Goal: Task Accomplishment & Management: Complete application form

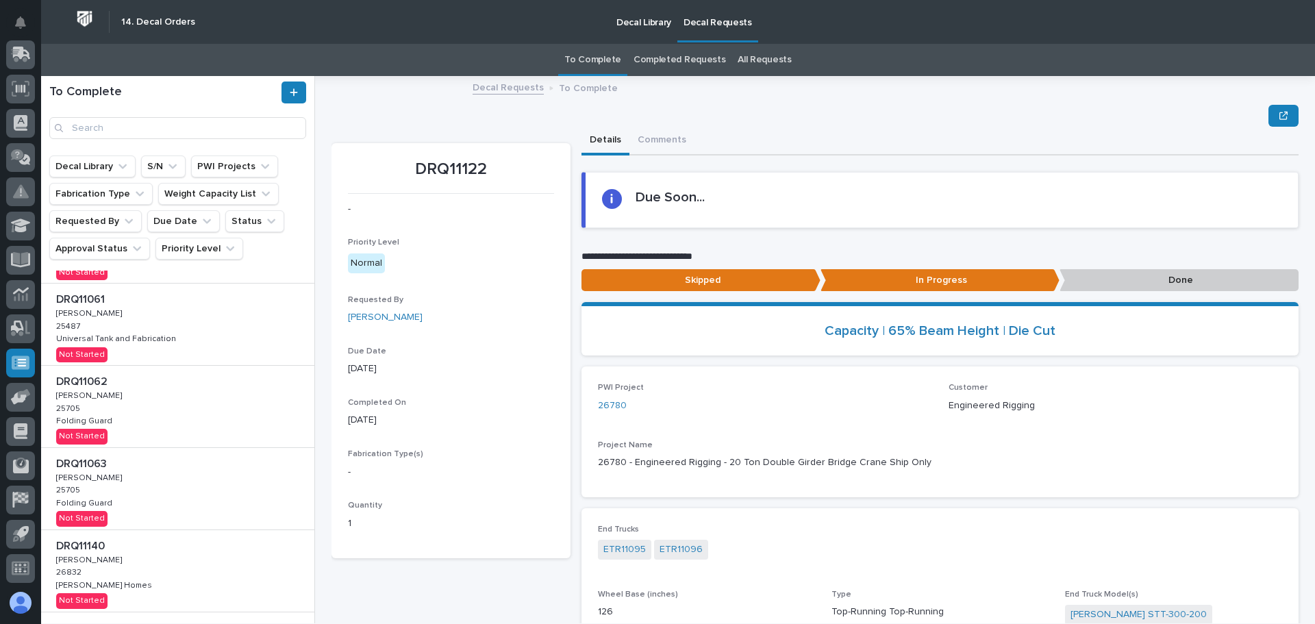
scroll to position [411, 0]
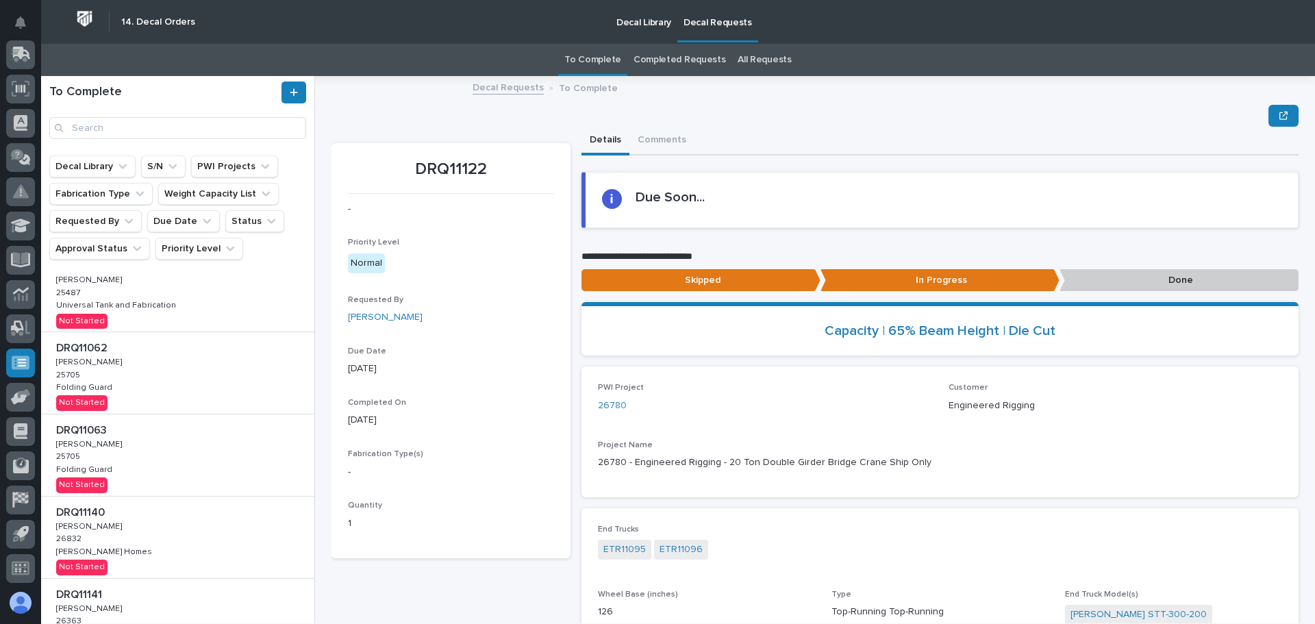
click at [179, 397] on div "DRQ11062 DRQ11062 Adam Yutzy Adam Yutzy 25705 25705 Folding Guard Folding Guard…" at bounding box center [177, 373] width 273 height 82
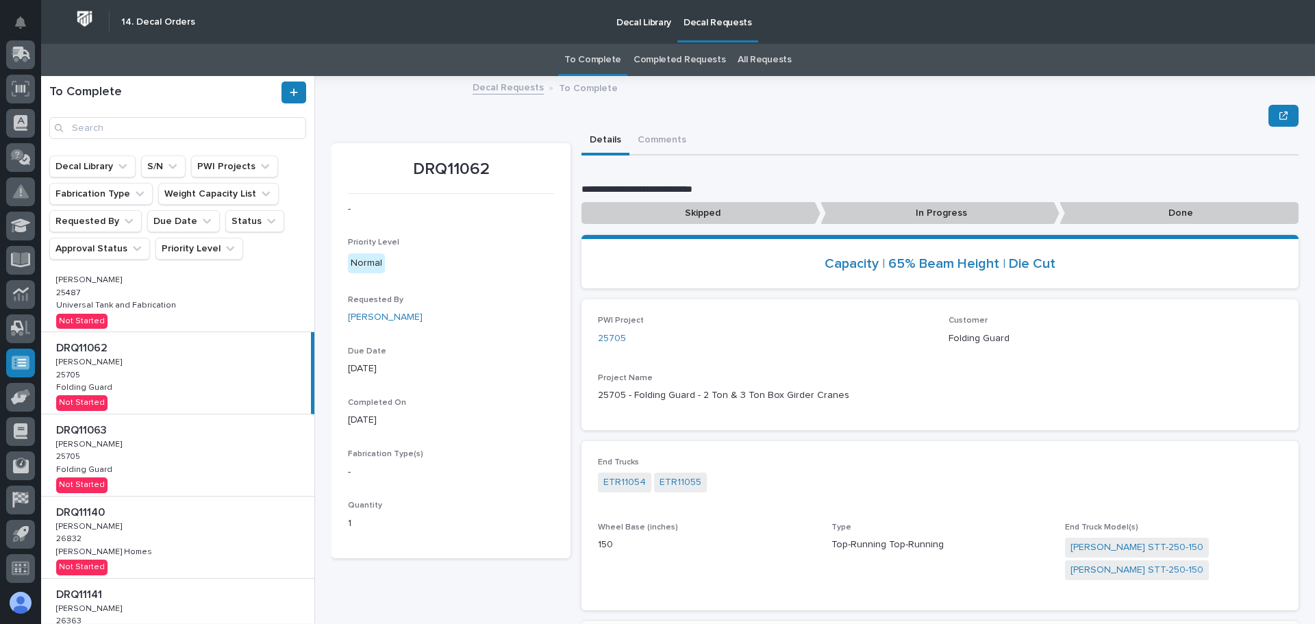
click at [175, 461] on div "DRQ11063 DRQ11063 Adam Yutzy Adam Yutzy 25705 25705 Folding Guard Folding Guard…" at bounding box center [177, 455] width 273 height 82
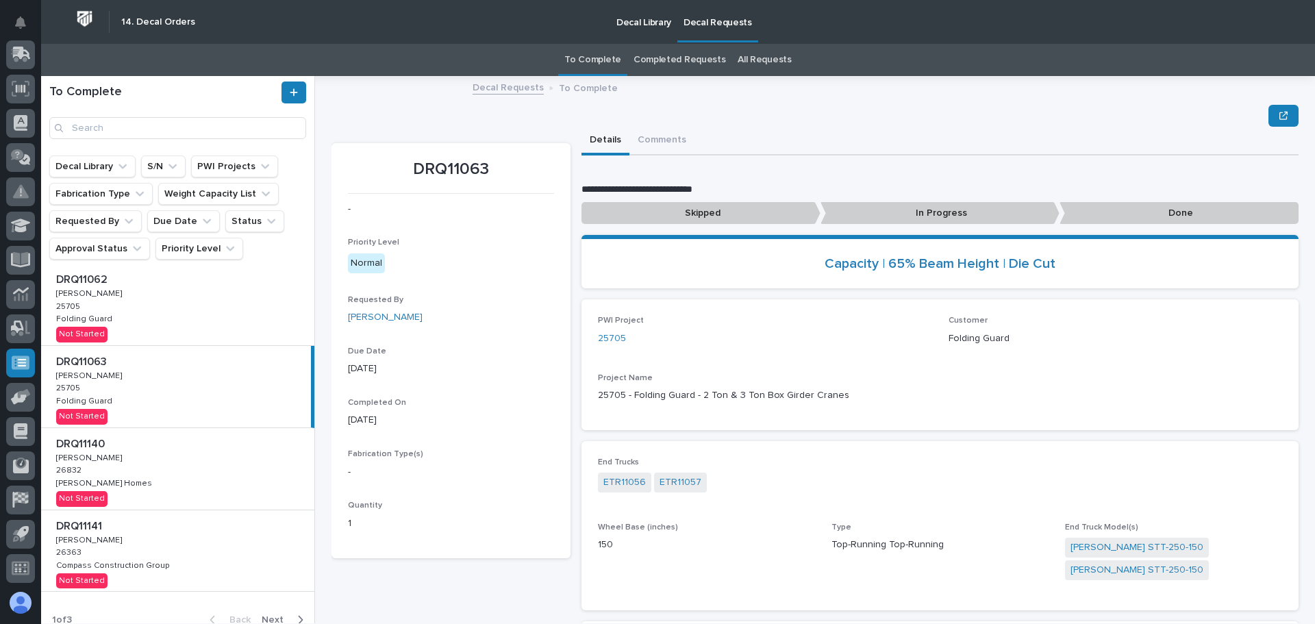
scroll to position [494, 0]
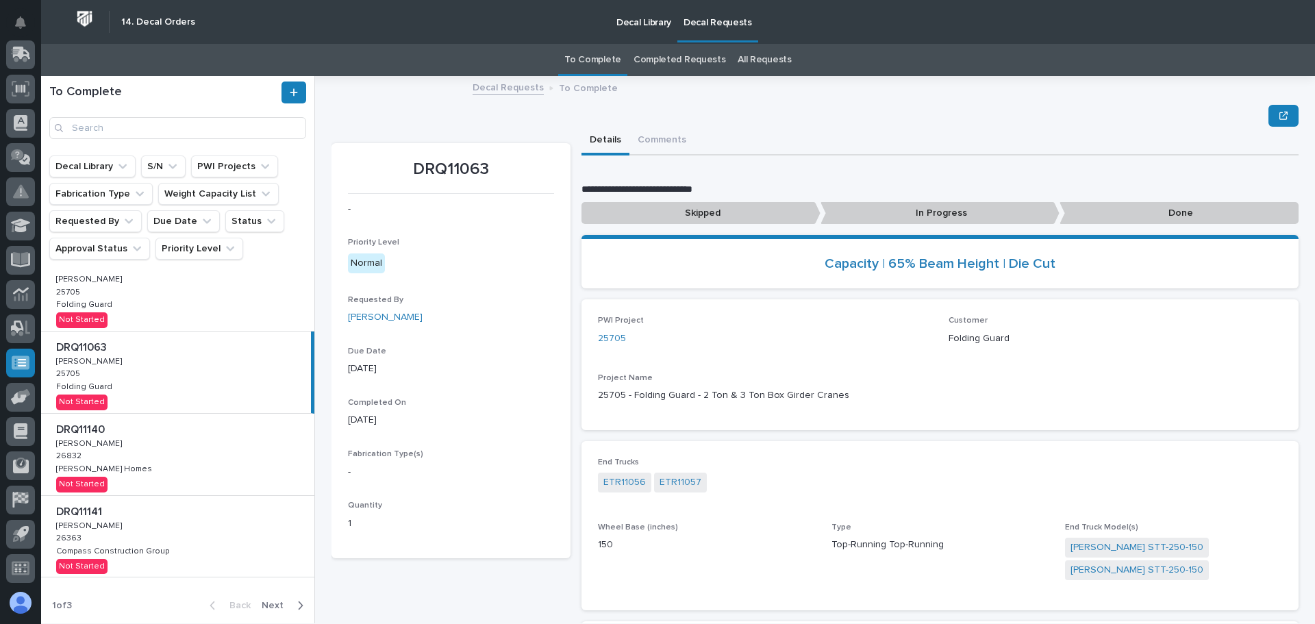
click at [273, 610] on span "Next" at bounding box center [277, 605] width 30 height 12
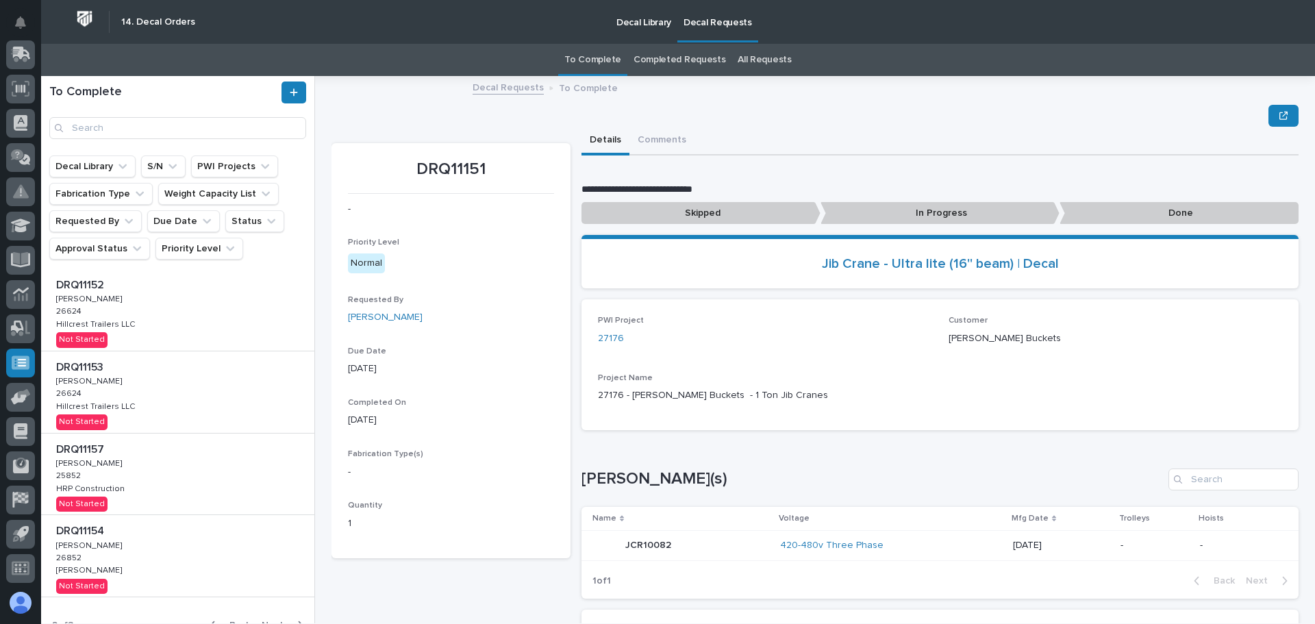
click at [232, 460] on div "DRQ11157 DRQ11157 Adam Yutzy Adam Yutzy 25852 25852 HRP Construction HRP Constr…" at bounding box center [177, 475] width 273 height 82
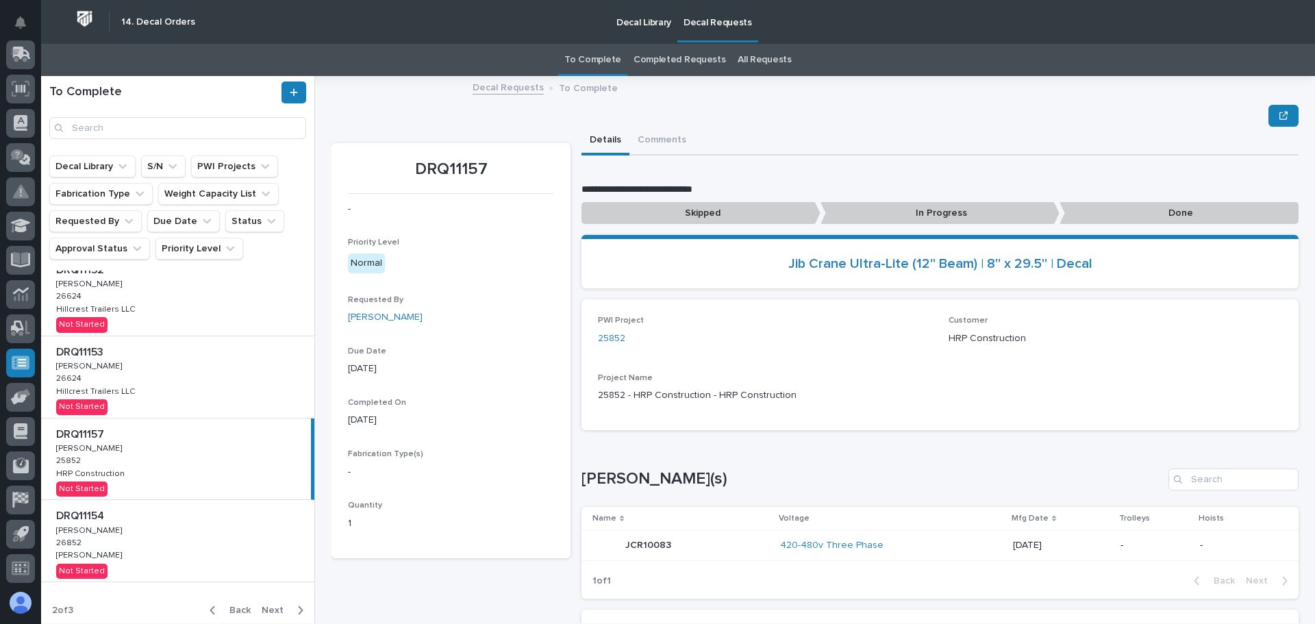
scroll to position [513, 0]
click at [278, 595] on div "Back Next" at bounding box center [257, 606] width 116 height 34
click at [292, 604] on div "button" at bounding box center [298, 606] width 12 height 12
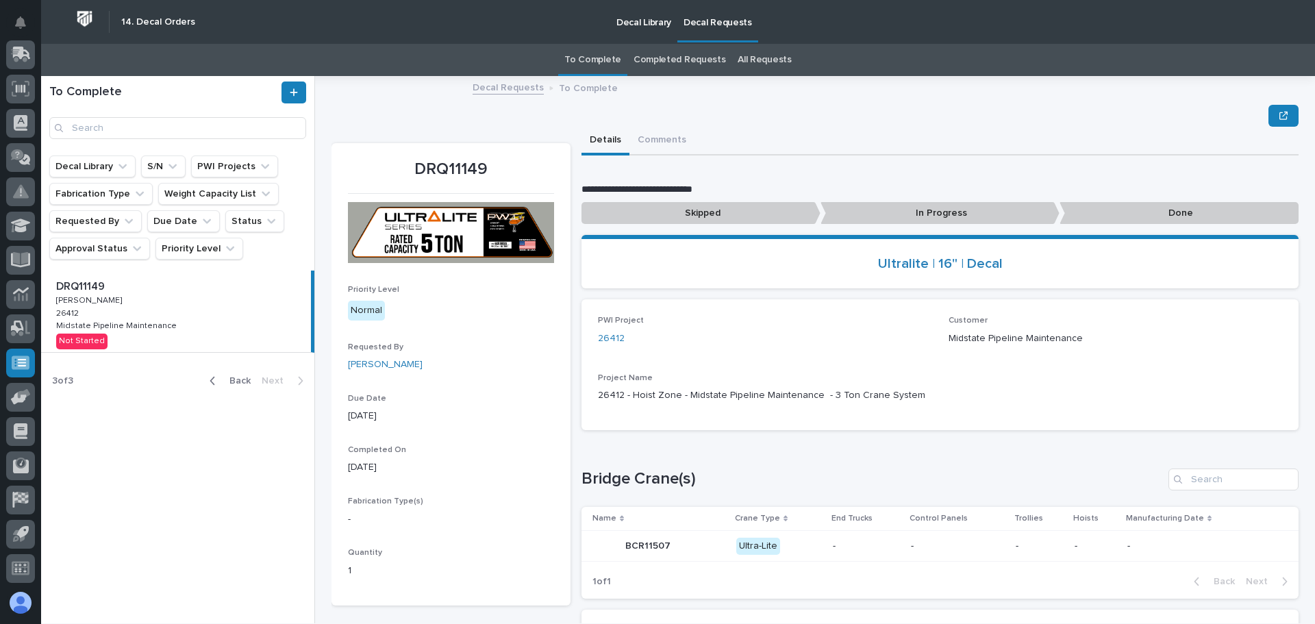
click at [244, 382] on span "Back" at bounding box center [235, 381] width 29 height 12
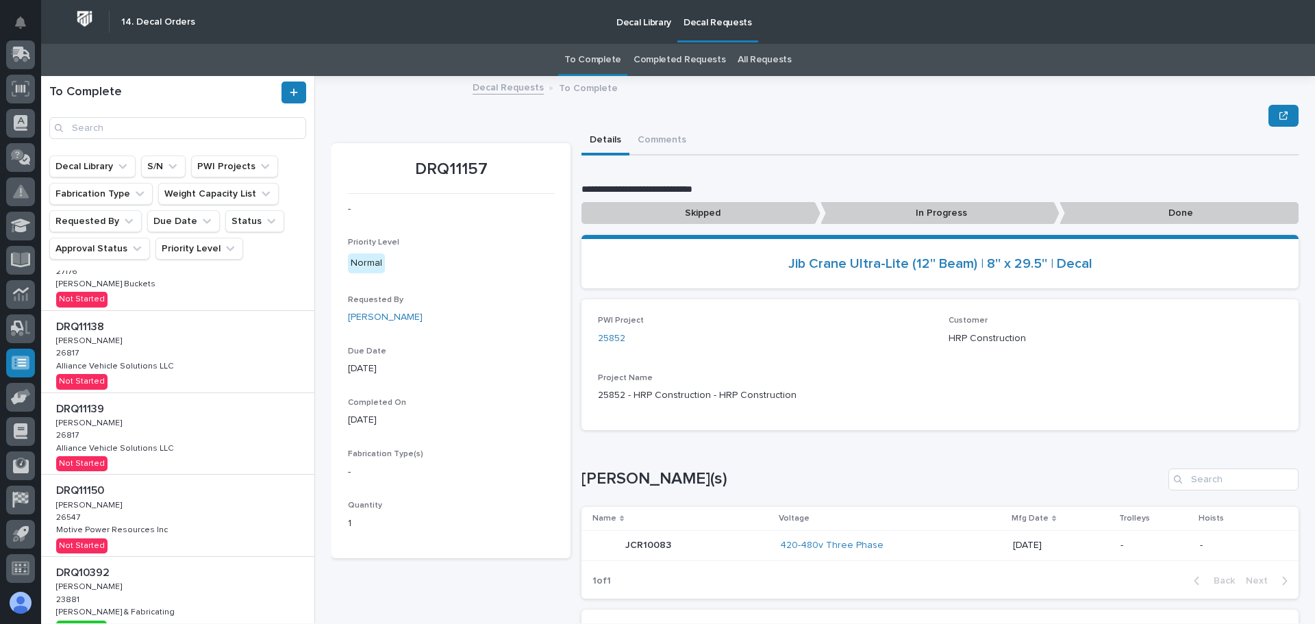
scroll to position [34, 0]
click at [186, 530] on div "DRQ11150 DRQ11150 Adam Yutzy Adam Yutzy 26547 26547 Motive Power Resources Inc …" at bounding box center [177, 524] width 273 height 82
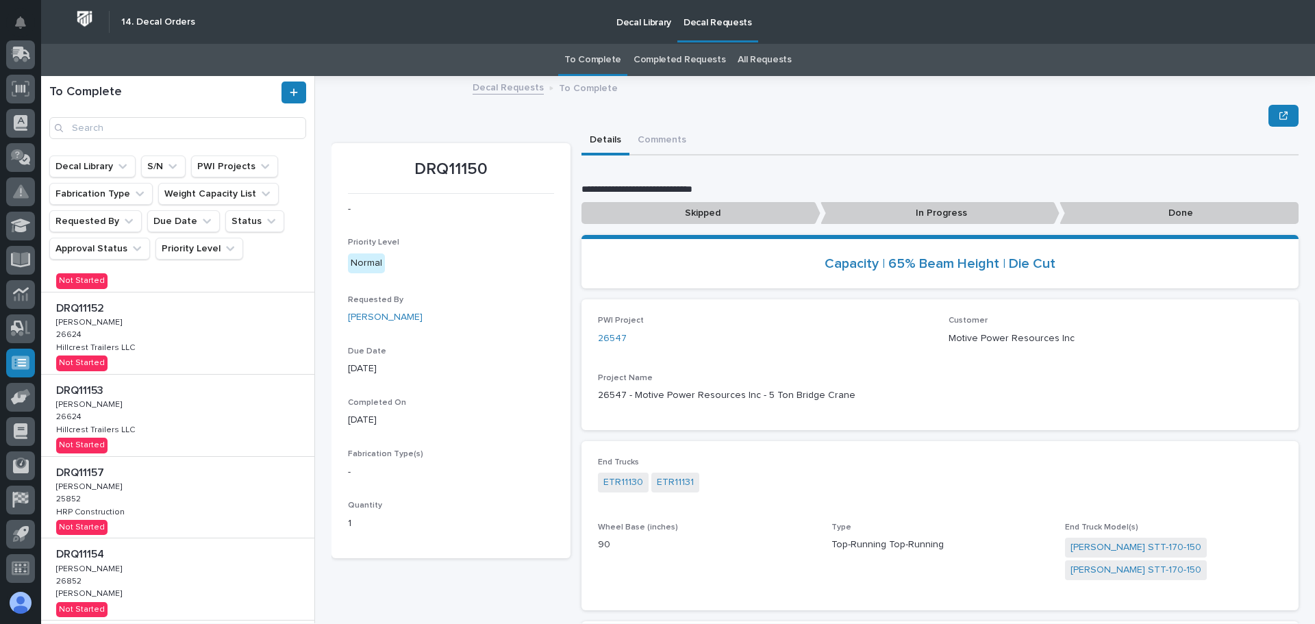
scroll to position [513, 0]
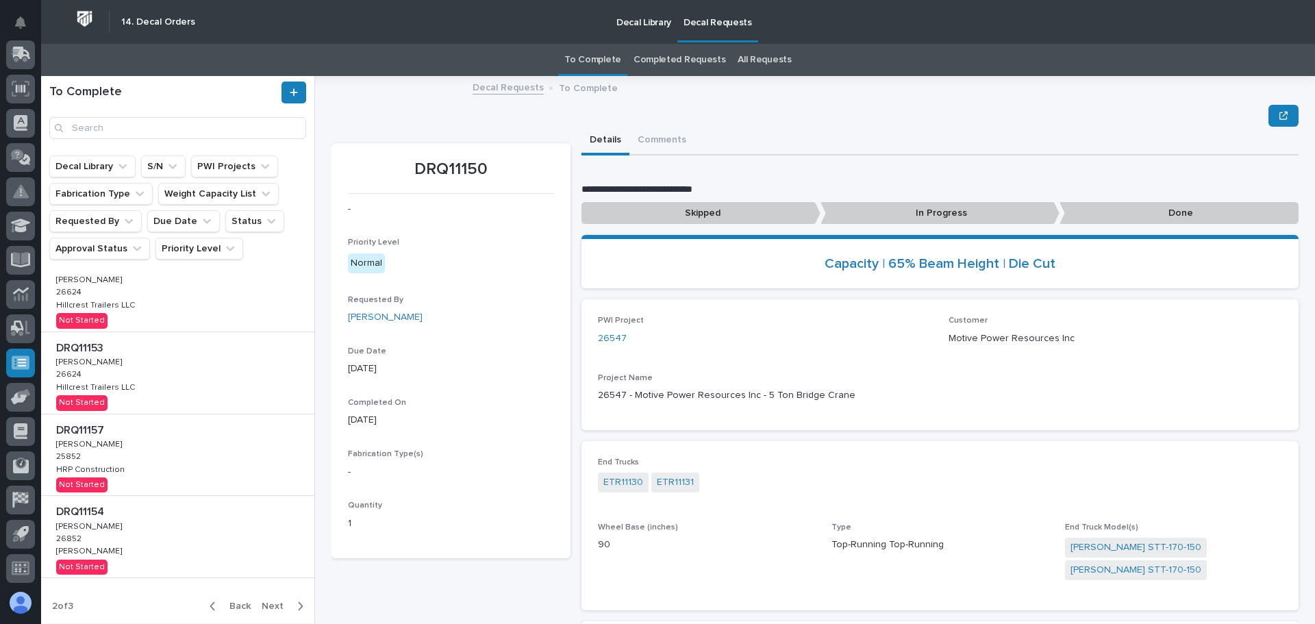
click at [225, 603] on span "Back" at bounding box center [235, 606] width 29 height 12
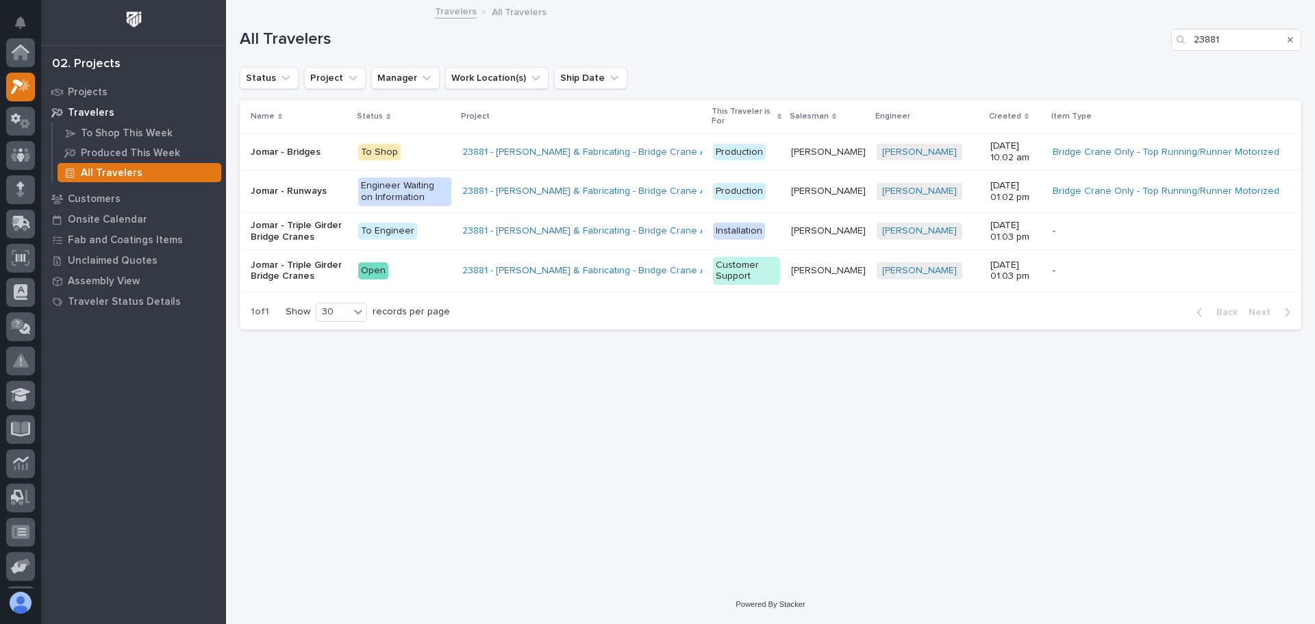
scroll to position [34, 0]
drag, startPoint x: 1219, startPoint y: 39, endPoint x: 1180, endPoint y: 40, distance: 39.8
click at [1180, 40] on div "23881" at bounding box center [1236, 40] width 130 height 22
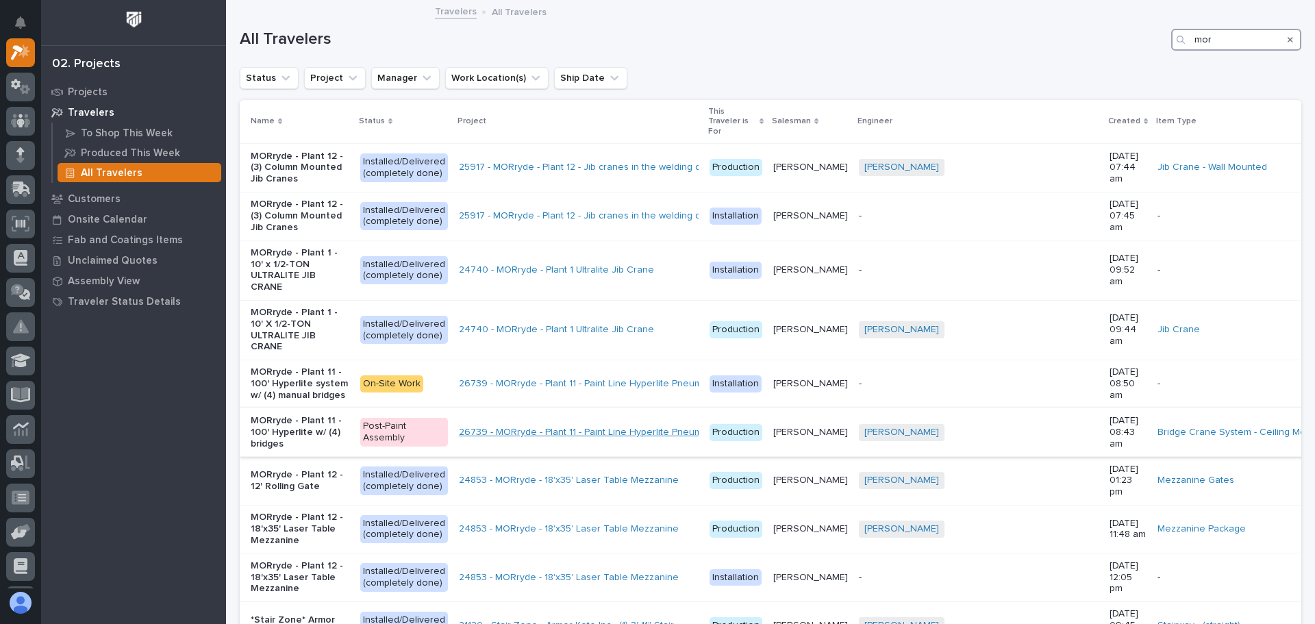
type input "mor"
click at [524, 432] on link "26739 - MORryde - Plant 11 - Paint Line Hyperlite Pneumatic Crane" at bounding box center [603, 433] width 288 height 12
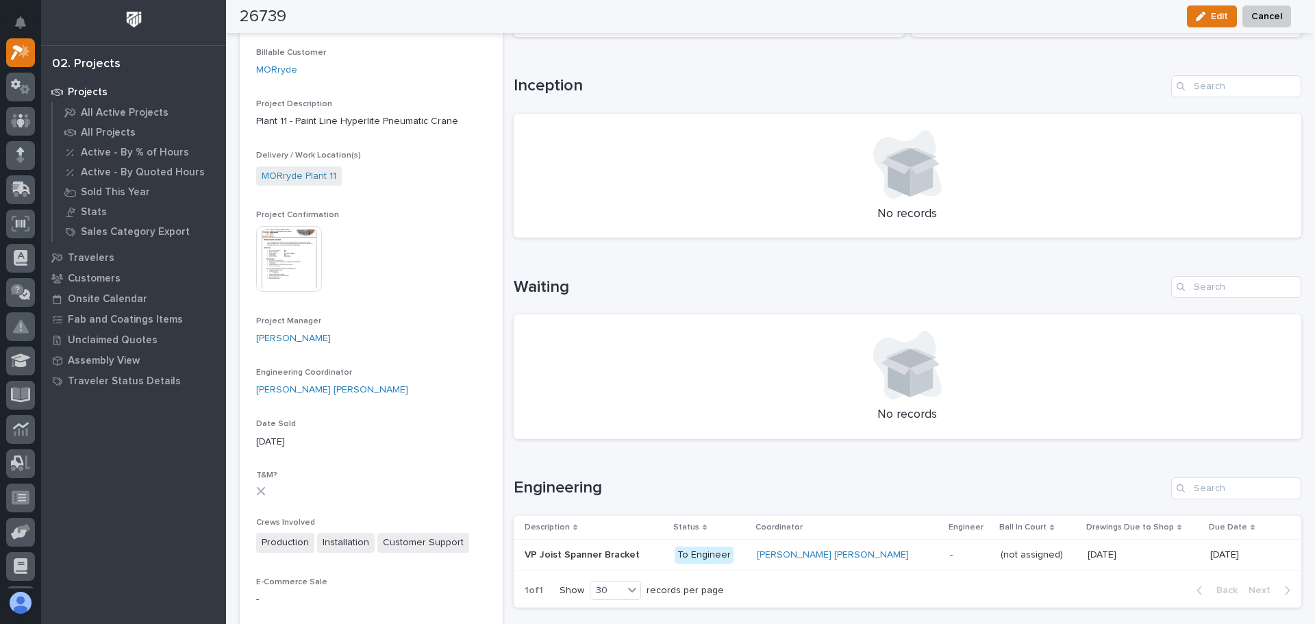
scroll to position [129, 0]
click at [273, 256] on img at bounding box center [289, 260] width 66 height 66
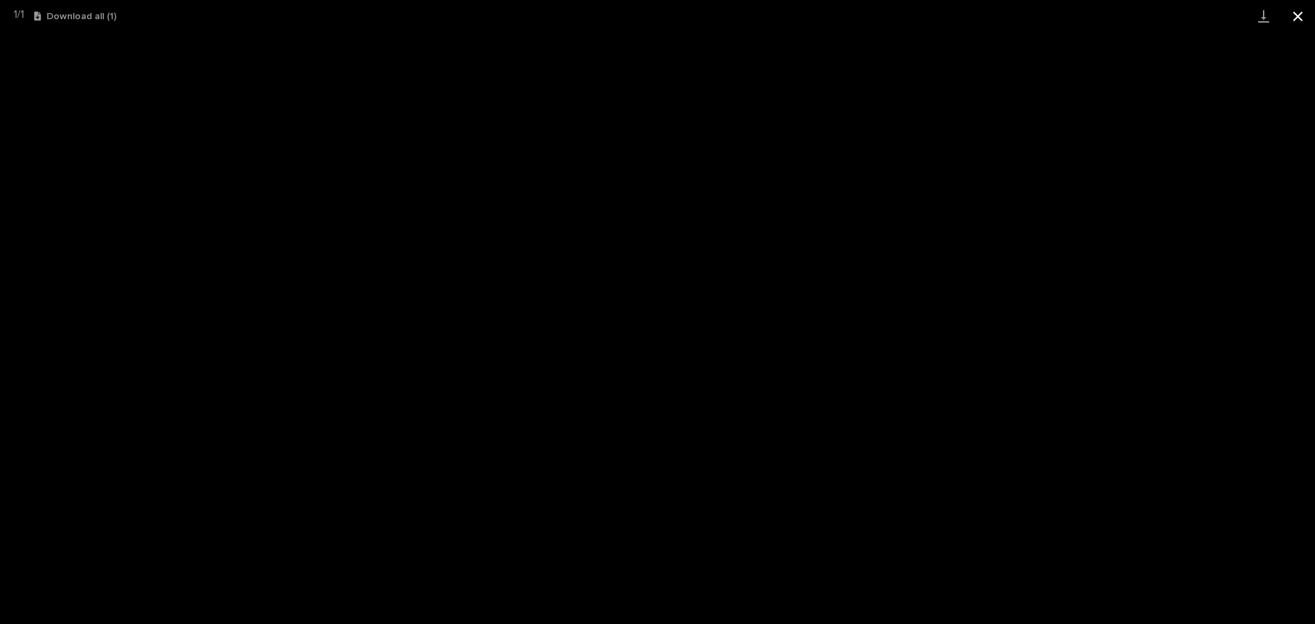
click at [1298, 10] on button "Close gallery" at bounding box center [1298, 16] width 34 height 32
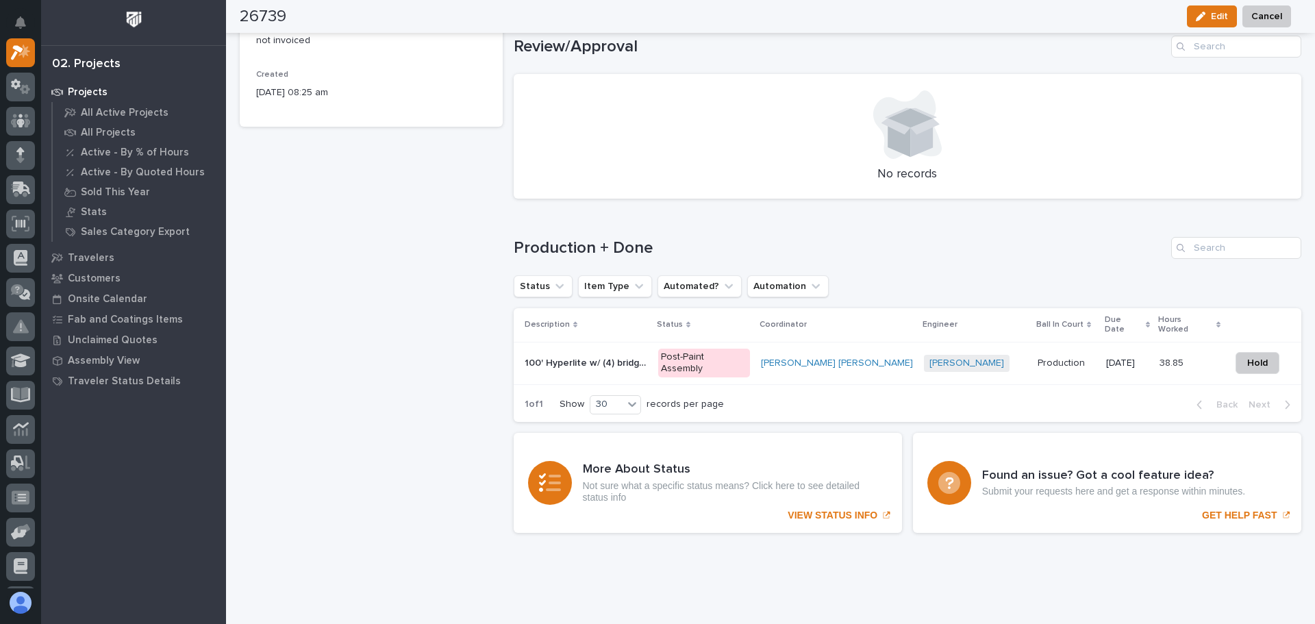
scroll to position [745, 0]
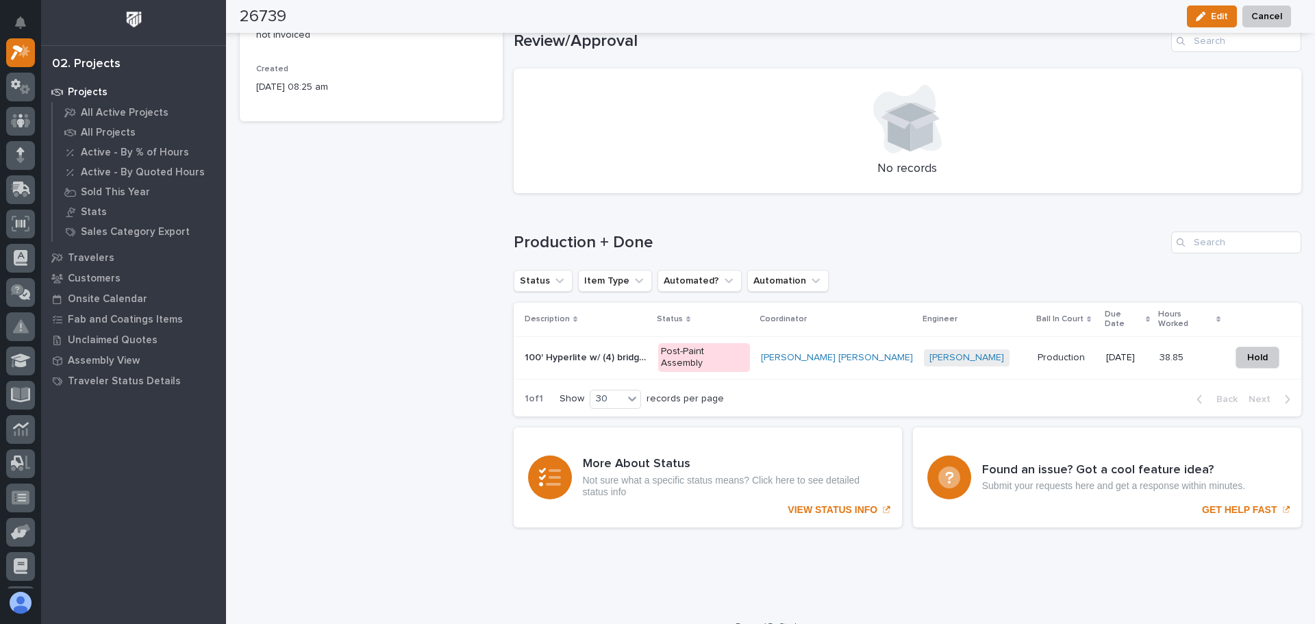
click at [607, 349] on p "100' Hyperlite w/ (4) bridges" at bounding box center [587, 356] width 125 height 14
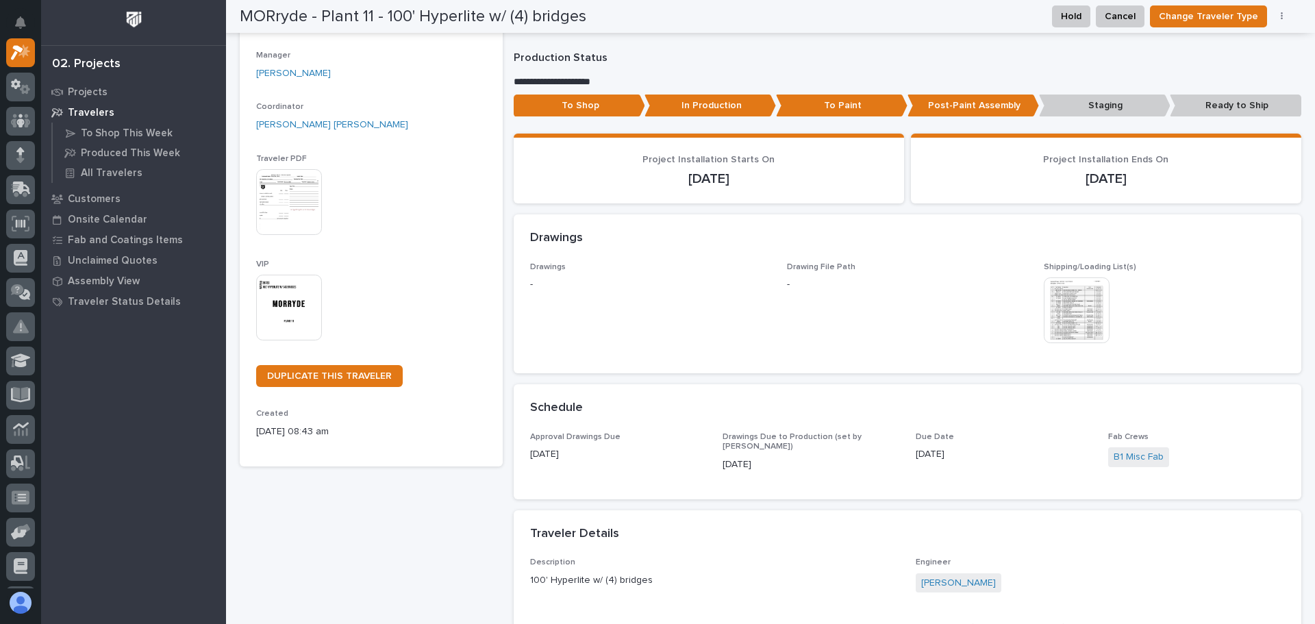
scroll to position [175, 0]
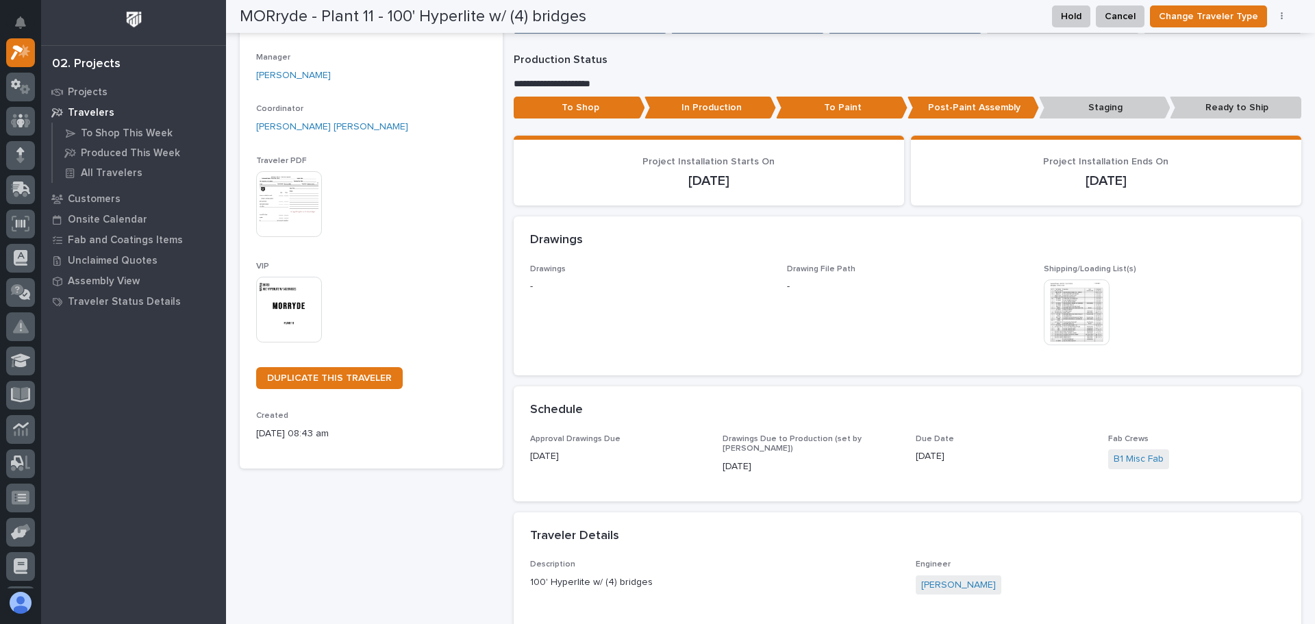
click at [1058, 320] on img at bounding box center [1077, 313] width 66 height 66
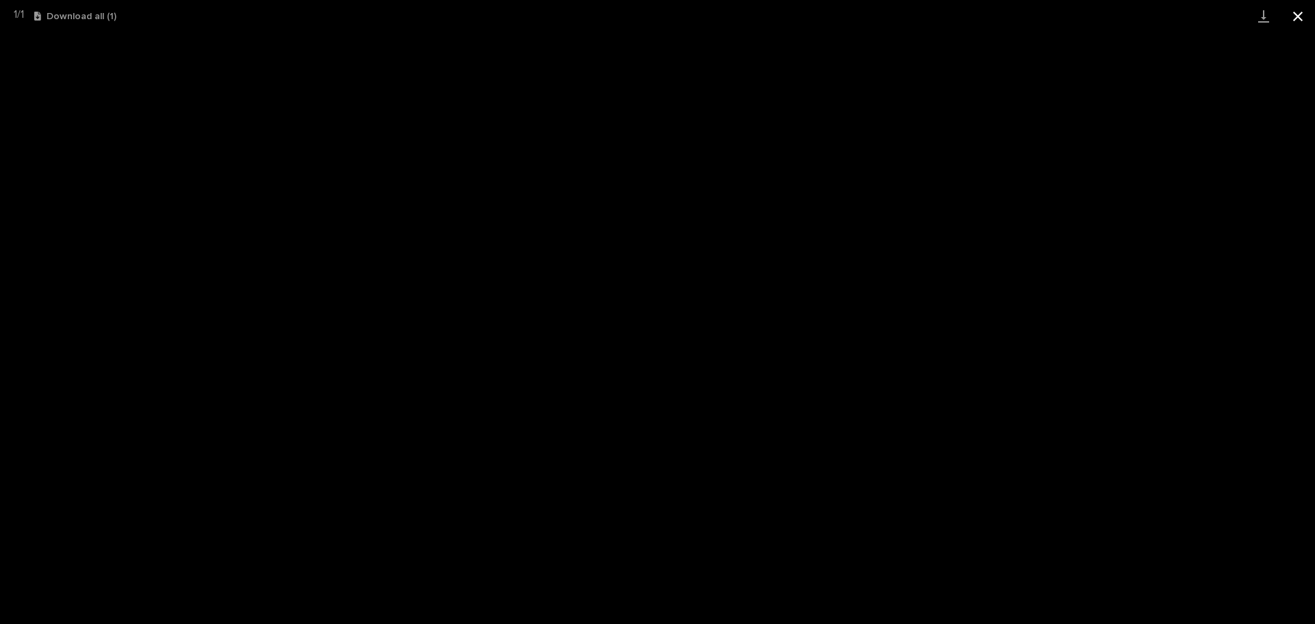
click at [1293, 13] on button "Close gallery" at bounding box center [1298, 16] width 34 height 32
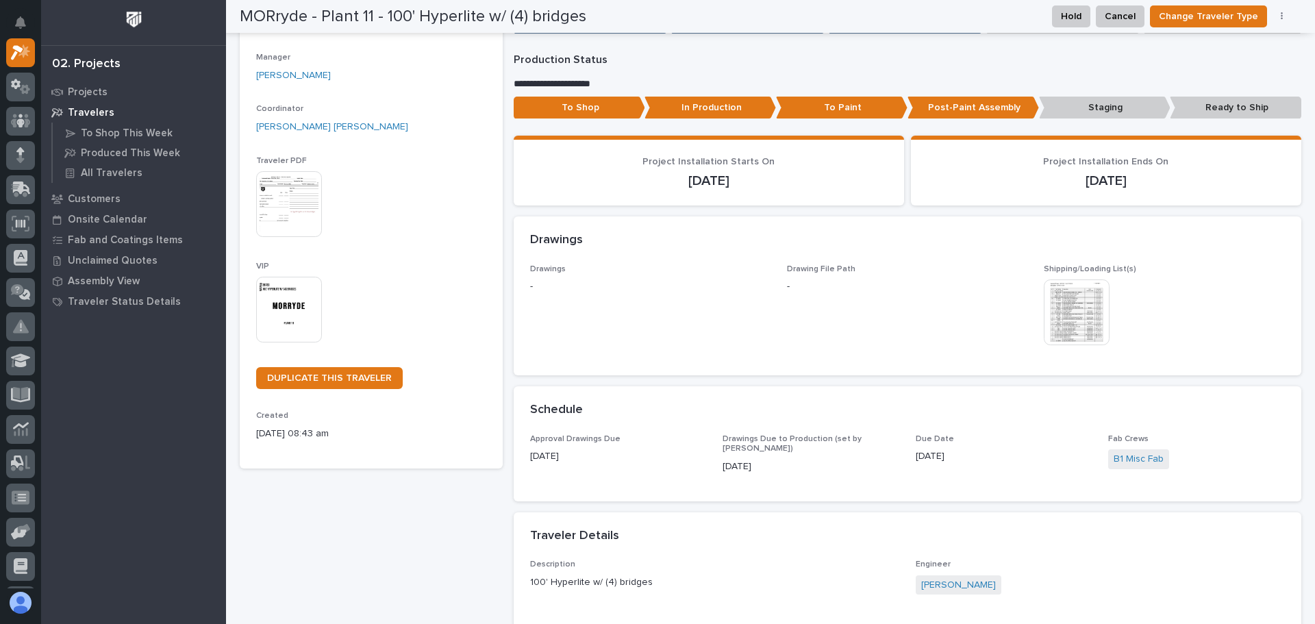
click at [302, 200] on img at bounding box center [289, 204] width 66 height 66
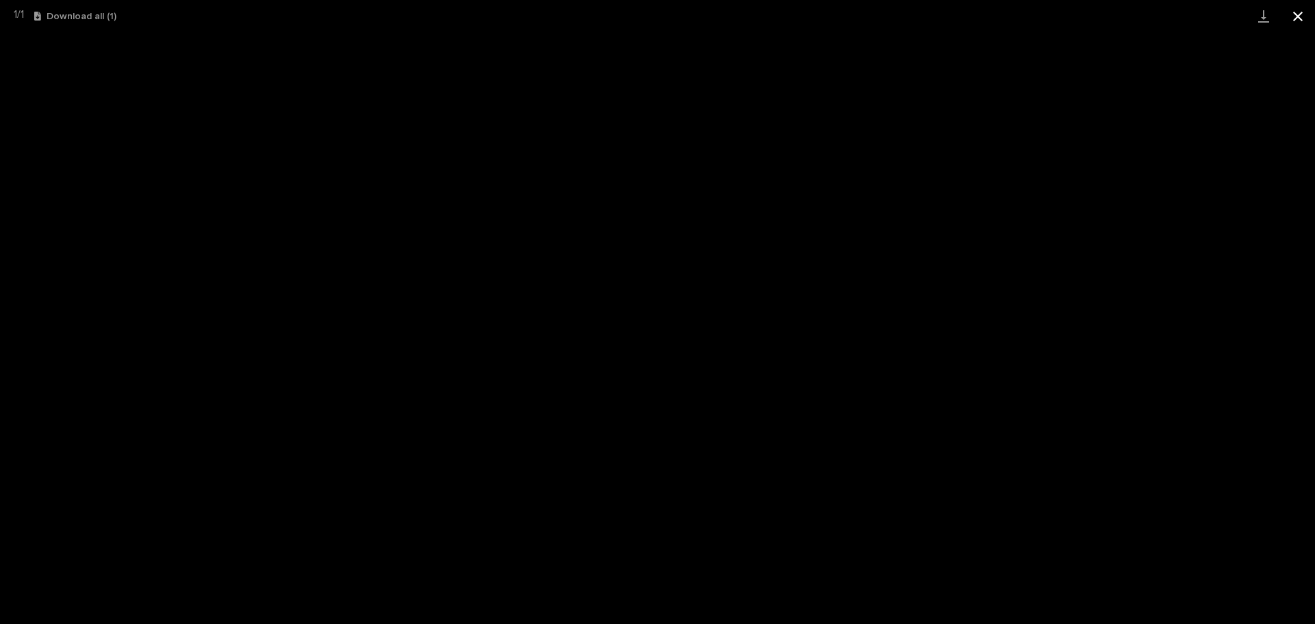
click at [1302, 11] on button "Close gallery" at bounding box center [1298, 16] width 34 height 32
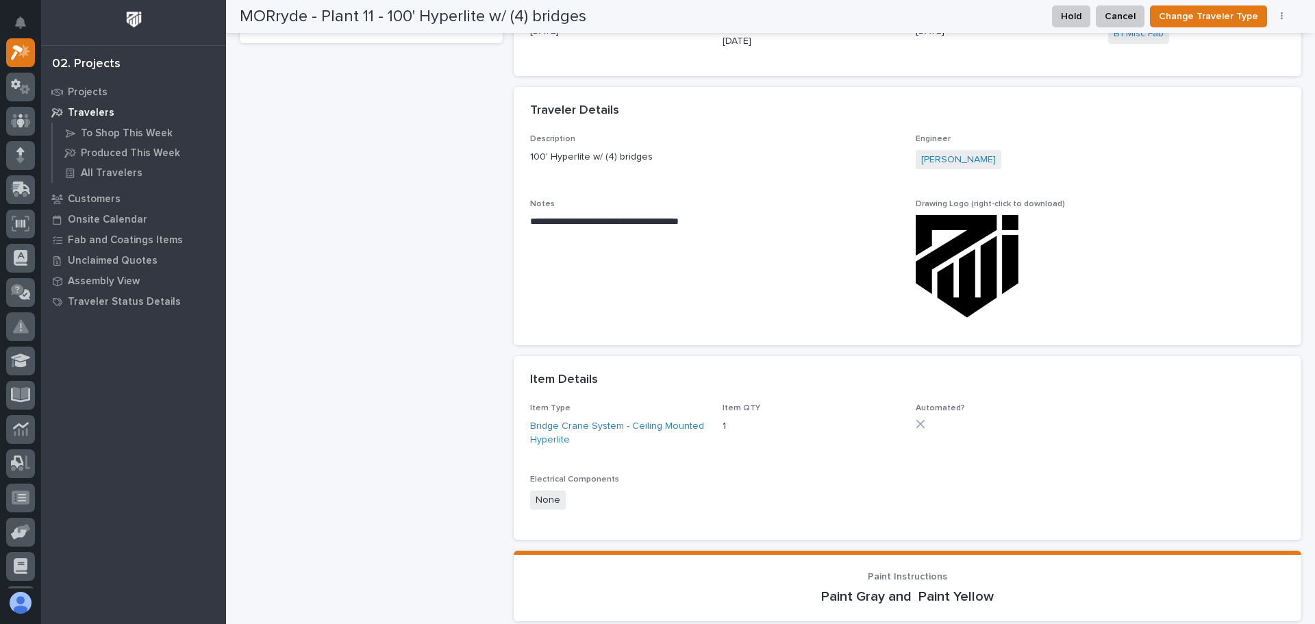
scroll to position [723, 0]
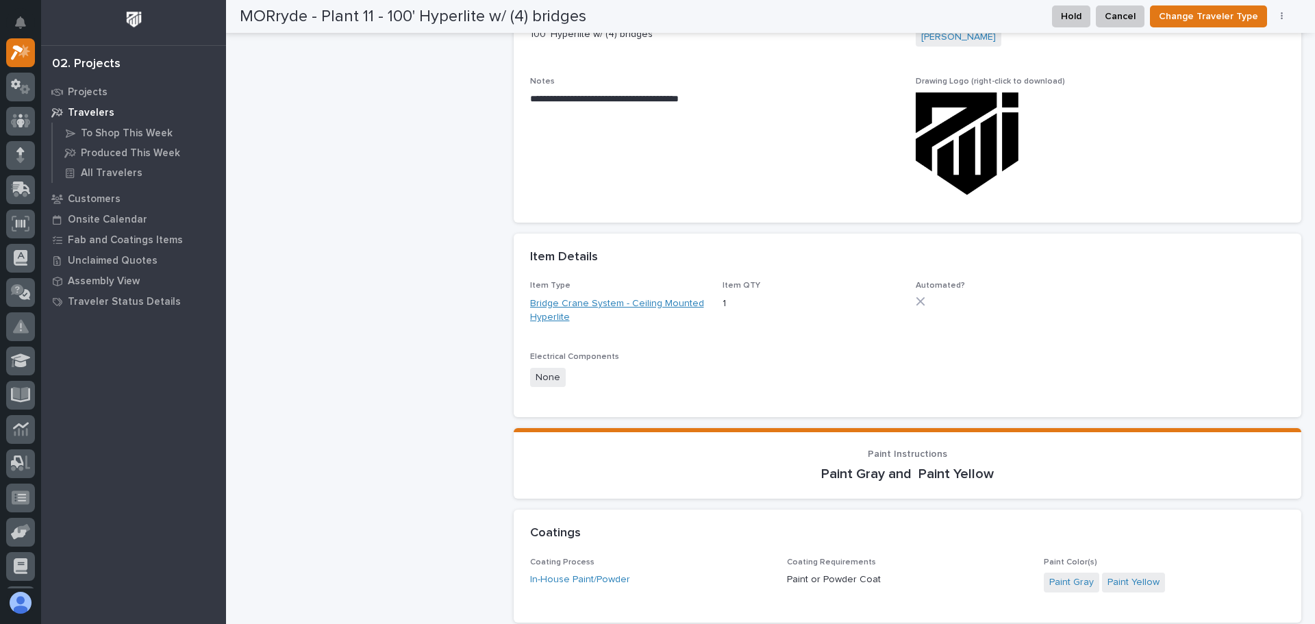
click at [598, 298] on link "Bridge Crane System - Ceiling Mounted Hyperlite" at bounding box center [618, 311] width 177 height 29
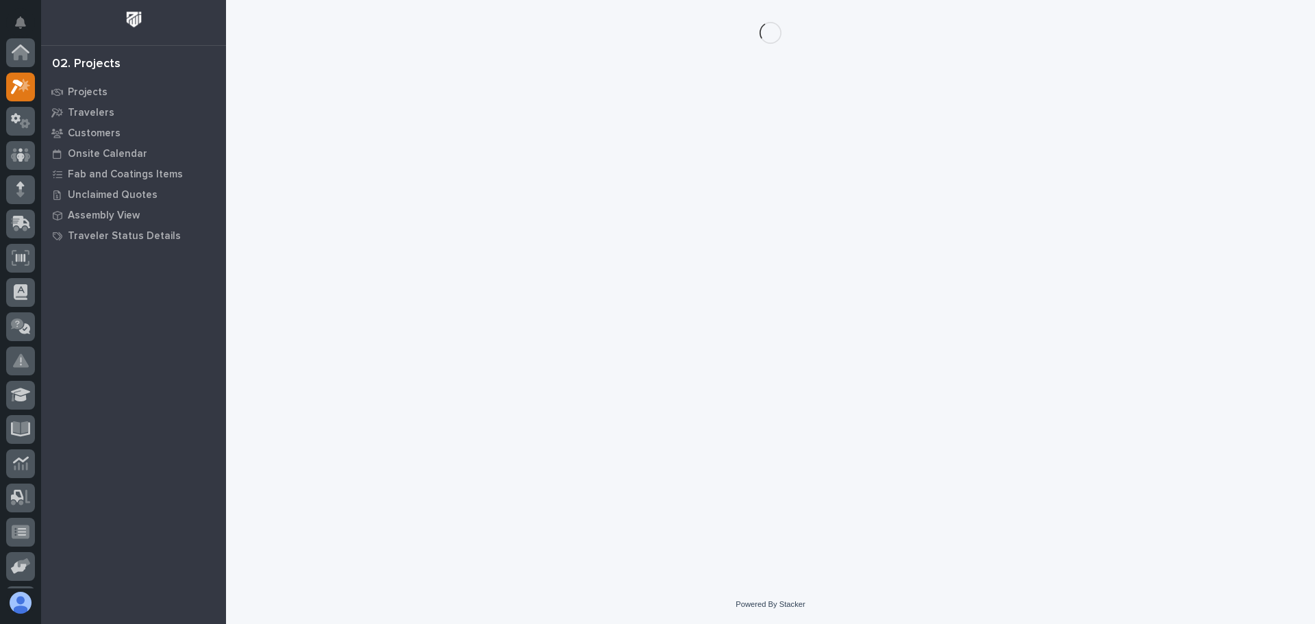
scroll to position [34, 0]
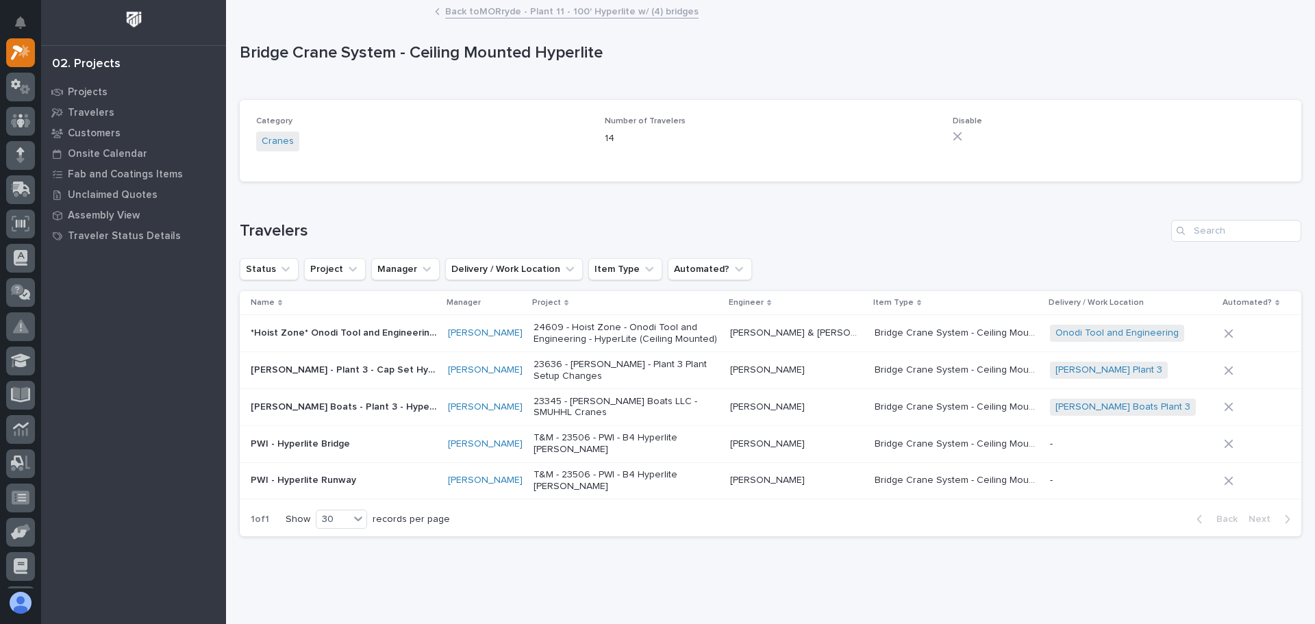
click at [481, 10] on link "Back to MORryde - Plant 11 - 100' Hyperlite w/ (4) bridges" at bounding box center [571, 11] width 253 height 16
click at [496, 22] on div "Bridge Crane System - Ceiling Mounted Hyperlite Bridge Crane System - Ceiling M…" at bounding box center [771, 274] width 1062 height 547
click at [495, 17] on link "Back to MORryde - Plant 11 - 100' Hyperlite w/ (4) bridges" at bounding box center [571, 11] width 253 height 16
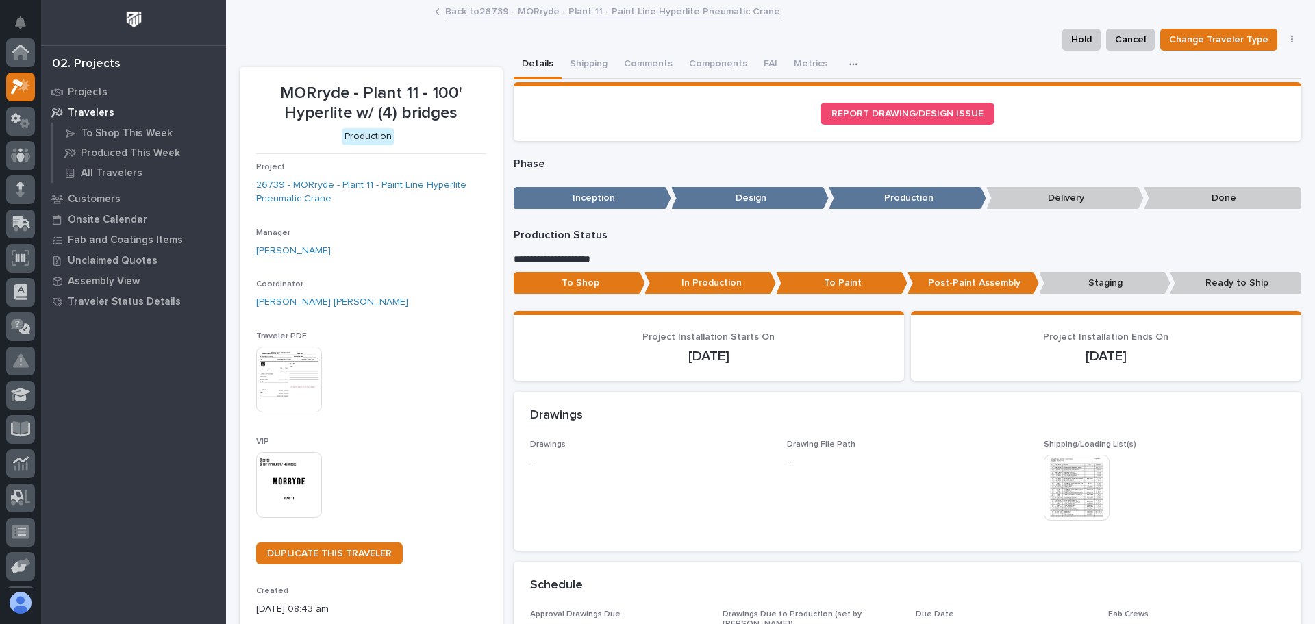
scroll to position [34, 0]
click at [432, 16] on div "Back to 26739 - MORryde - Plant 11 - Paint Line Hyperlite Pneumatic Crane" at bounding box center [770, 12] width 685 height 19
click at [436, 12] on icon at bounding box center [437, 11] width 3 height 5
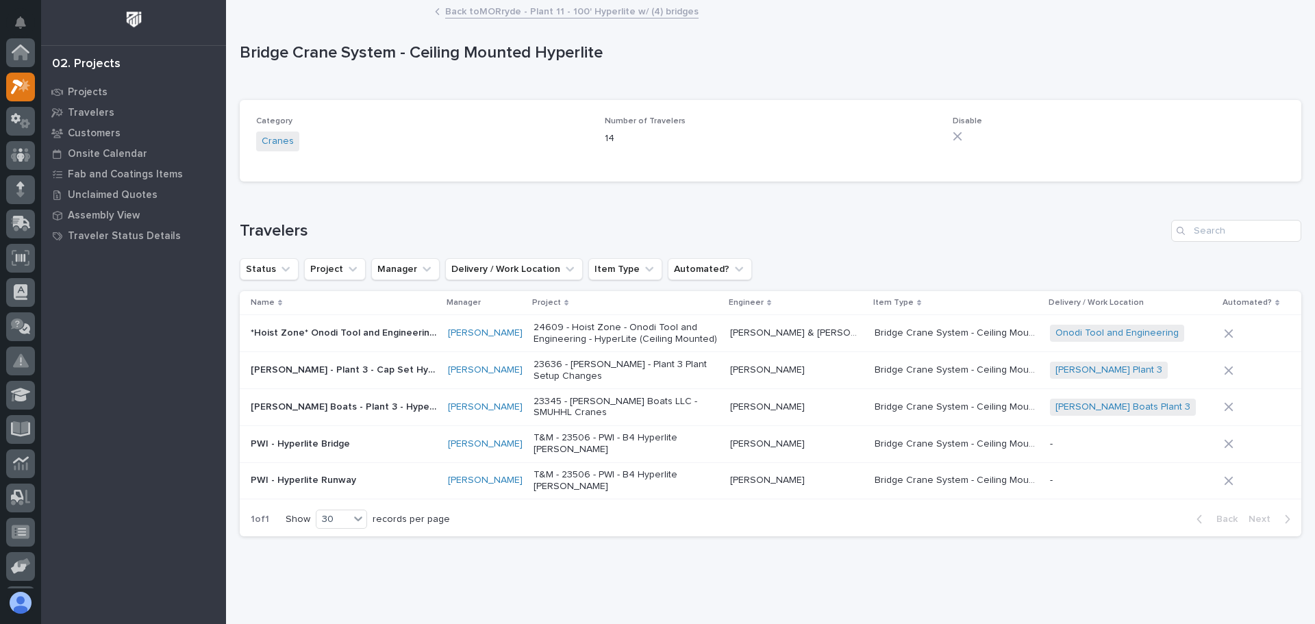
scroll to position [34, 0]
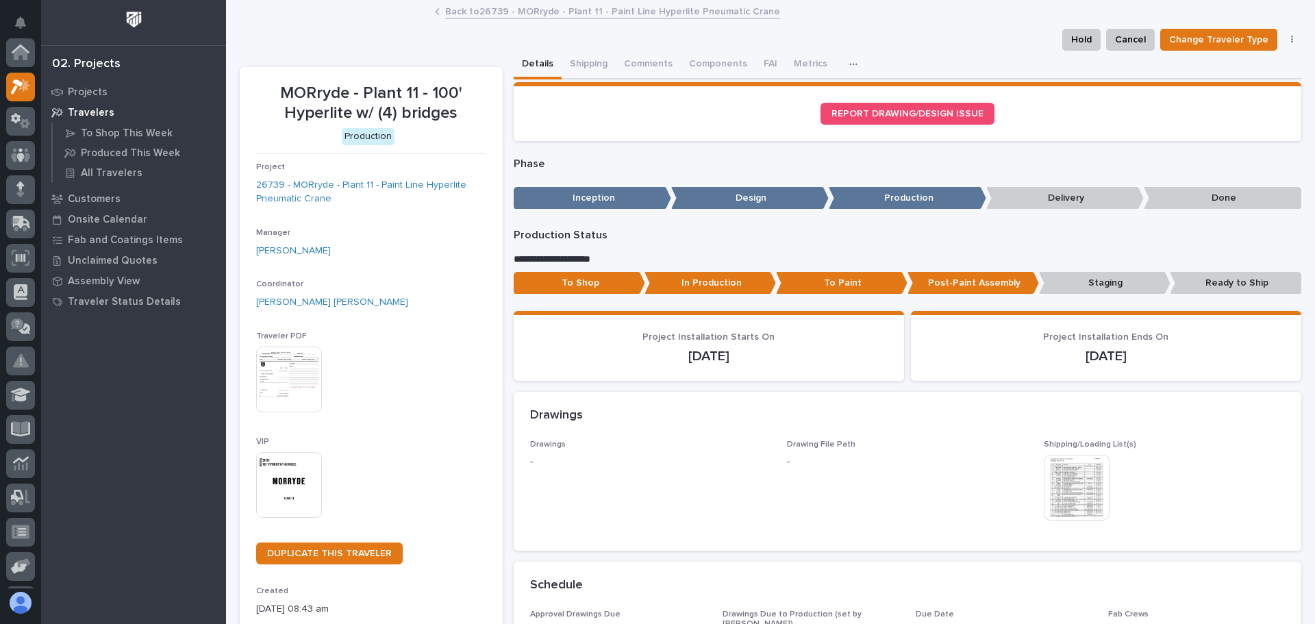
scroll to position [34, 0]
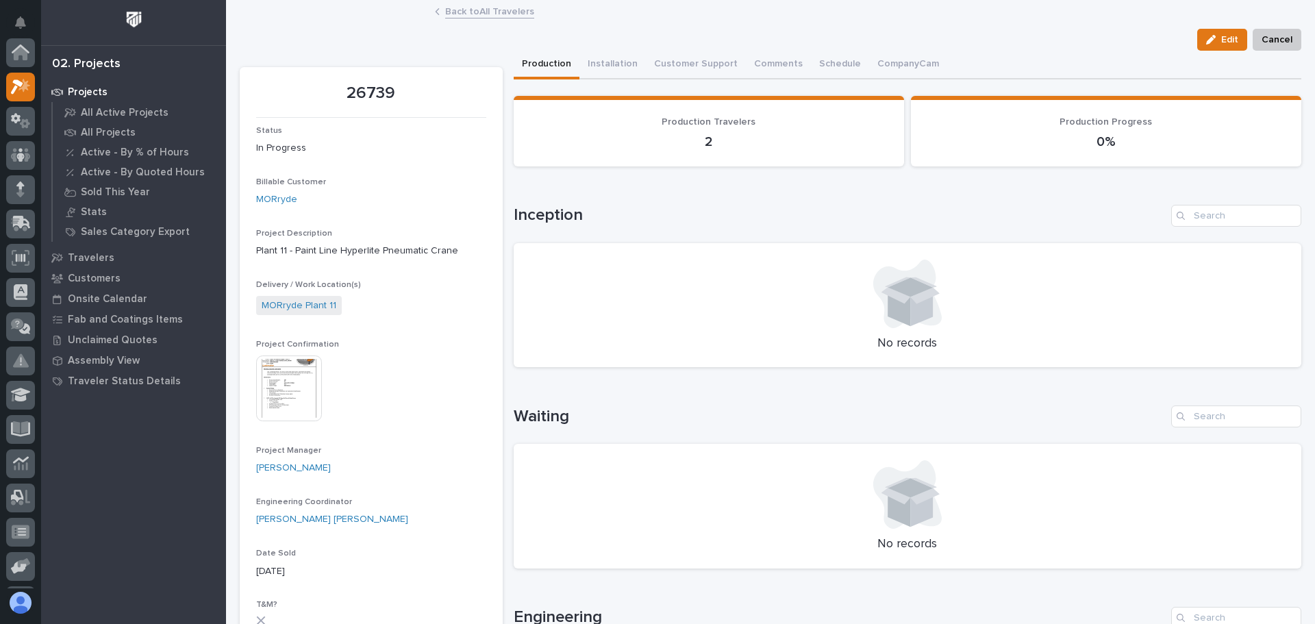
scroll to position [34, 0]
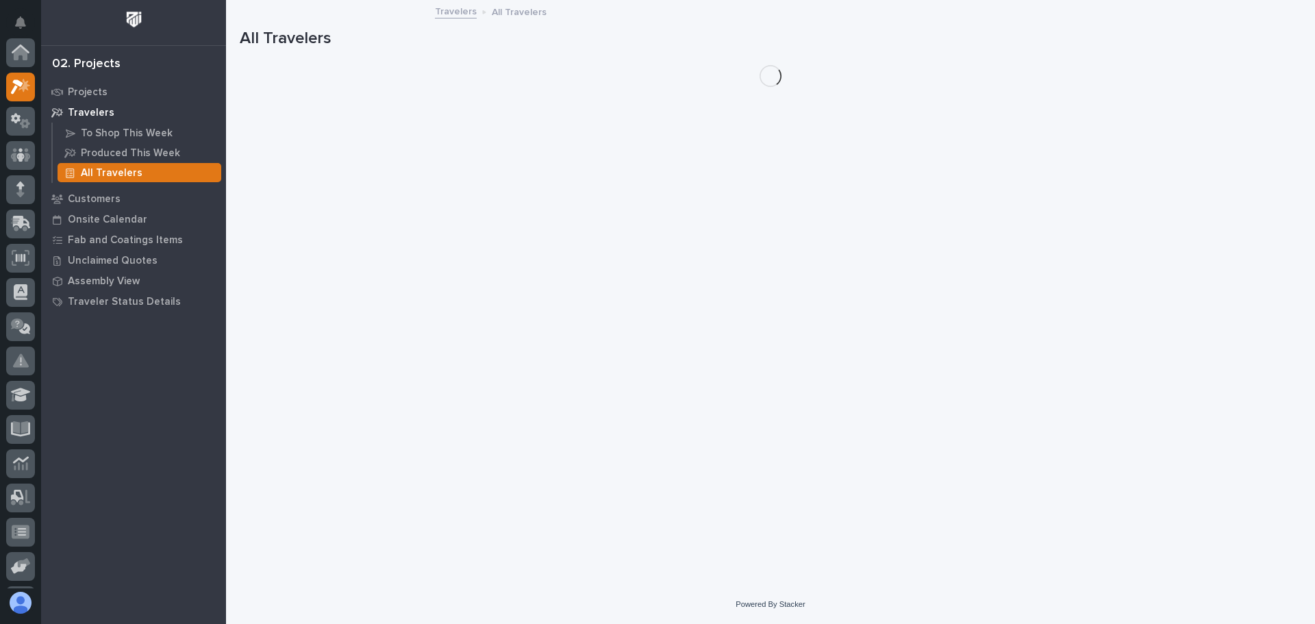
scroll to position [34, 0]
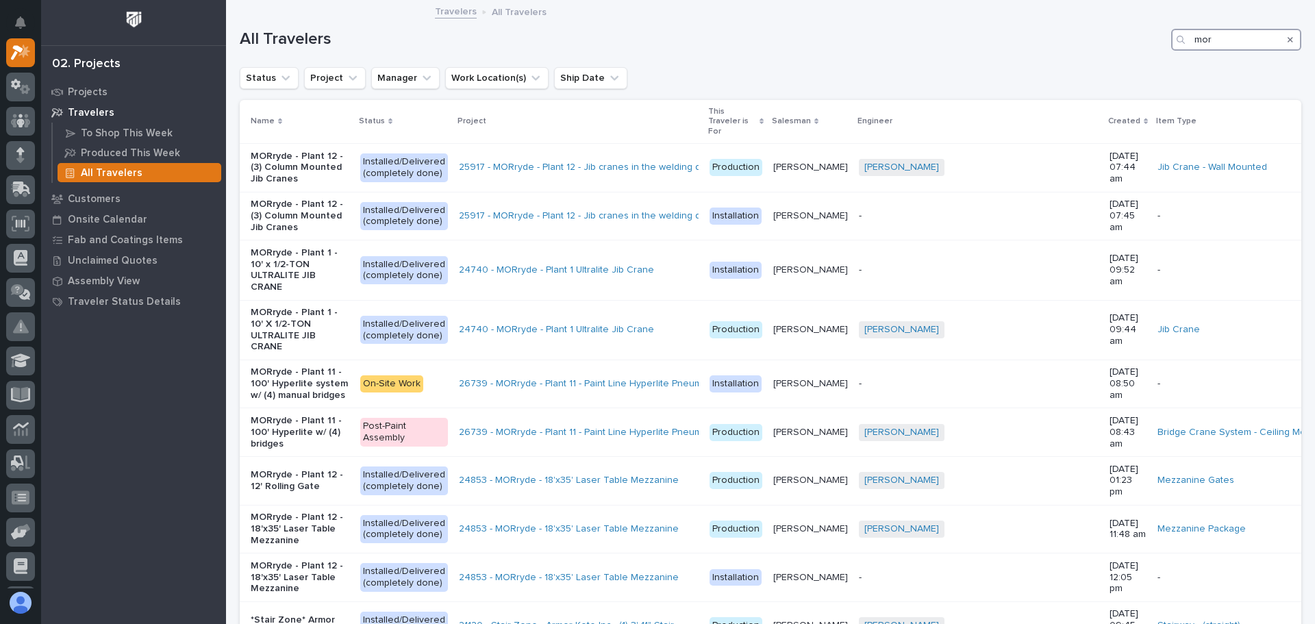
drag, startPoint x: 1198, startPoint y: 42, endPoint x: 1184, endPoint y: 43, distance: 14.4
click at [1184, 43] on input "mor" at bounding box center [1236, 40] width 130 height 22
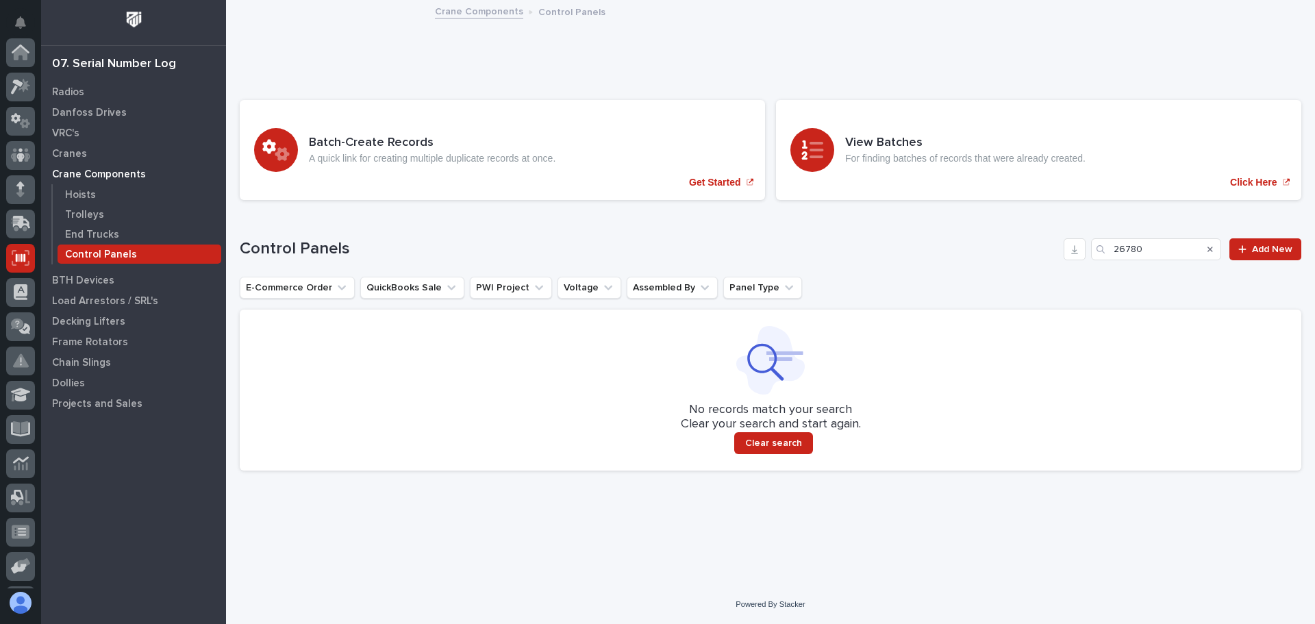
scroll to position [169, 0]
click at [1248, 249] on div at bounding box center [1246, 250] width 14 height 10
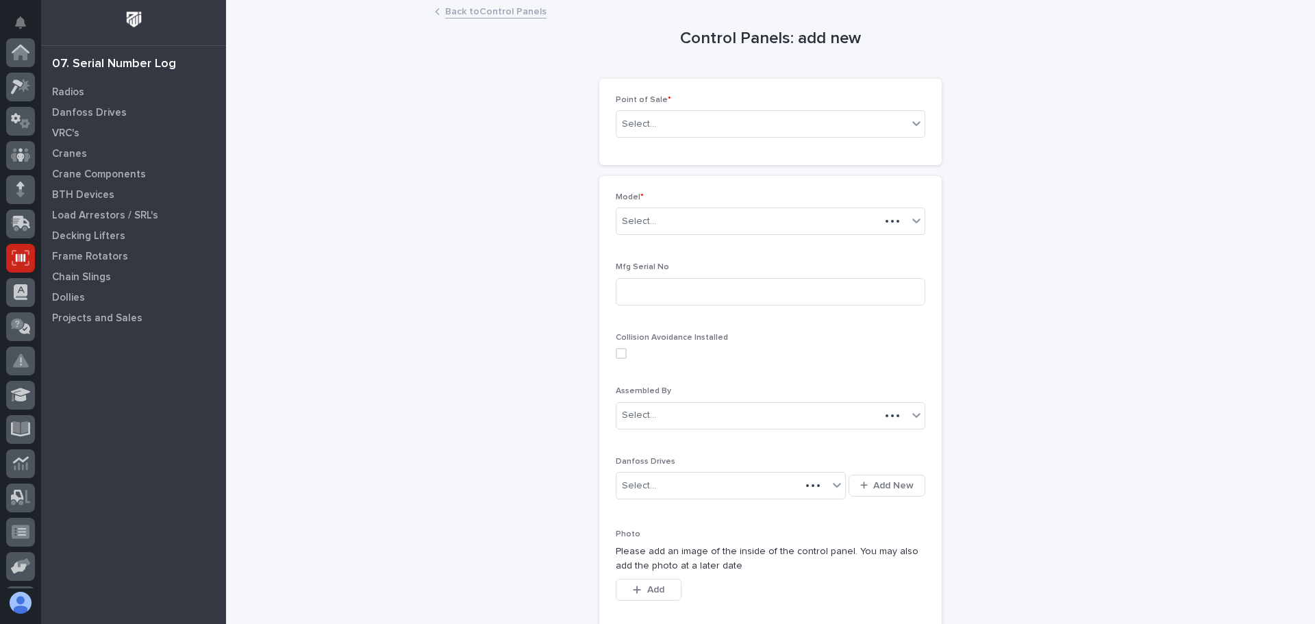
scroll to position [169, 0]
click at [911, 122] on icon at bounding box center [917, 123] width 14 height 14
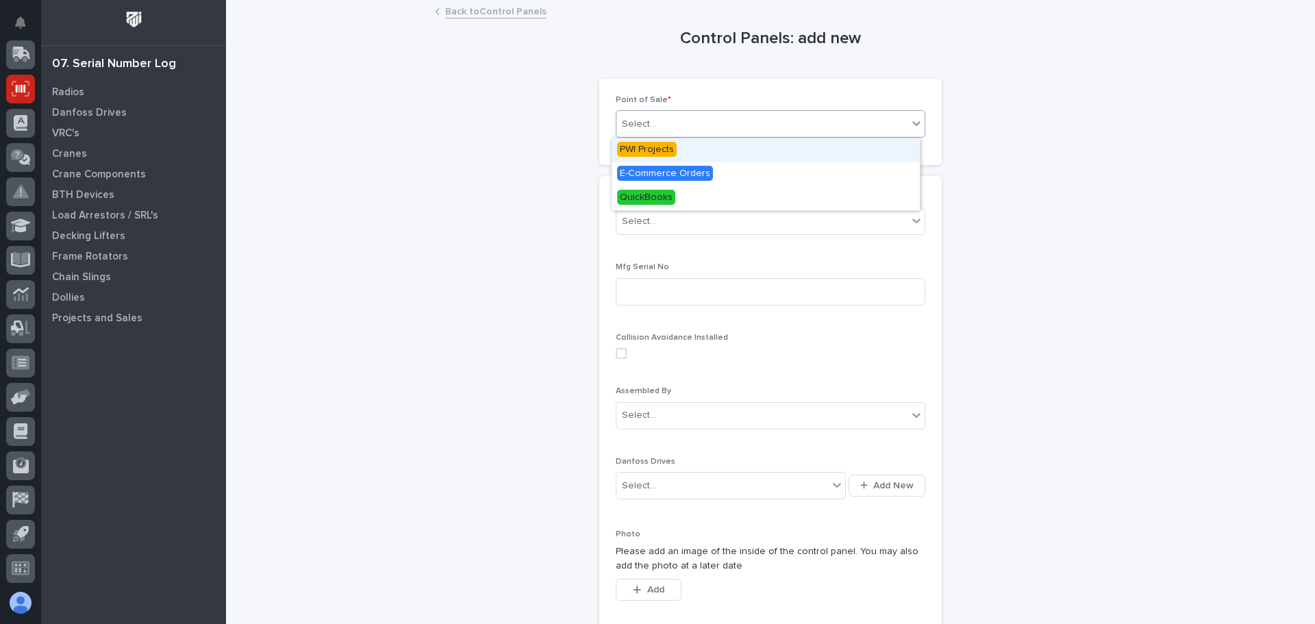
click at [653, 153] on span "PWI Projects" at bounding box center [647, 149] width 60 height 15
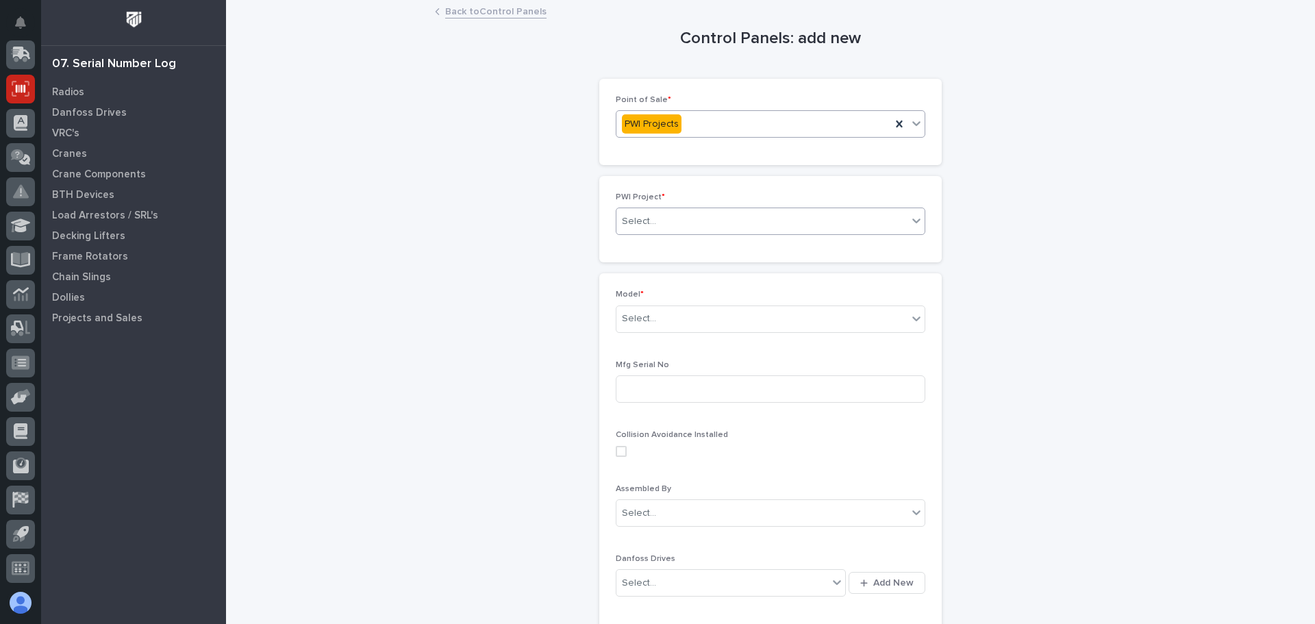
click at [886, 234] on div "Select..." at bounding box center [771, 221] width 310 height 27
type input "*****"
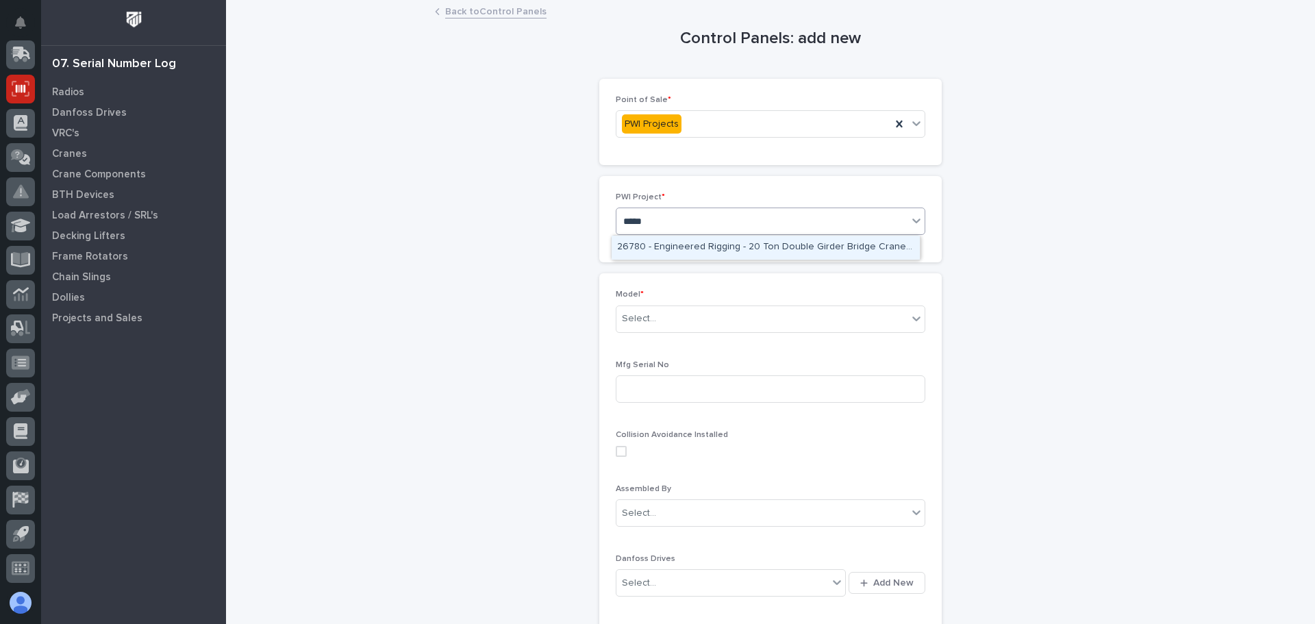
click at [762, 247] on div "26780 - Engineered Rigging - 20 Ton Double Girder Bridge Crane Ship Only" at bounding box center [766, 248] width 308 height 24
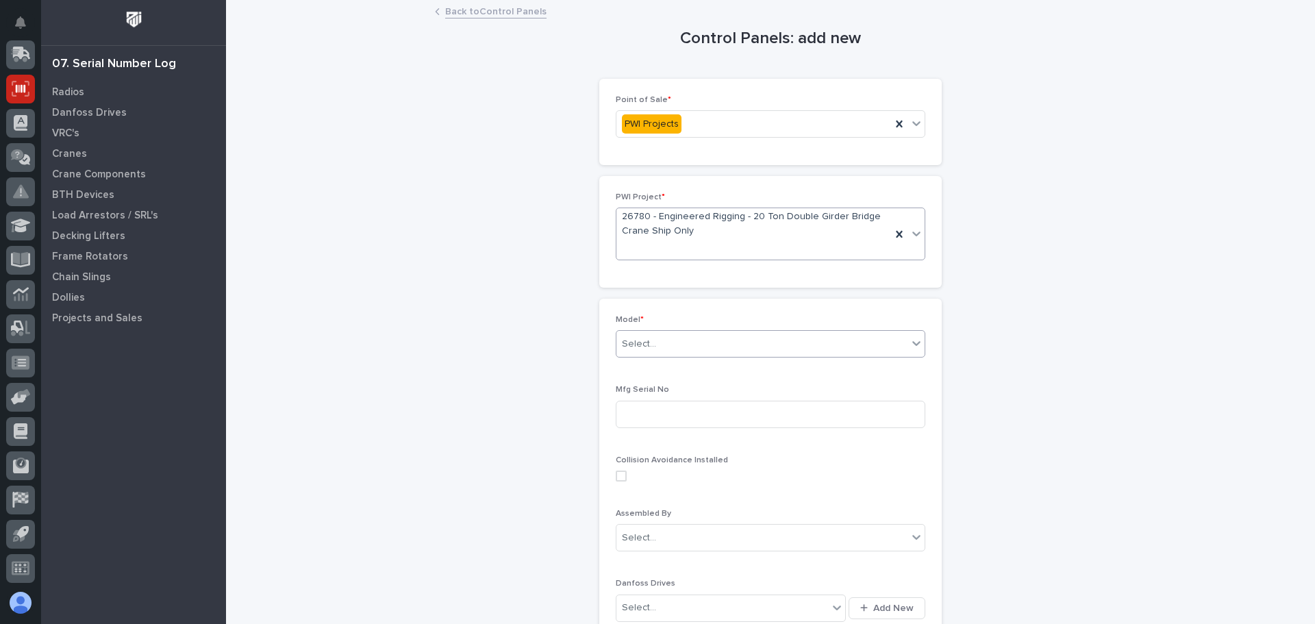
click at [915, 340] on icon at bounding box center [917, 343] width 14 height 14
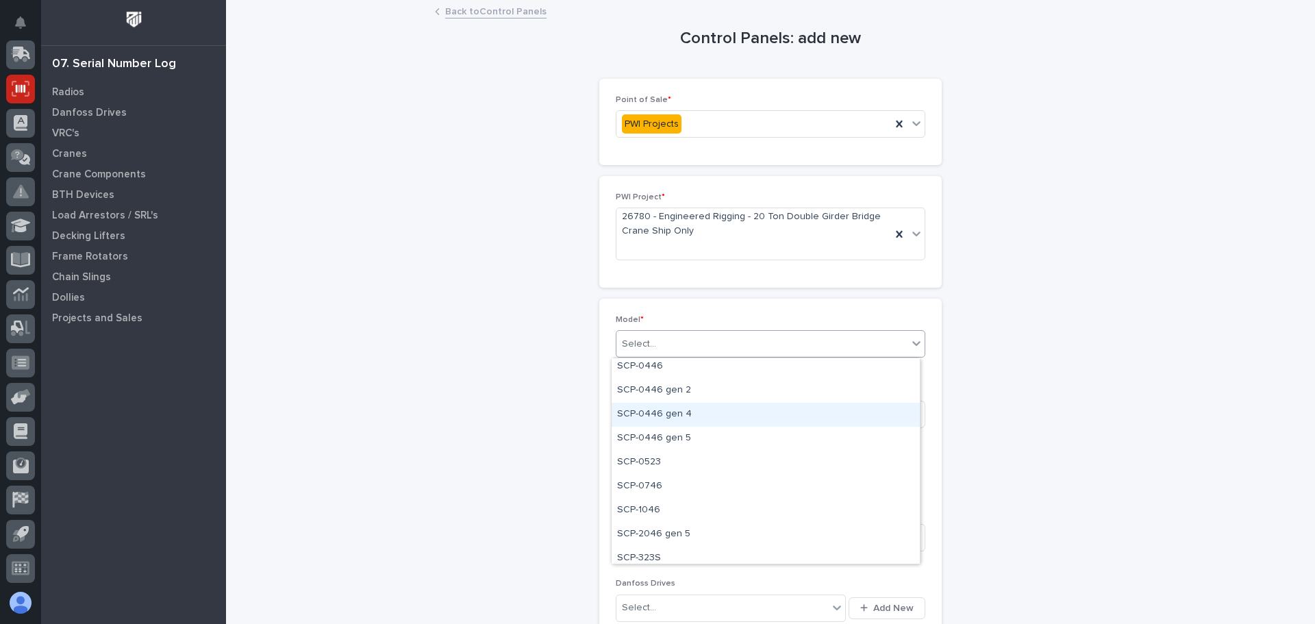
scroll to position [480, 0]
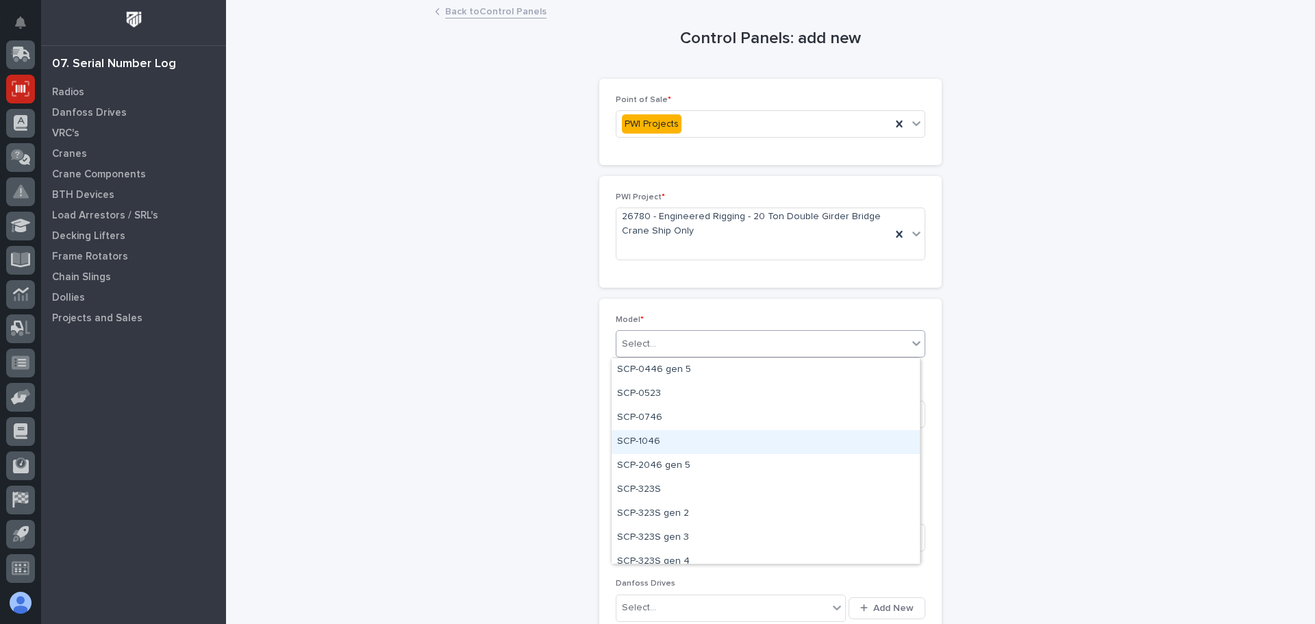
click at [636, 443] on div "SCP-1046" at bounding box center [766, 442] width 308 height 24
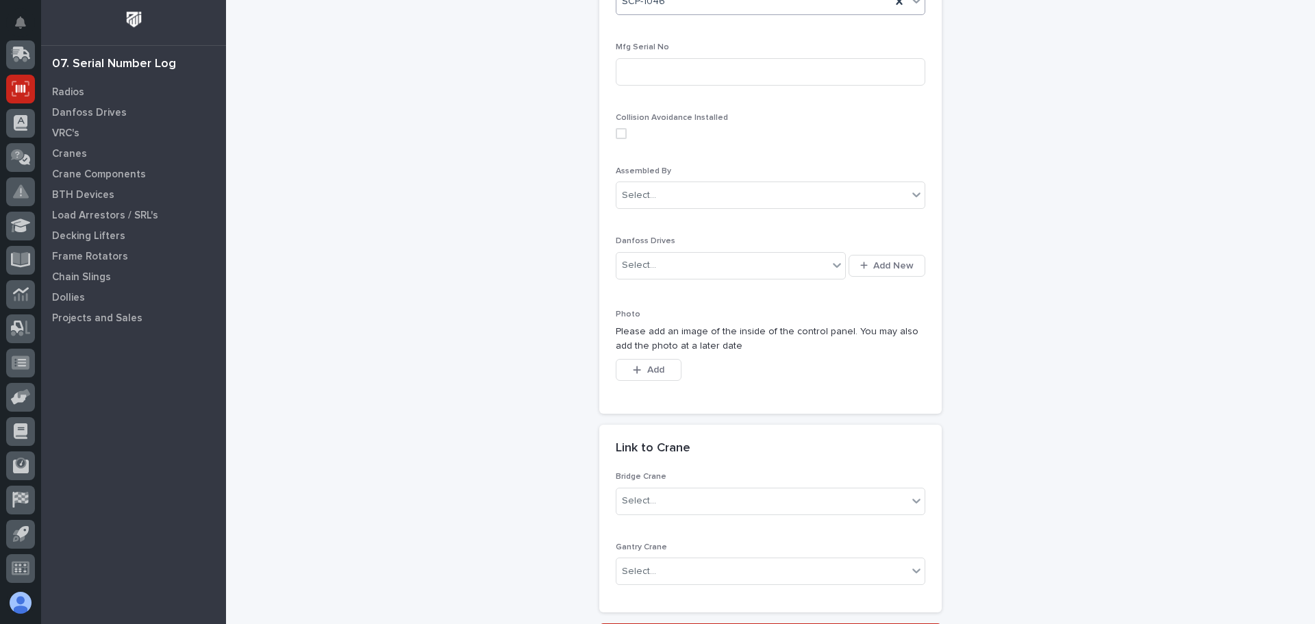
scroll to position [471, 0]
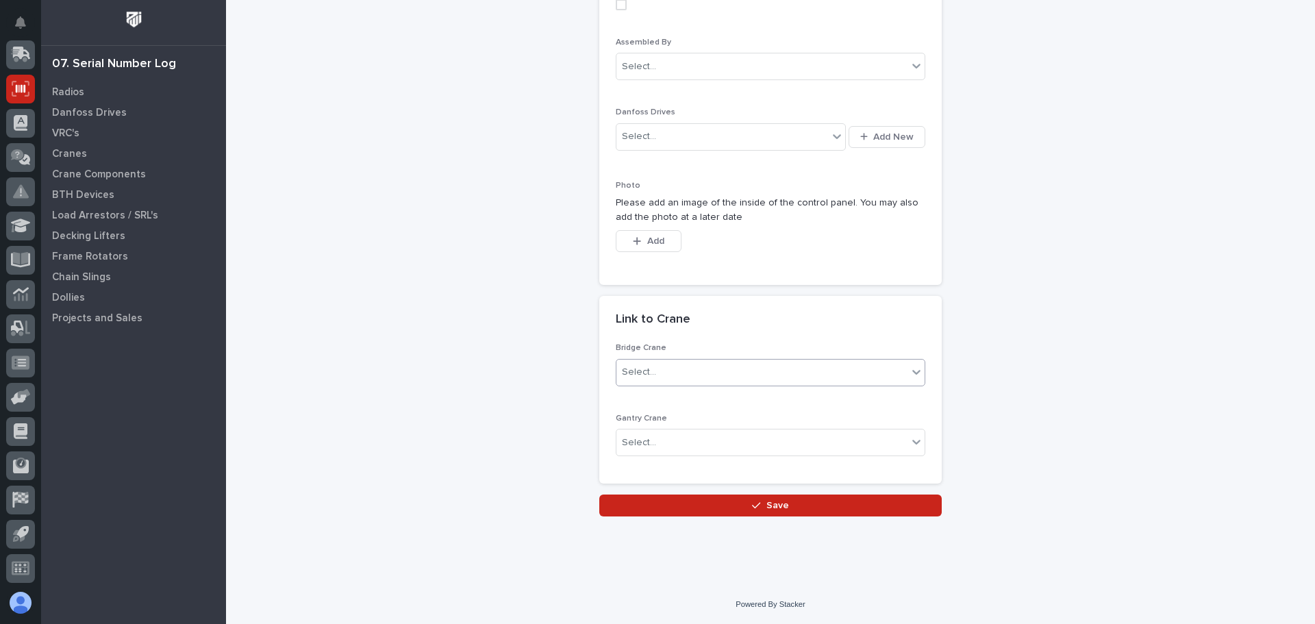
click at [917, 375] on icon at bounding box center [917, 372] width 14 height 14
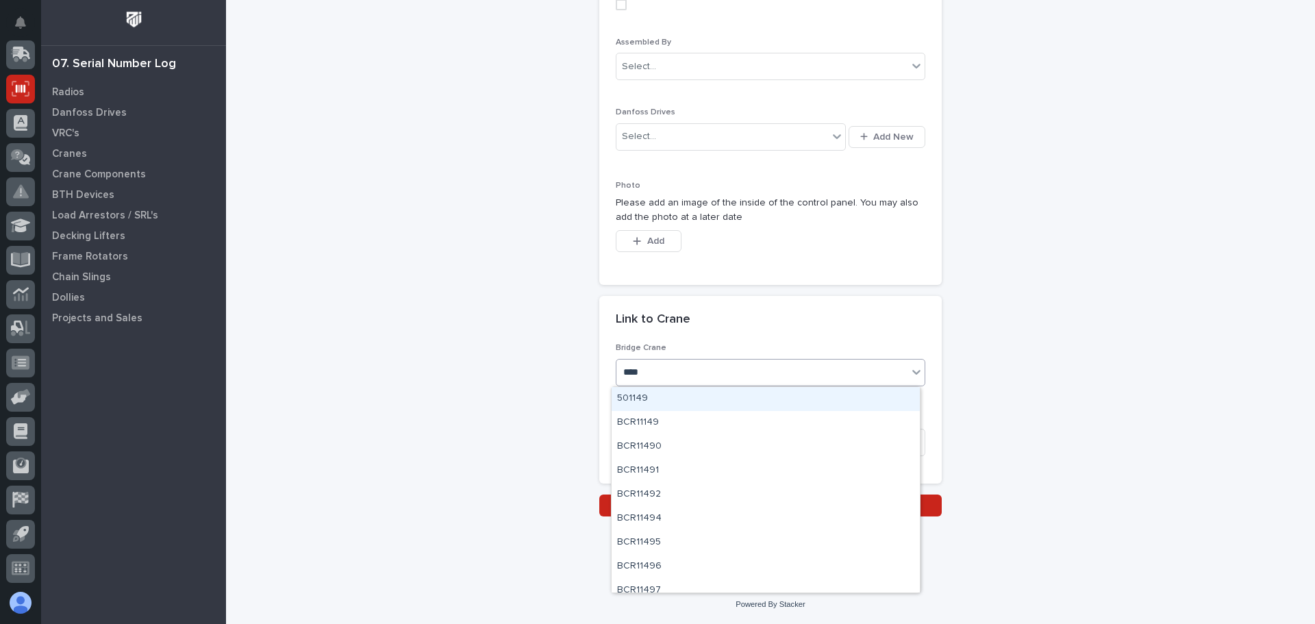
type input "*****"
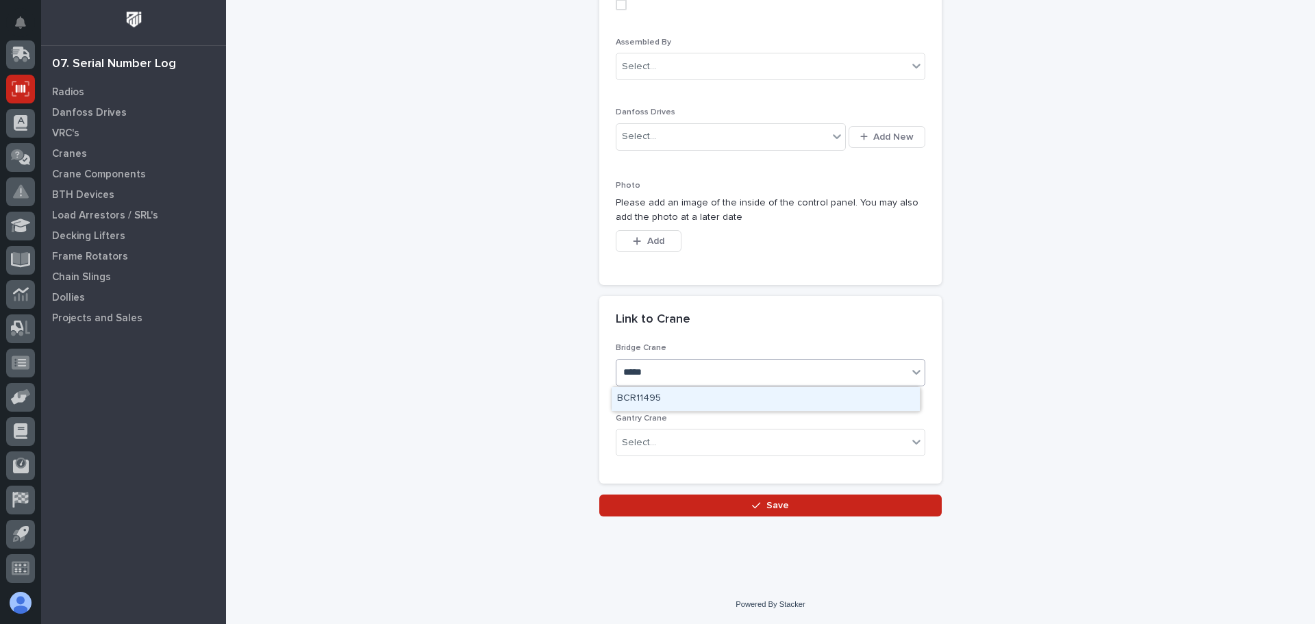
click at [641, 399] on div "BCR11495" at bounding box center [766, 399] width 308 height 24
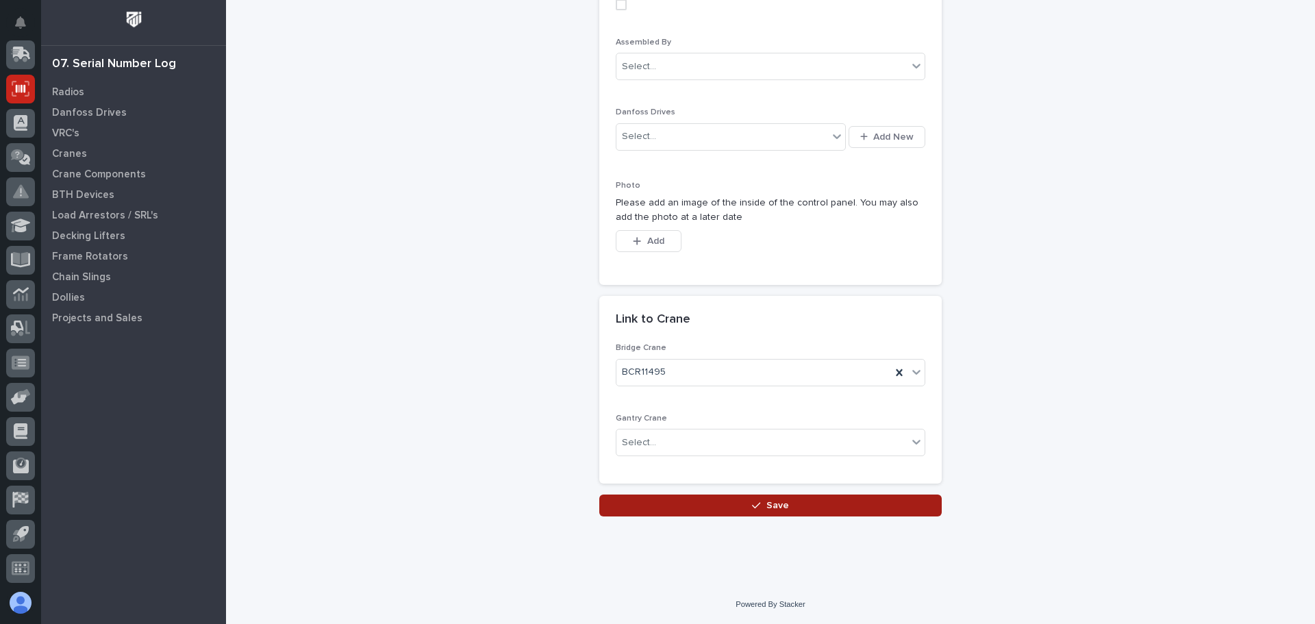
click at [771, 500] on span "Save" at bounding box center [778, 505] width 23 height 12
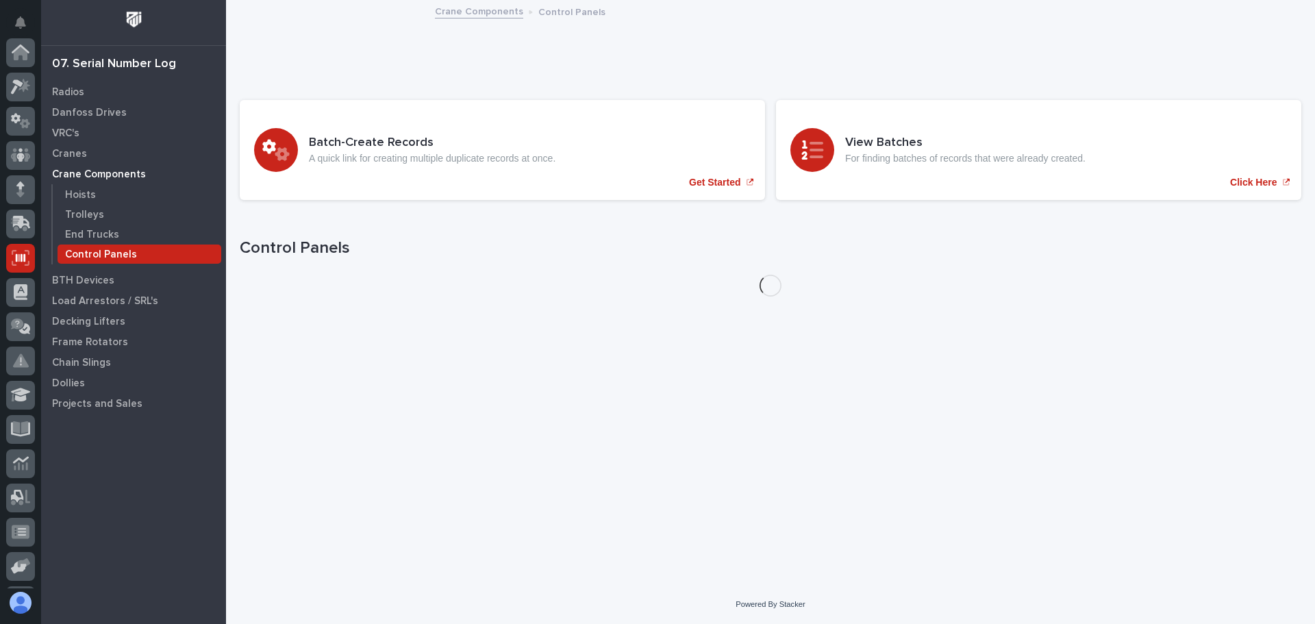
scroll to position [169, 0]
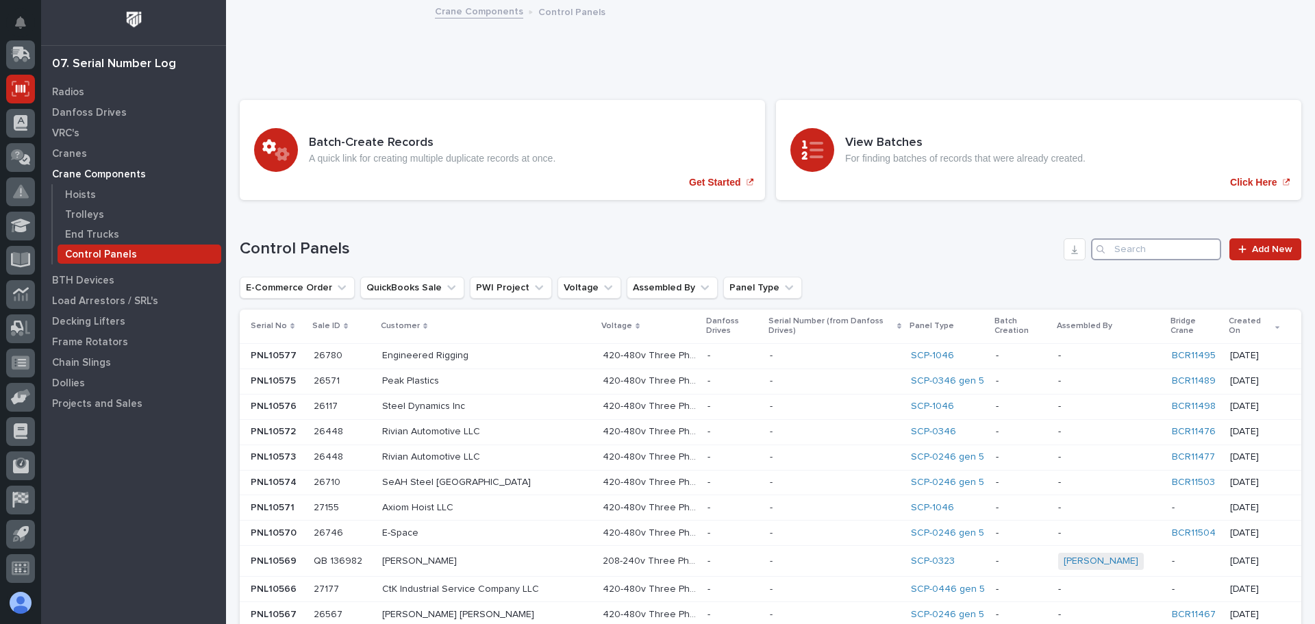
click at [1126, 256] on input "Search" at bounding box center [1156, 249] width 130 height 22
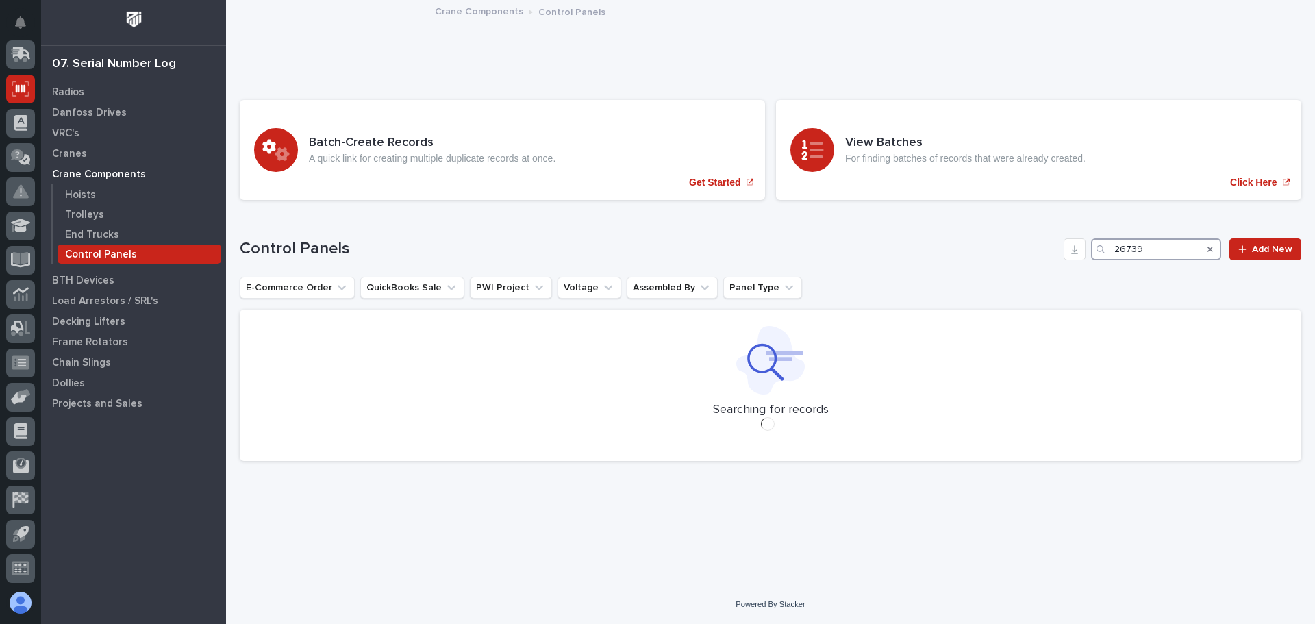
type input "26739"
drag, startPoint x: 1147, startPoint y: 248, endPoint x: 1111, endPoint y: 251, distance: 35.8
click at [1111, 251] on div "26739" at bounding box center [1156, 249] width 130 height 22
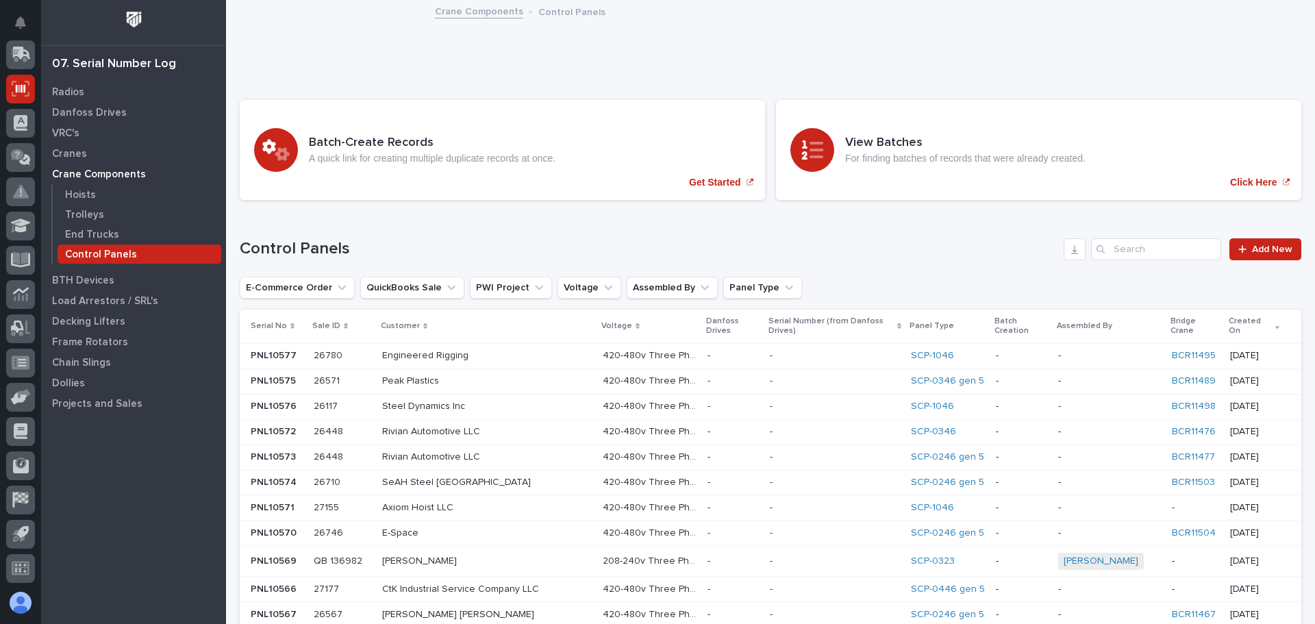
click at [495, 9] on link "Crane Components" at bounding box center [479, 11] width 88 height 16
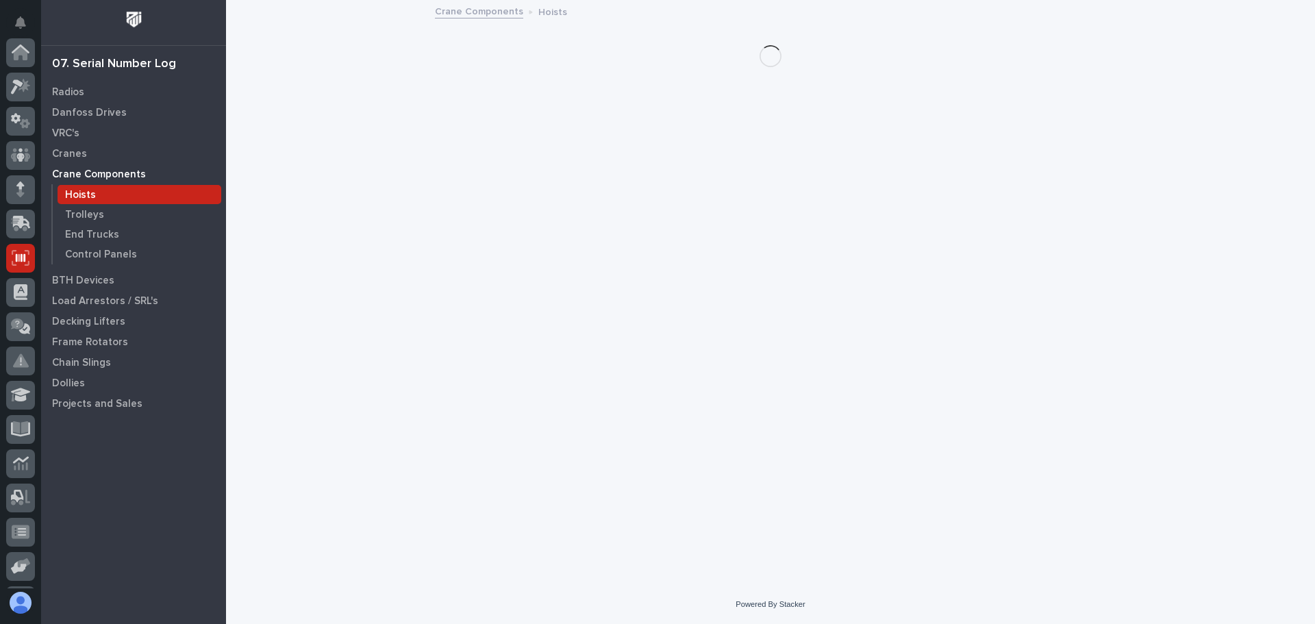
scroll to position [169, 0]
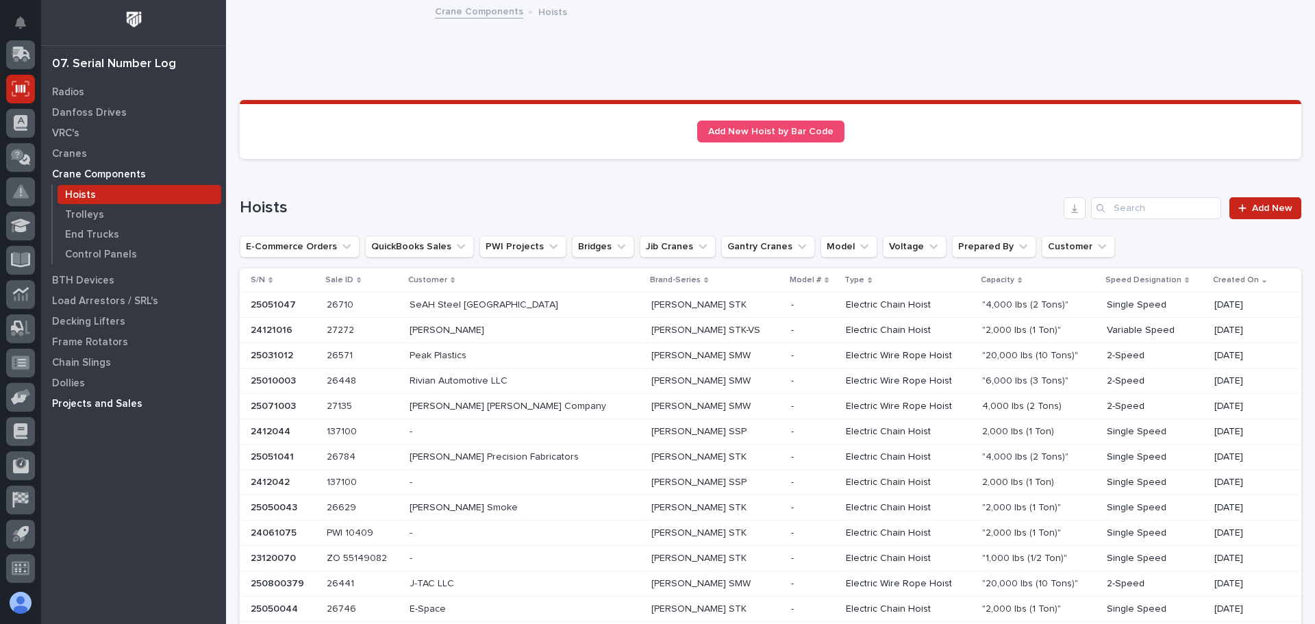
click at [131, 402] on p "Projects and Sales" at bounding box center [97, 404] width 90 height 12
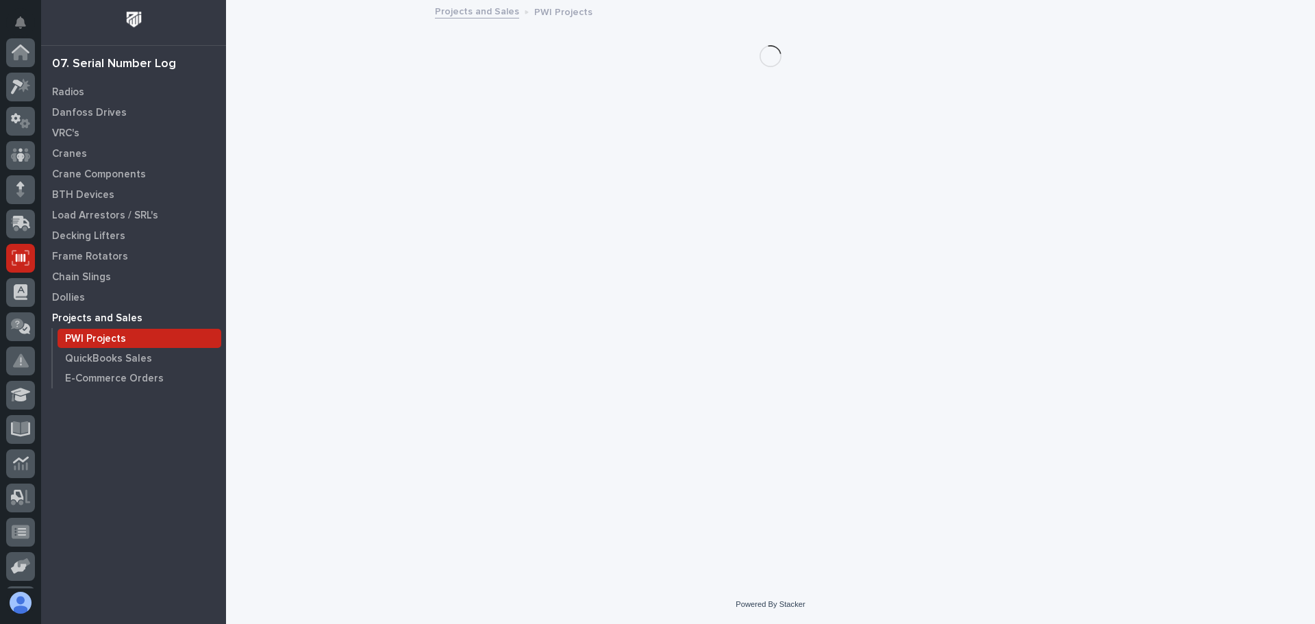
scroll to position [169, 0]
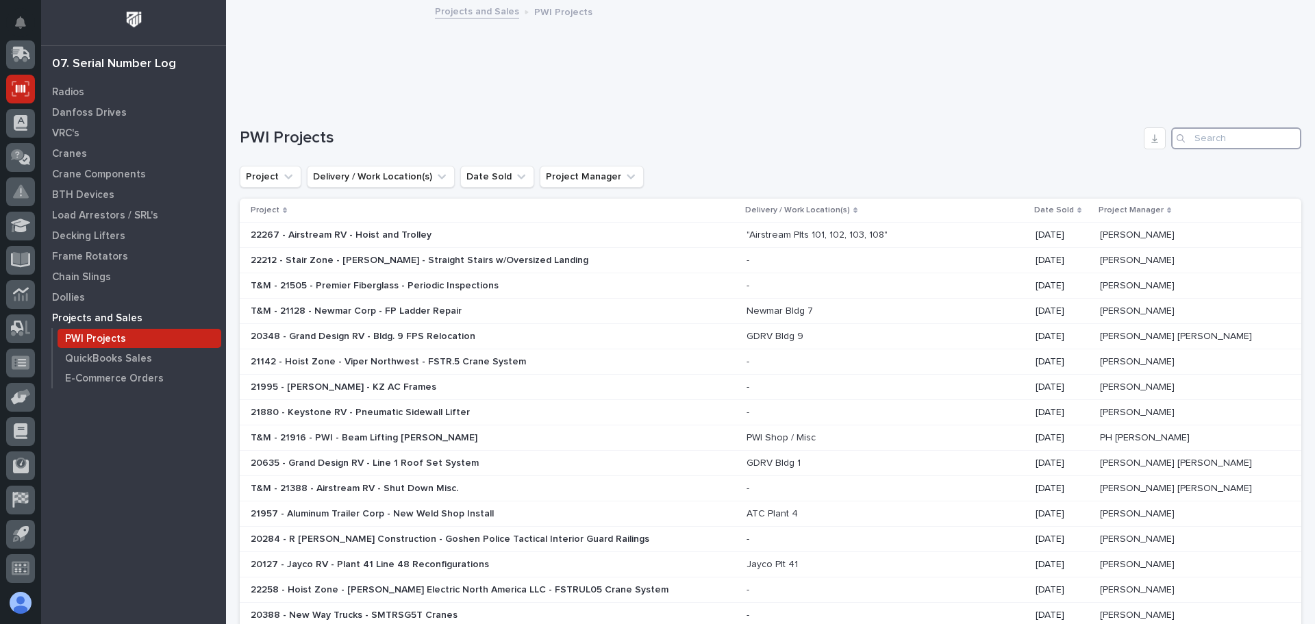
click at [1198, 133] on input "Search" at bounding box center [1236, 138] width 130 height 22
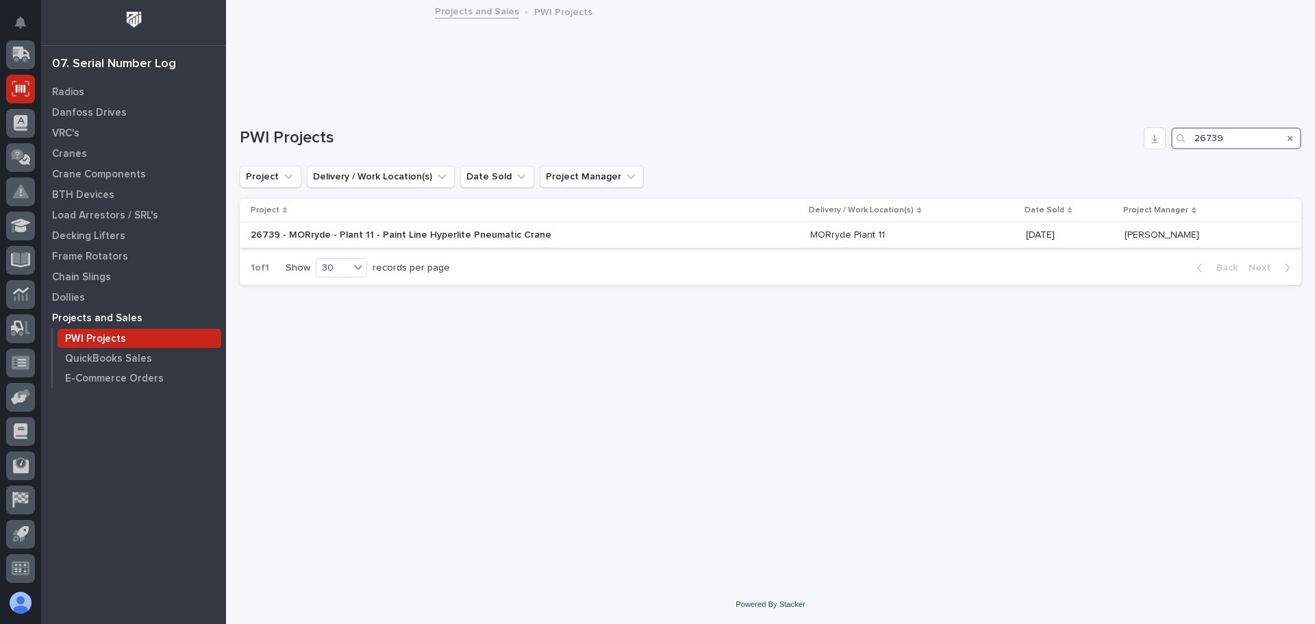
type input "26739"
click at [411, 238] on p "26739 - MORryde - Plant 11 - Paint Line Hyperlite Pneumatic Crane" at bounding box center [402, 234] width 303 height 14
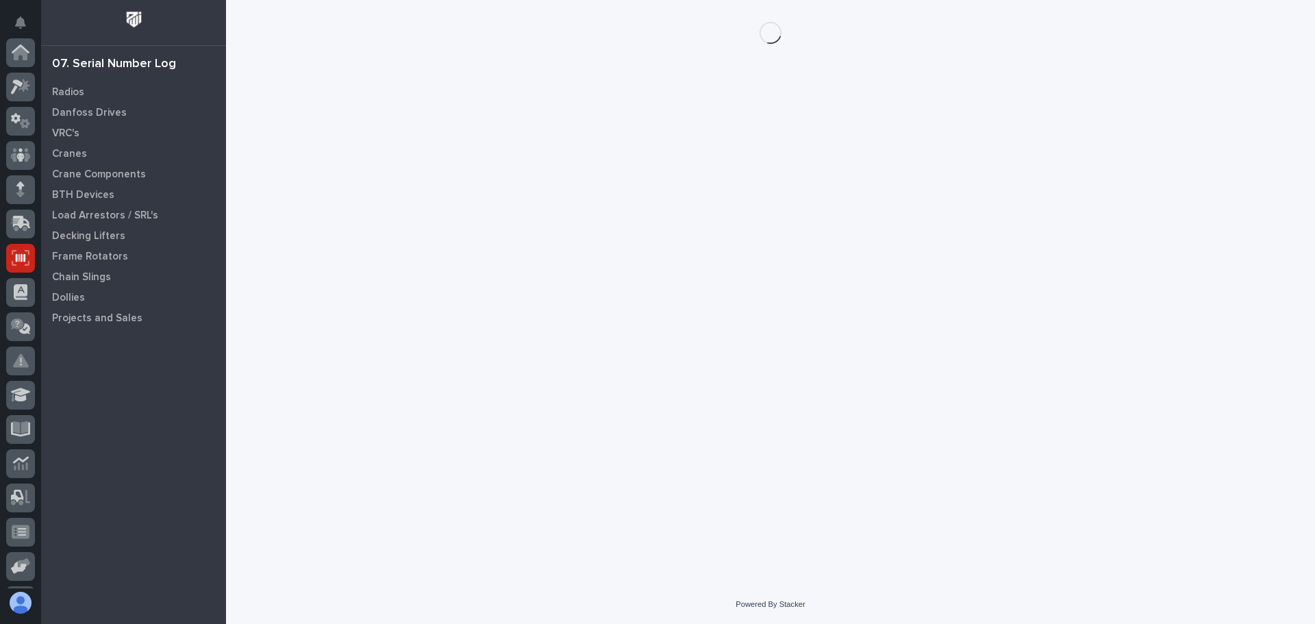
scroll to position [169, 0]
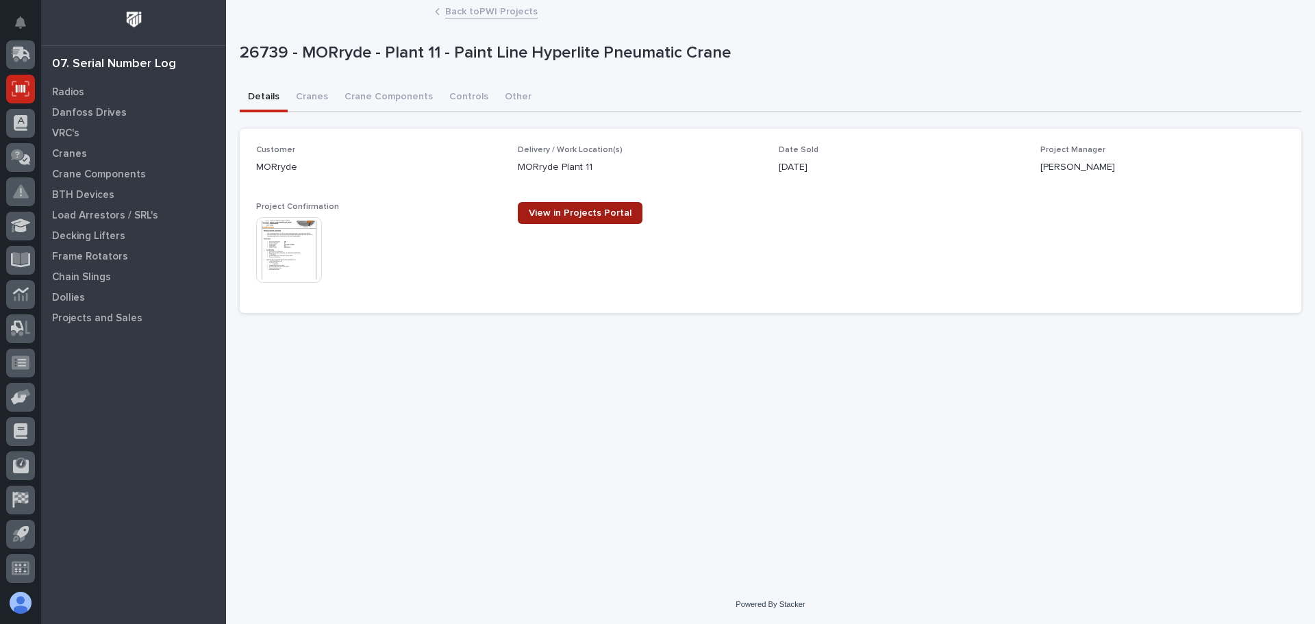
click at [608, 208] on span "View in Projects Portal" at bounding box center [580, 213] width 103 height 10
click at [97, 175] on p "Crane Components" at bounding box center [99, 175] width 94 height 12
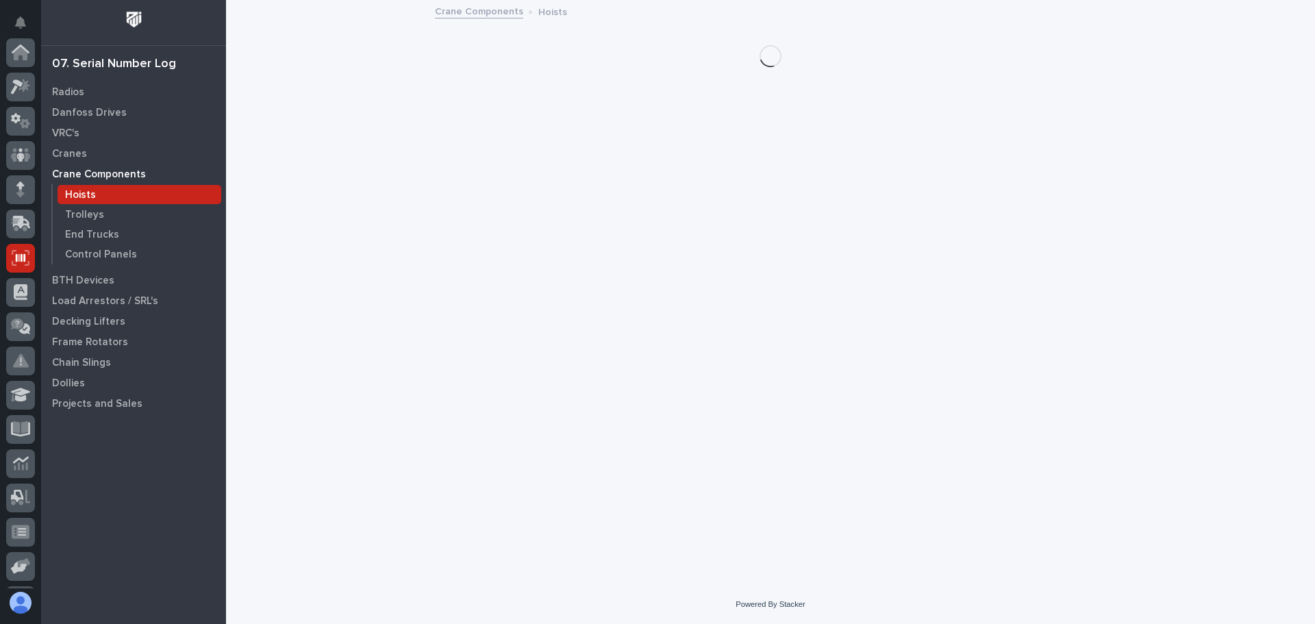
scroll to position [169, 0]
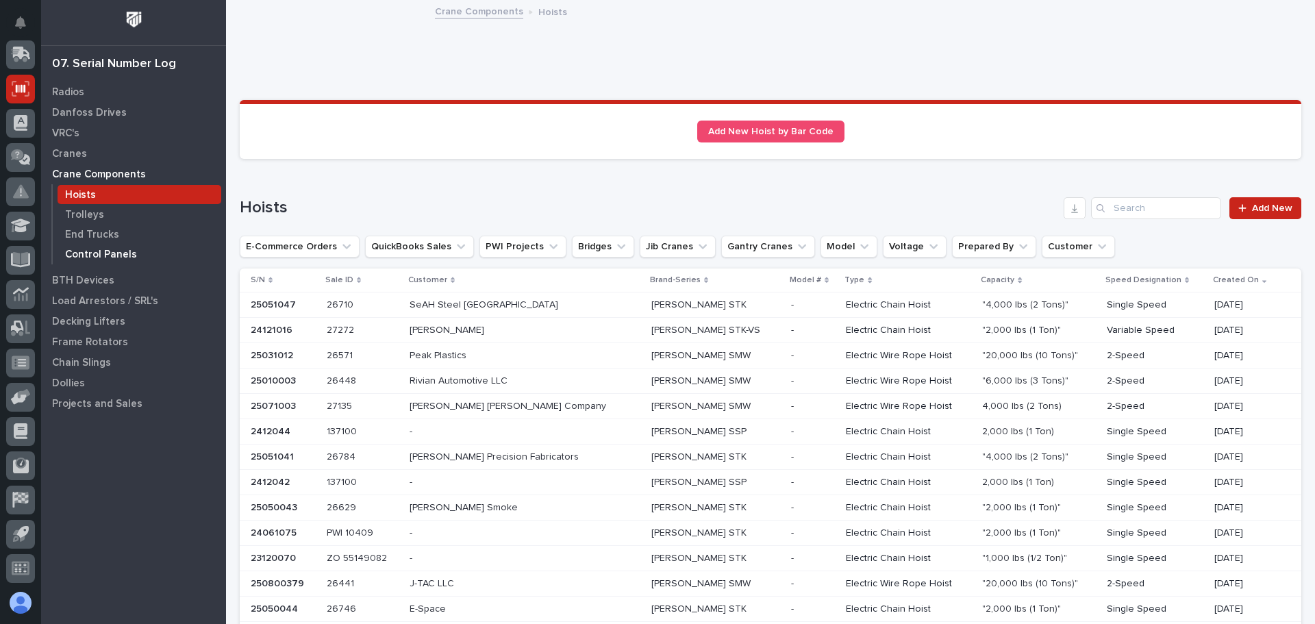
click at [116, 255] on p "Control Panels" at bounding box center [101, 255] width 72 height 12
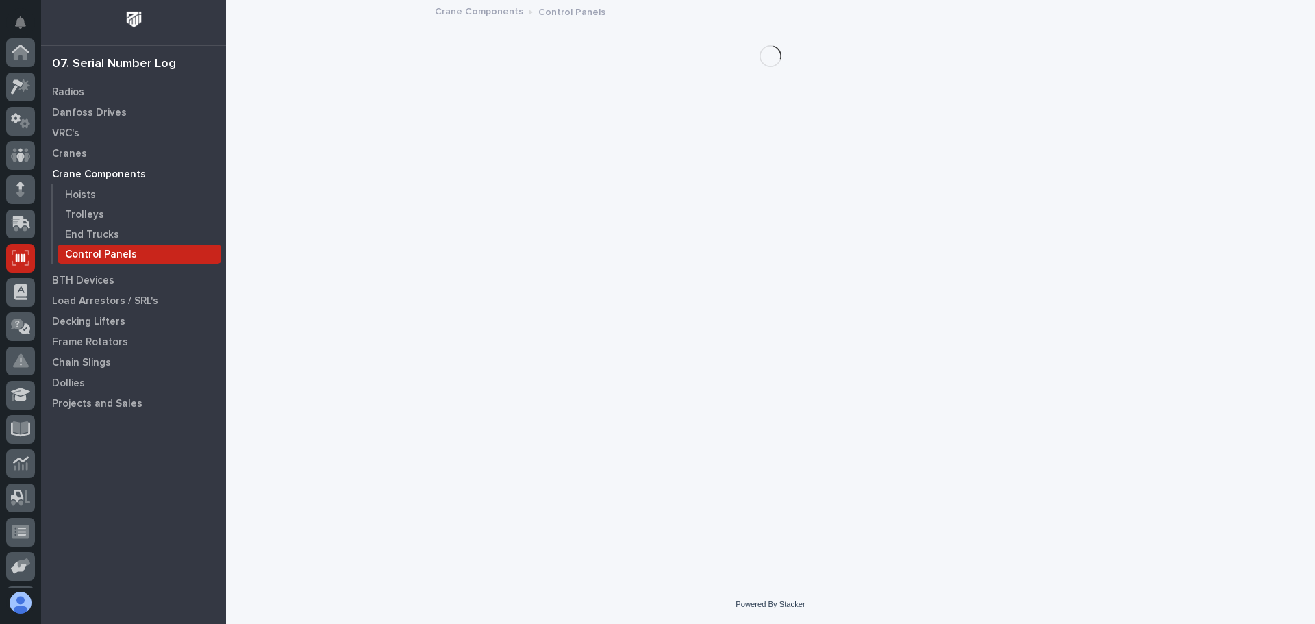
scroll to position [169, 0]
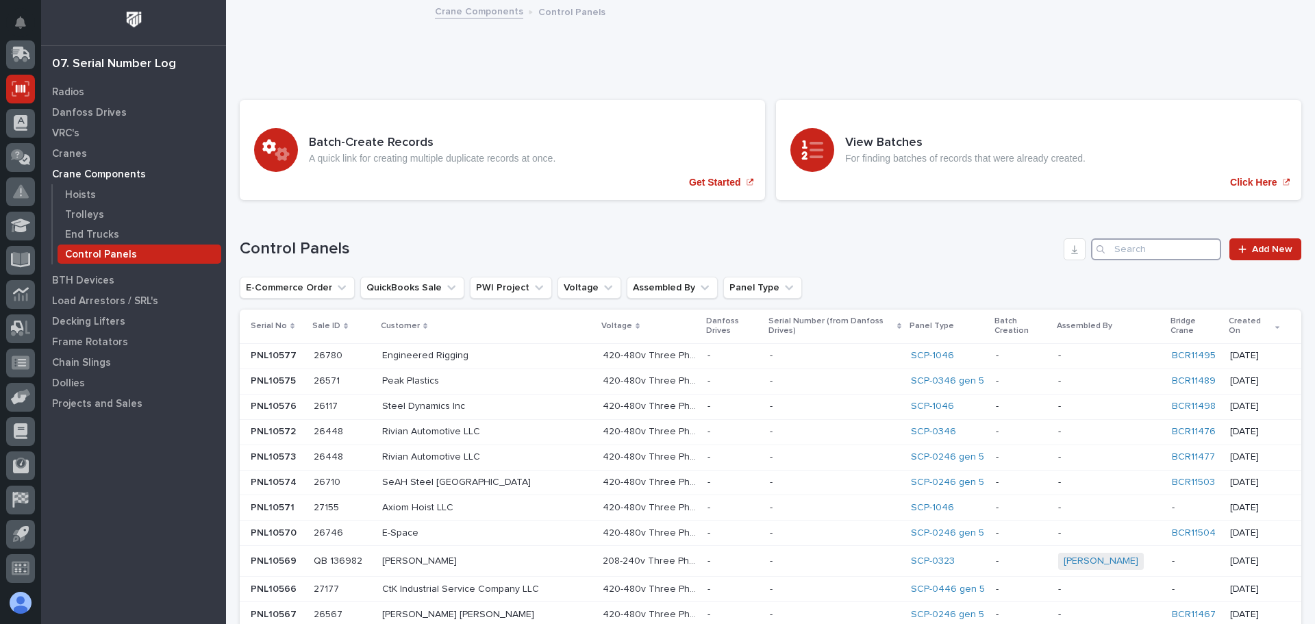
click at [1134, 253] on input "Search" at bounding box center [1156, 249] width 130 height 22
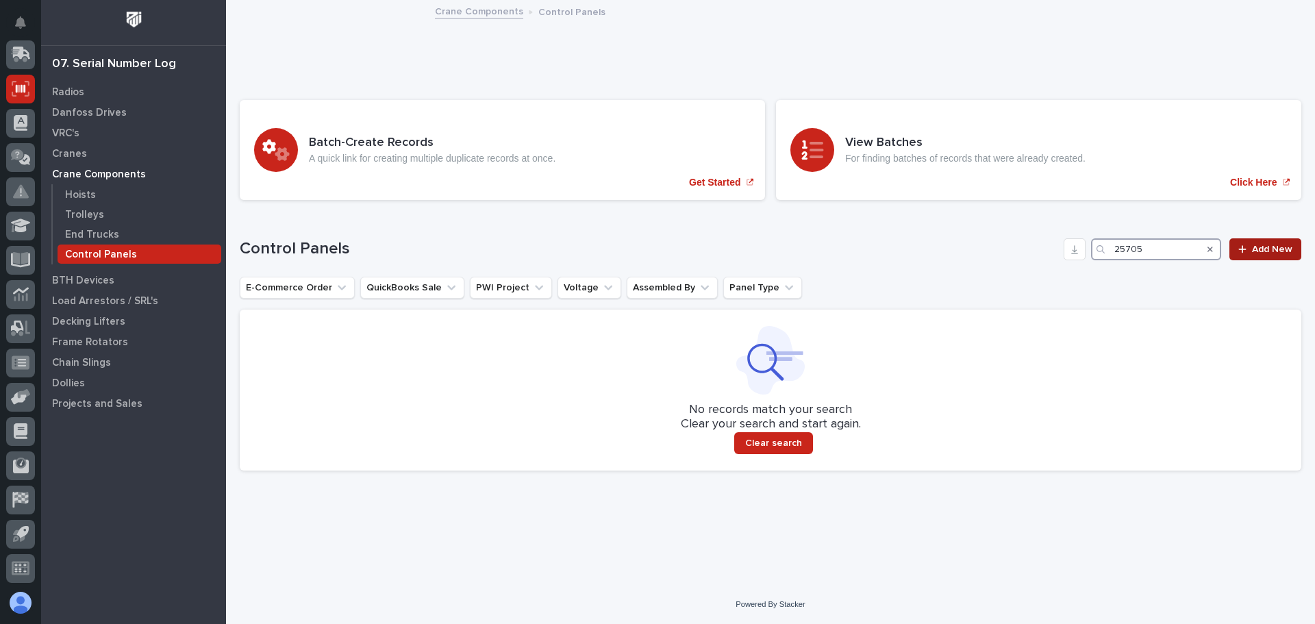
type input "25705"
click at [1258, 254] on link "Add New" at bounding box center [1266, 249] width 72 height 22
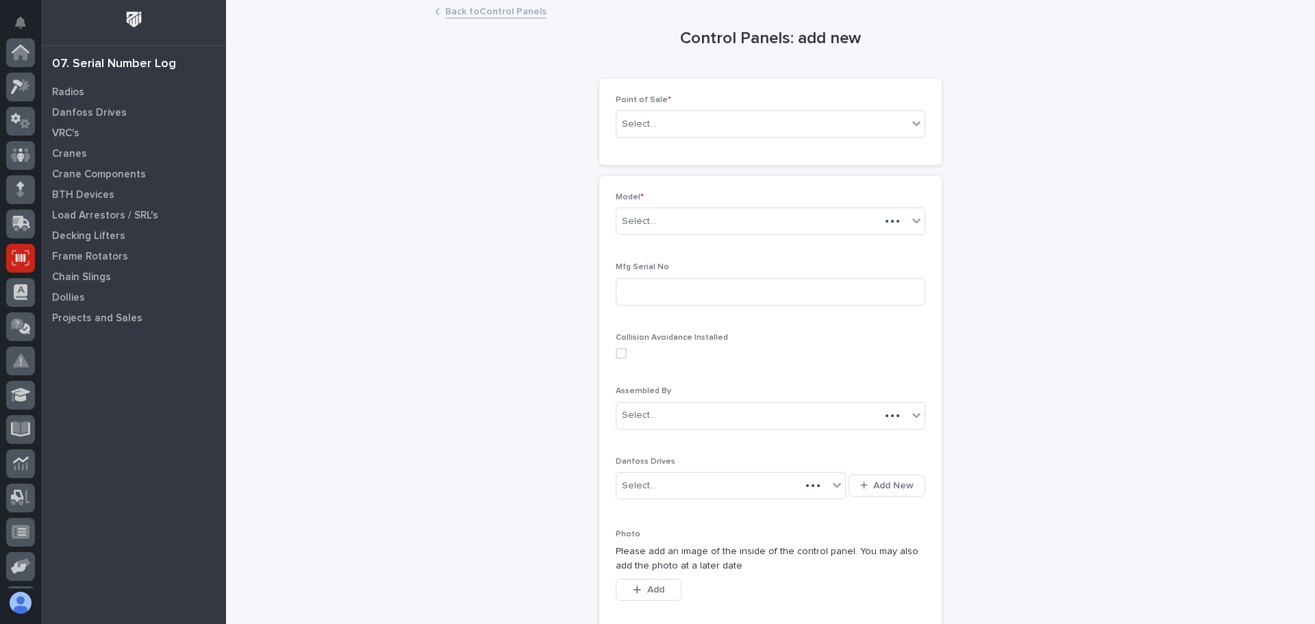
scroll to position [169, 0]
click at [834, 121] on div "Select..." at bounding box center [762, 124] width 291 height 23
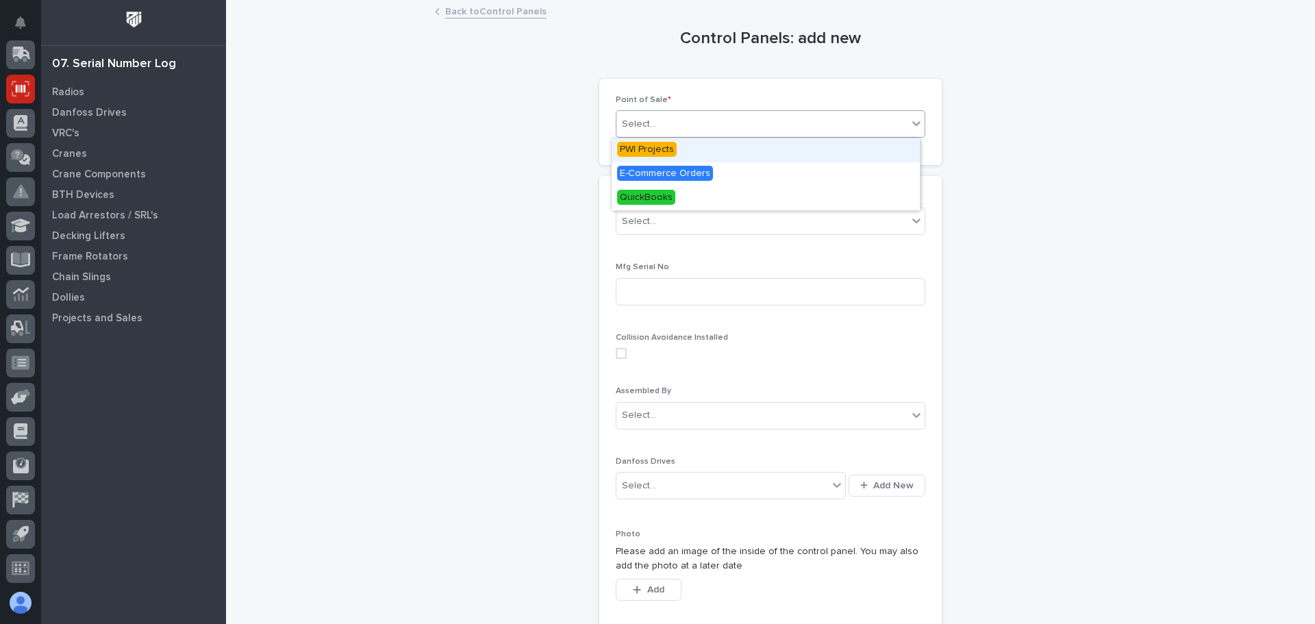
click at [658, 146] on span "PWI Projects" at bounding box center [647, 149] width 60 height 15
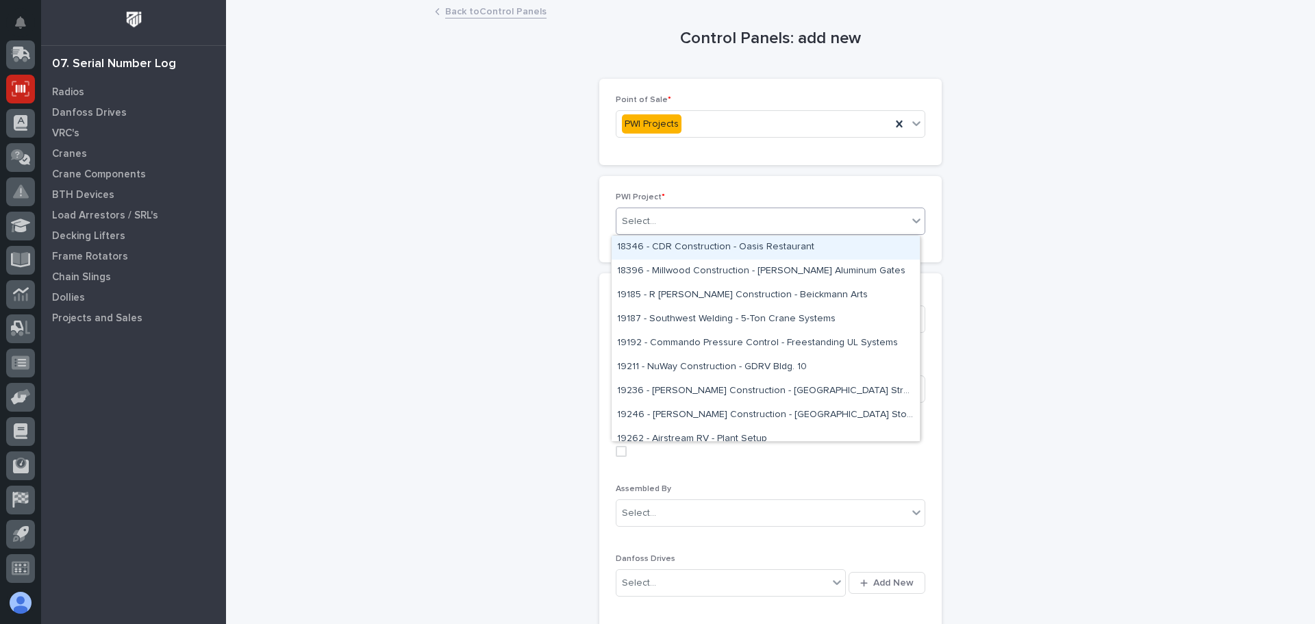
click at [733, 220] on div "Select..." at bounding box center [762, 221] width 291 height 23
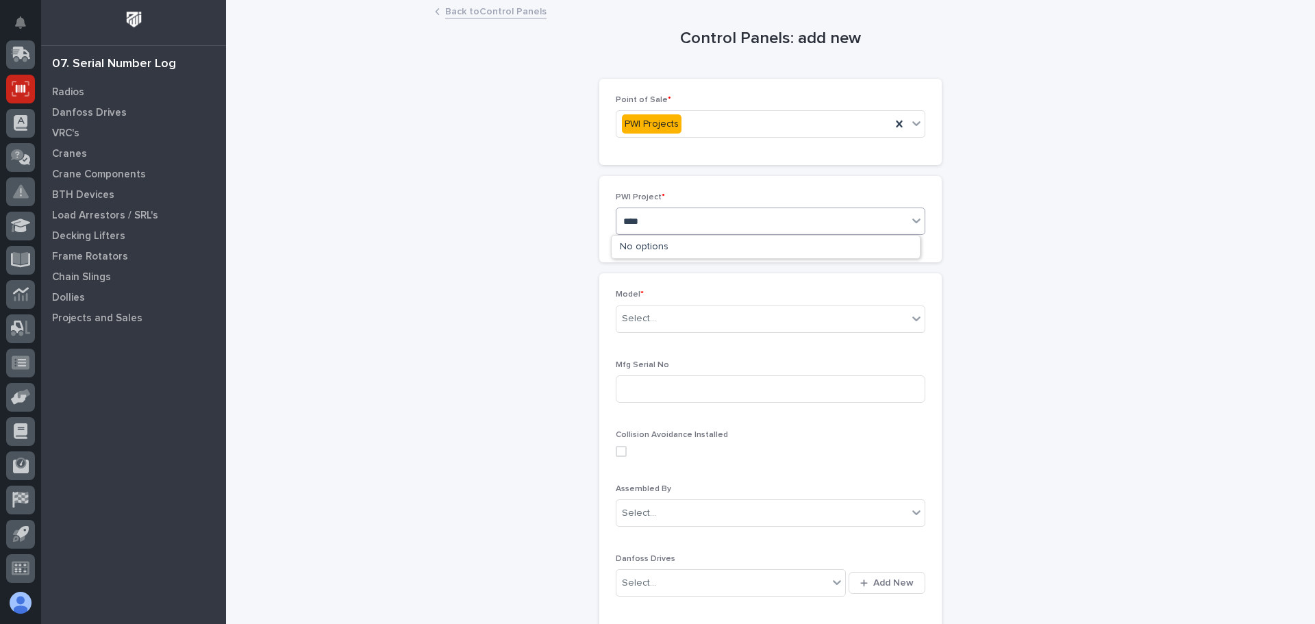
type input "*****"
click at [671, 245] on div "25705 - Folding Guard - 2 Ton & 3 Ton Box Girder Cranes" at bounding box center [766, 248] width 308 height 24
click at [684, 321] on div "Select..." at bounding box center [762, 319] width 291 height 23
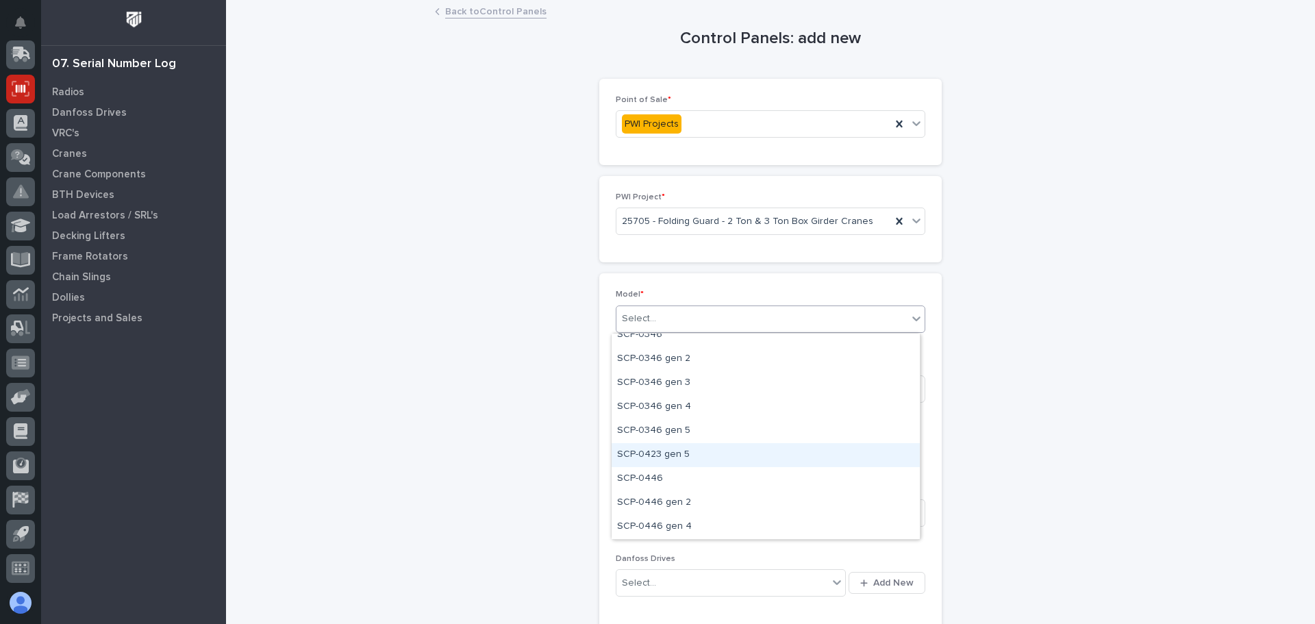
scroll to position [343, 0]
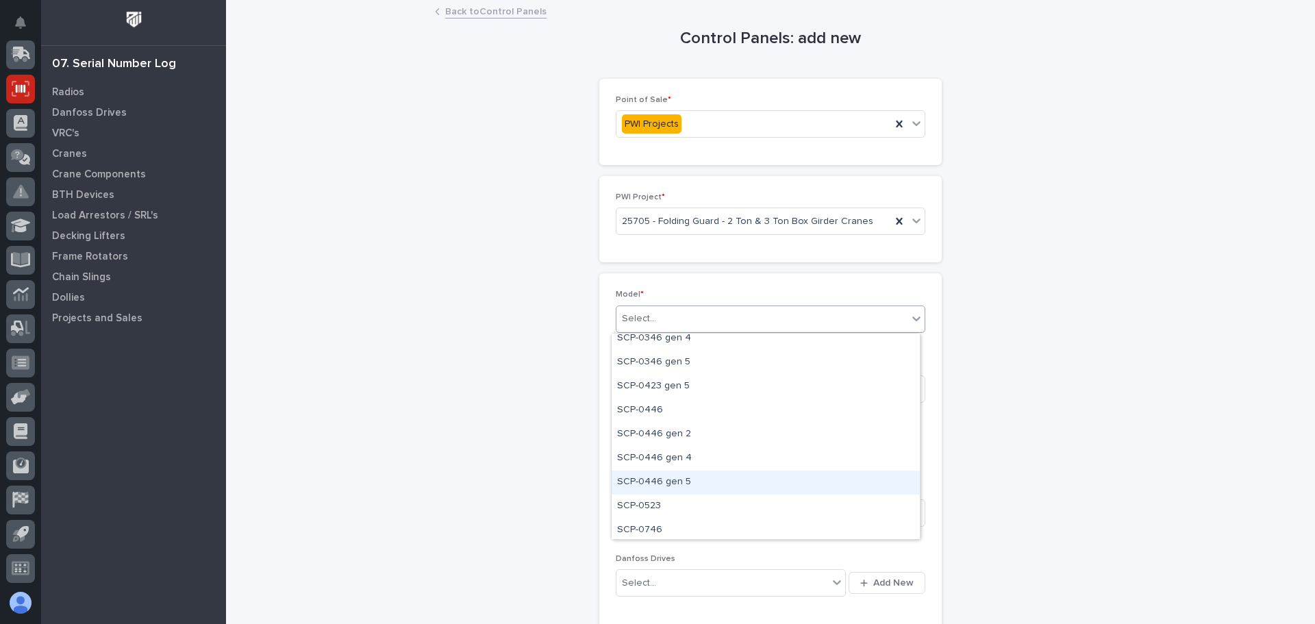
click at [677, 479] on div "SCP-0446 gen 5" at bounding box center [766, 483] width 308 height 24
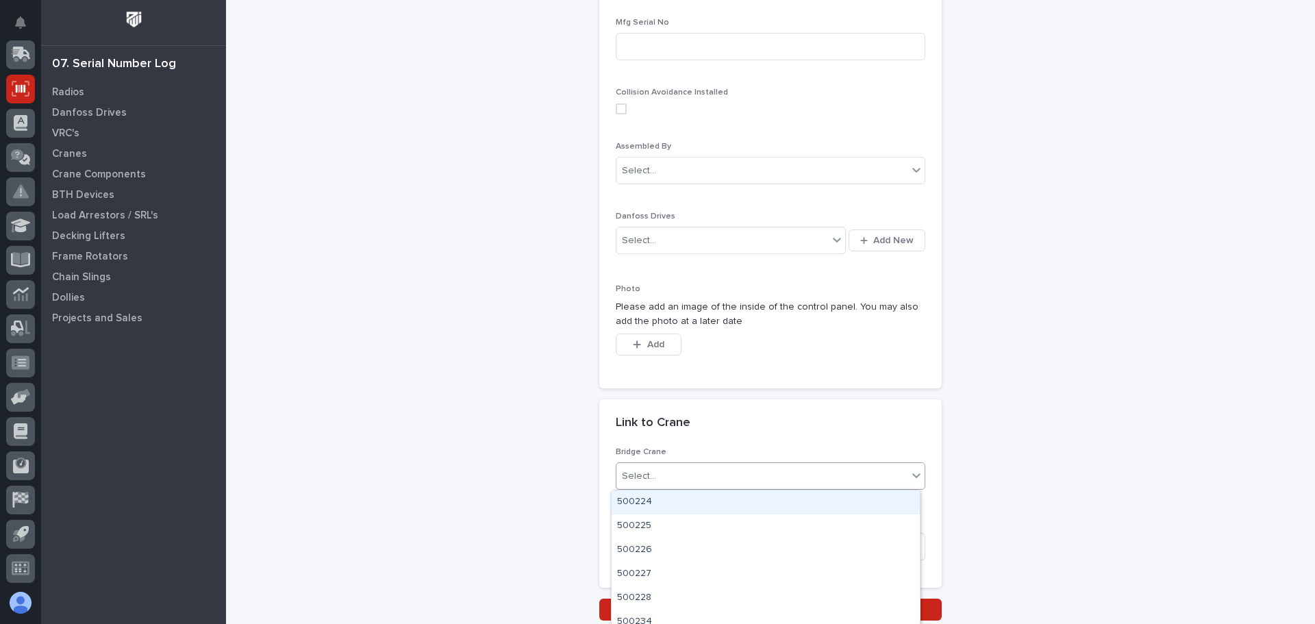
click at [913, 474] on icon at bounding box center [917, 475] width 8 height 5
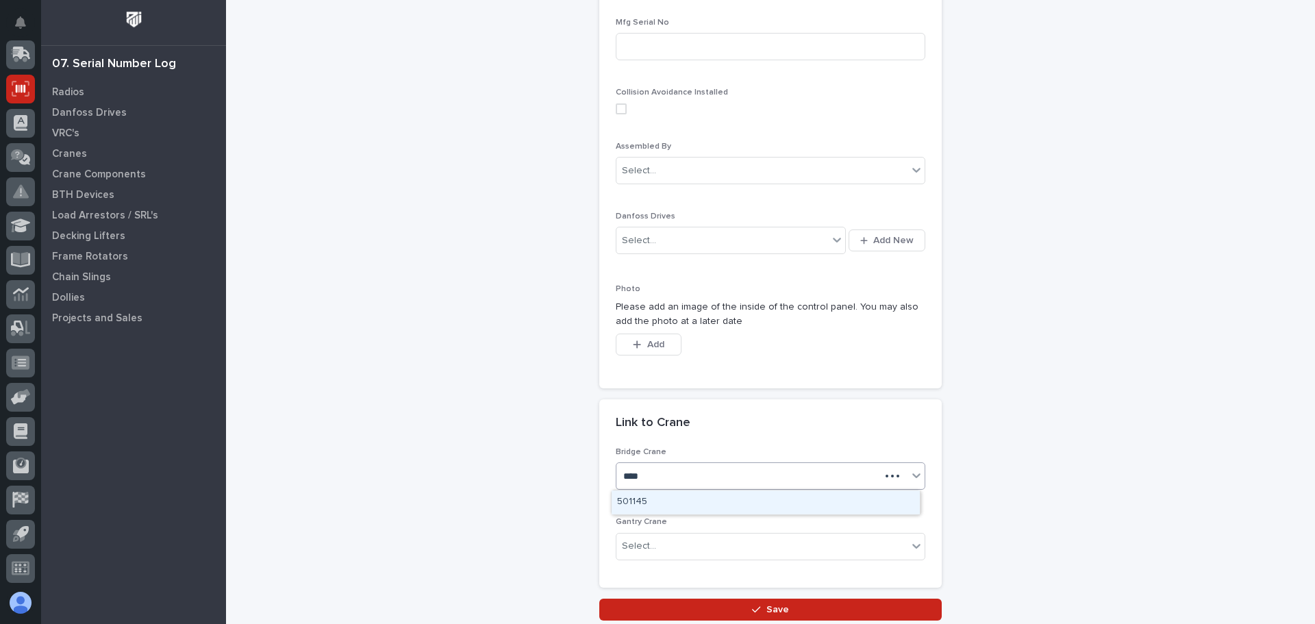
type input "*****"
click at [640, 505] on div "BCR11459" at bounding box center [766, 503] width 308 height 24
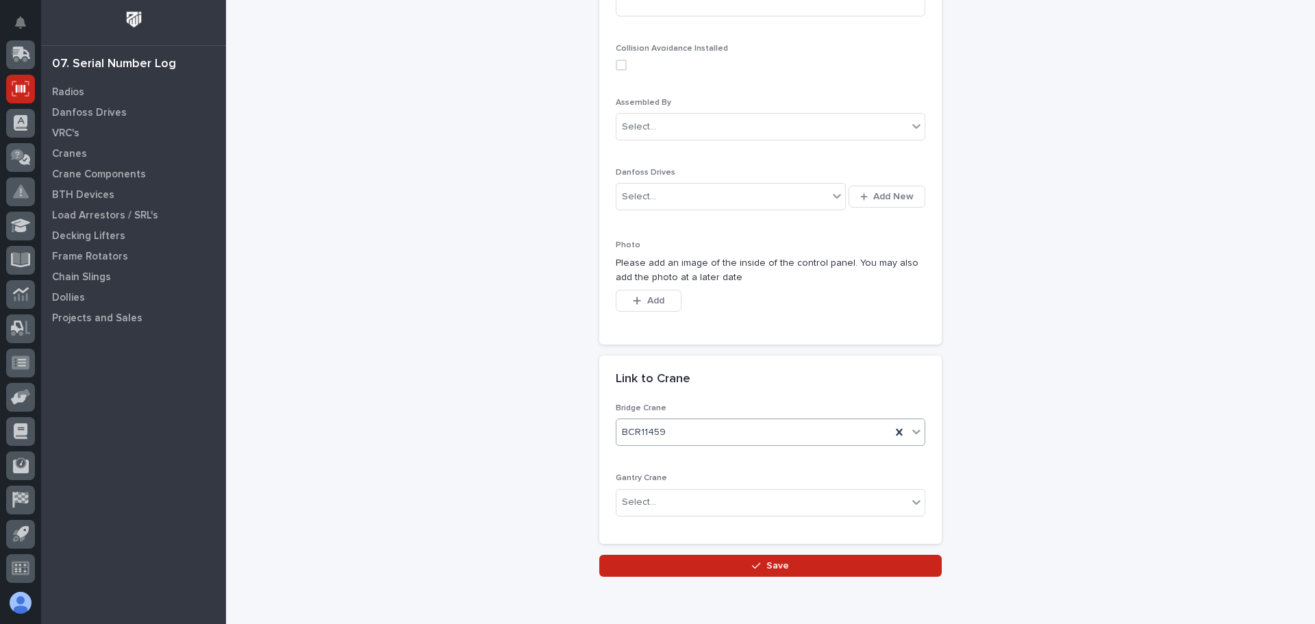
scroll to position [411, 0]
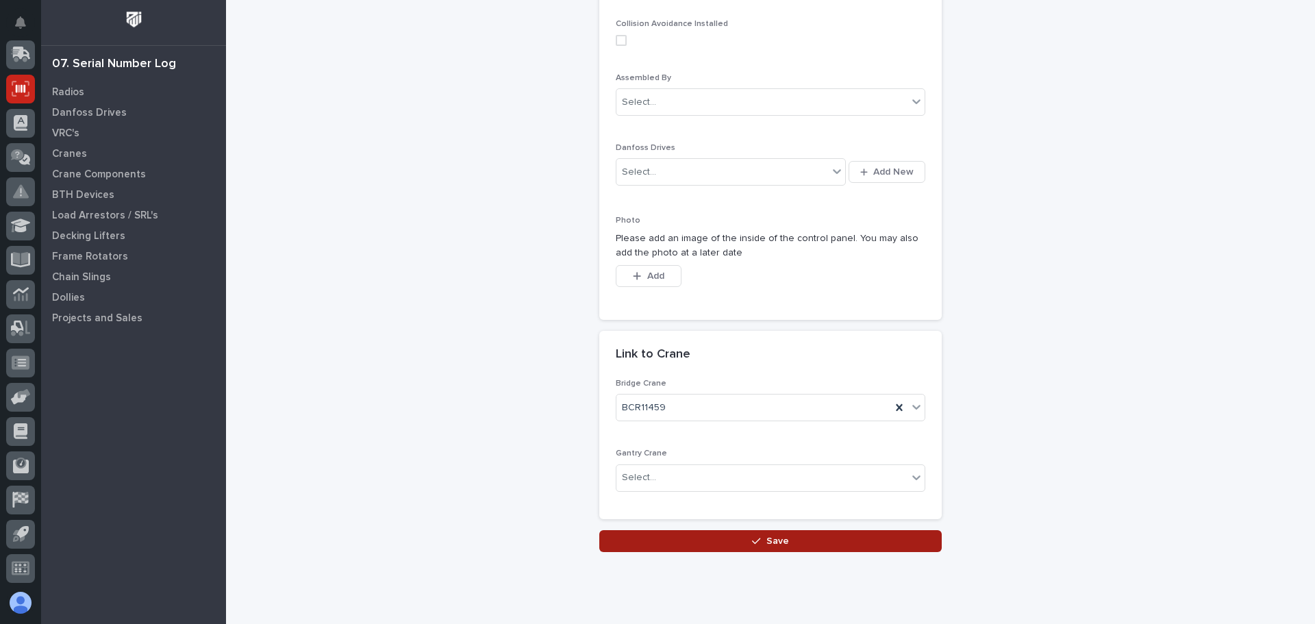
click at [773, 539] on span "Save" at bounding box center [778, 541] width 23 height 12
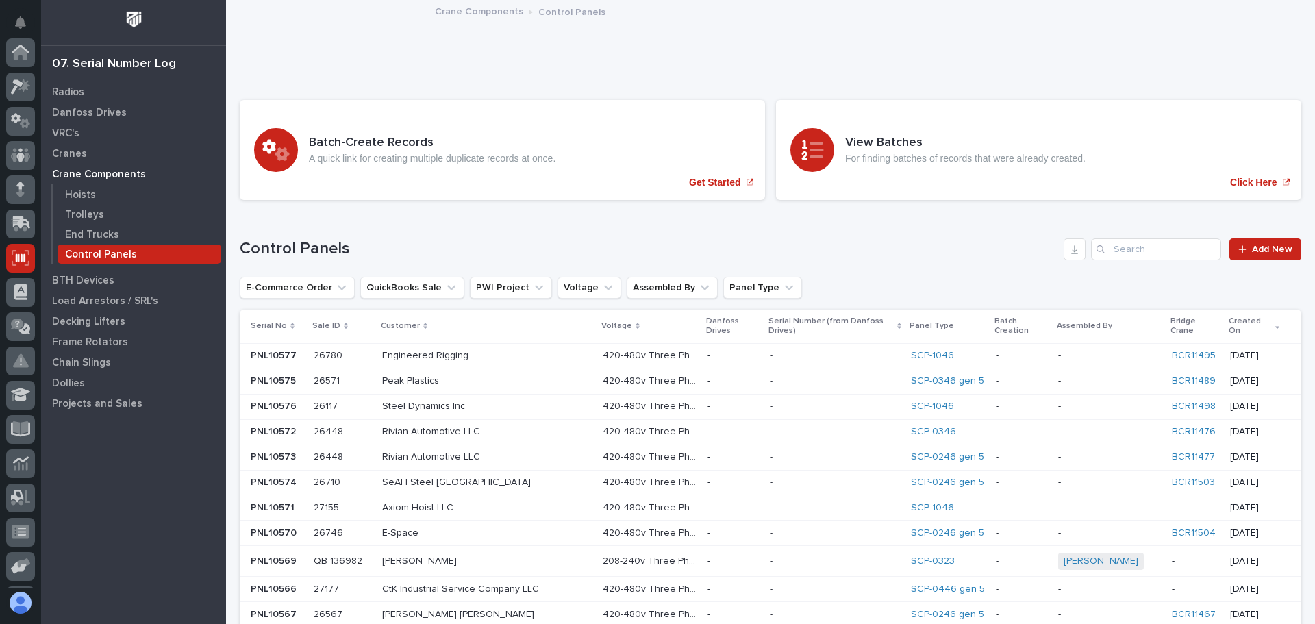
scroll to position [169, 0]
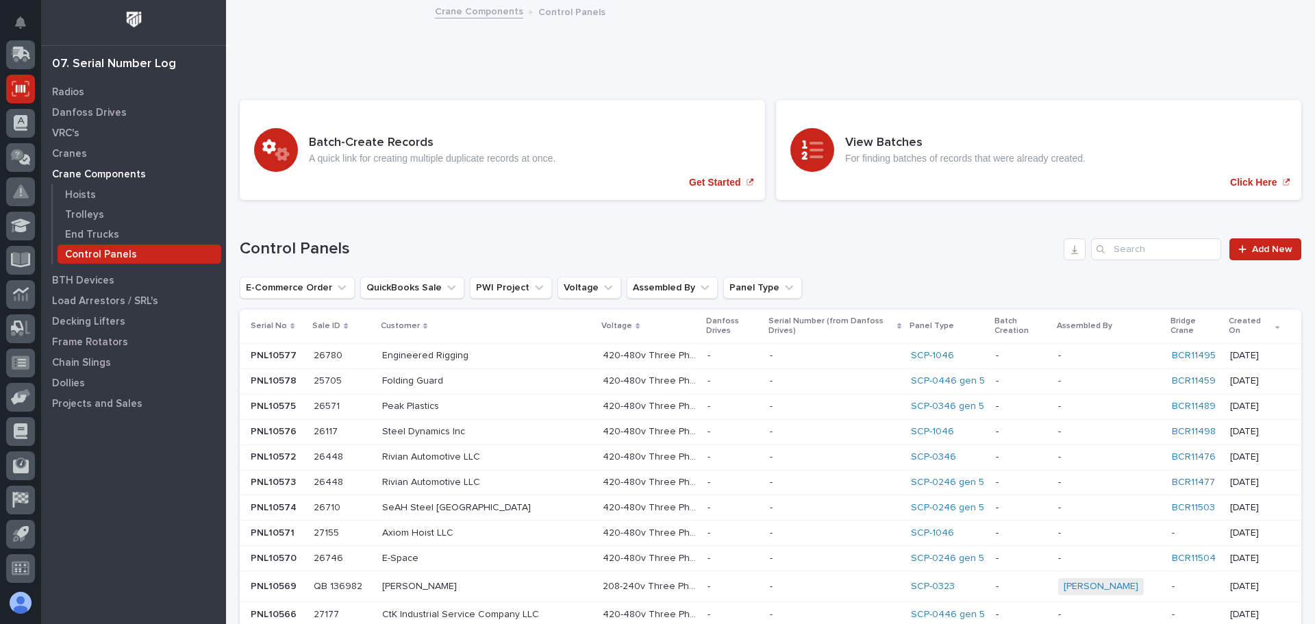
click at [432, 373] on p "Folding Guard" at bounding box center [414, 380] width 64 height 14
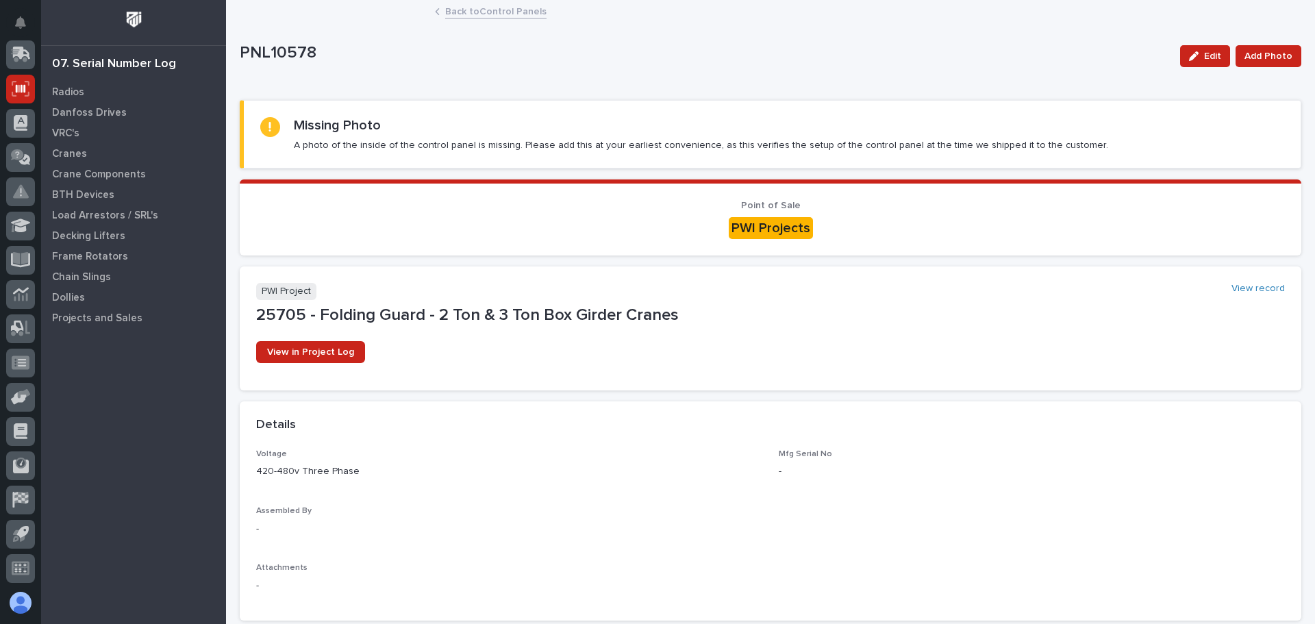
click at [495, 13] on link "Back to Control Panels" at bounding box center [495, 11] width 101 height 16
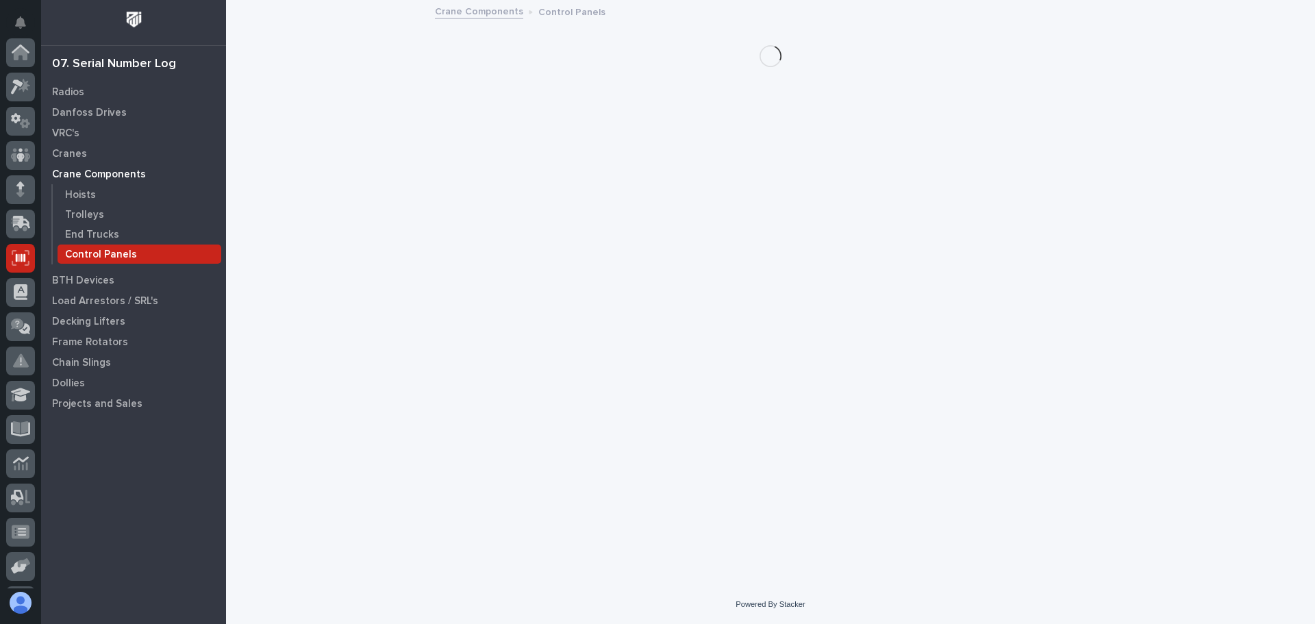
scroll to position [169, 0]
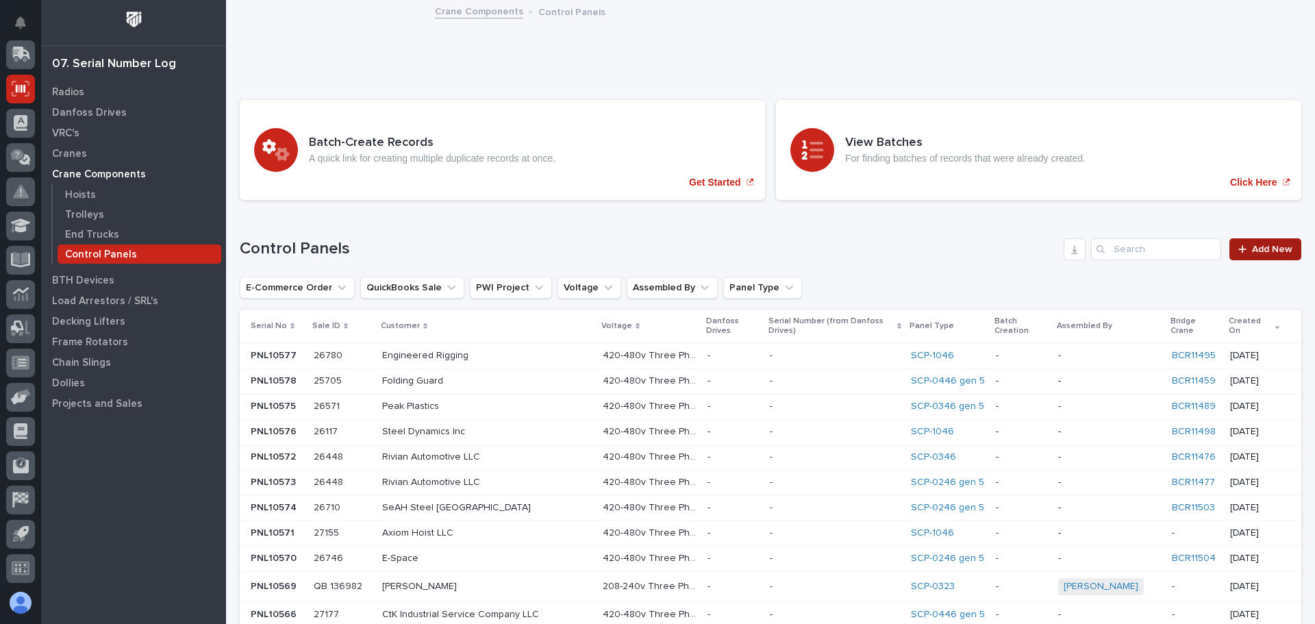
click at [1257, 253] on span "Add New" at bounding box center [1272, 250] width 40 height 10
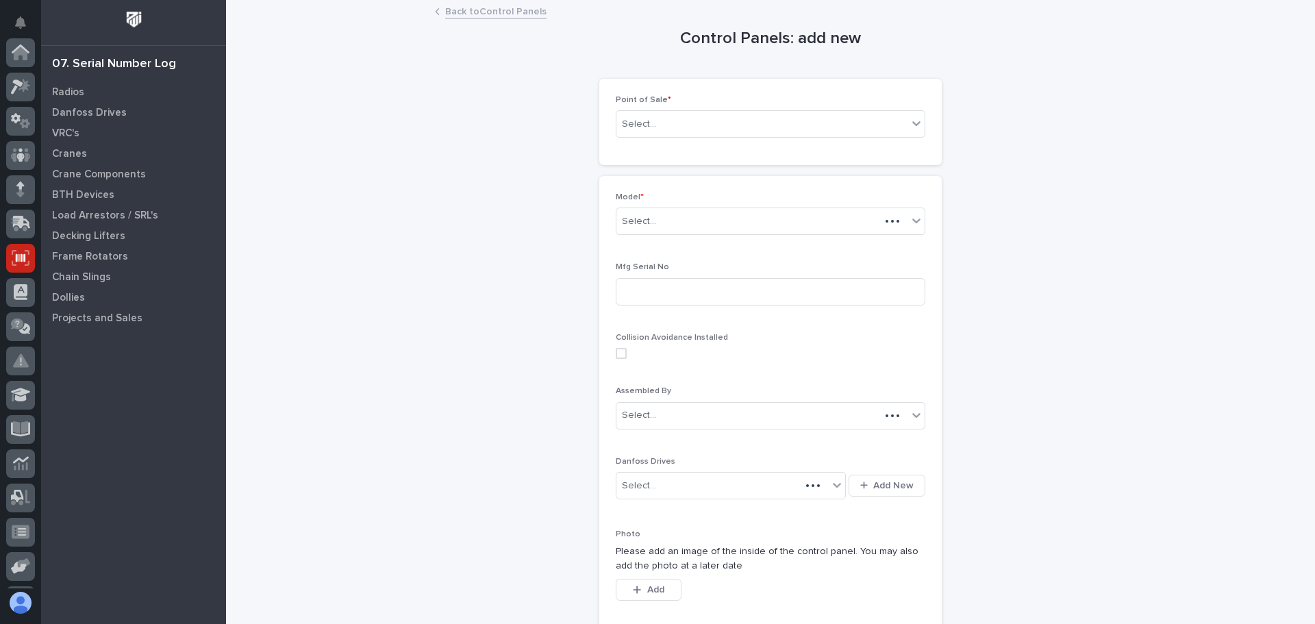
scroll to position [169, 0]
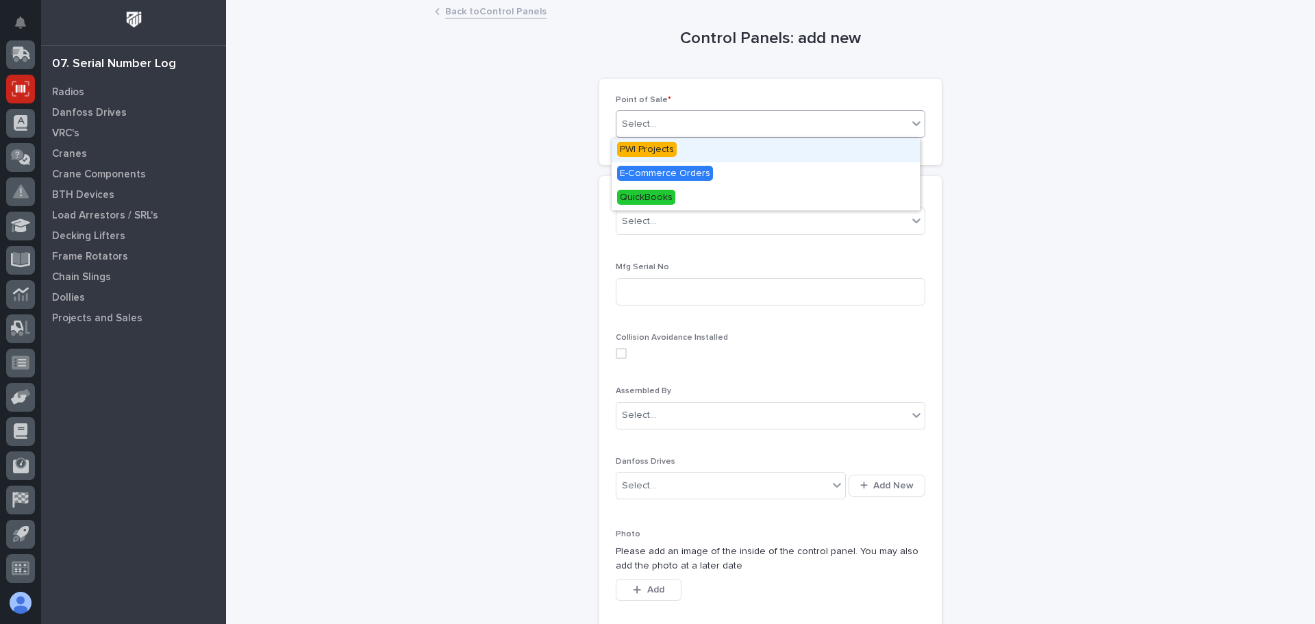
click at [915, 121] on icon at bounding box center [917, 123] width 14 height 14
click at [636, 142] on span "PWI Projects" at bounding box center [647, 149] width 60 height 15
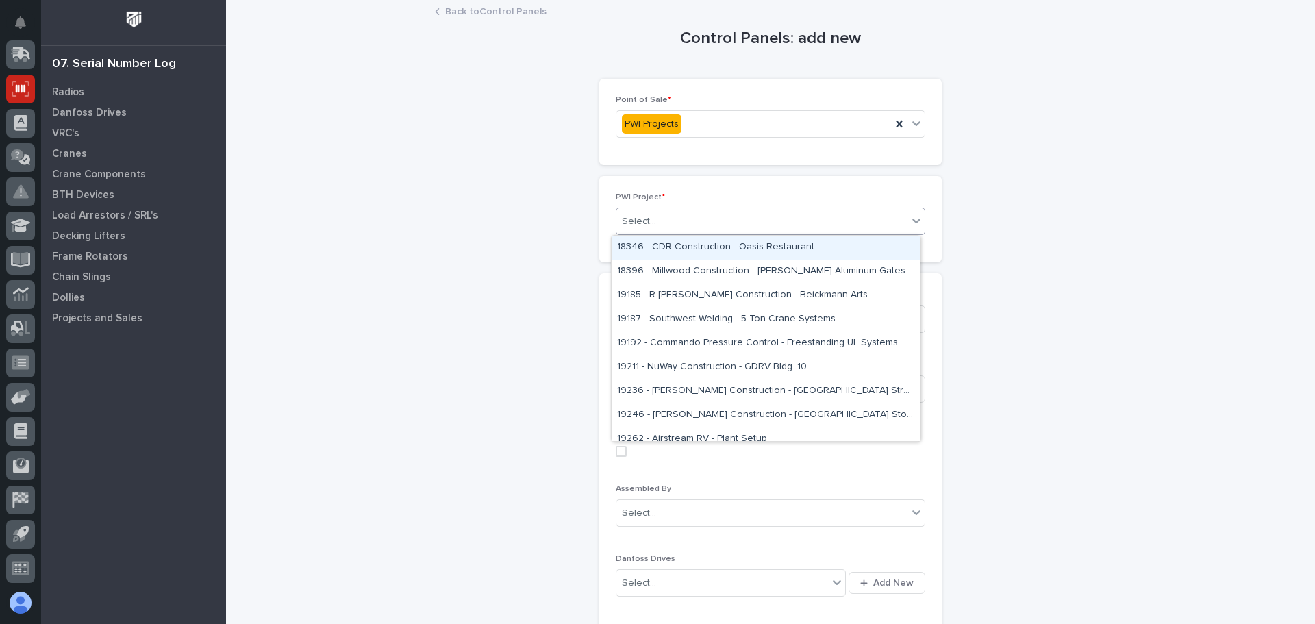
click at [910, 223] on icon at bounding box center [917, 221] width 14 height 14
type input "*****"
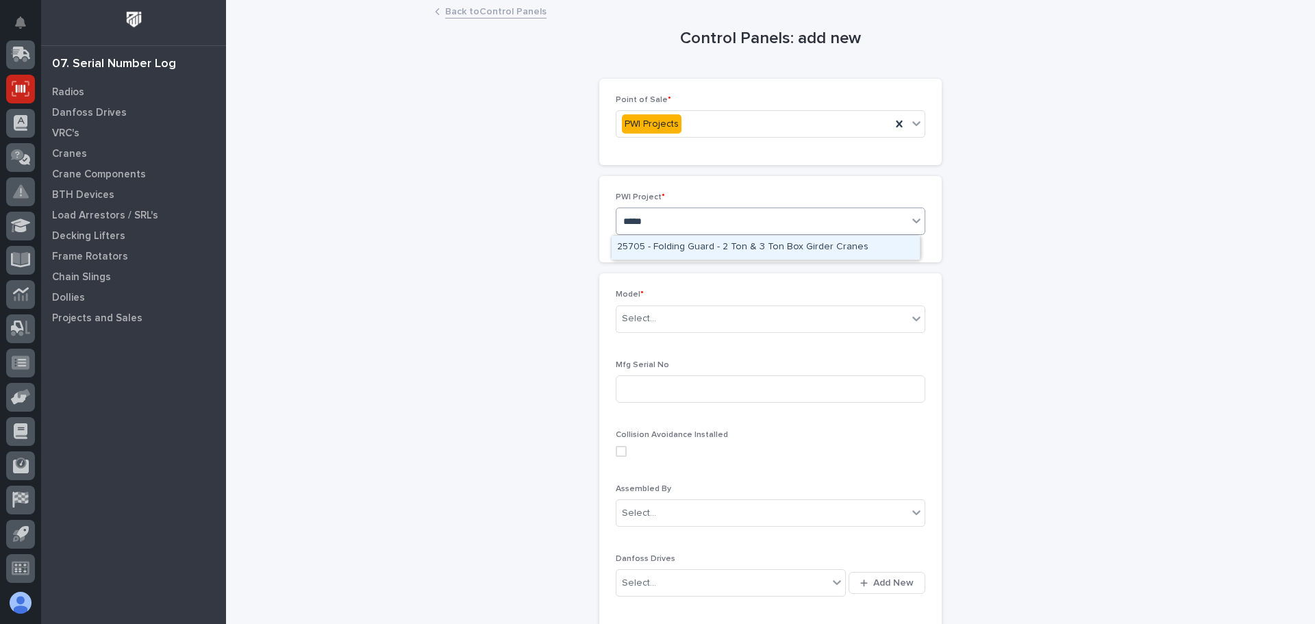
click at [711, 245] on div "25705 - Folding Guard - 2 Ton & 3 Ton Box Girder Cranes" at bounding box center [766, 248] width 308 height 24
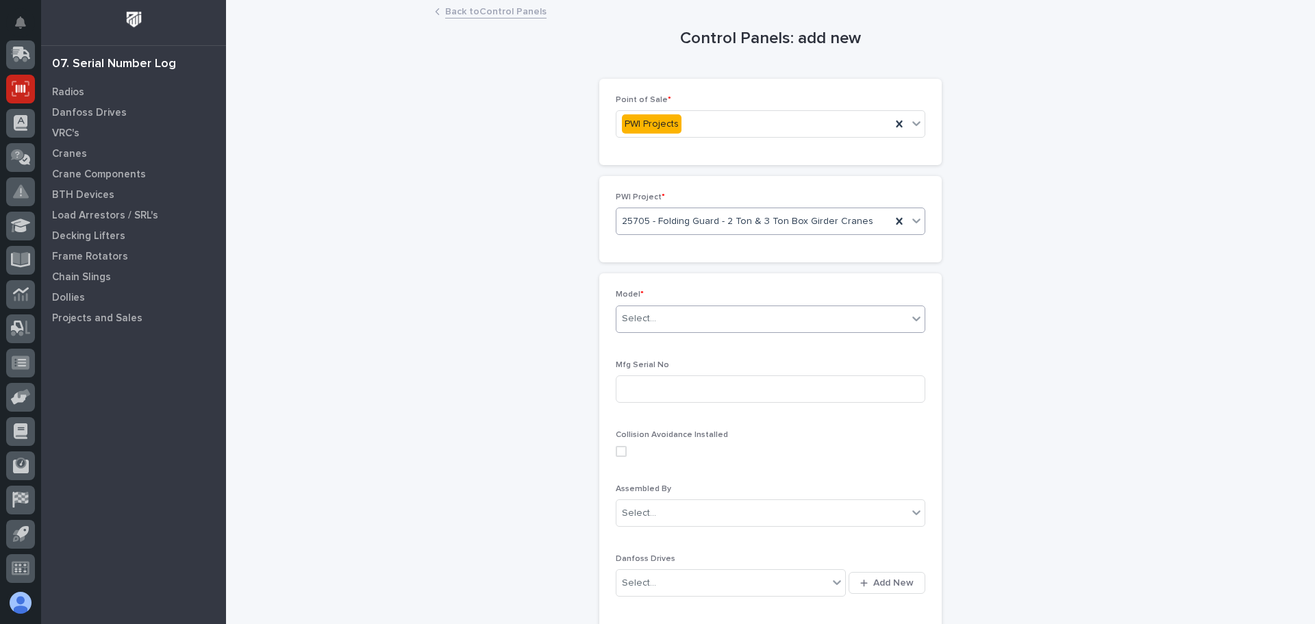
click at [729, 316] on div "Select..." at bounding box center [762, 319] width 291 height 23
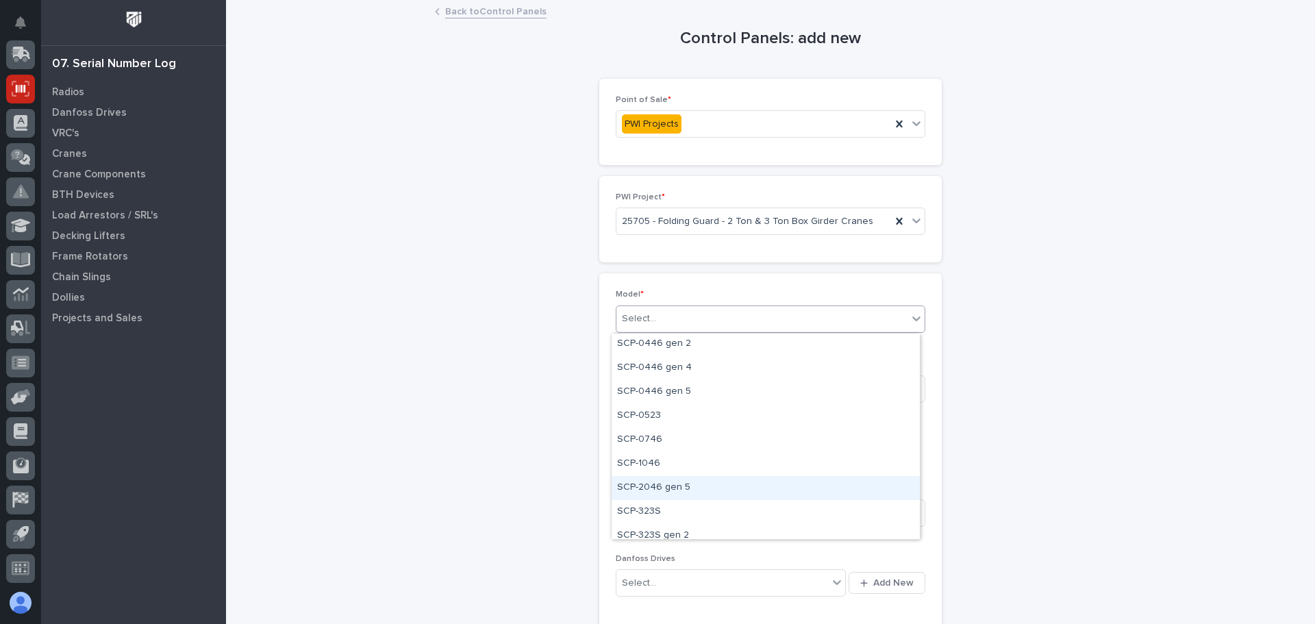
scroll to position [411, 0]
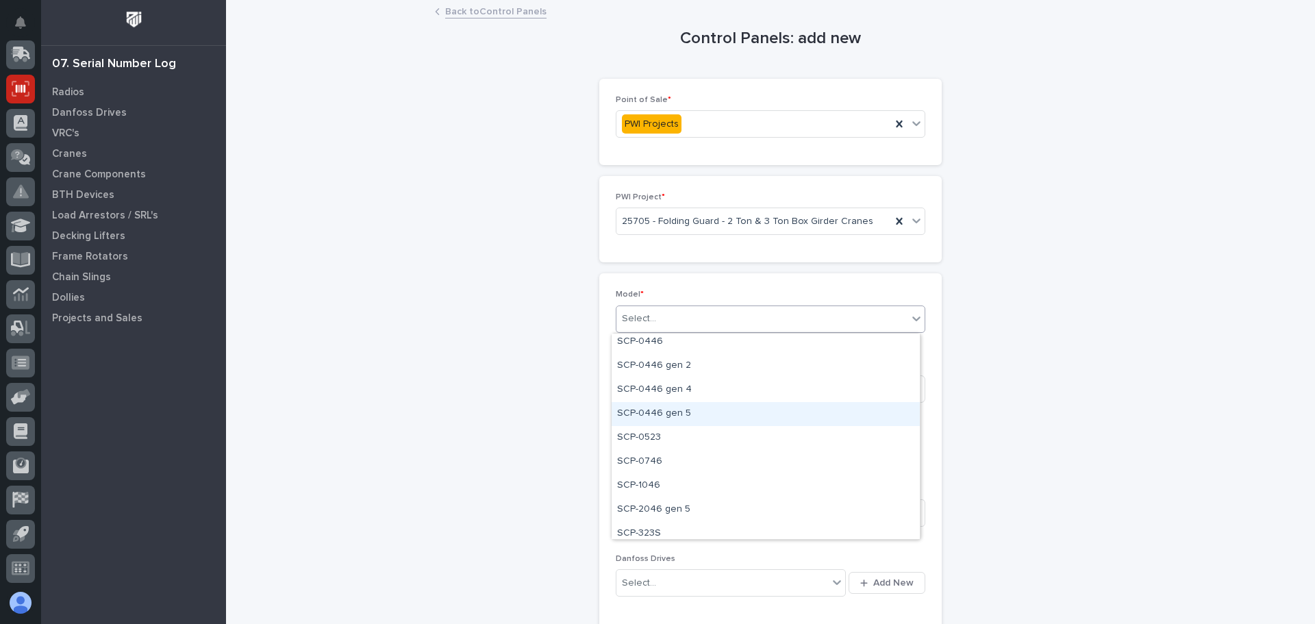
click at [670, 412] on div "SCP-0446 gen 5" at bounding box center [766, 414] width 308 height 24
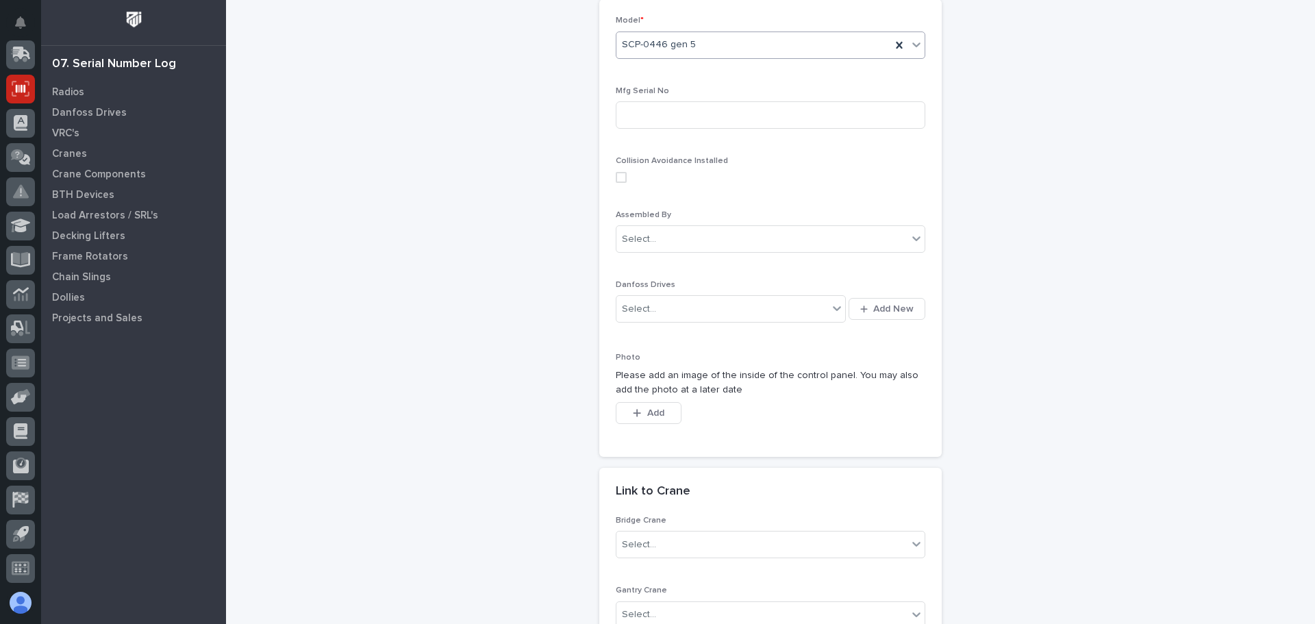
scroll to position [343, 0]
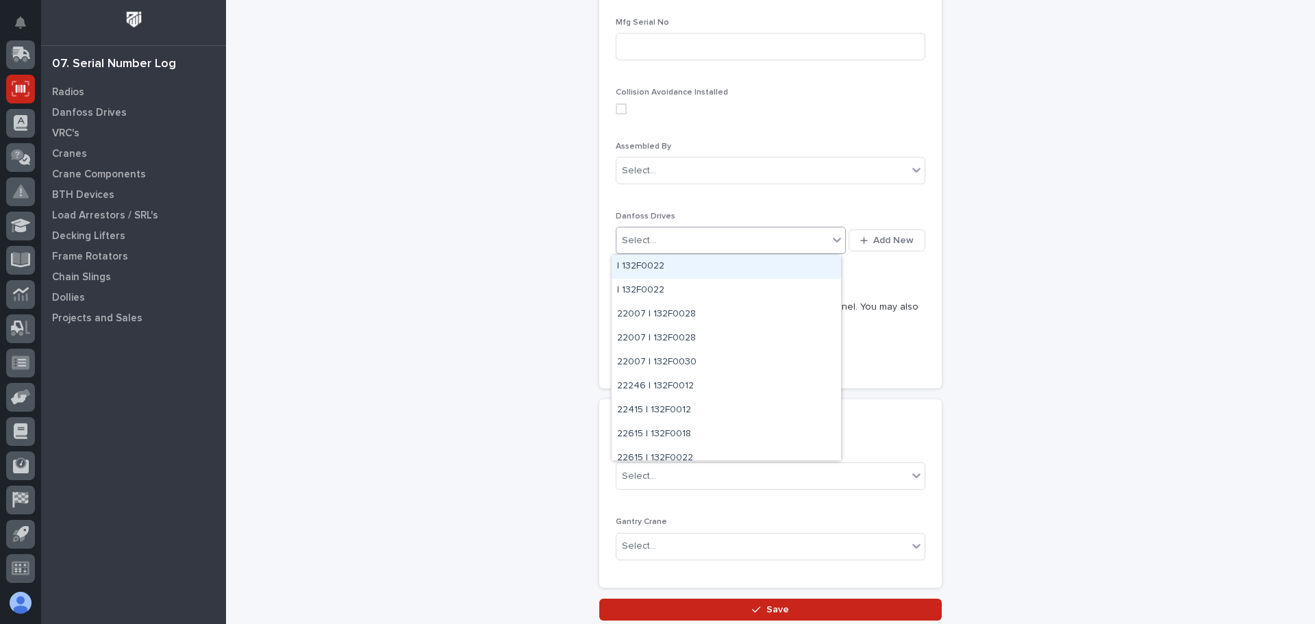
click at [833, 239] on icon at bounding box center [837, 240] width 8 height 5
click at [830, 240] on icon at bounding box center [837, 240] width 14 height 14
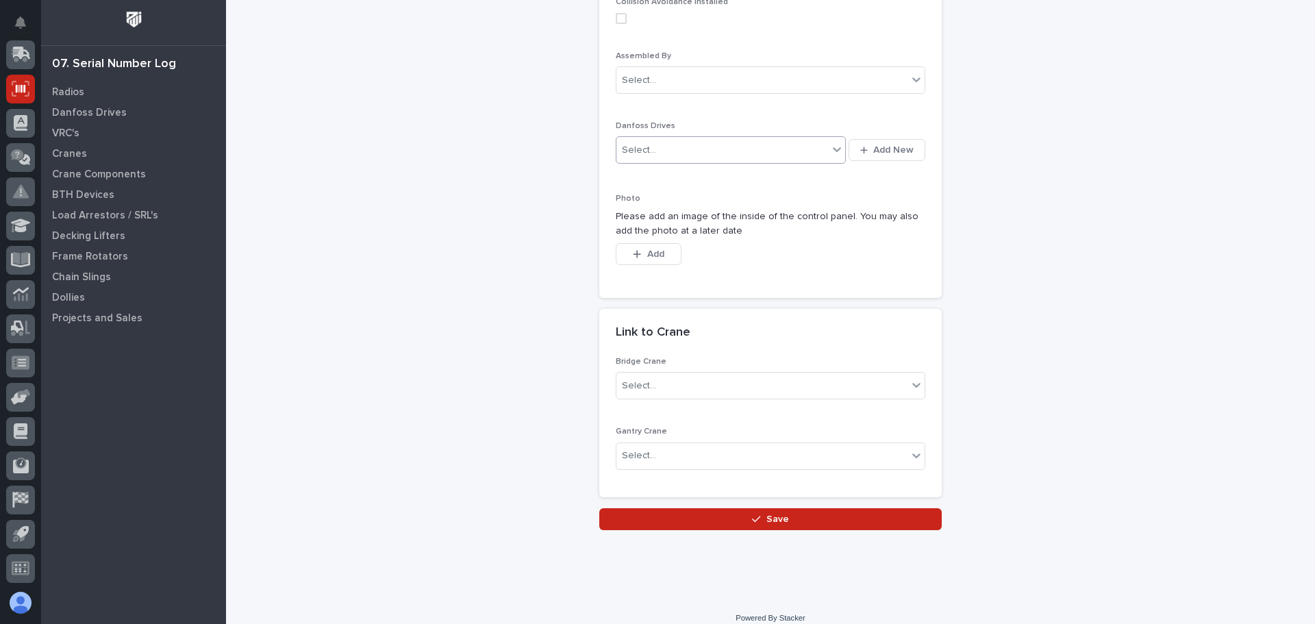
scroll to position [446, 0]
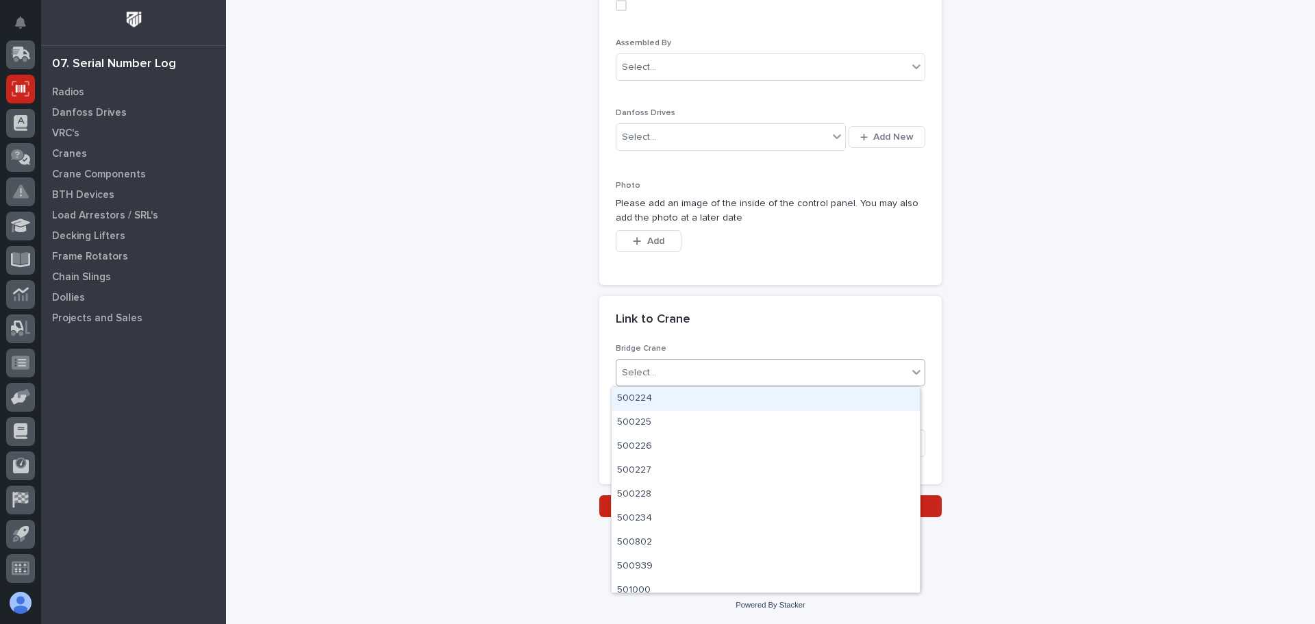
click at [910, 375] on icon at bounding box center [917, 372] width 14 height 14
type input "*****"
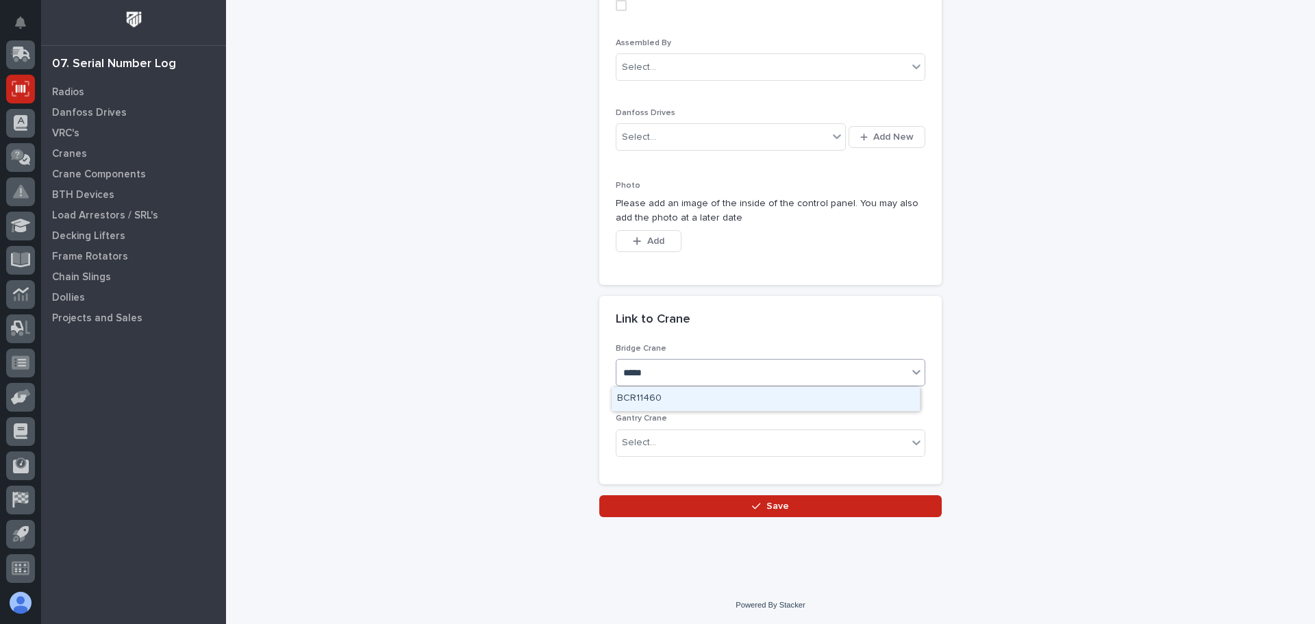
click at [642, 401] on div "BCR11460" at bounding box center [766, 399] width 308 height 24
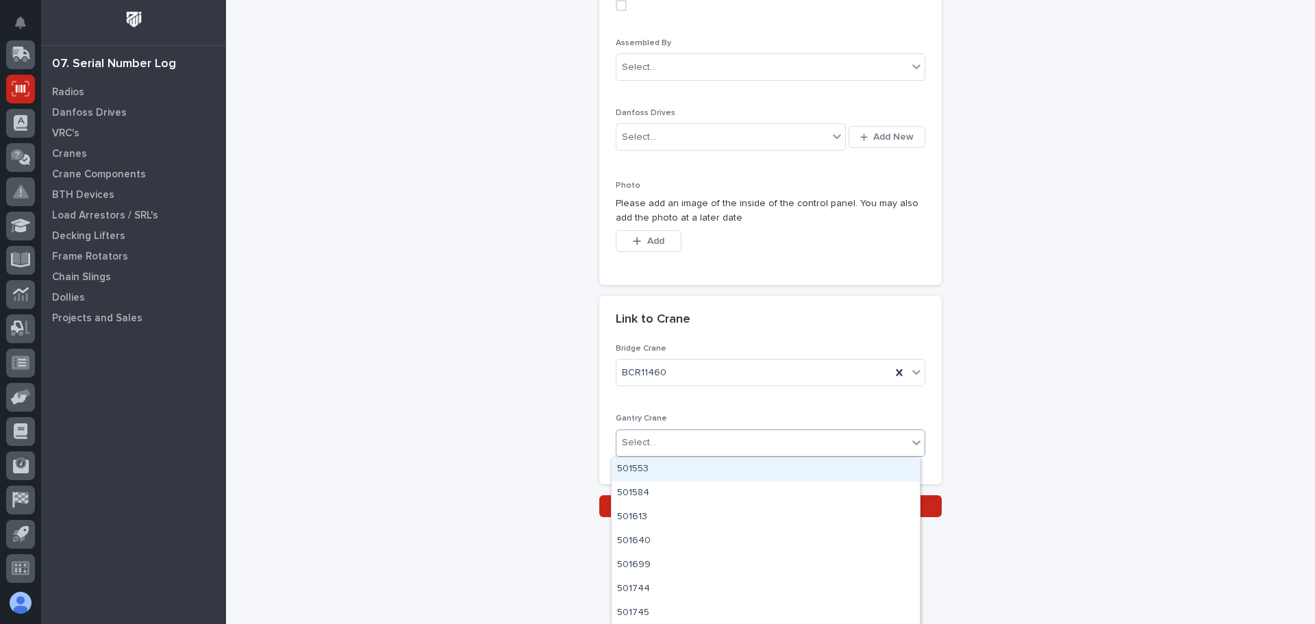
click at [913, 443] on icon at bounding box center [917, 443] width 8 height 5
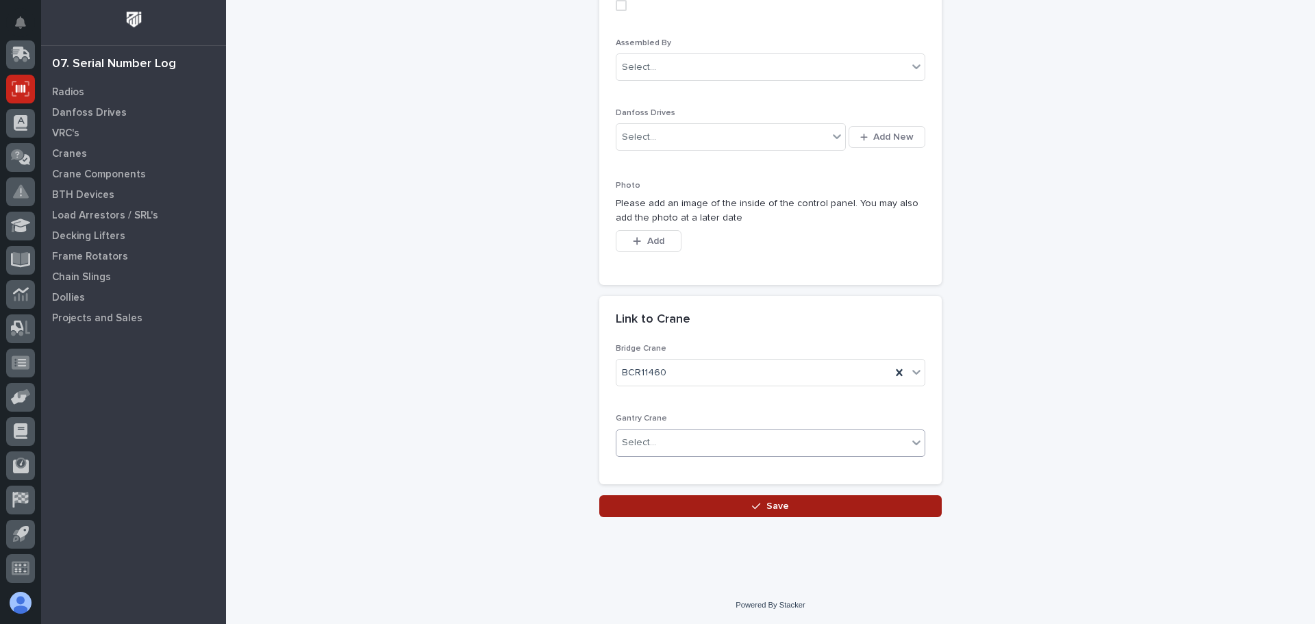
click at [776, 501] on span "Save" at bounding box center [778, 506] width 23 height 12
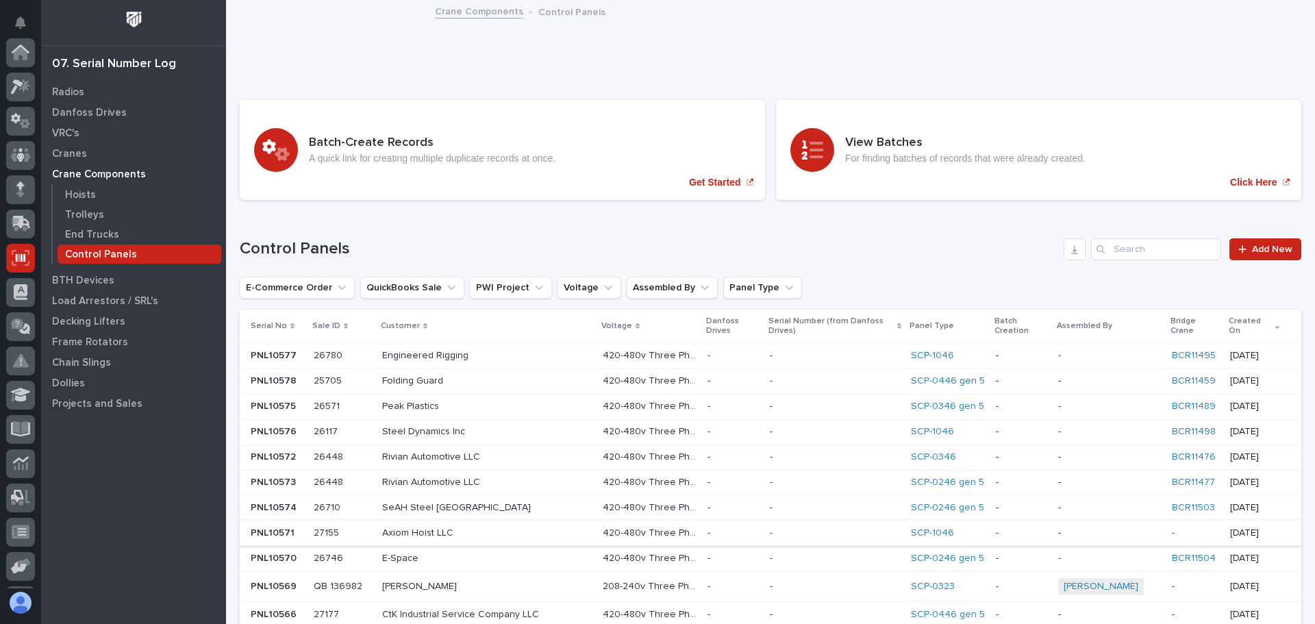
scroll to position [169, 0]
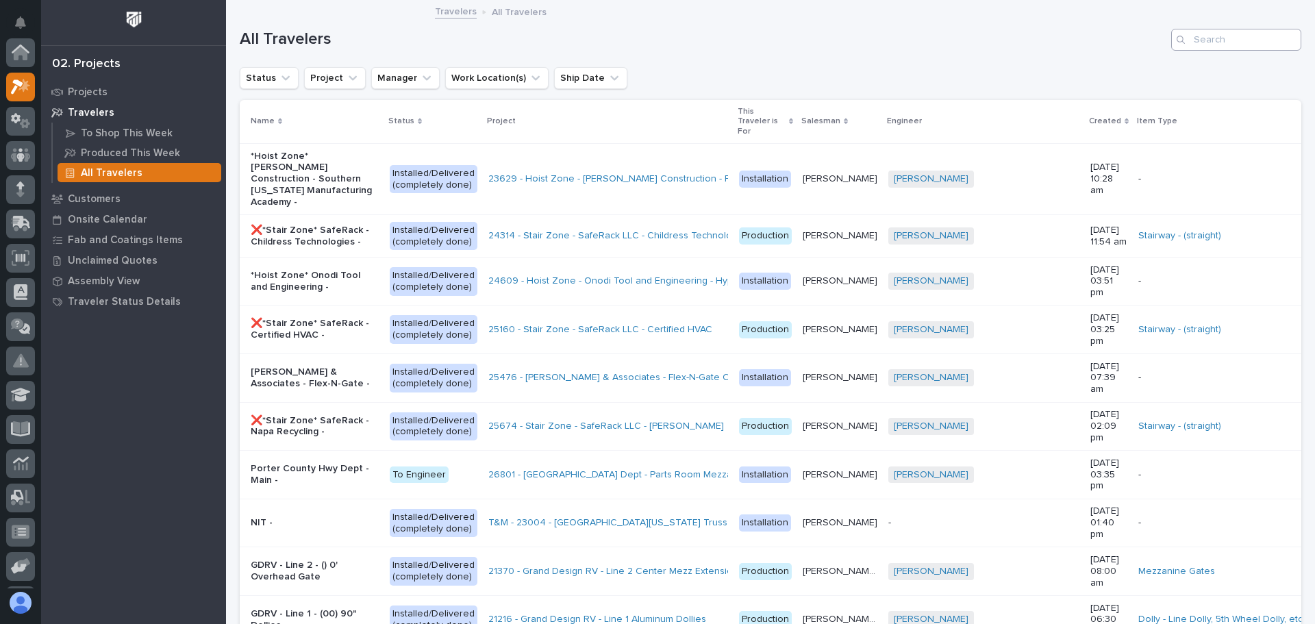
scroll to position [34, 0]
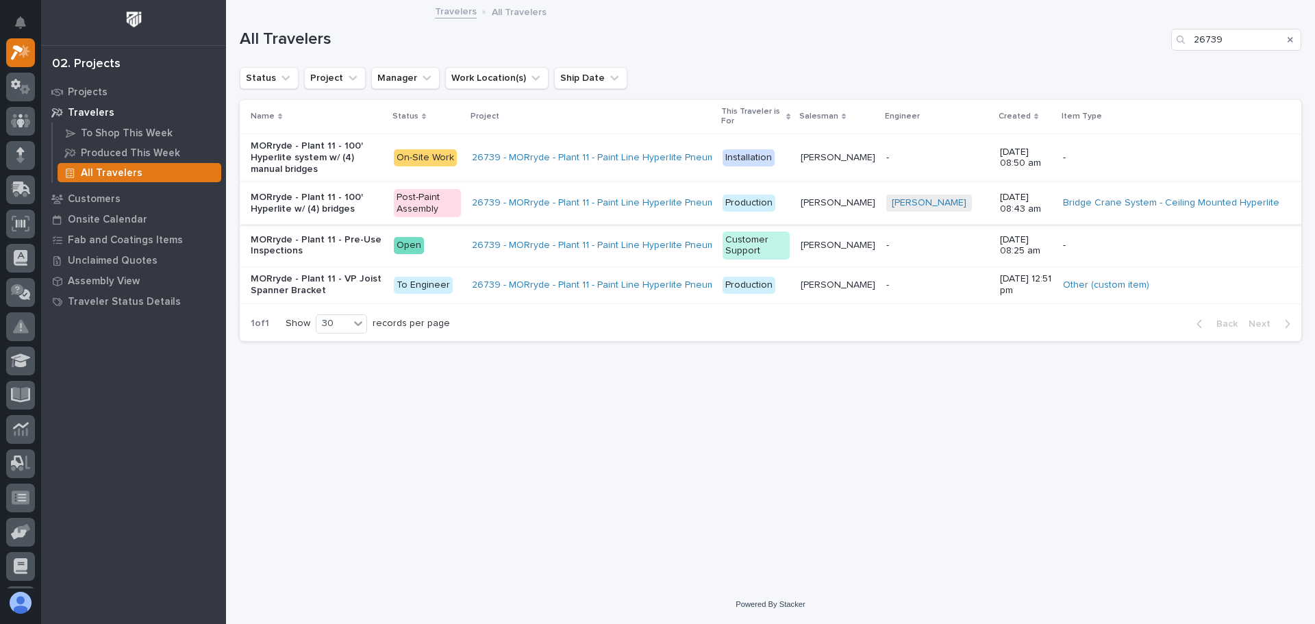
type input "26739"
click at [565, 182] on td "26739 - MORryde - Plant 11 - Paint Line Hyperlite Pneumatic Crane" at bounding box center [592, 203] width 251 height 42
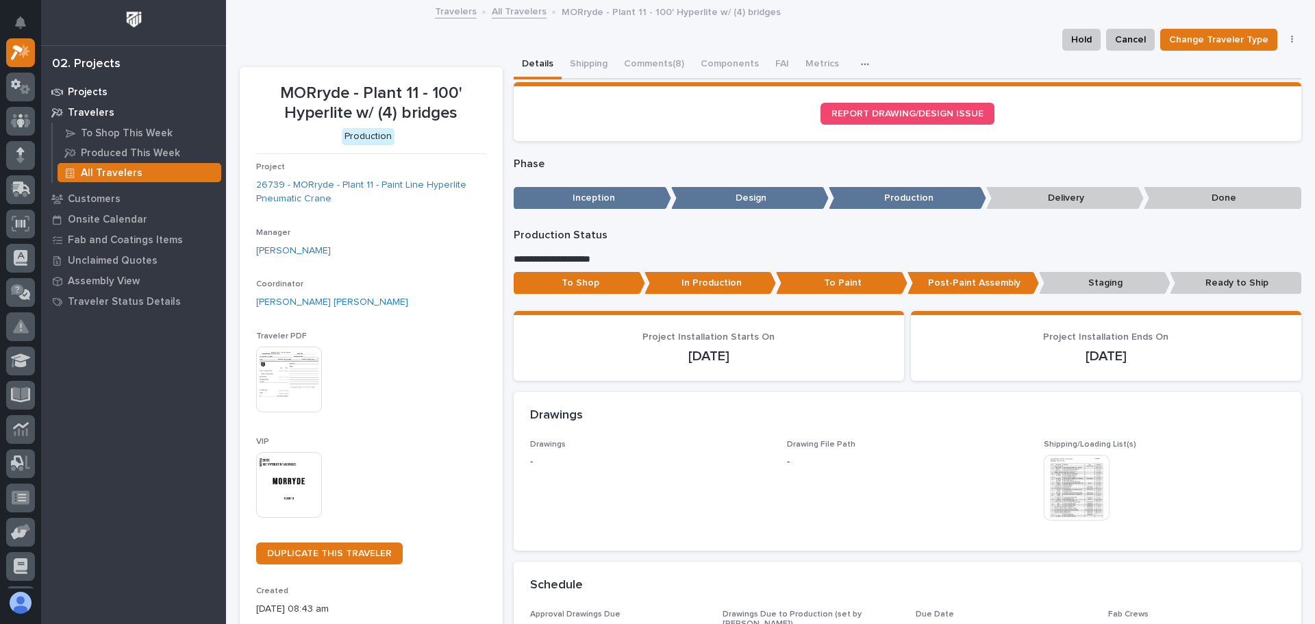
click at [87, 92] on p "Projects" at bounding box center [88, 92] width 40 height 12
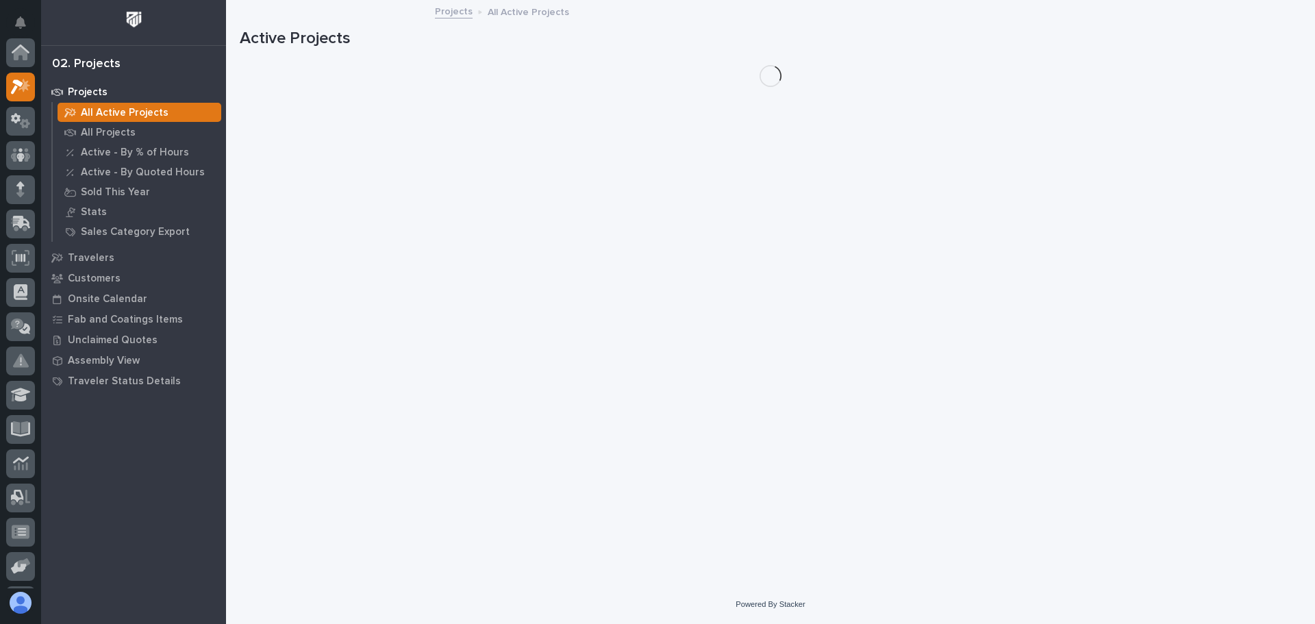
scroll to position [34, 0]
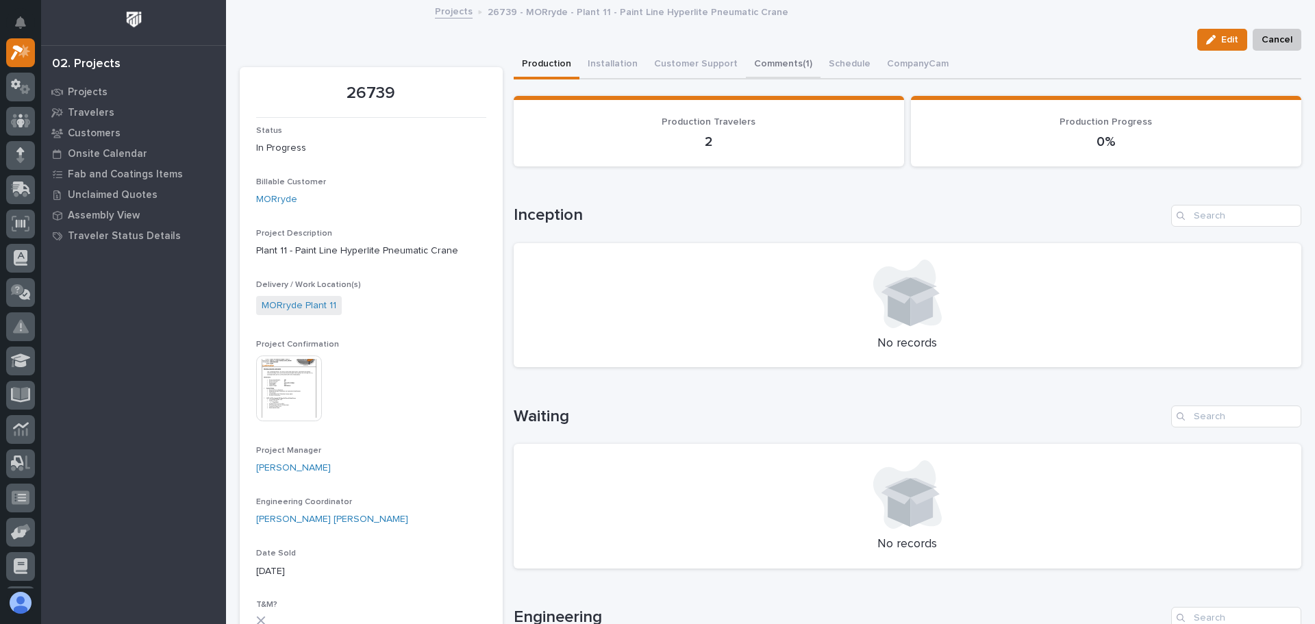
click at [767, 66] on button "Comments (1)" at bounding box center [783, 65] width 75 height 29
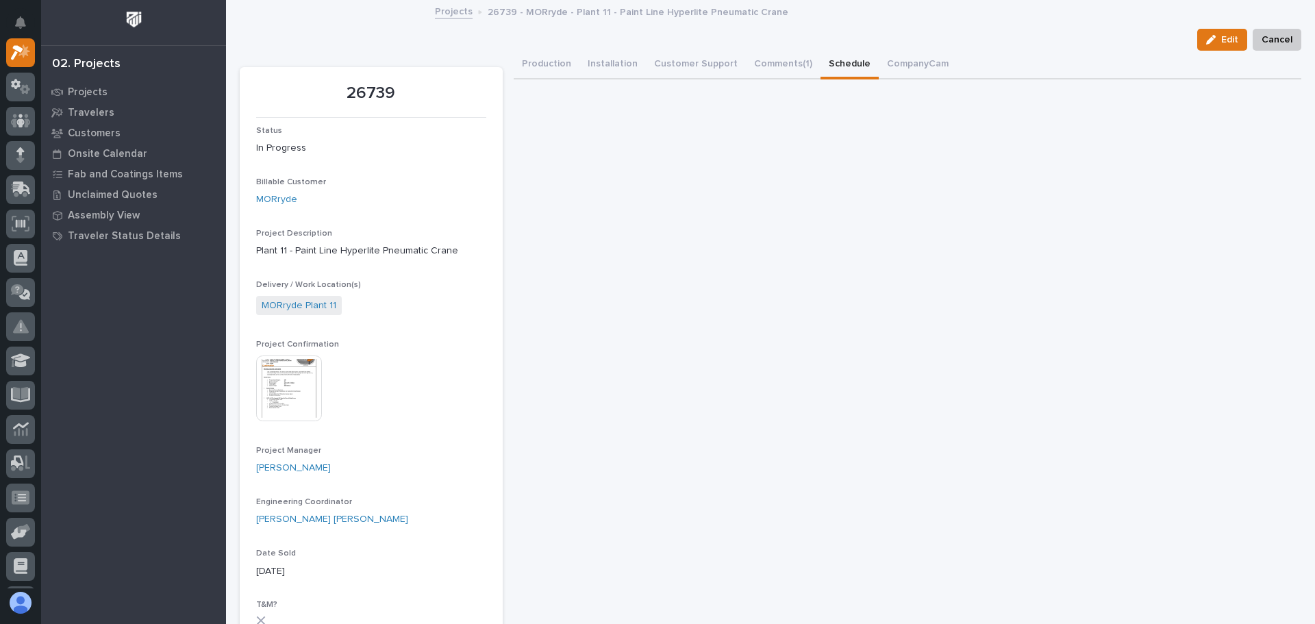
click at [850, 66] on button "Schedule" at bounding box center [850, 65] width 58 height 29
click at [608, 69] on button "Installation" at bounding box center [613, 65] width 66 height 29
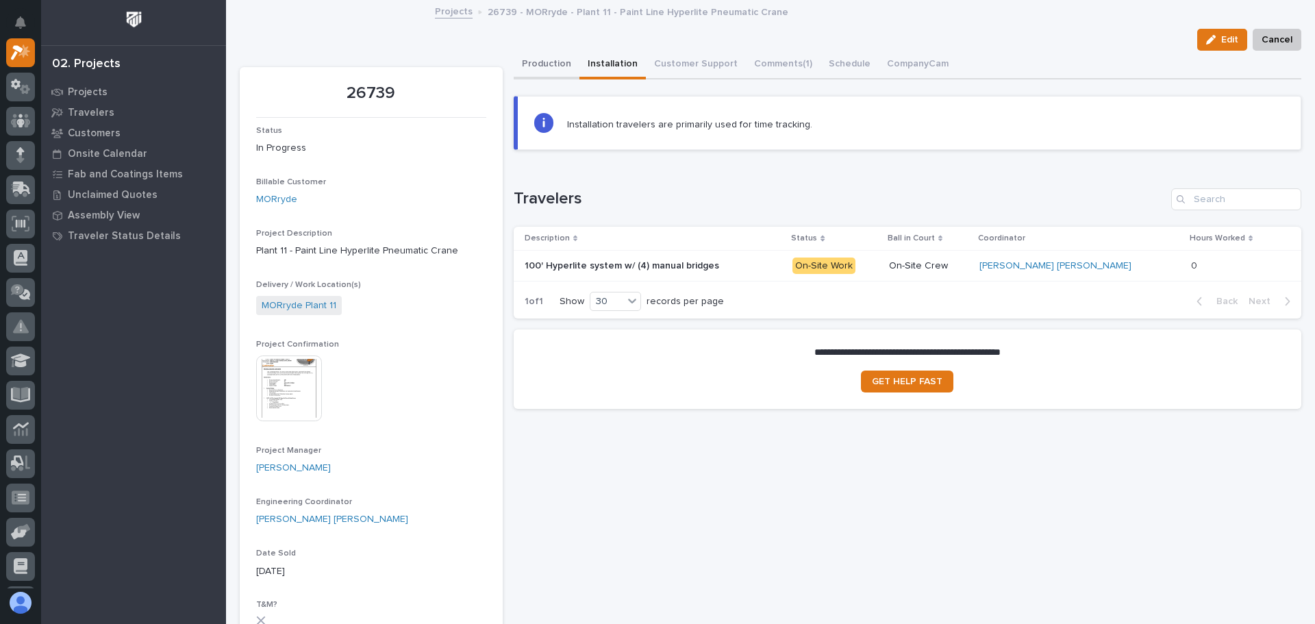
click at [539, 64] on button "Production" at bounding box center [547, 65] width 66 height 29
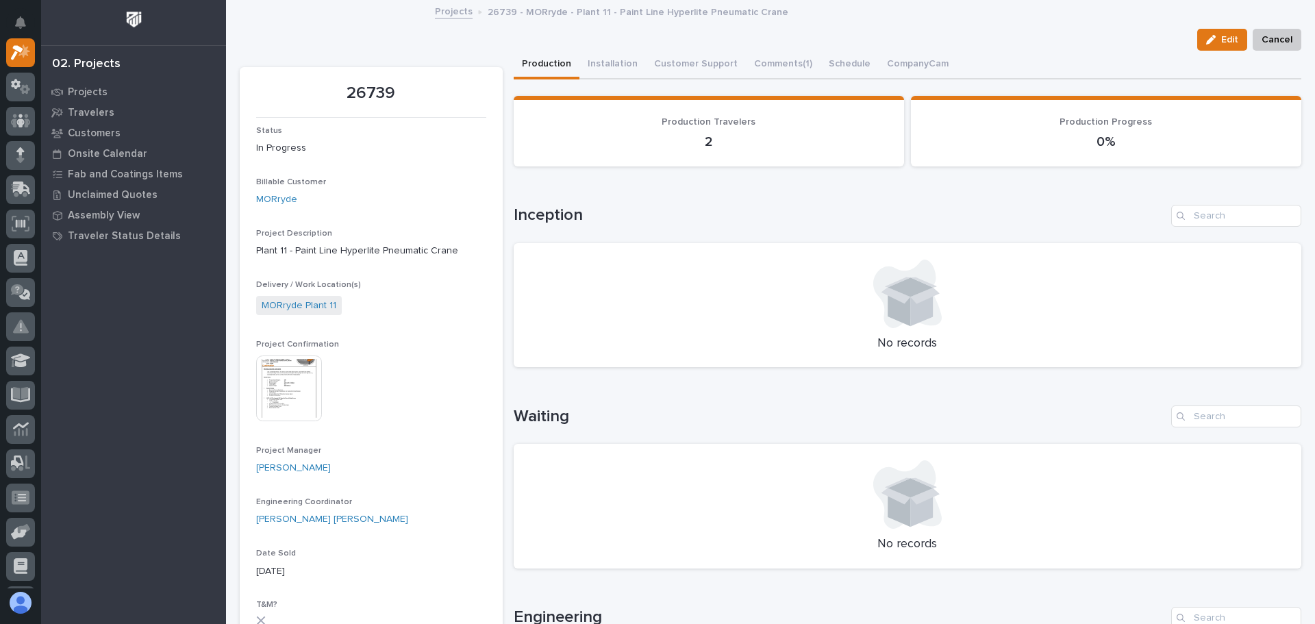
click at [273, 399] on img at bounding box center [289, 389] width 66 height 66
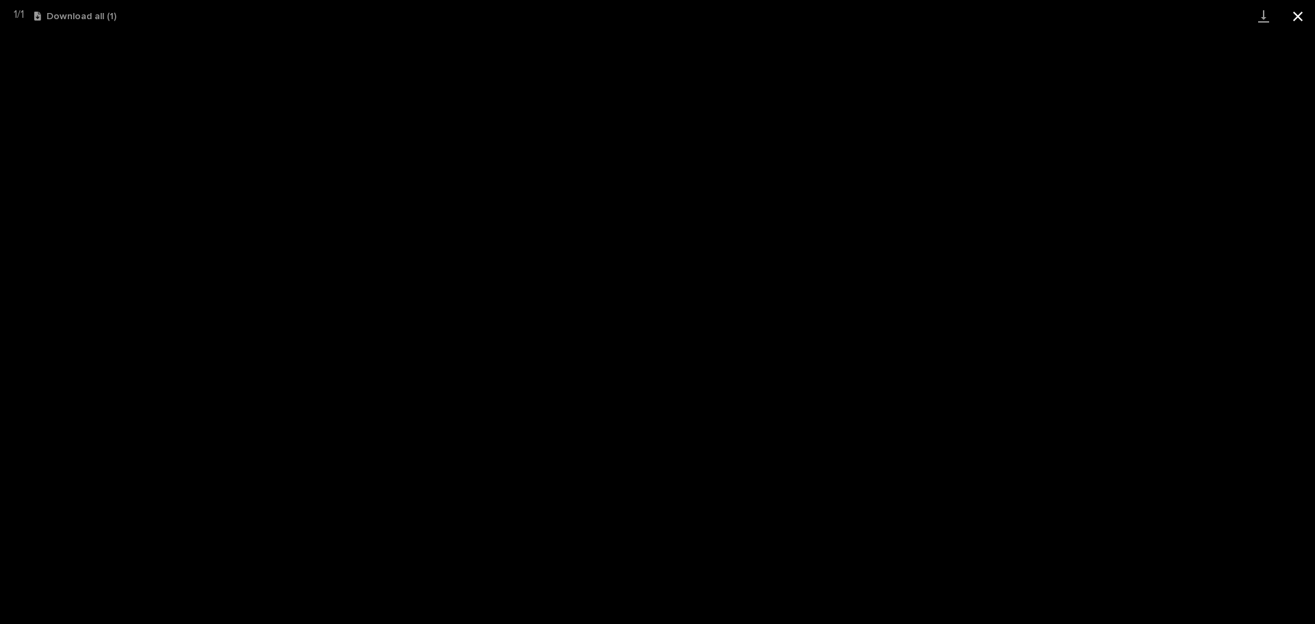
click at [1295, 18] on button "Close gallery" at bounding box center [1298, 16] width 34 height 32
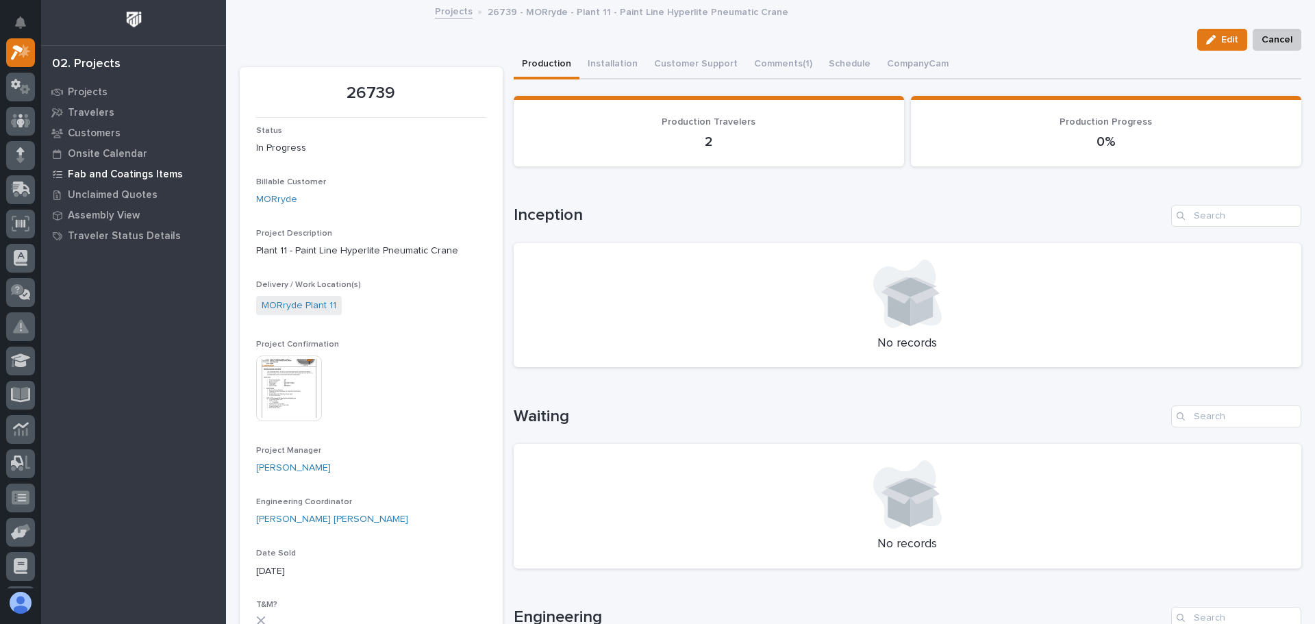
click at [138, 175] on p "Fab and Coatings Items" at bounding box center [125, 175] width 115 height 12
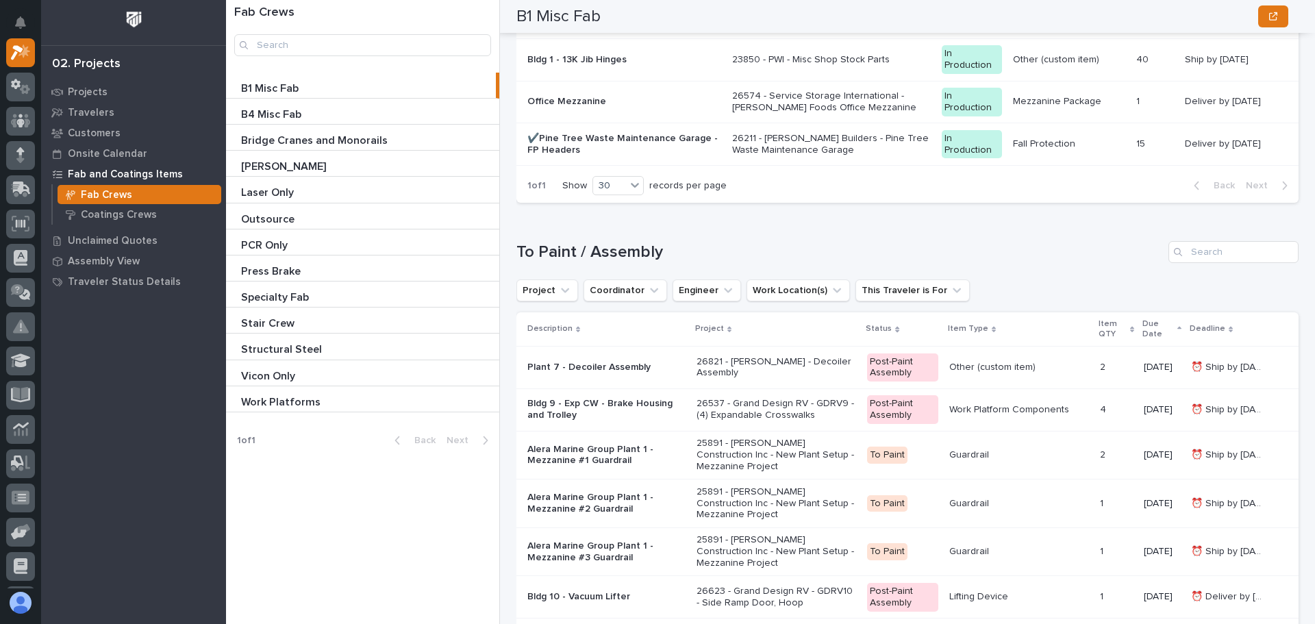
scroll to position [2740, 0]
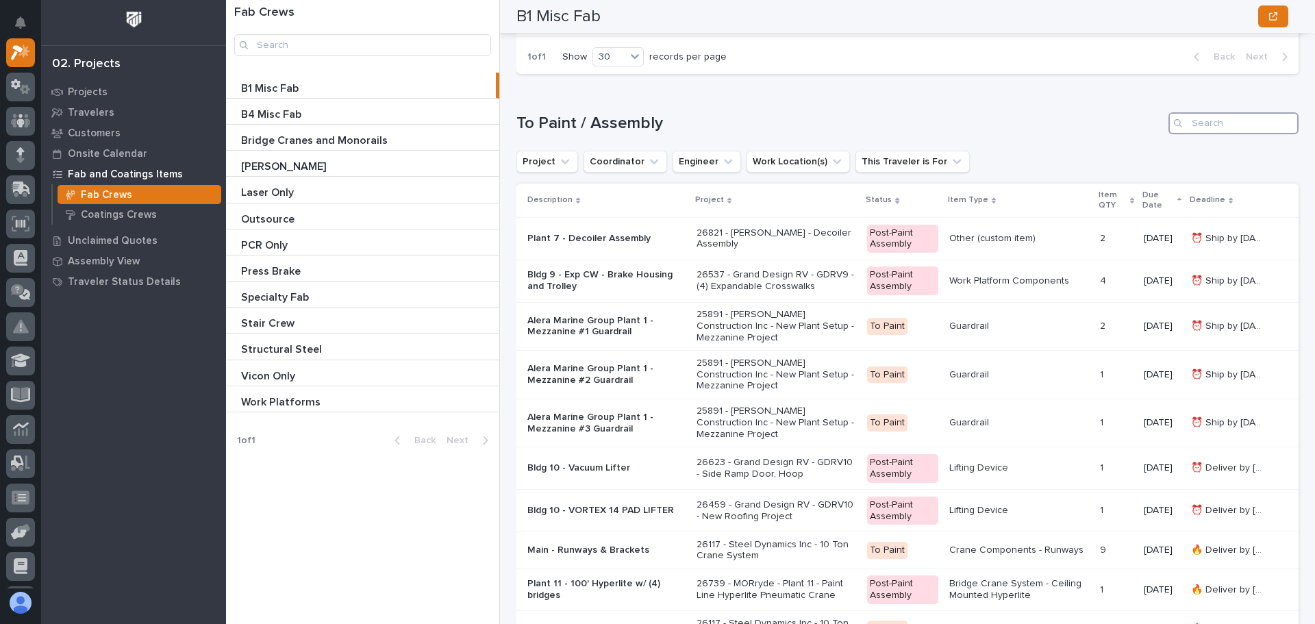
click at [1195, 121] on input "Search" at bounding box center [1234, 123] width 130 height 22
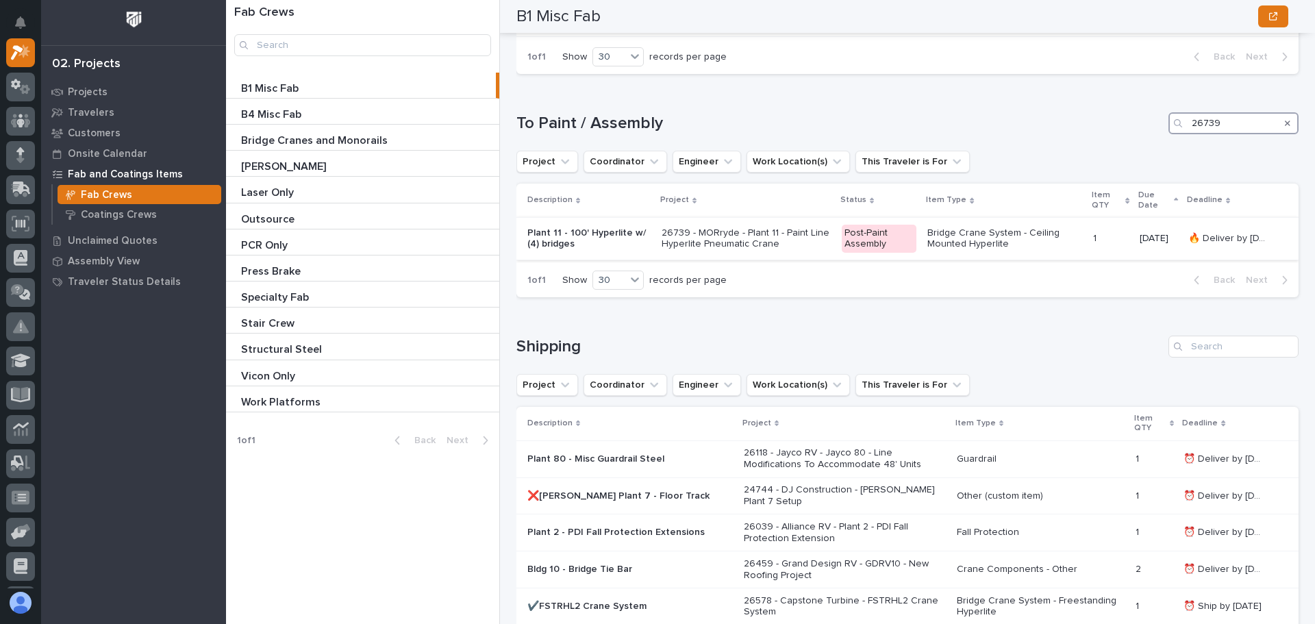
type input "26739"
click at [603, 243] on p "Plant 11 - 100' Hyperlite w/ (4) bridges" at bounding box center [589, 238] width 123 height 23
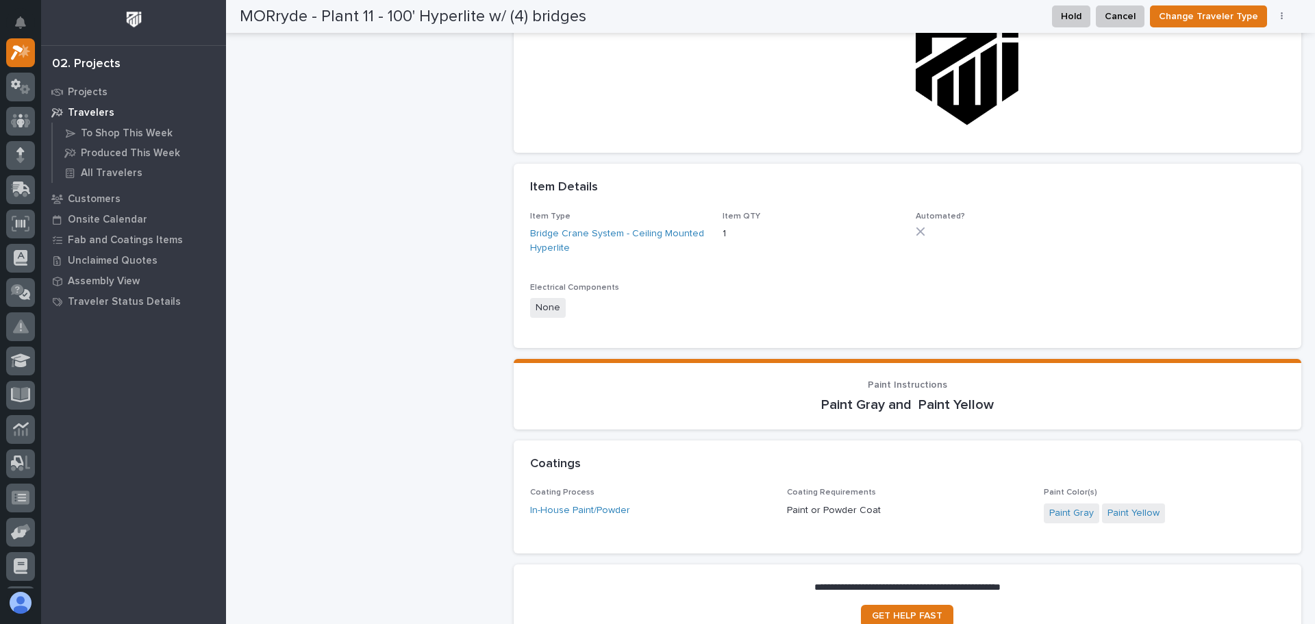
scroll to position [792, 0]
click at [573, 508] on link "In-House Paint/Powder" at bounding box center [580, 510] width 100 height 14
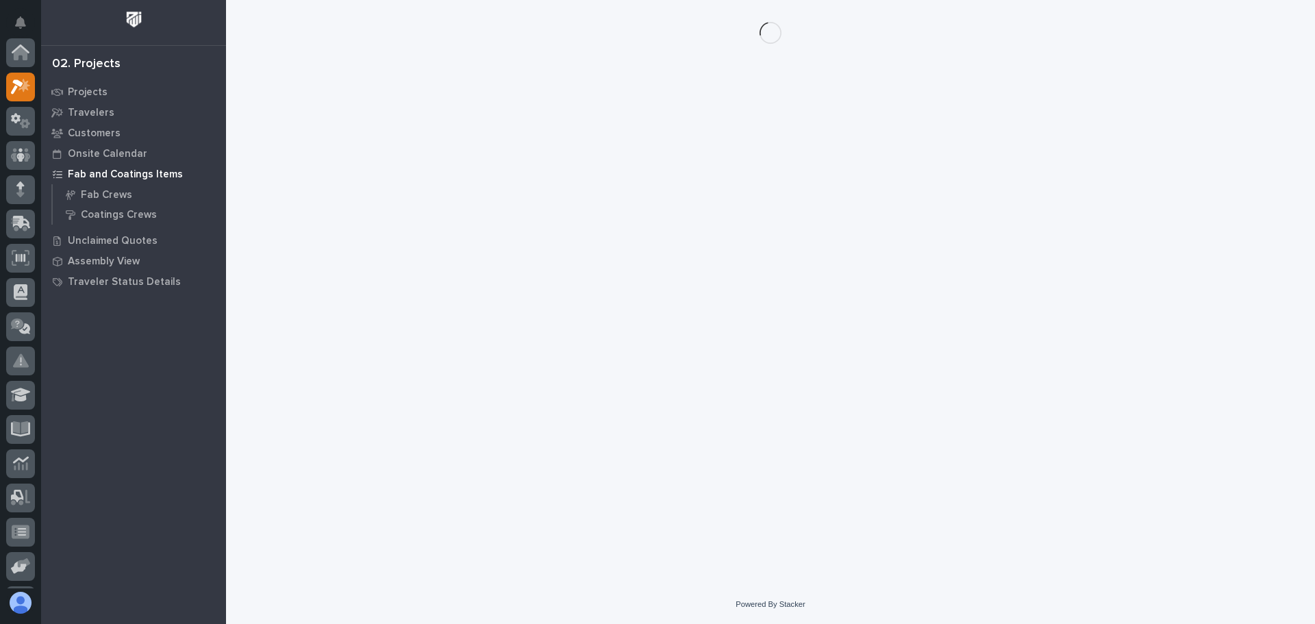
scroll to position [34, 0]
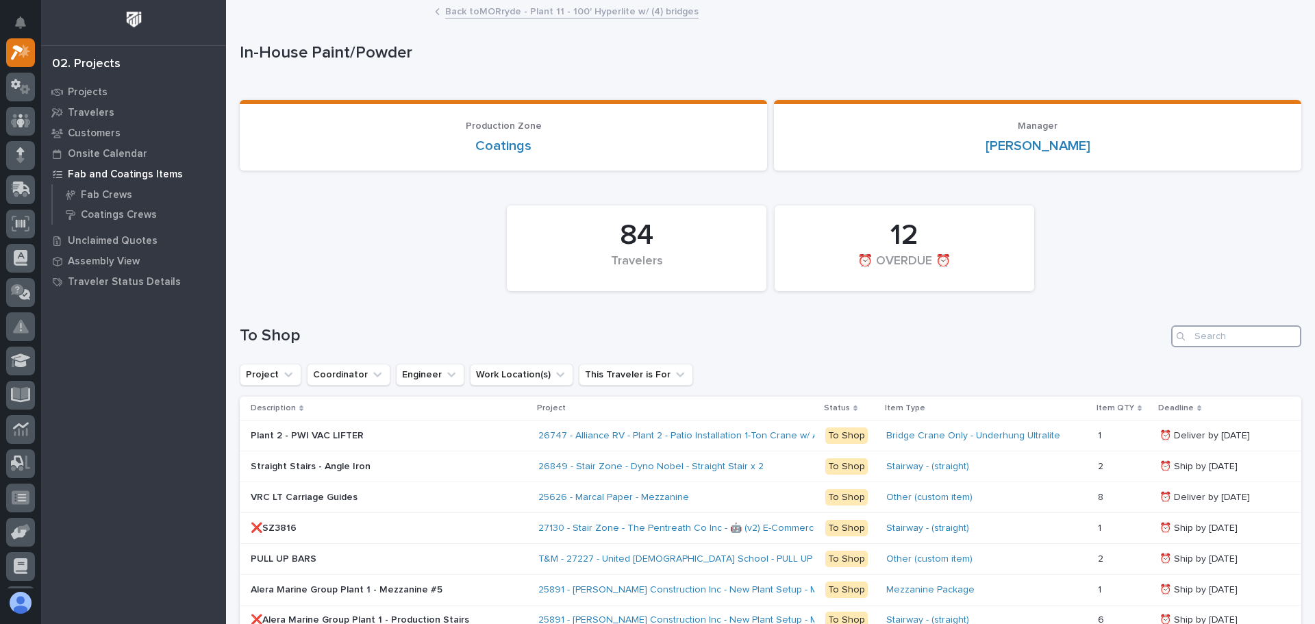
click at [1194, 336] on input "Search" at bounding box center [1236, 336] width 130 height 22
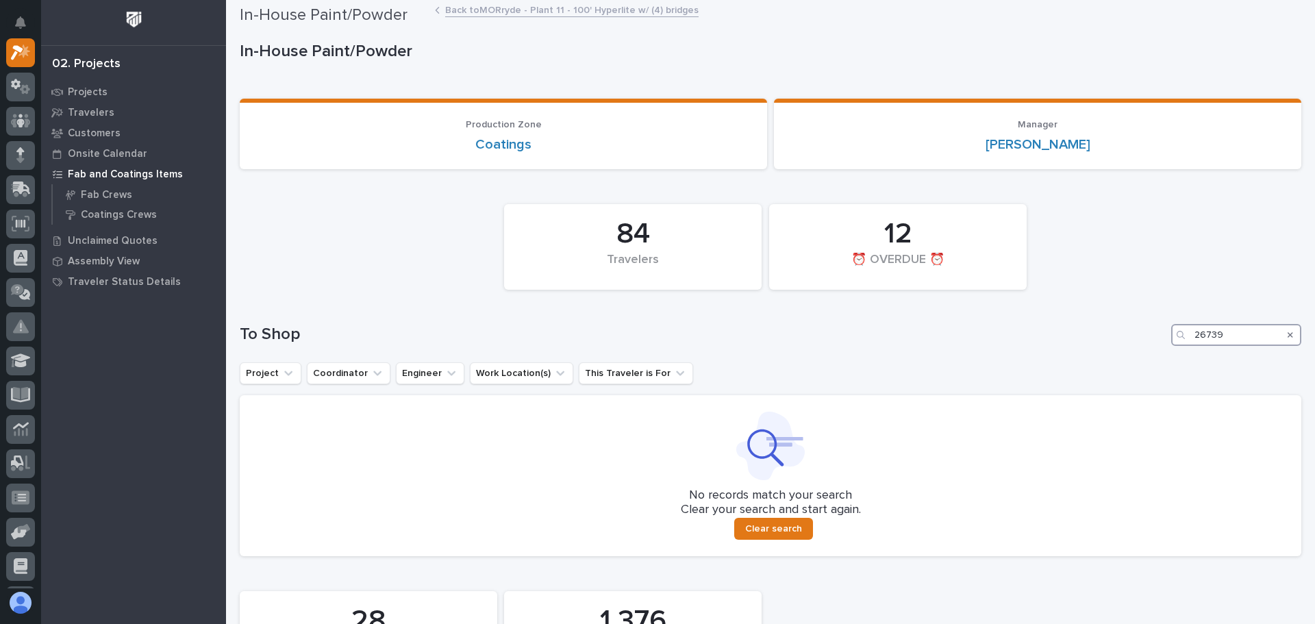
scroll to position [0, 0]
type input "26739"
click at [467, 11] on link "Back to MORryde - Plant 11 - 100' Hyperlite w/ (4) bridges" at bounding box center [571, 11] width 253 height 16
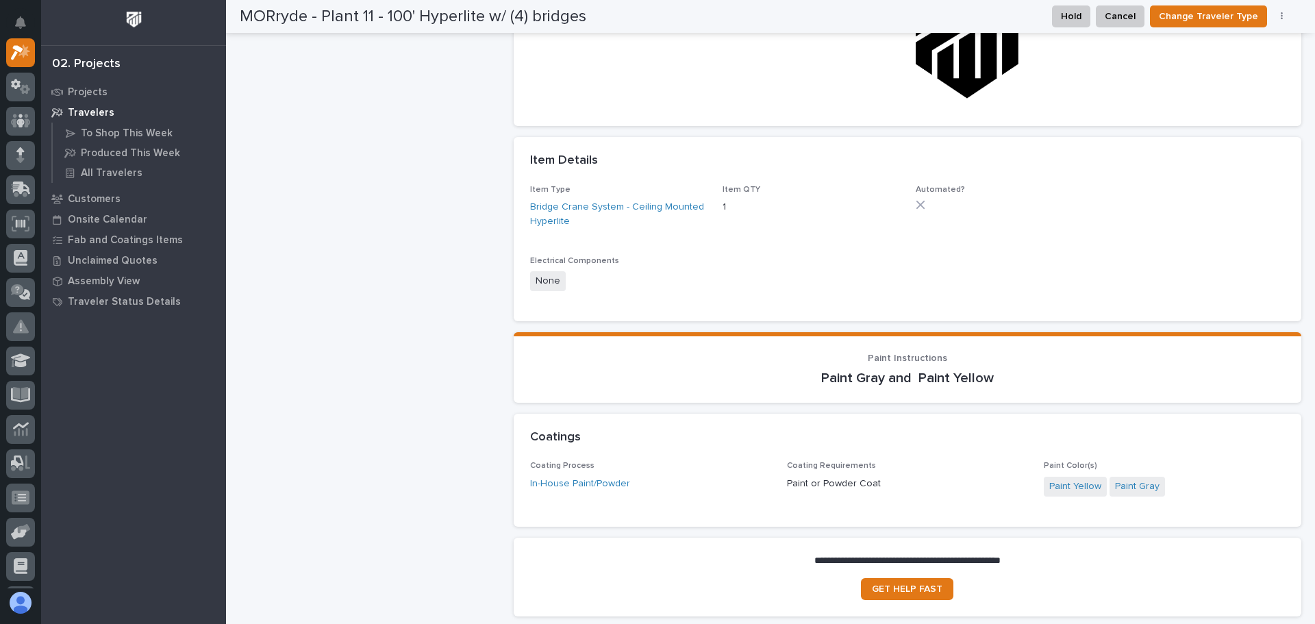
scroll to position [822, 0]
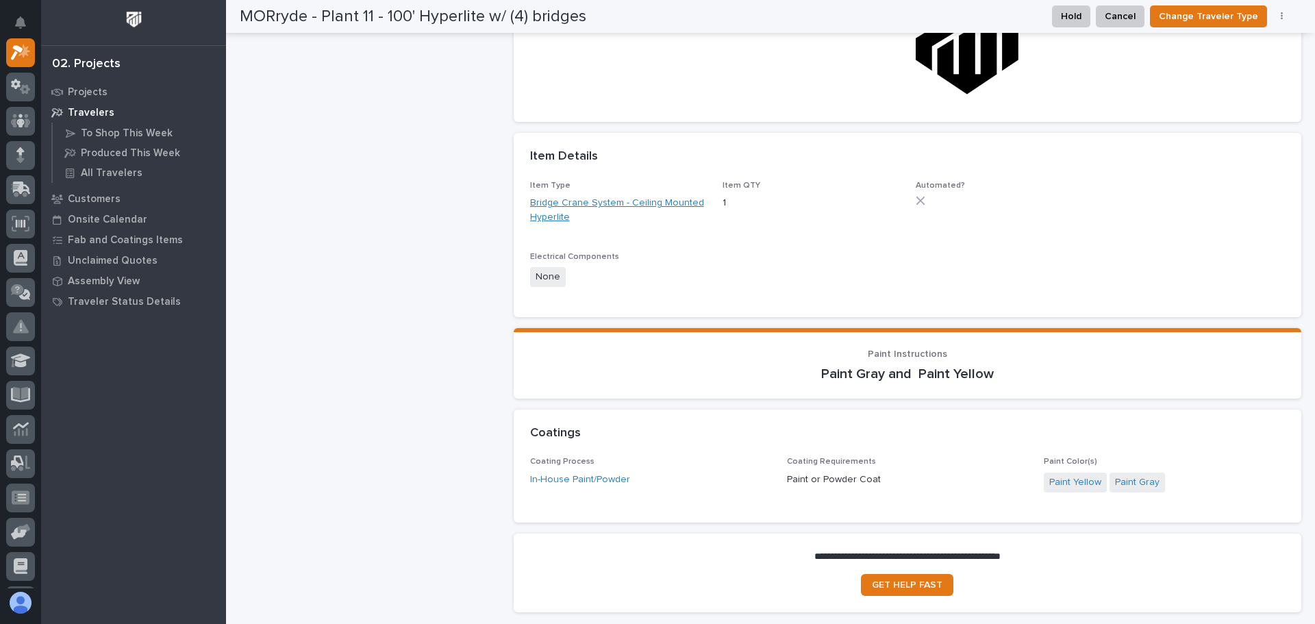
click at [544, 209] on link "Bridge Crane System - Ceiling Mounted Hyperlite" at bounding box center [618, 210] width 177 height 29
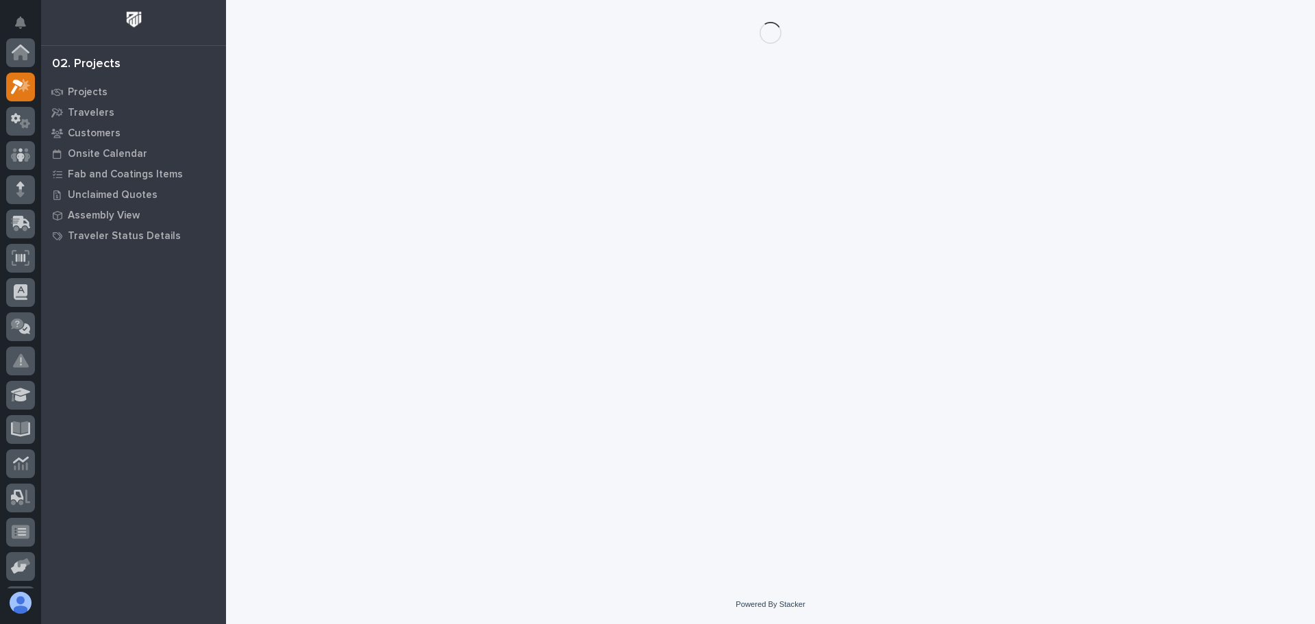
scroll to position [34, 0]
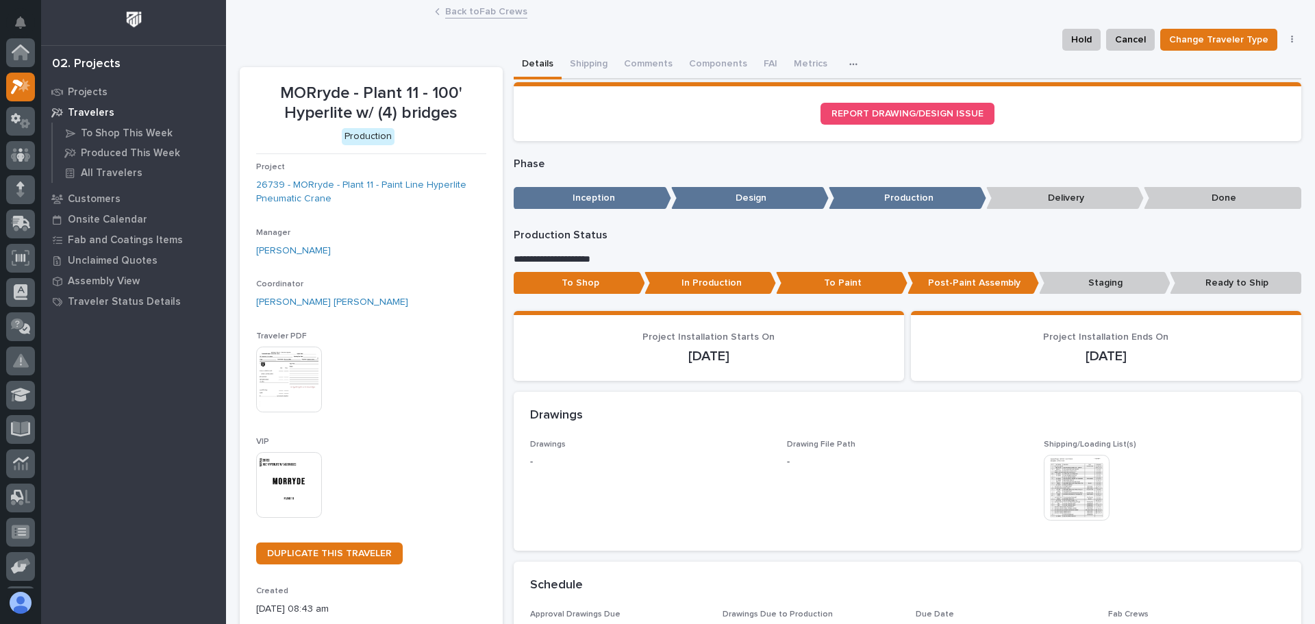
scroll to position [34, 0]
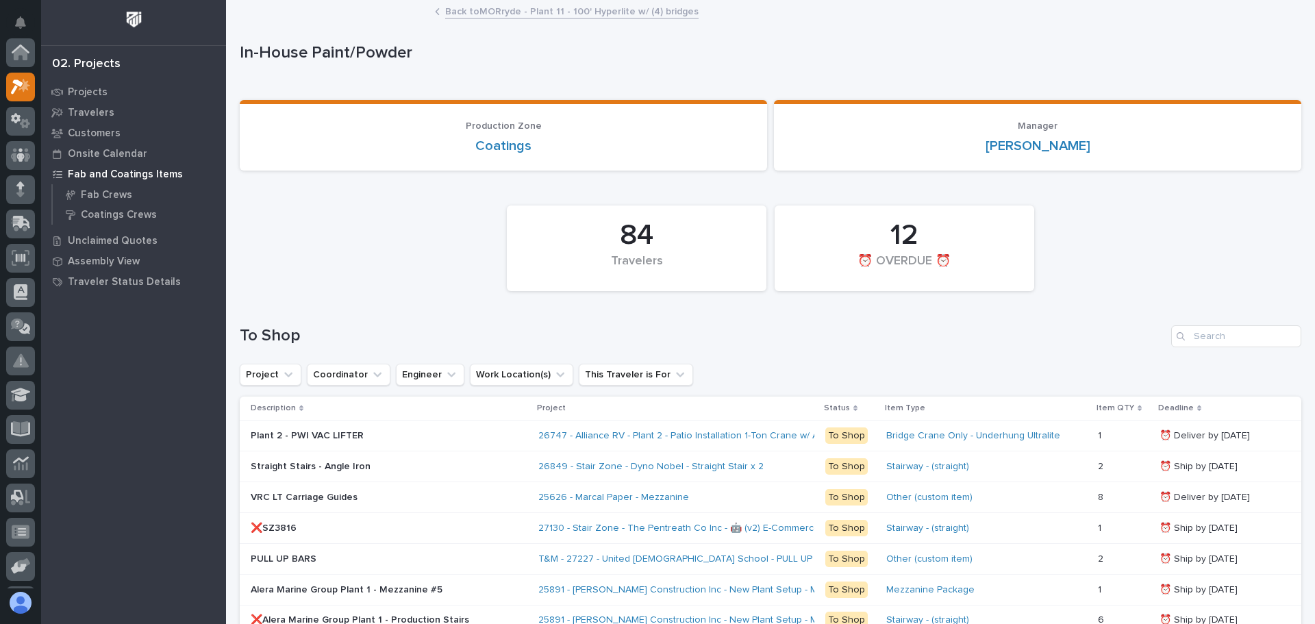
scroll to position [34, 0]
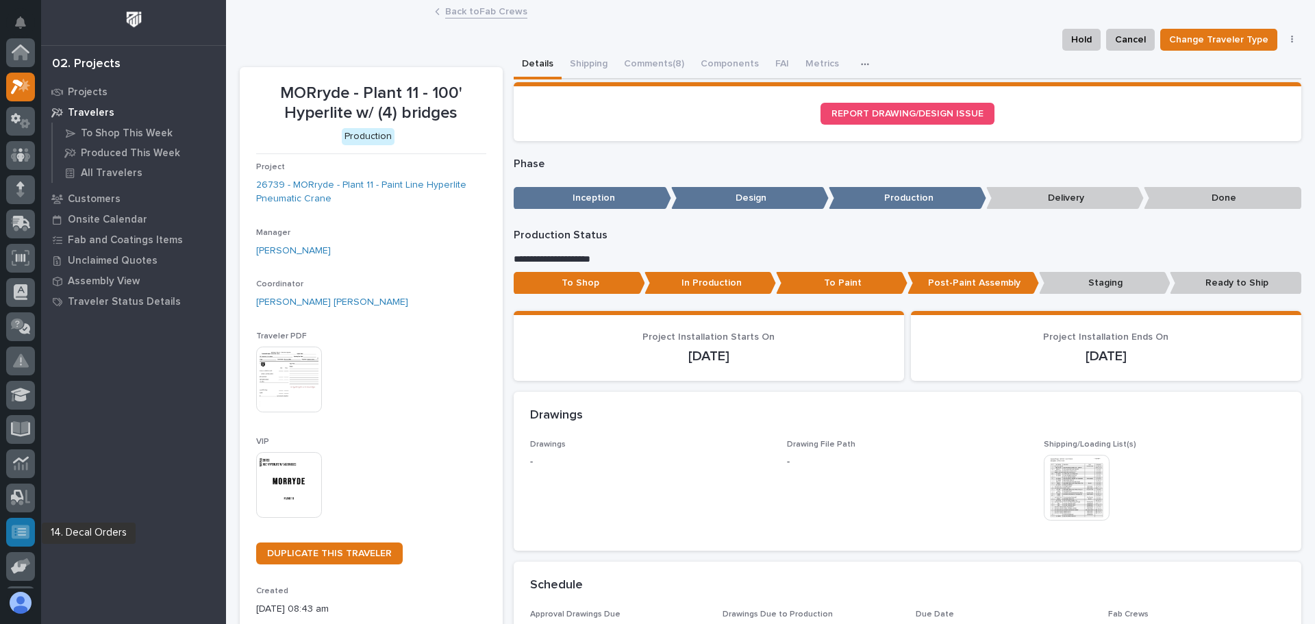
click at [16, 538] on icon at bounding box center [21, 532] width 18 height 14
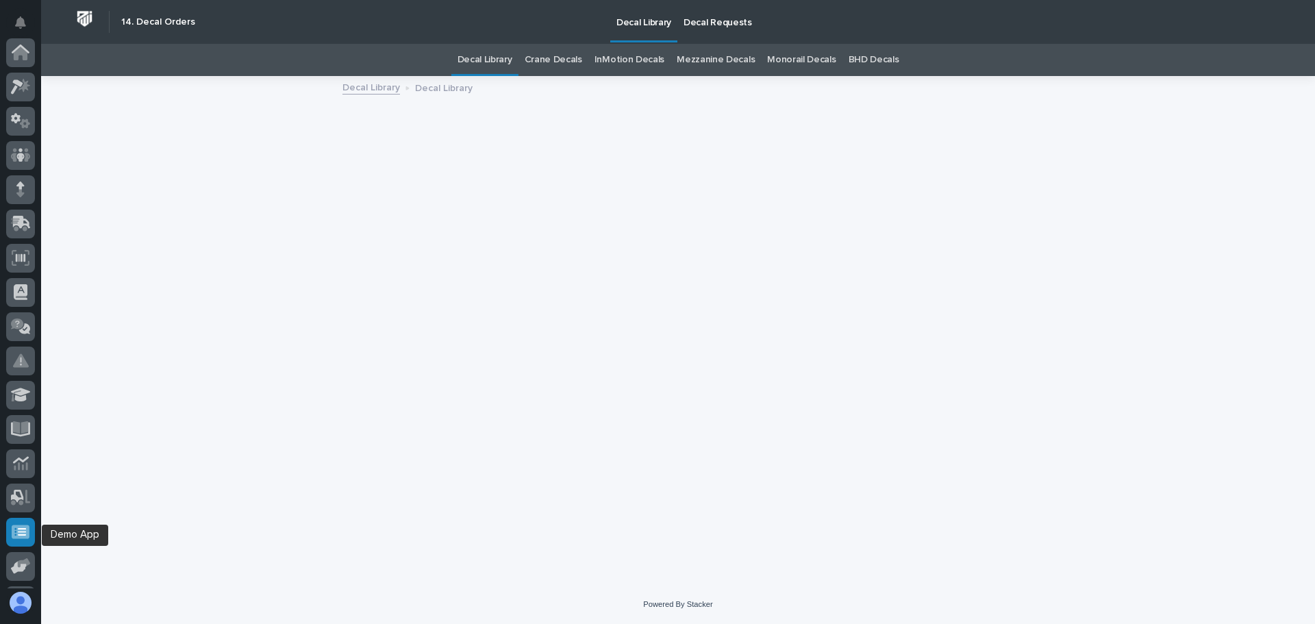
scroll to position [169, 0]
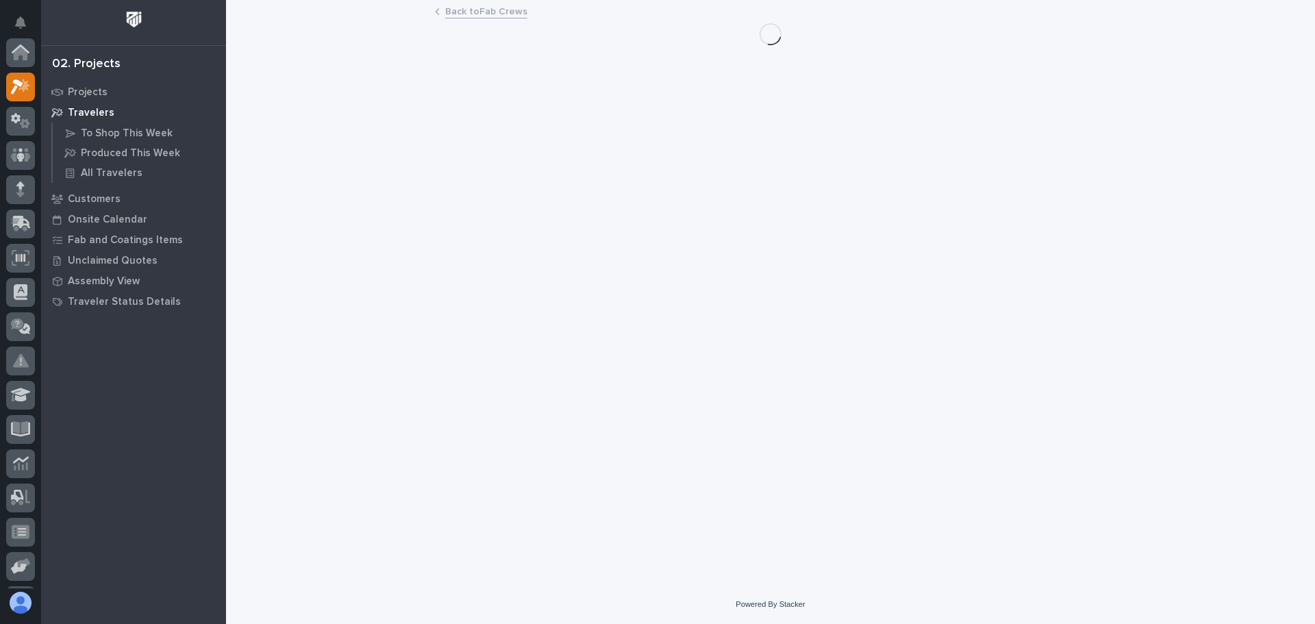
scroll to position [34, 0]
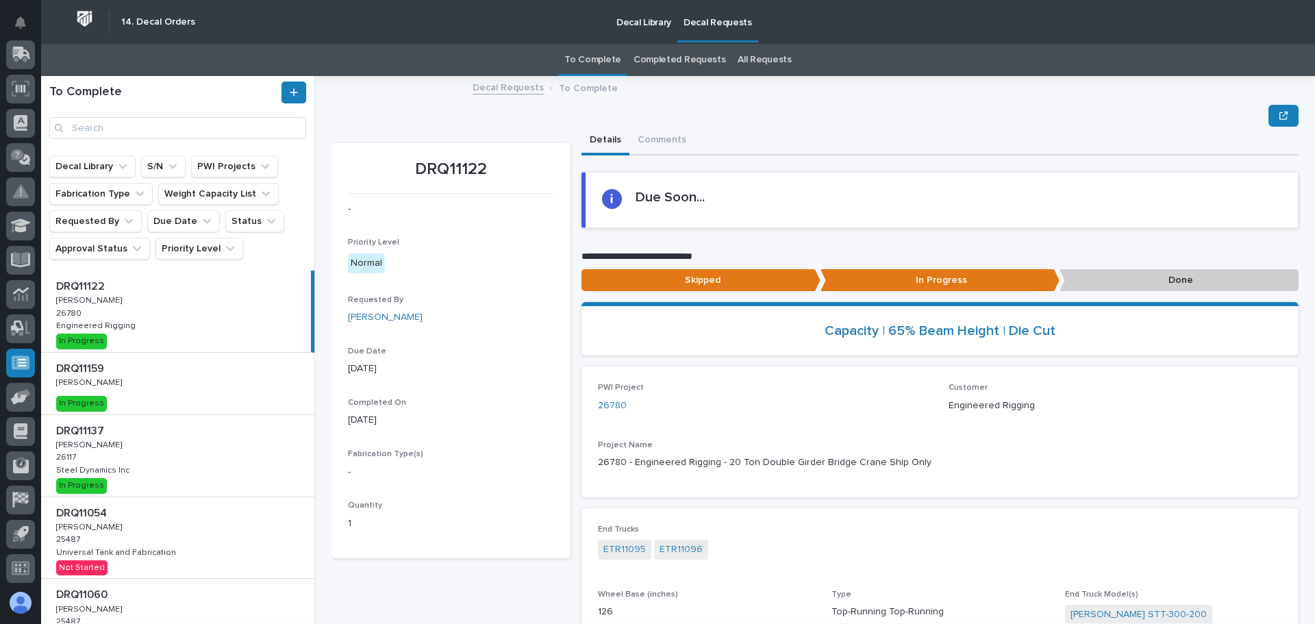
click at [776, 56] on link "All Requests" at bounding box center [764, 60] width 53 height 32
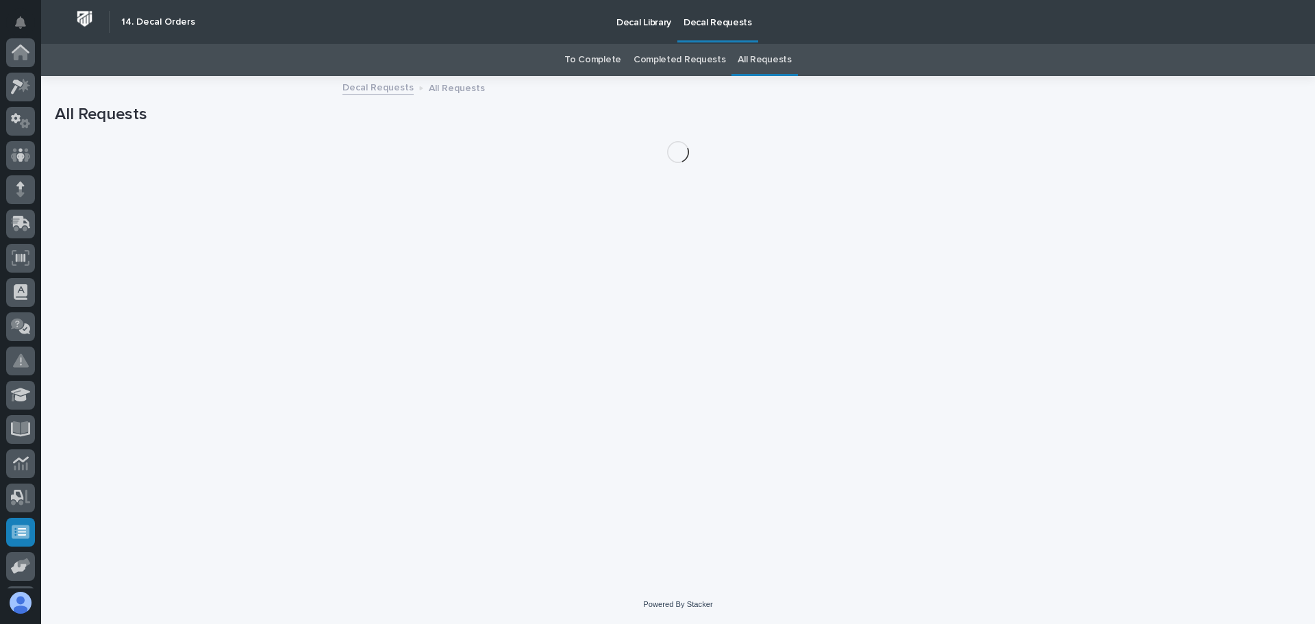
scroll to position [169, 0]
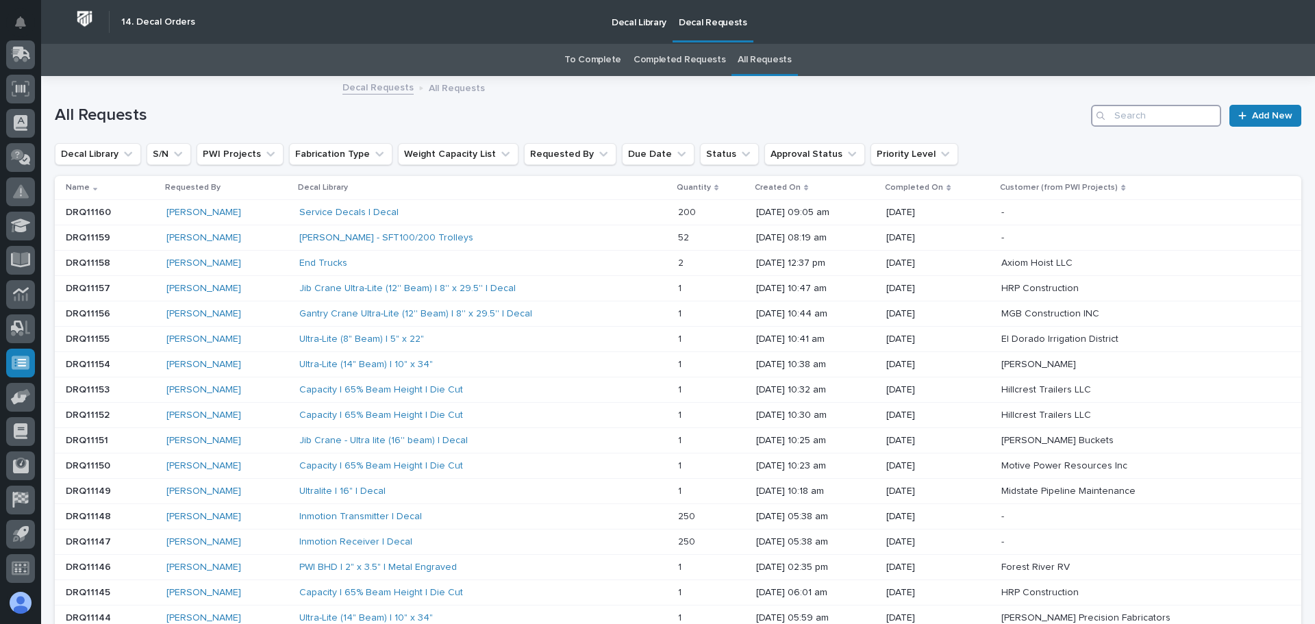
click at [1110, 114] on input "Search" at bounding box center [1156, 116] width 130 height 22
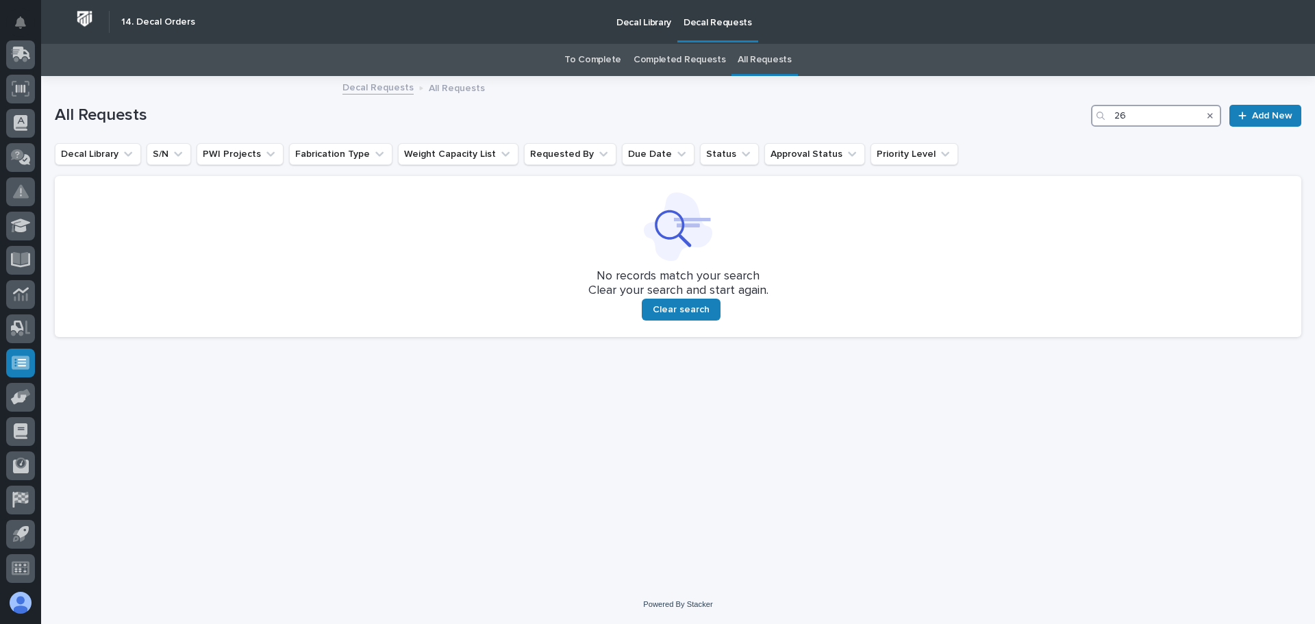
type input "2"
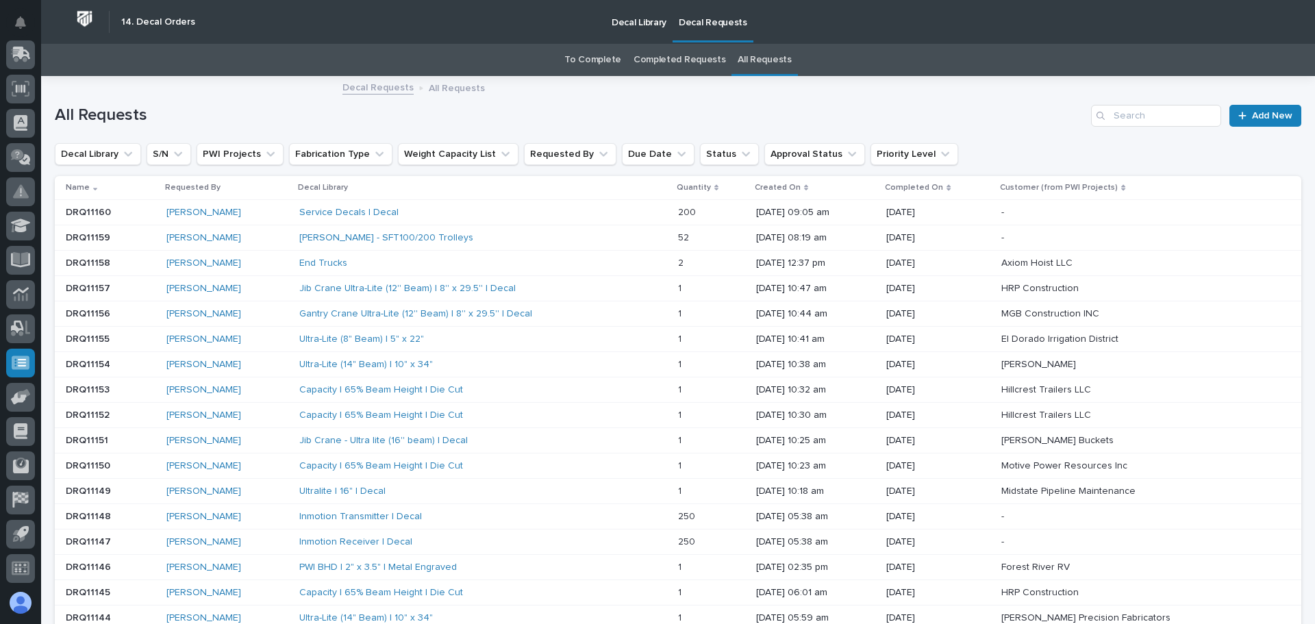
click at [591, 61] on link "To Complete" at bounding box center [593, 60] width 57 height 32
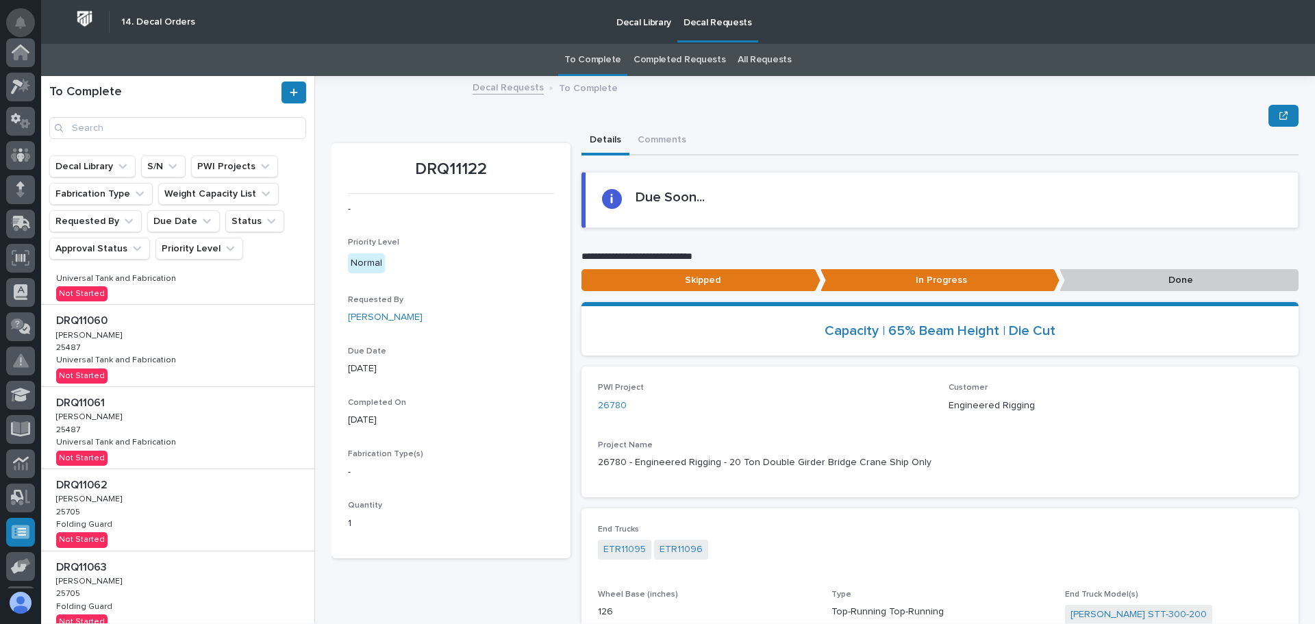
click at [19, 27] on icon "Notifications" at bounding box center [20, 22] width 11 height 12
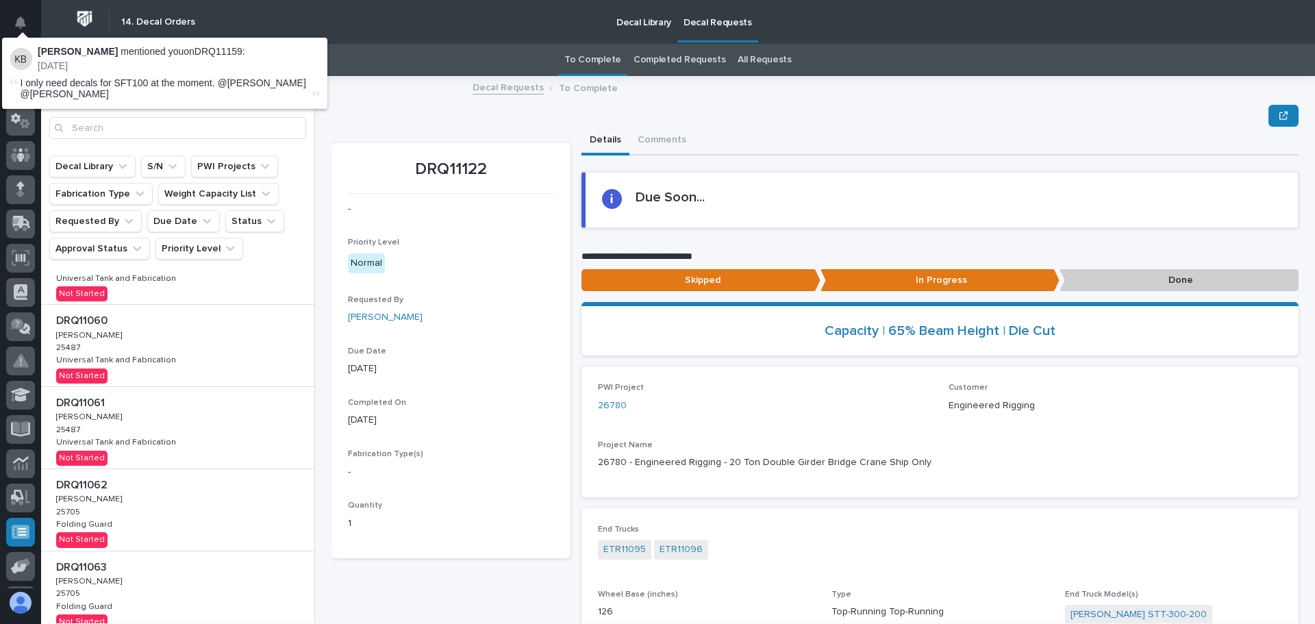
scroll to position [169, 0]
click at [19, 27] on icon "Notifications" at bounding box center [20, 22] width 11 height 12
click at [349, 29] on div "Decal Library Decal Requests" at bounding box center [741, 22] width 1079 height 44
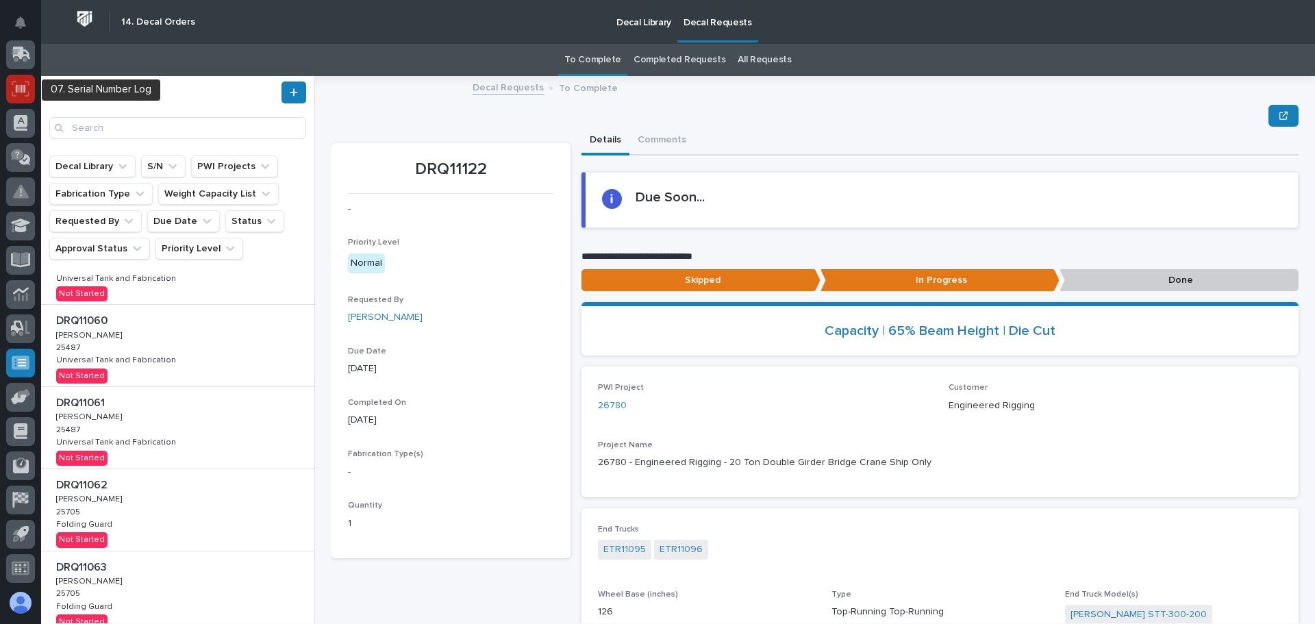
click at [24, 101] on div at bounding box center [20, 89] width 29 height 29
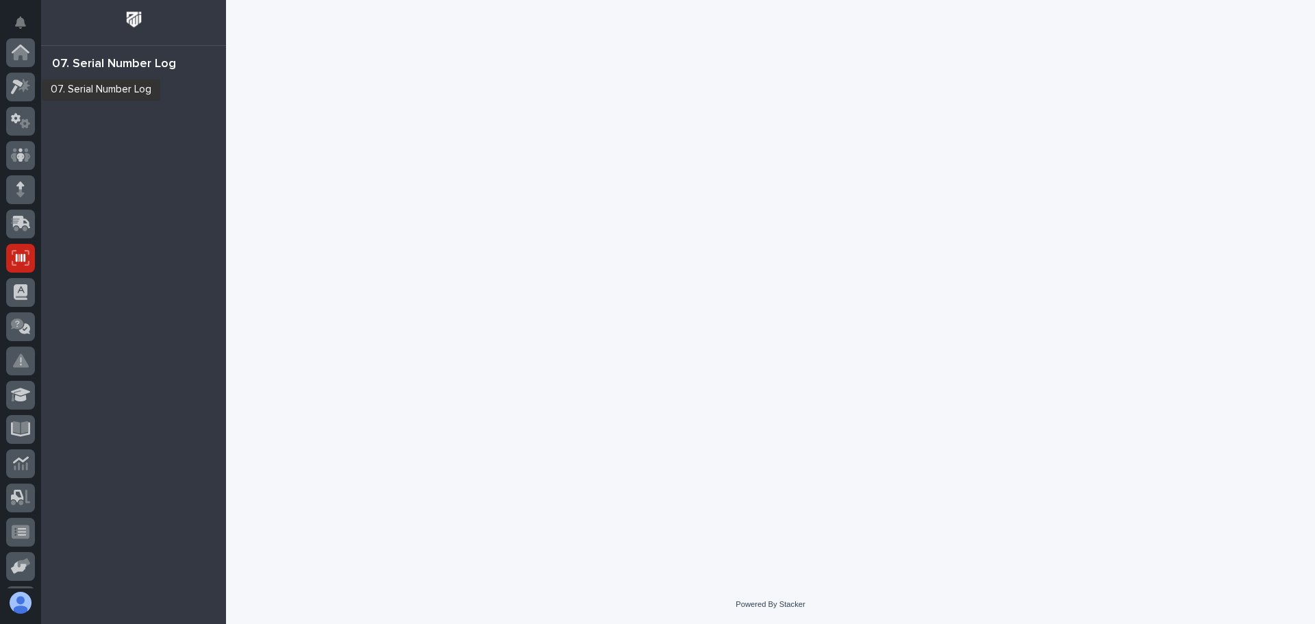
scroll to position [169, 0]
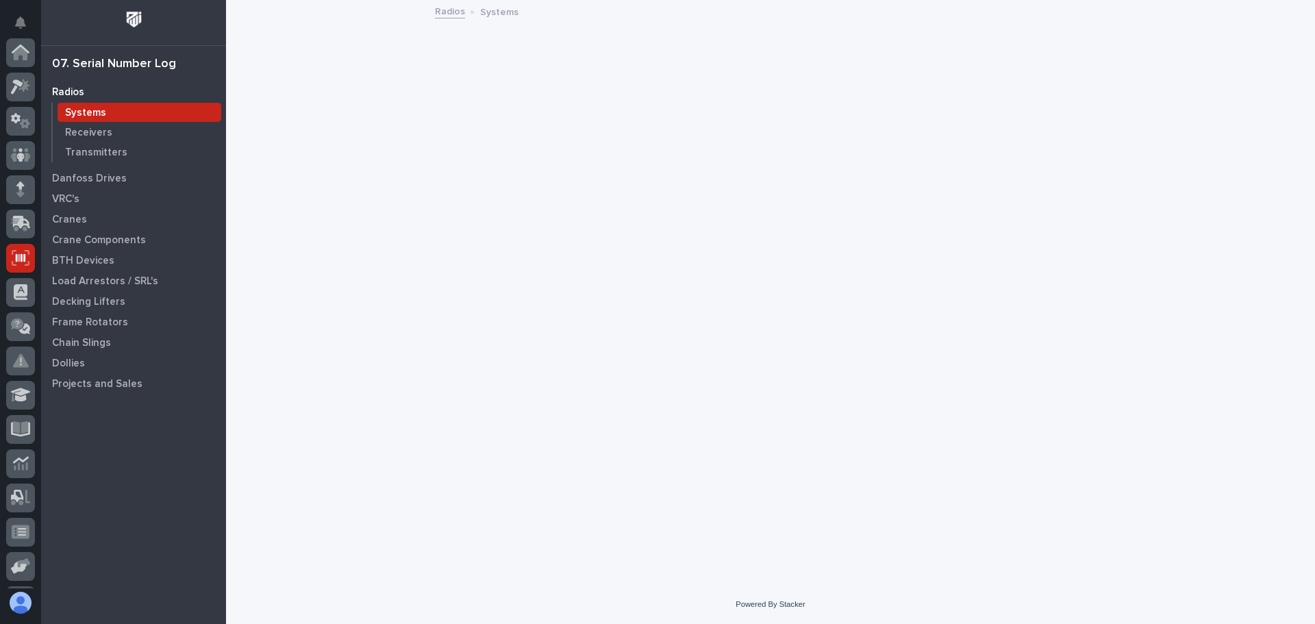
scroll to position [169, 0]
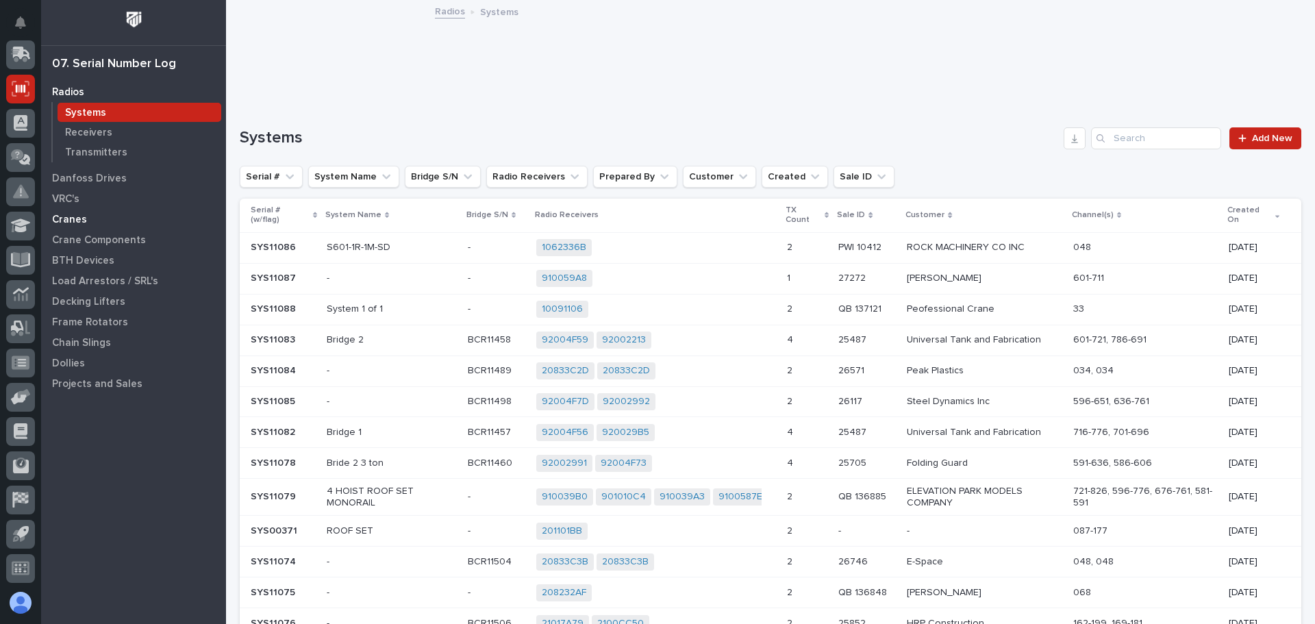
click at [107, 219] on div "Cranes" at bounding box center [134, 219] width 178 height 19
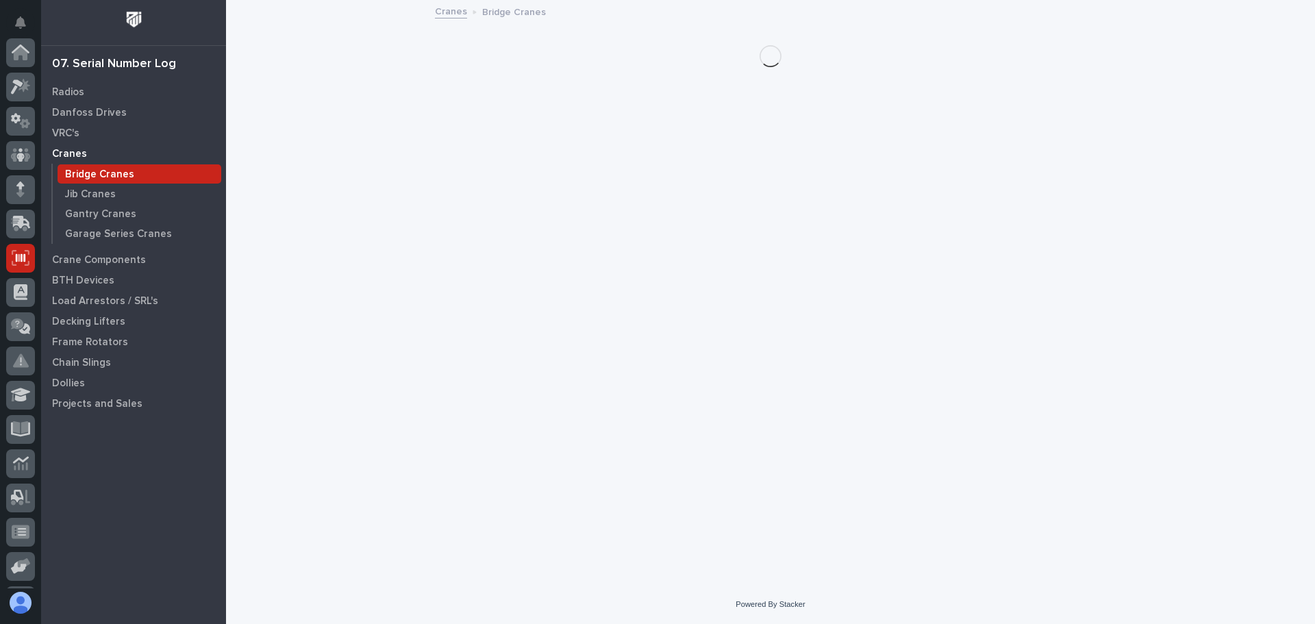
scroll to position [169, 0]
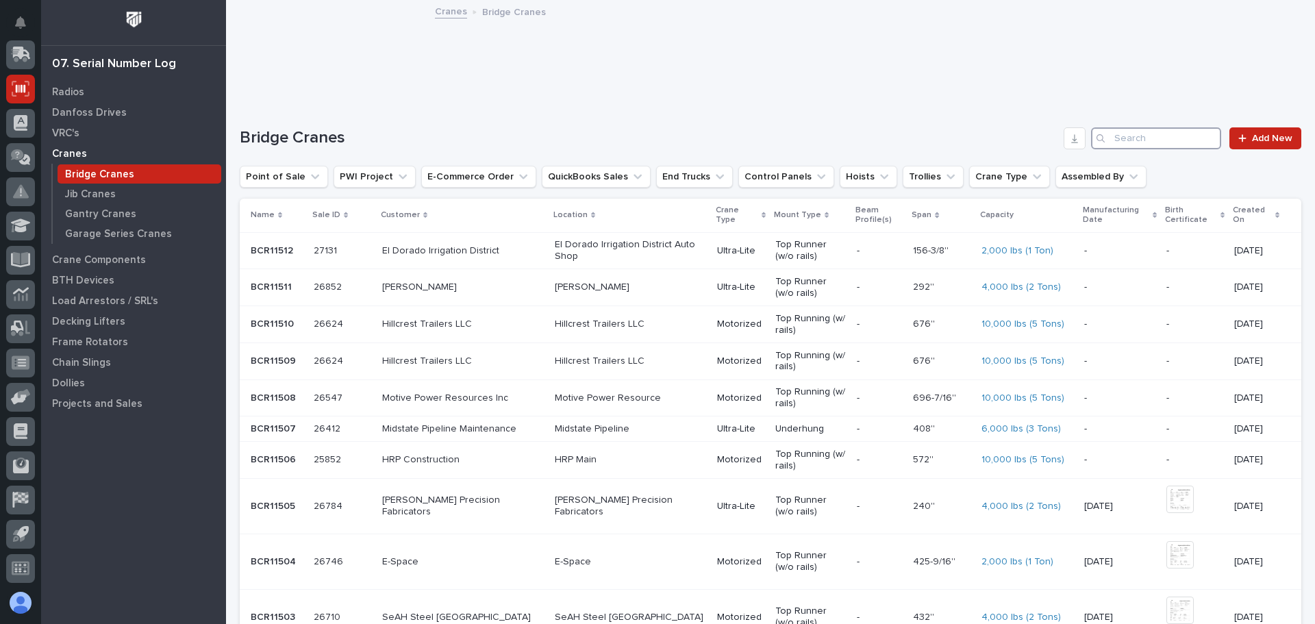
click at [1165, 138] on input "Search" at bounding box center [1156, 138] width 130 height 22
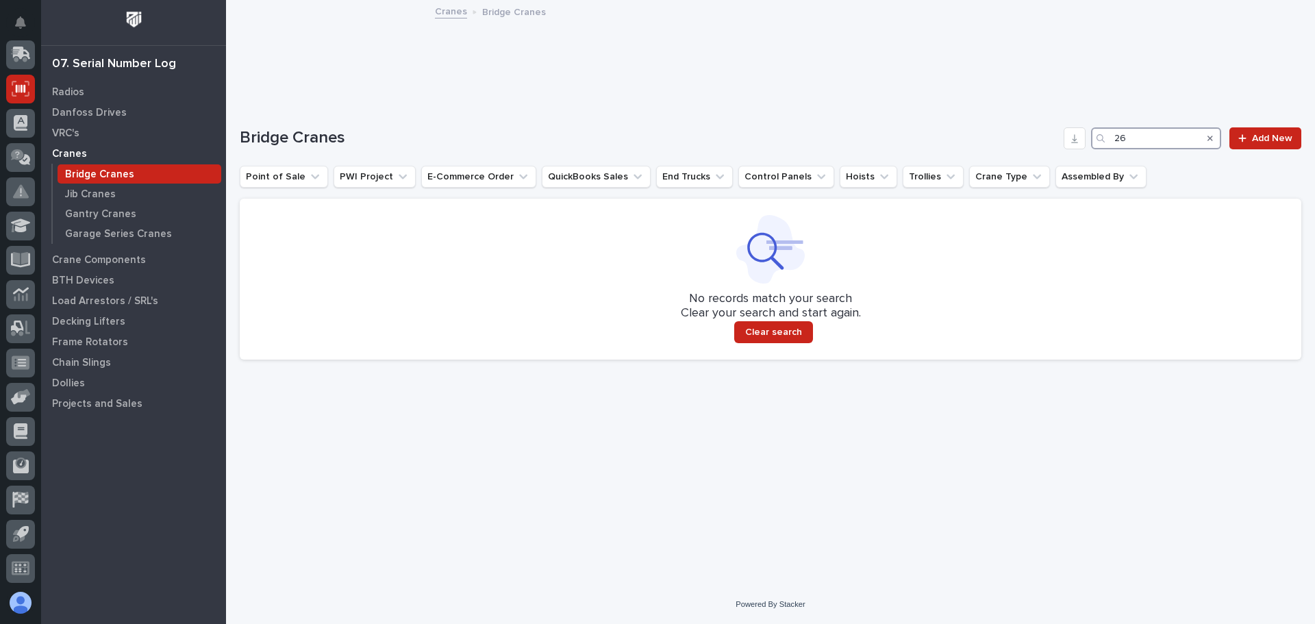
type input "2"
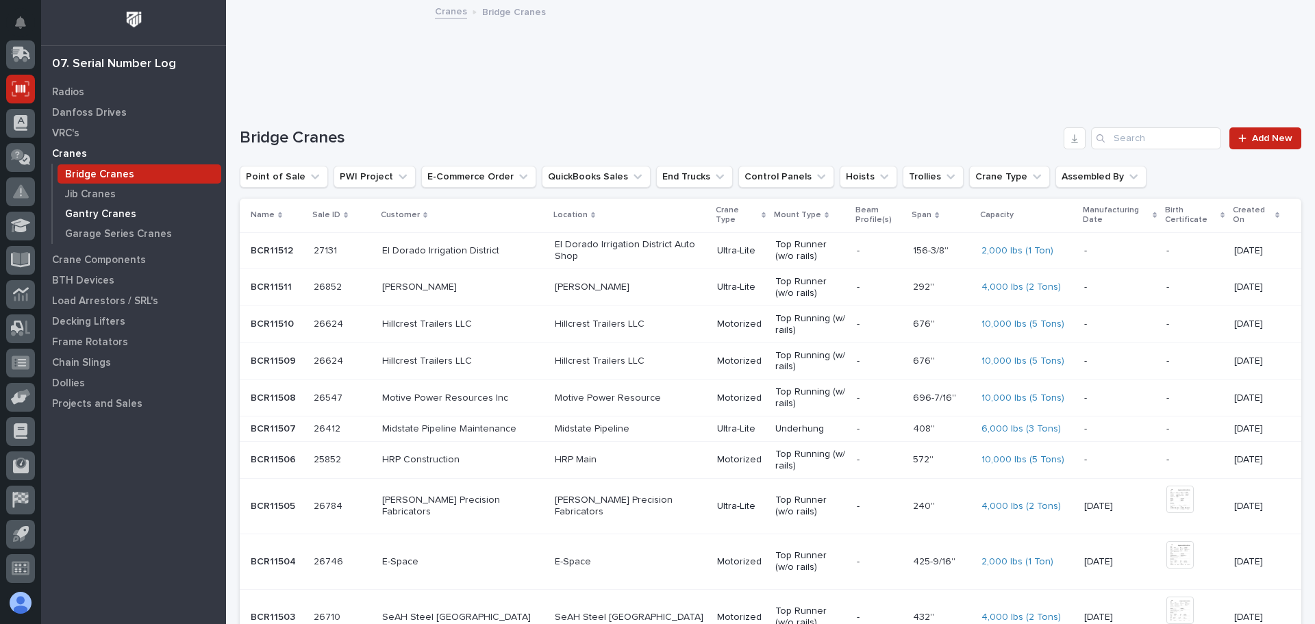
click at [110, 213] on p "Gantry Cranes" at bounding box center [100, 214] width 71 height 12
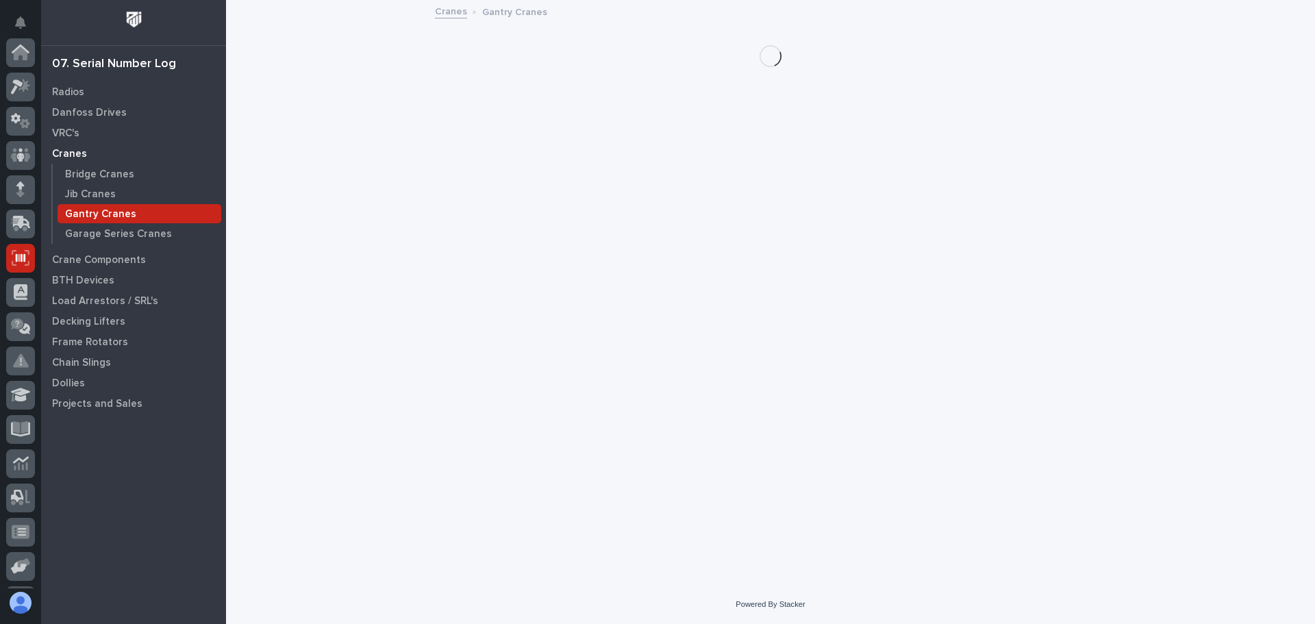
scroll to position [169, 0]
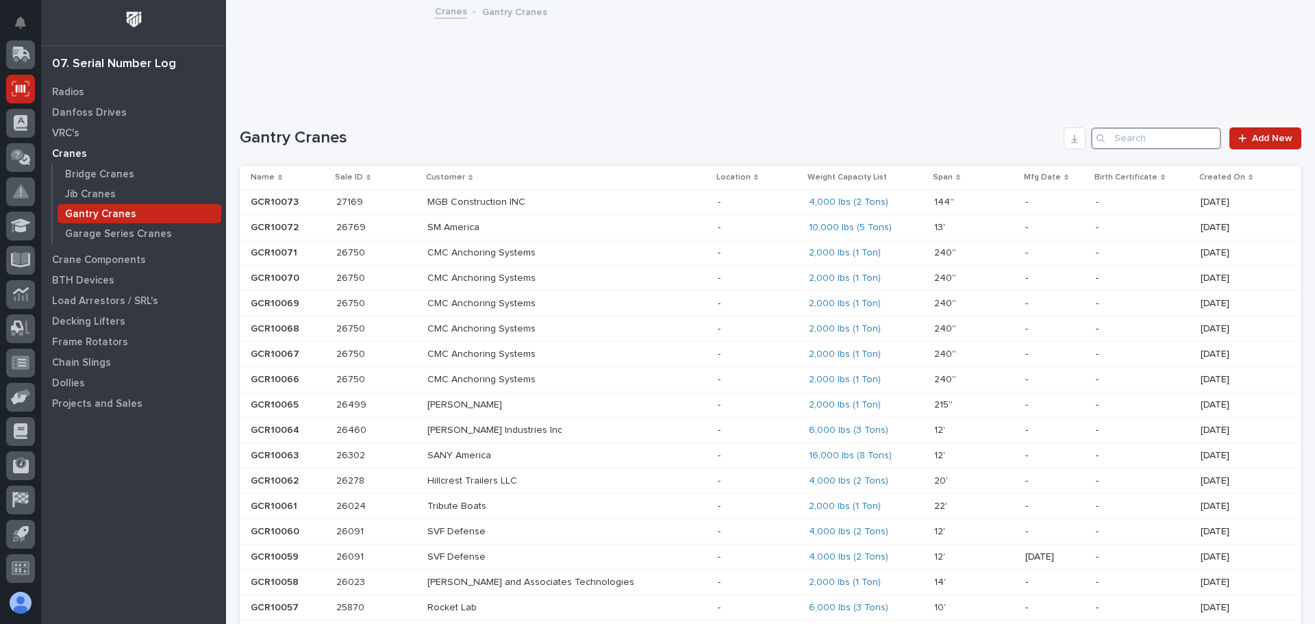
click at [1156, 137] on input "Search" at bounding box center [1156, 138] width 130 height 22
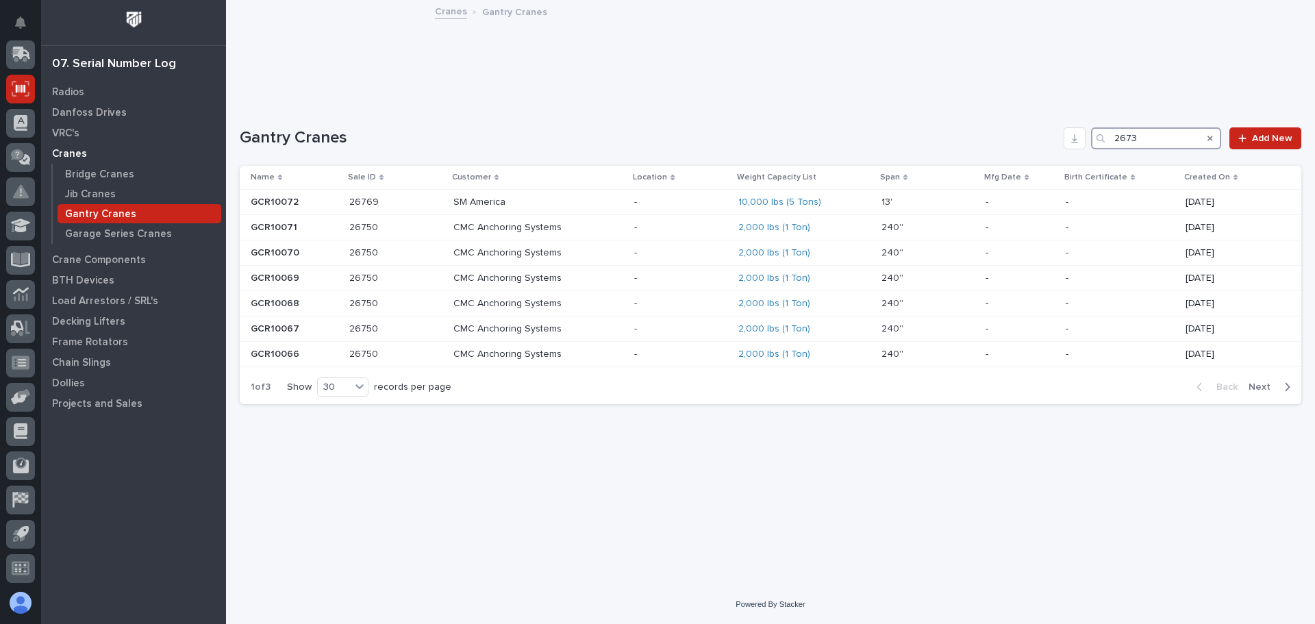
type input "26739"
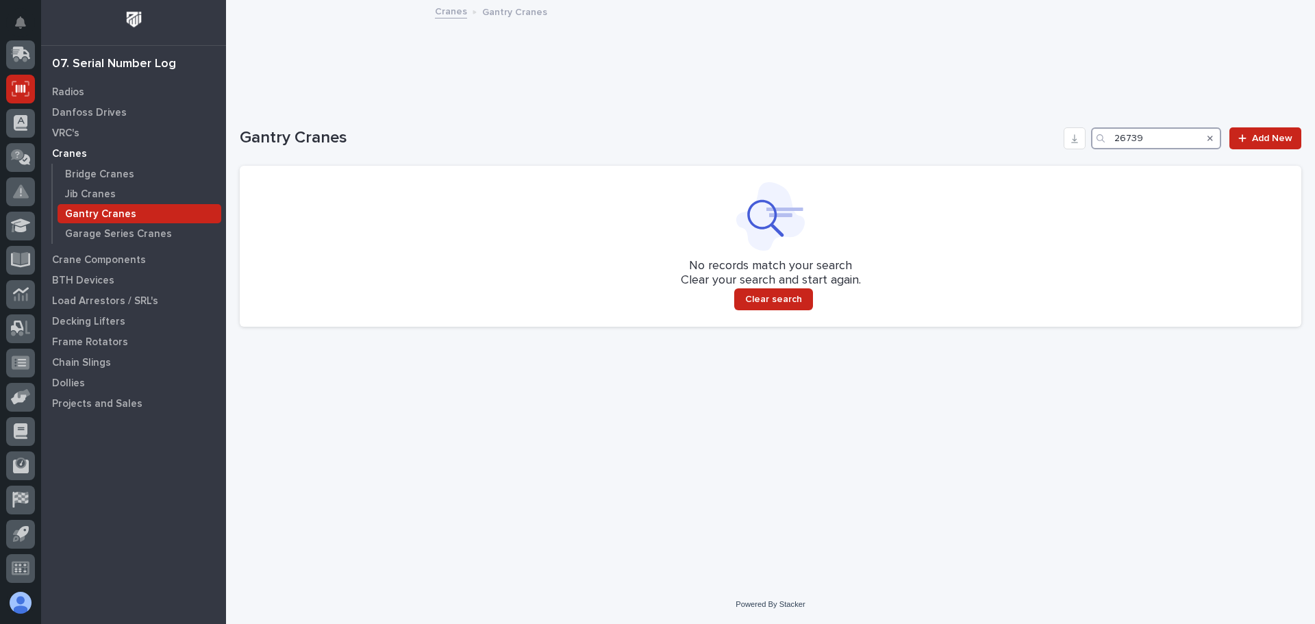
drag, startPoint x: 1151, startPoint y: 134, endPoint x: 1105, endPoint y: 136, distance: 45.9
click at [1105, 136] on div "26739" at bounding box center [1156, 138] width 130 height 22
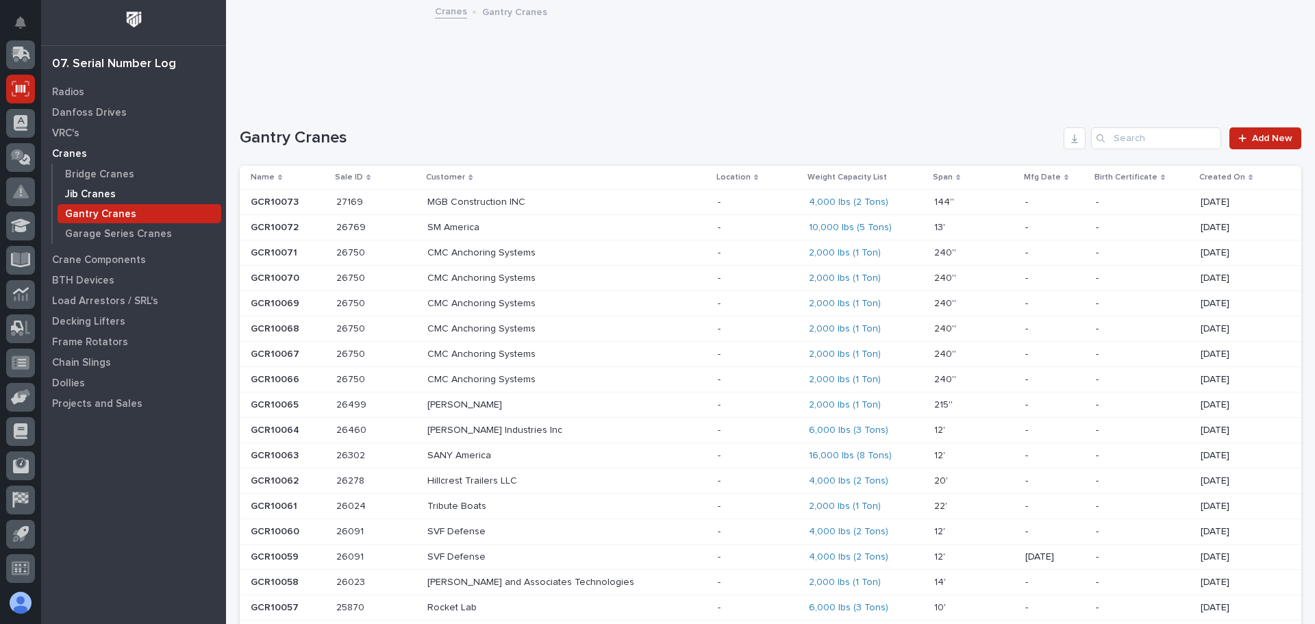
click at [83, 196] on p "Jib Cranes" at bounding box center [90, 194] width 51 height 12
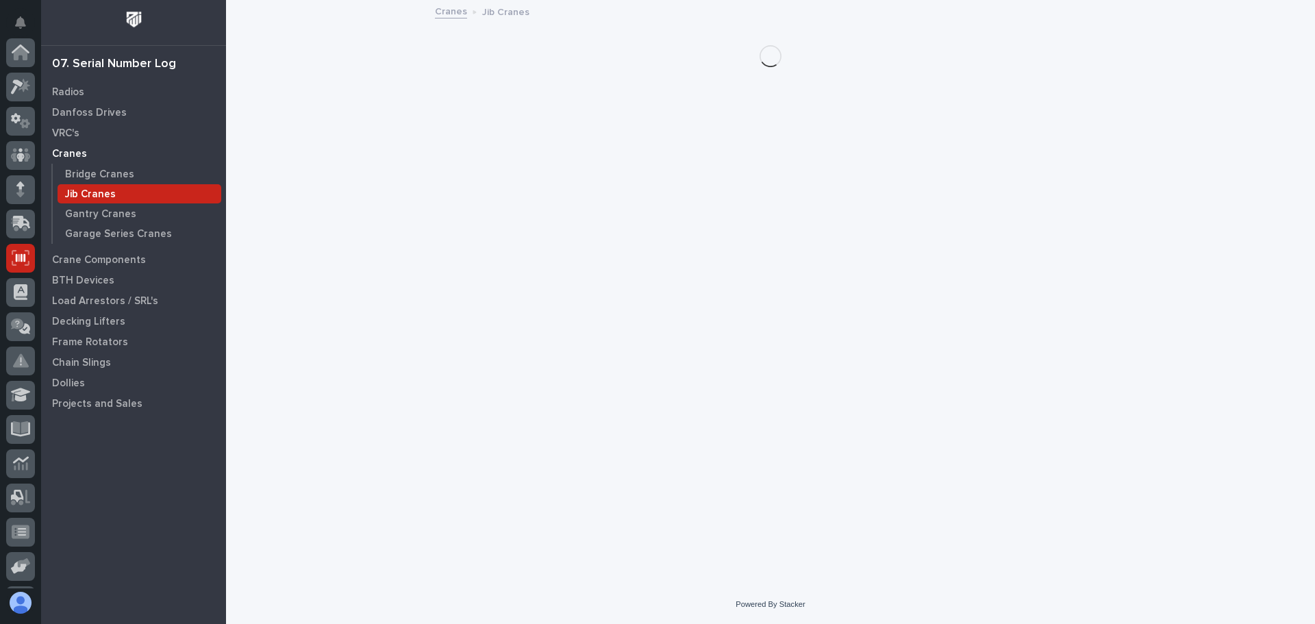
scroll to position [169, 0]
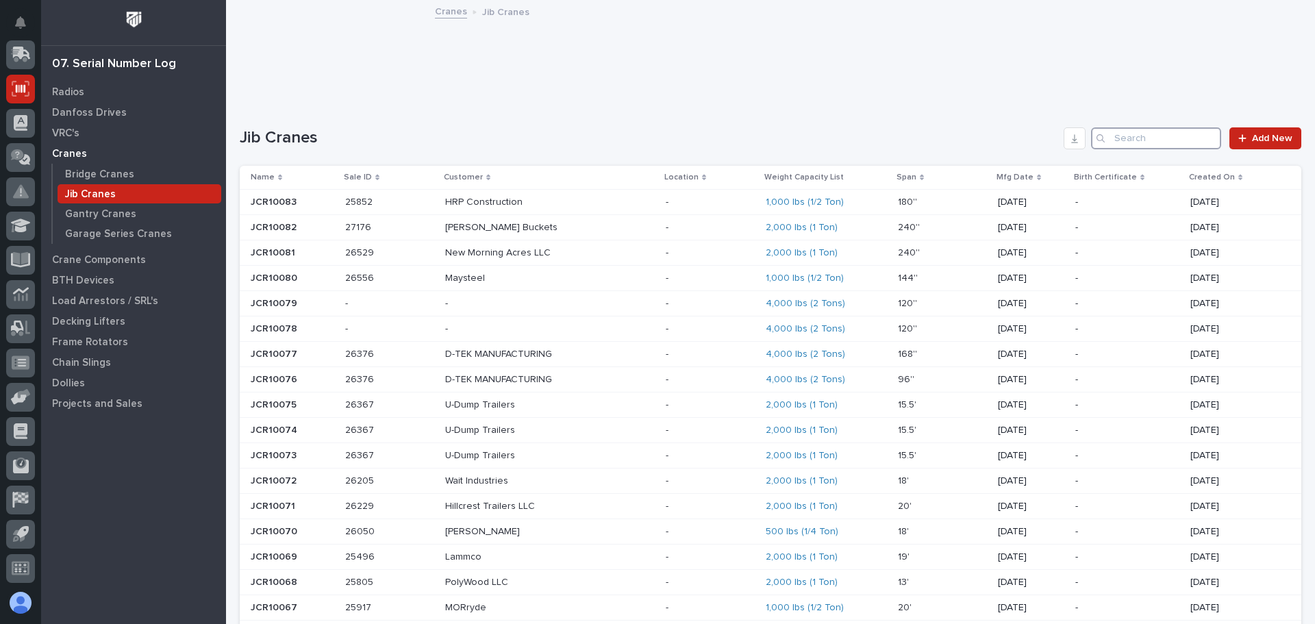
click at [1120, 145] on input "Search" at bounding box center [1156, 138] width 130 height 22
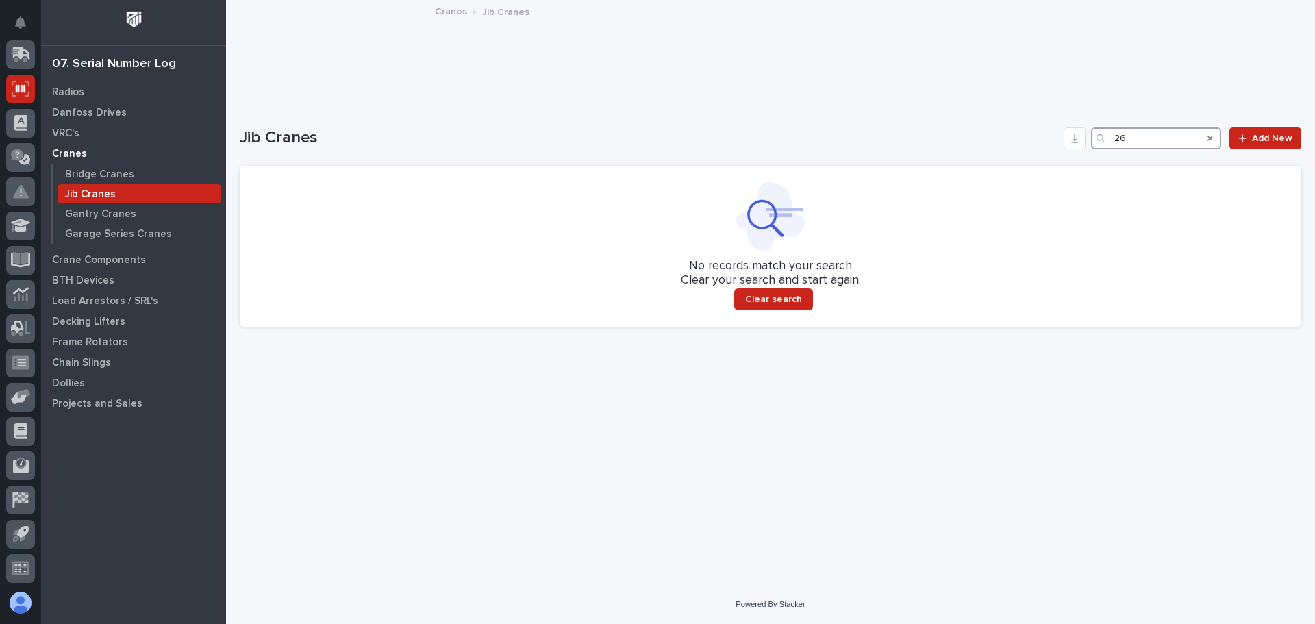
type input "2"
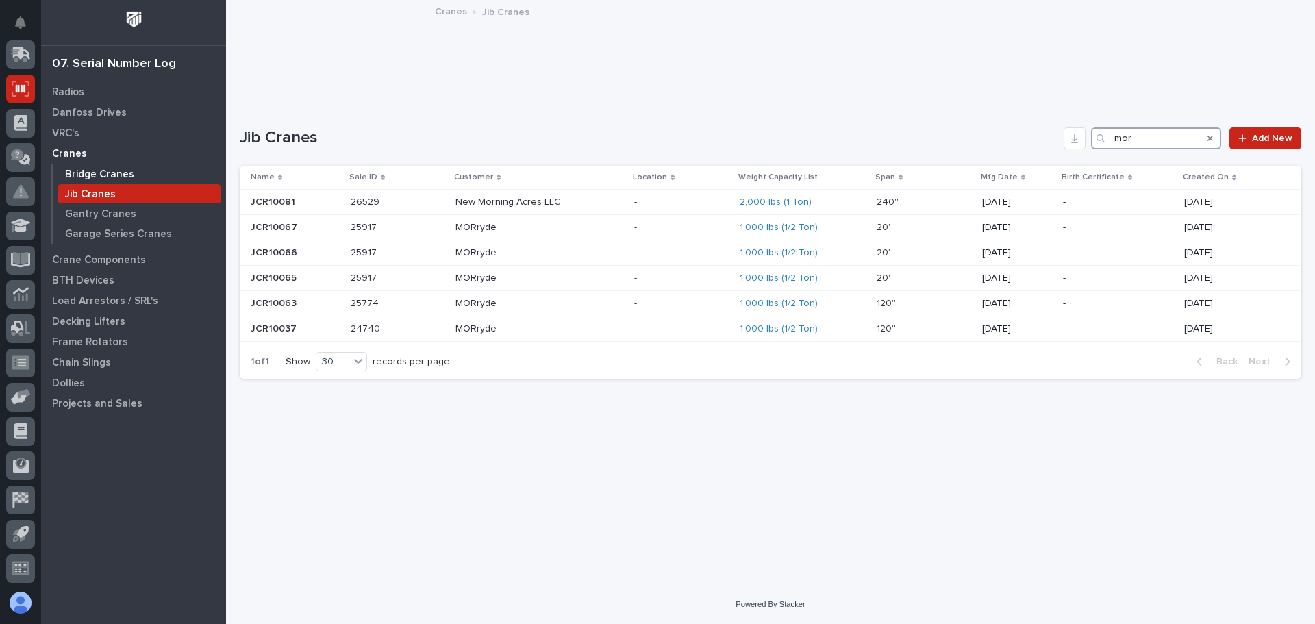
type input "mor"
click at [91, 174] on p "Bridge Cranes" at bounding box center [99, 175] width 69 height 12
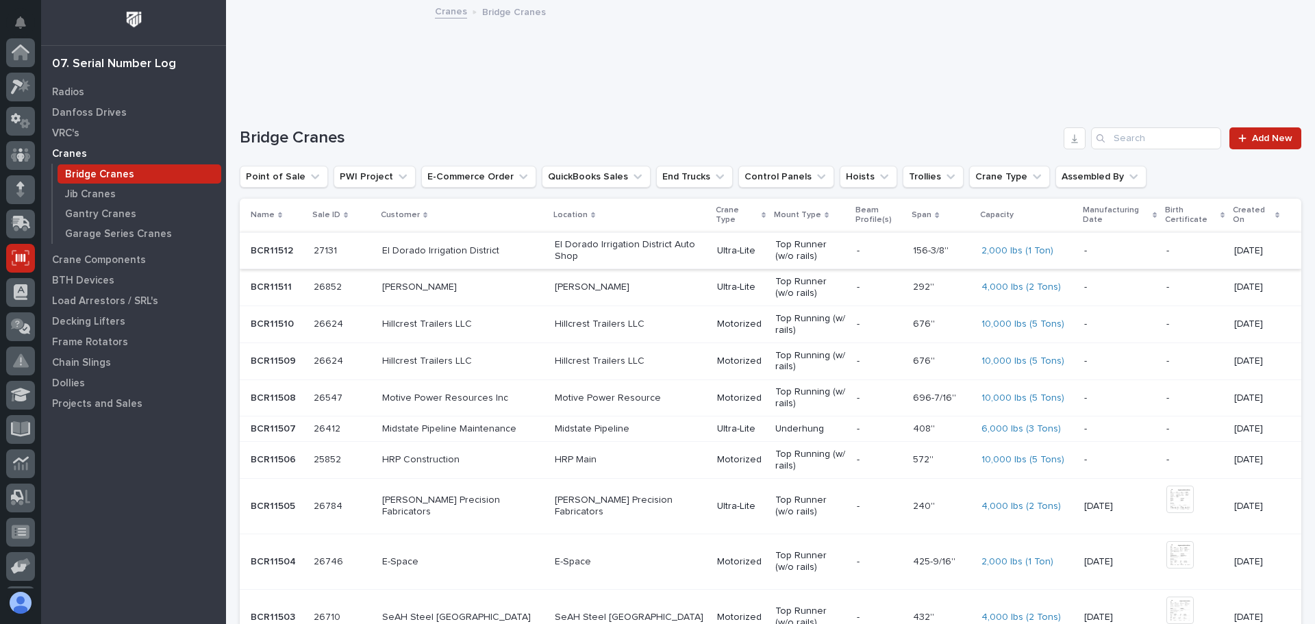
scroll to position [169, 0]
click at [1151, 140] on input "Search" at bounding box center [1156, 138] width 130 height 22
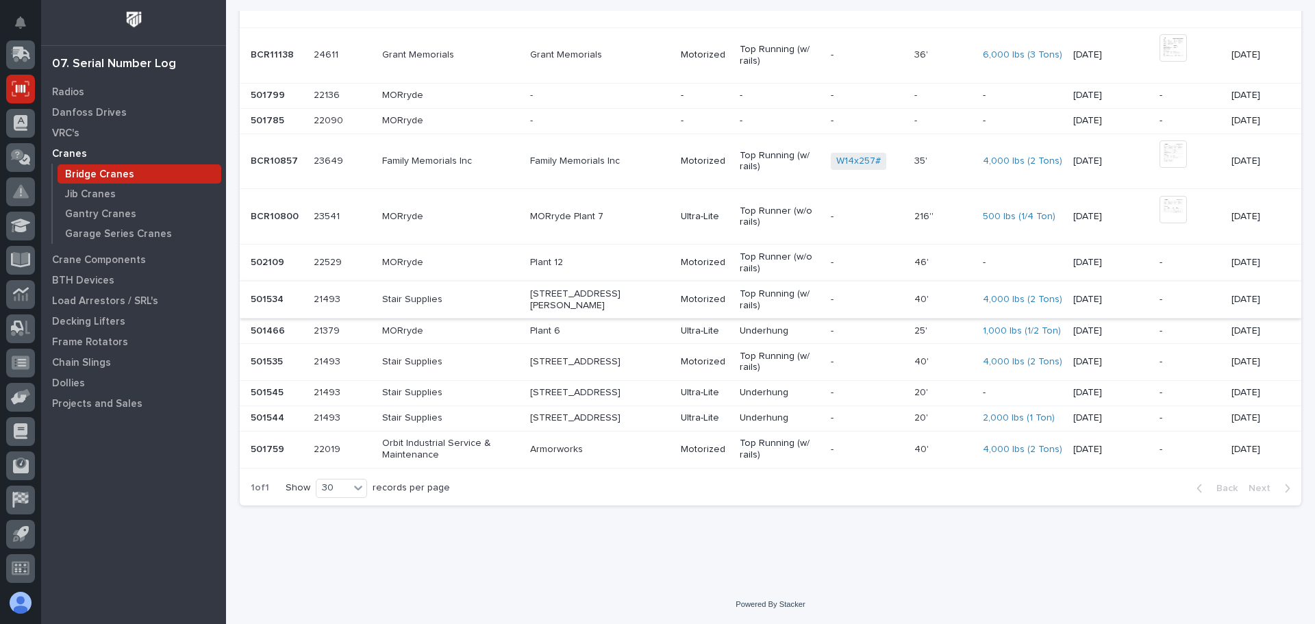
scroll to position [0, 0]
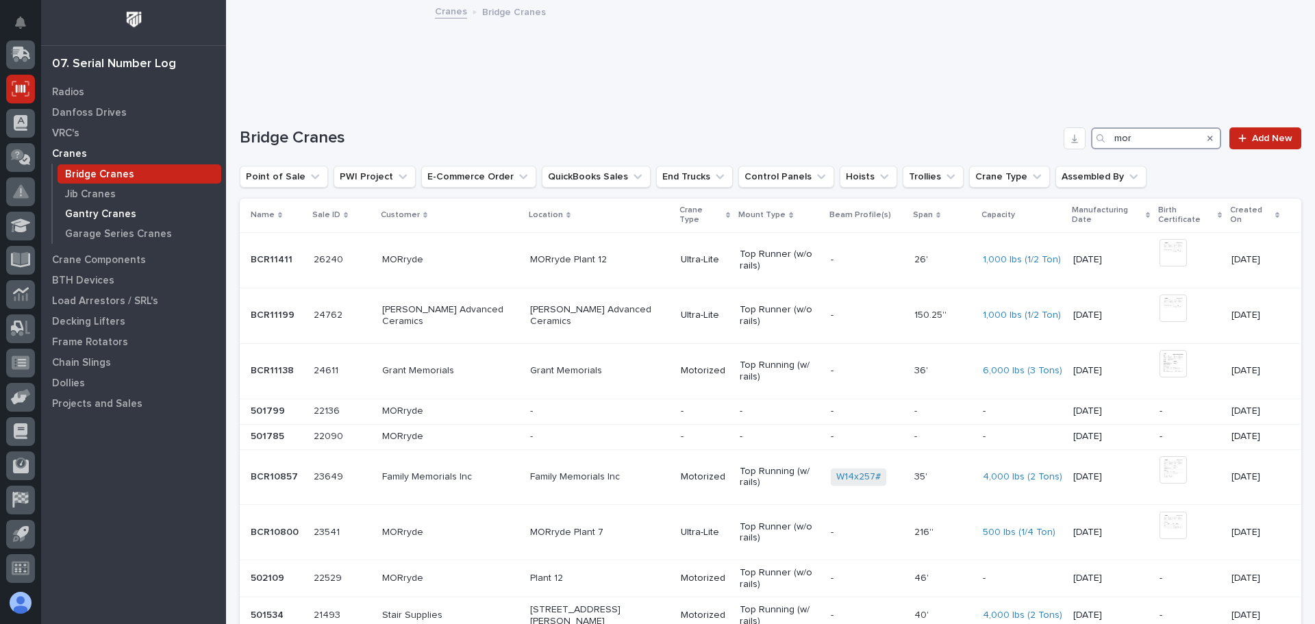
type input "mor"
click at [89, 214] on p "Gantry Cranes" at bounding box center [100, 214] width 71 height 12
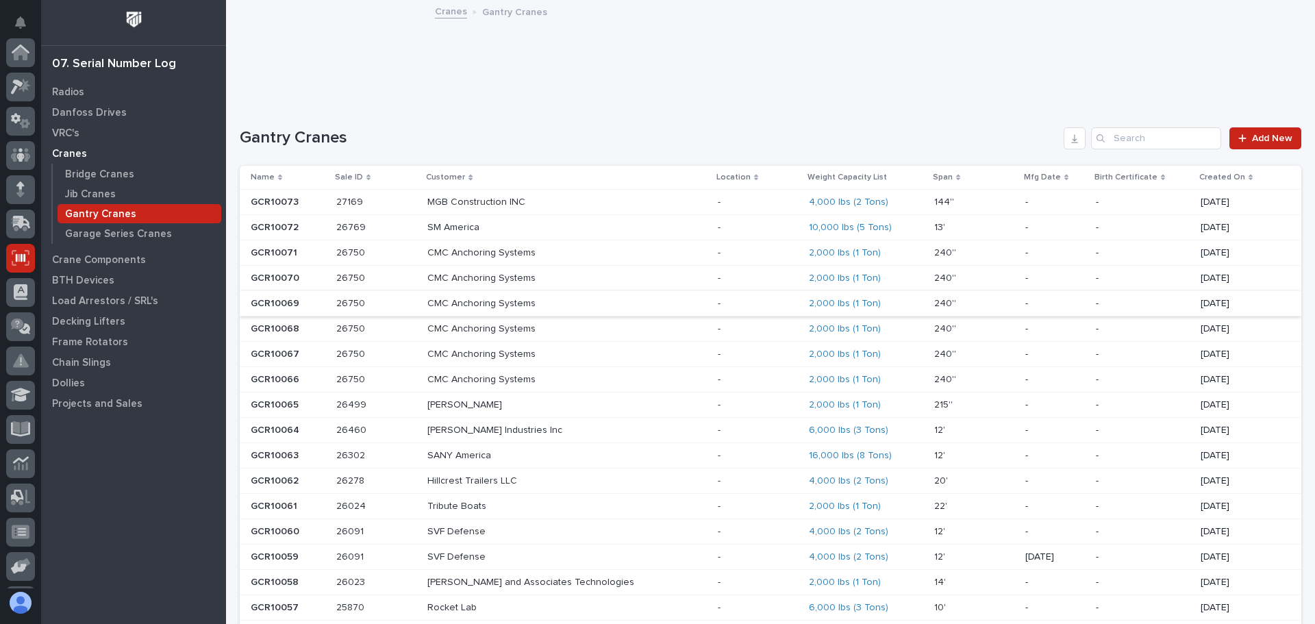
scroll to position [169, 0]
click at [1152, 138] on input "Search" at bounding box center [1156, 138] width 130 height 22
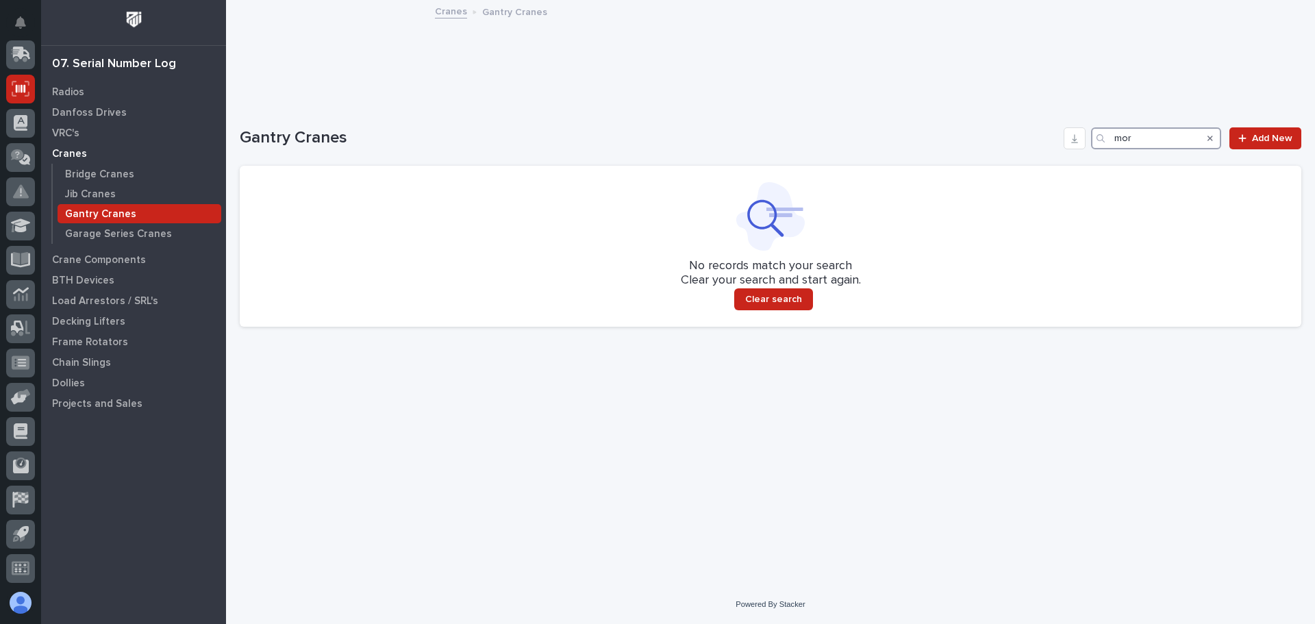
type input "mor"
click at [74, 151] on p "Cranes" at bounding box center [69, 154] width 35 height 12
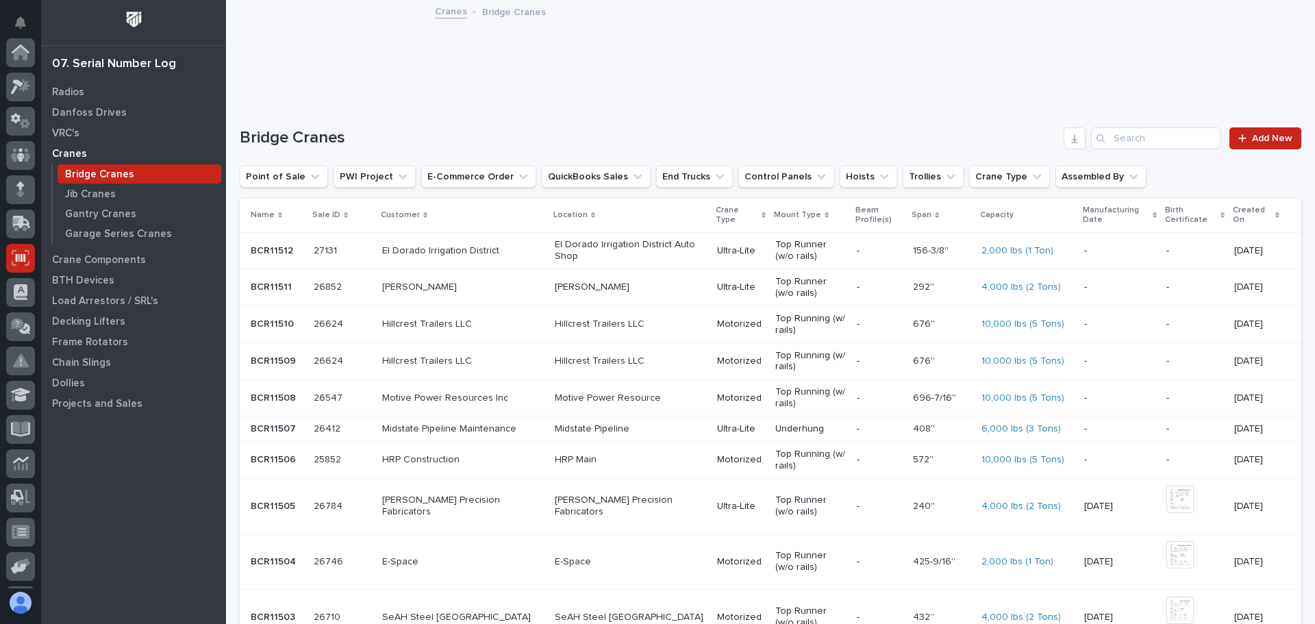
scroll to position [169, 0]
click at [97, 280] on p "BTH Devices" at bounding box center [83, 281] width 62 height 12
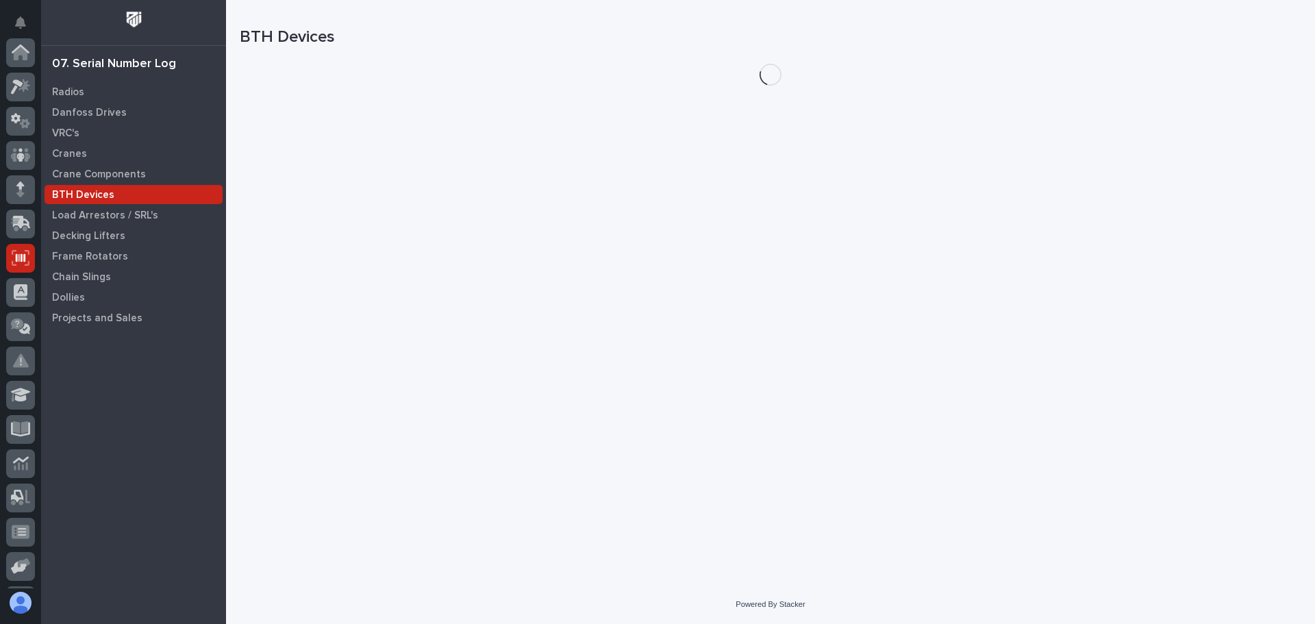
scroll to position [169, 0]
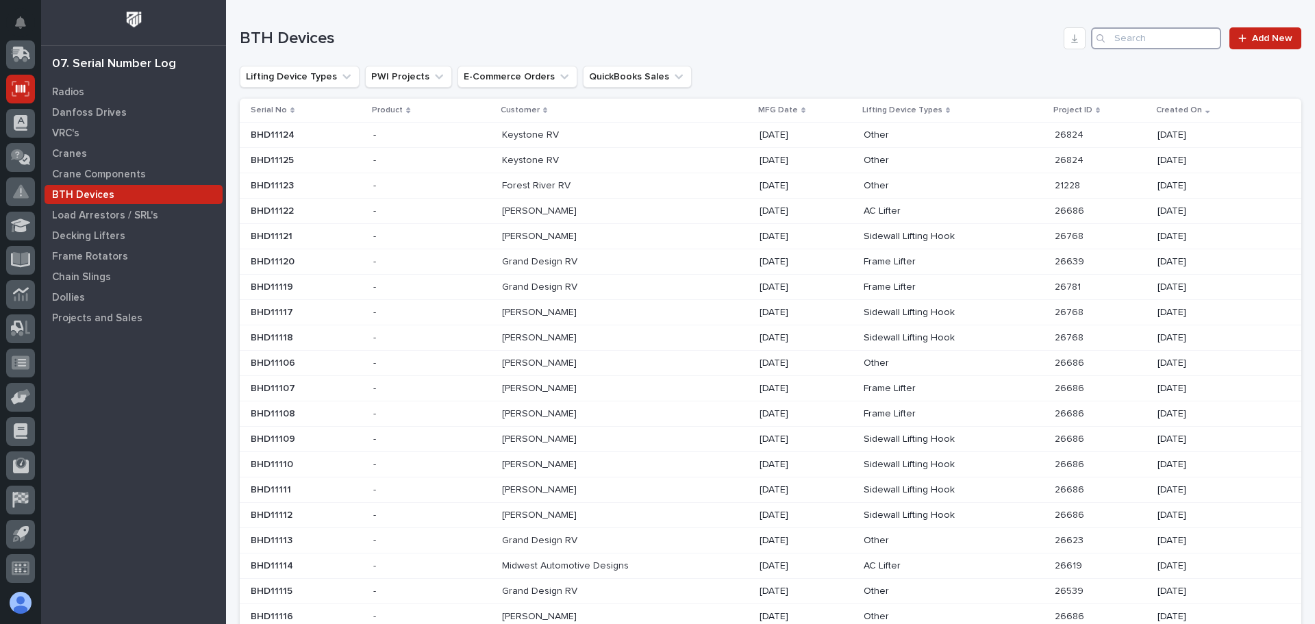
click at [1171, 41] on input "Search" at bounding box center [1156, 38] width 130 height 22
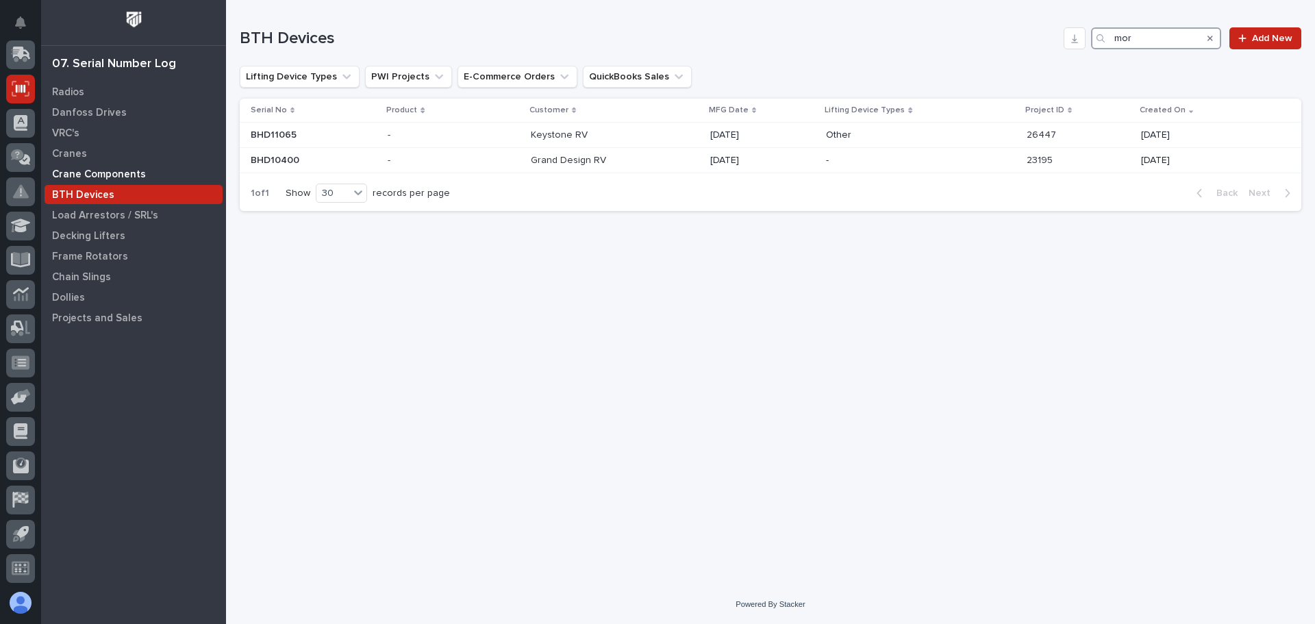
type input "mor"
click at [115, 179] on p "Crane Components" at bounding box center [99, 175] width 94 height 12
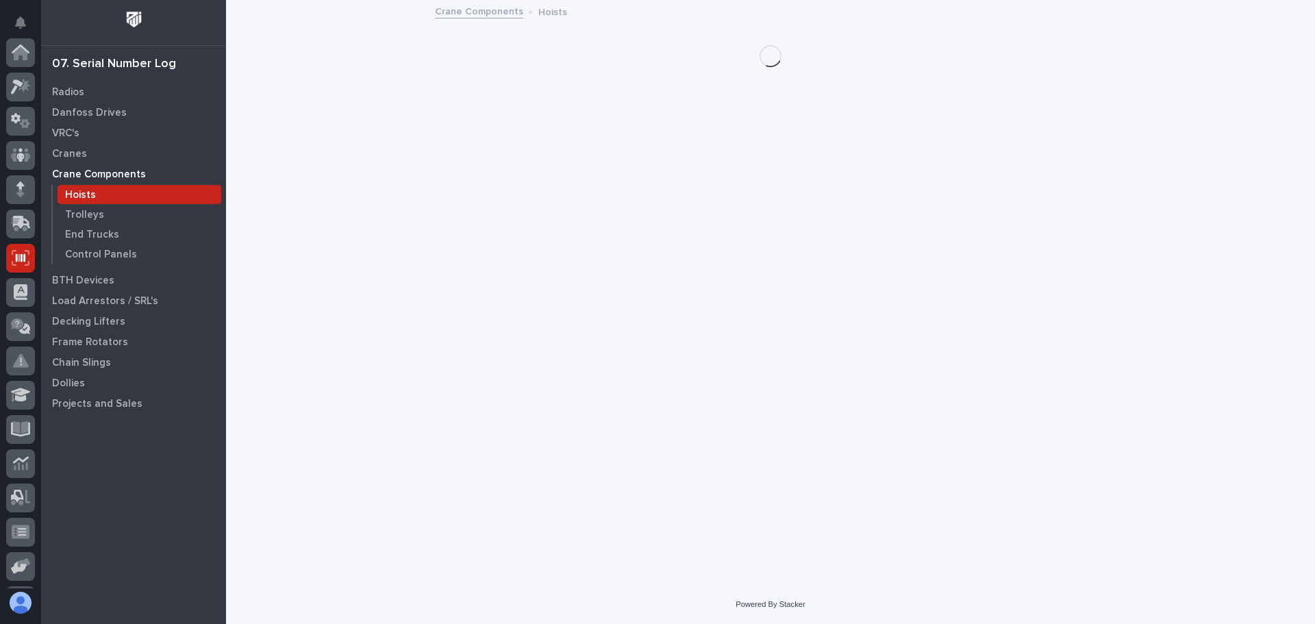
scroll to position [169, 0]
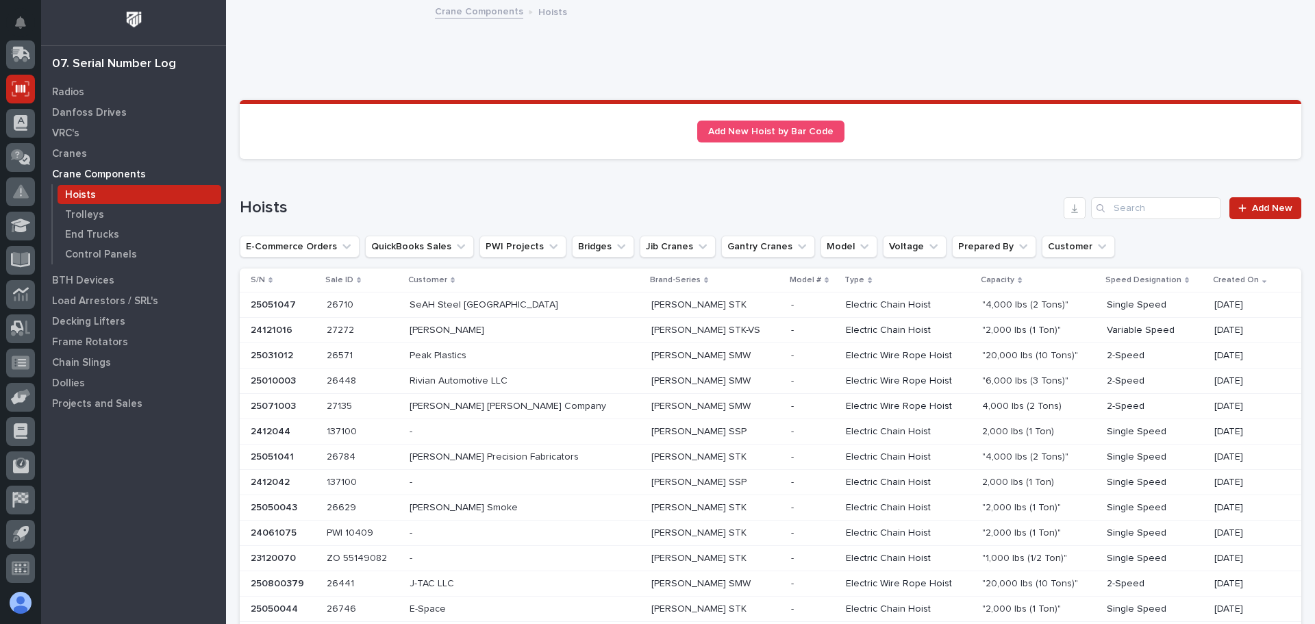
click at [460, 15] on link "Crane Components" at bounding box center [479, 11] width 88 height 16
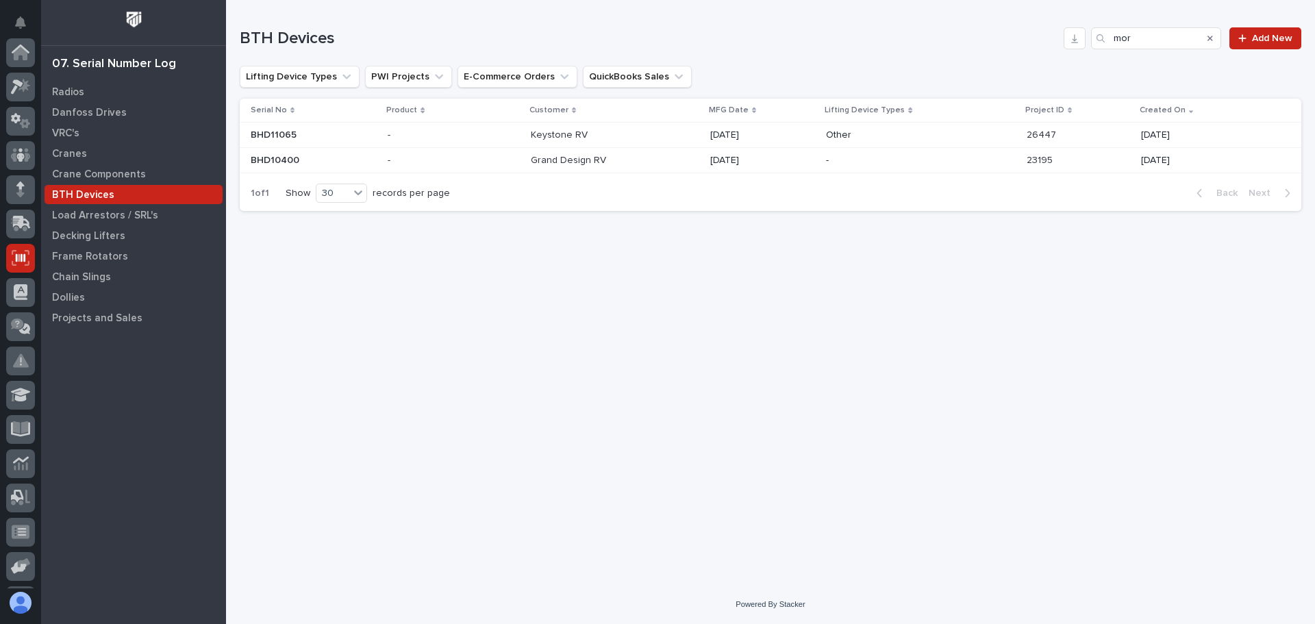
scroll to position [169, 0]
type input "mo"
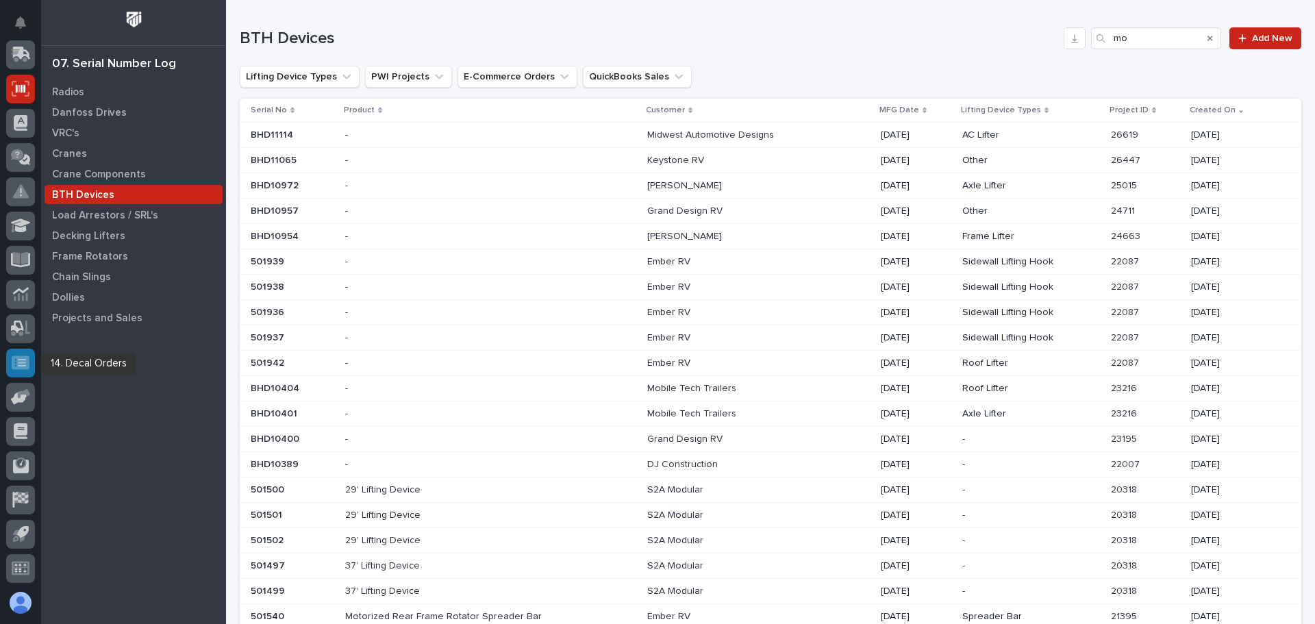
click at [17, 354] on div at bounding box center [20, 363] width 29 height 29
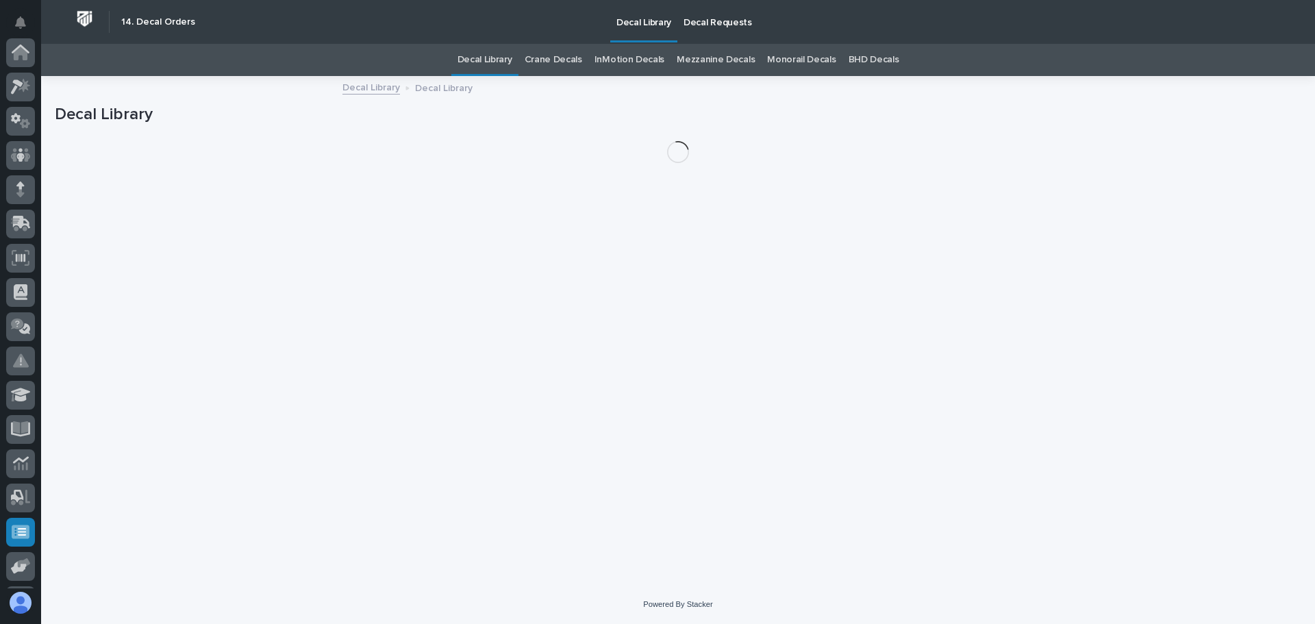
scroll to position [169, 0]
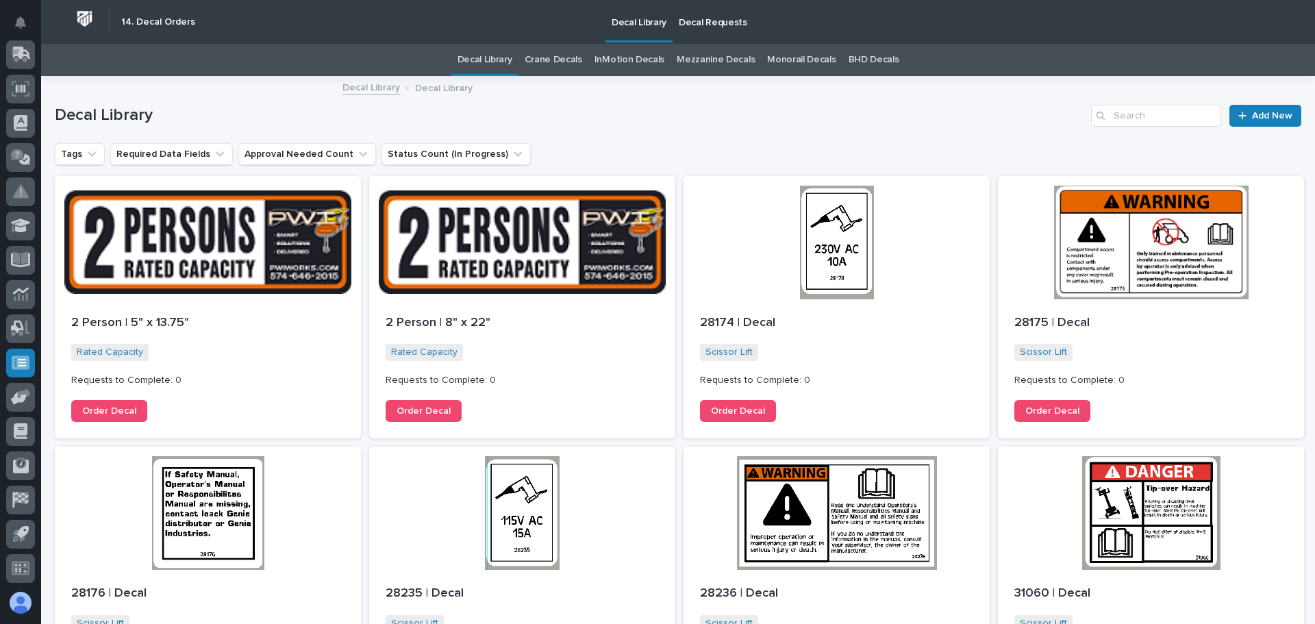
click at [558, 60] on link "Crane Decals" at bounding box center [554, 60] width 58 height 32
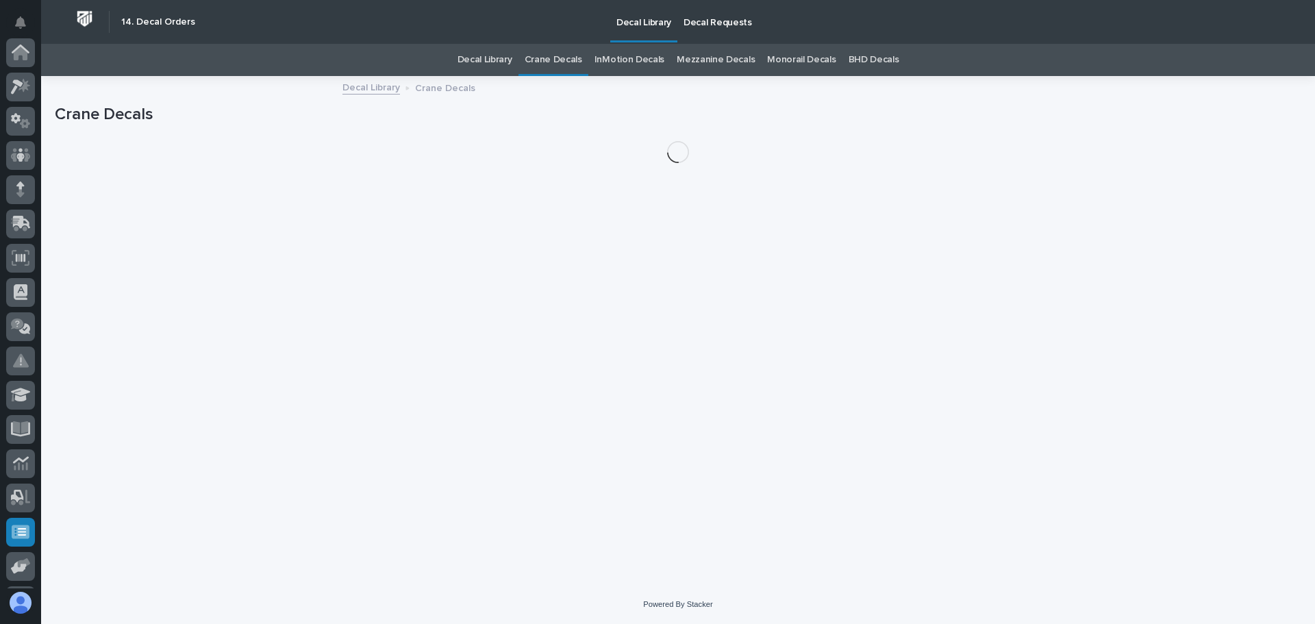
scroll to position [169, 0]
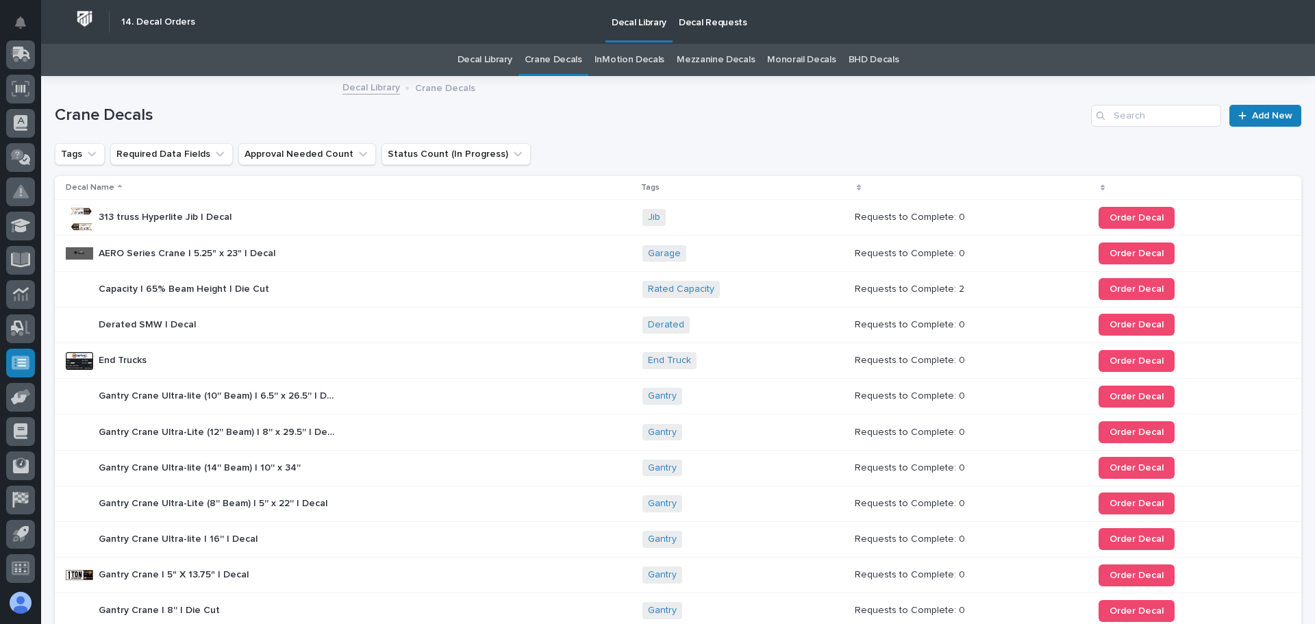
click at [721, 21] on p "Decal Requests" at bounding box center [713, 14] width 69 height 29
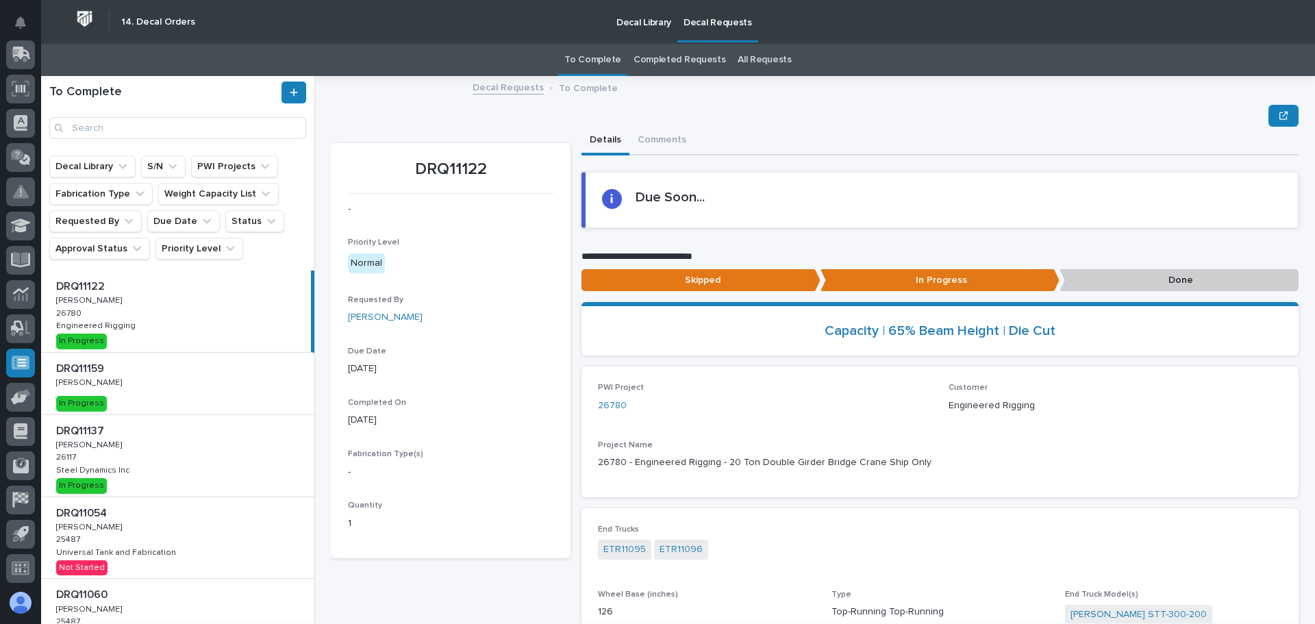
click at [204, 336] on div "DRQ11122 DRQ11122 [PERSON_NAME] [PERSON_NAME] 26780 26780 Engineered Rigging En…" at bounding box center [176, 312] width 270 height 82
click at [1120, 276] on p "Done" at bounding box center [1179, 280] width 239 height 23
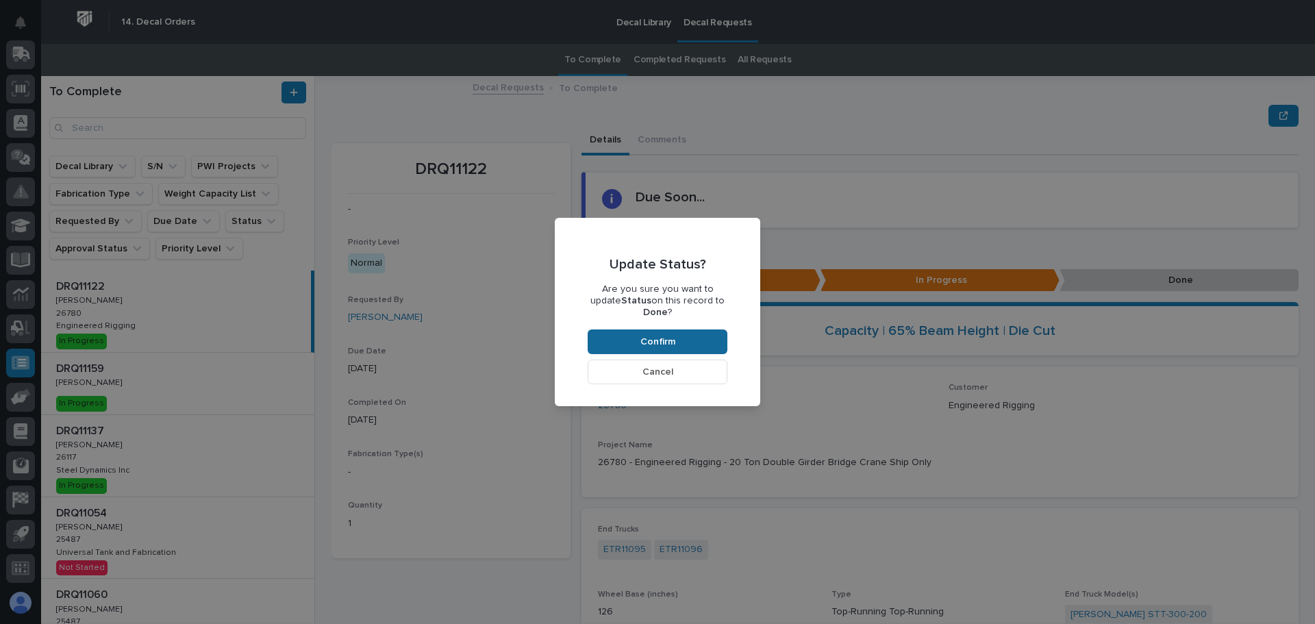
click at [704, 339] on button "Confirm" at bounding box center [658, 342] width 140 height 25
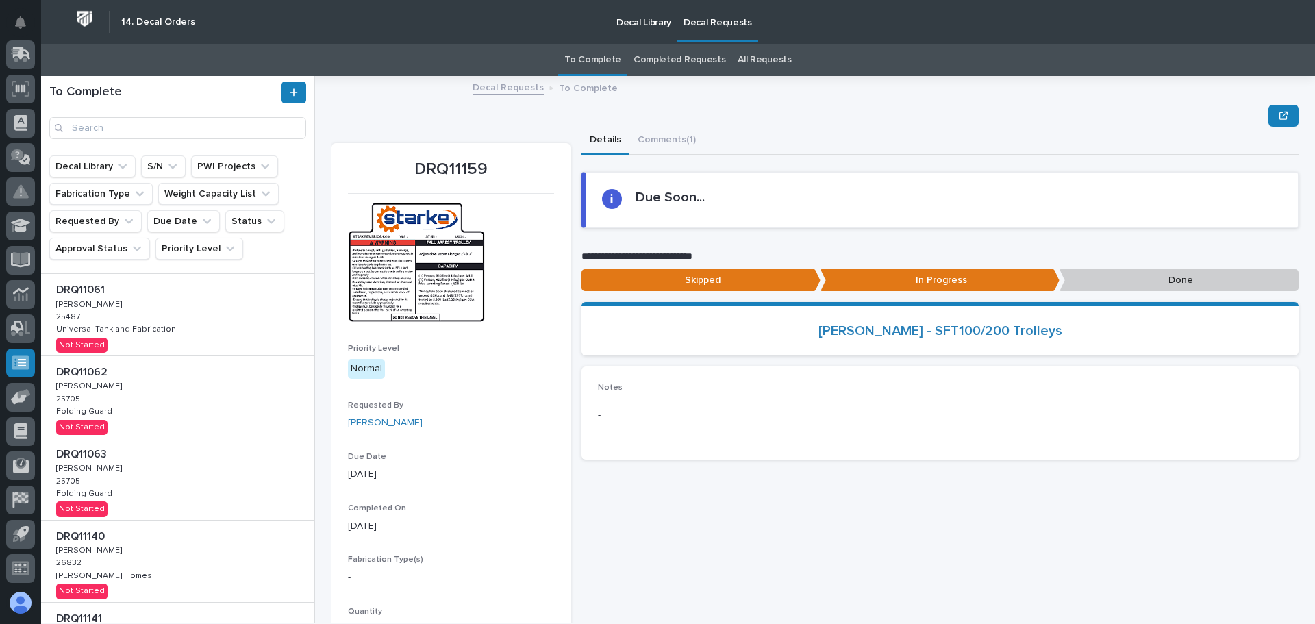
scroll to position [343, 0]
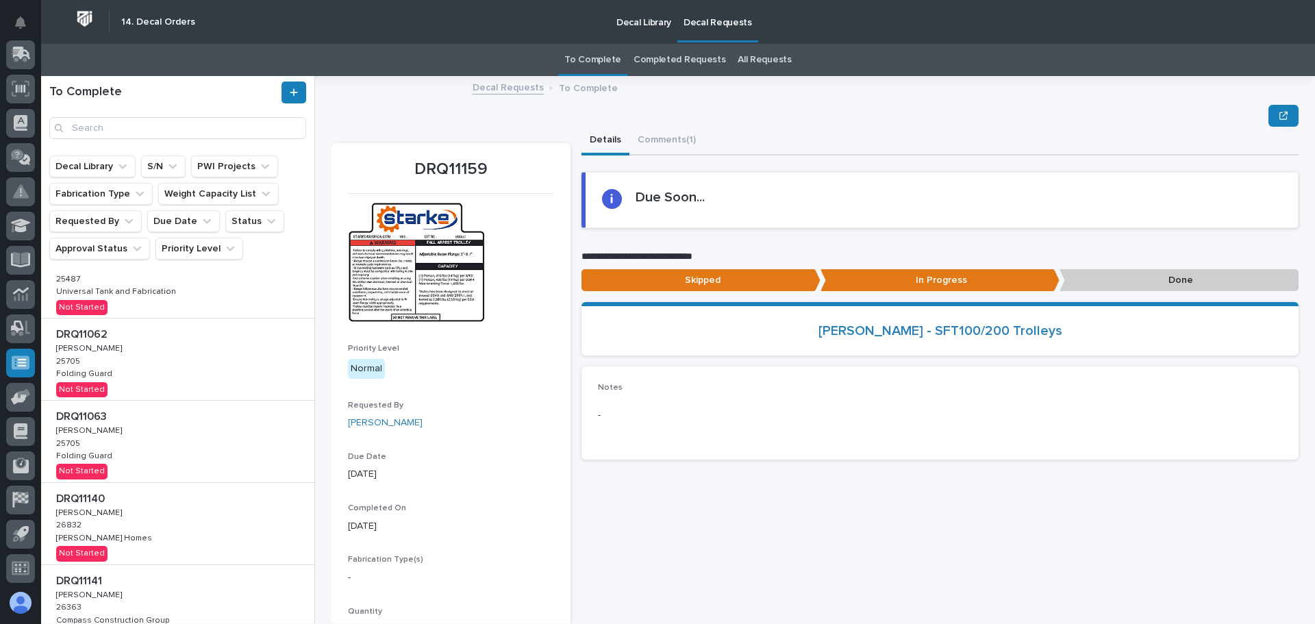
click at [163, 360] on div "DRQ11062 DRQ11062 [PERSON_NAME] [PERSON_NAME] 25705 25705 Folding Guard Folding…" at bounding box center [177, 360] width 273 height 82
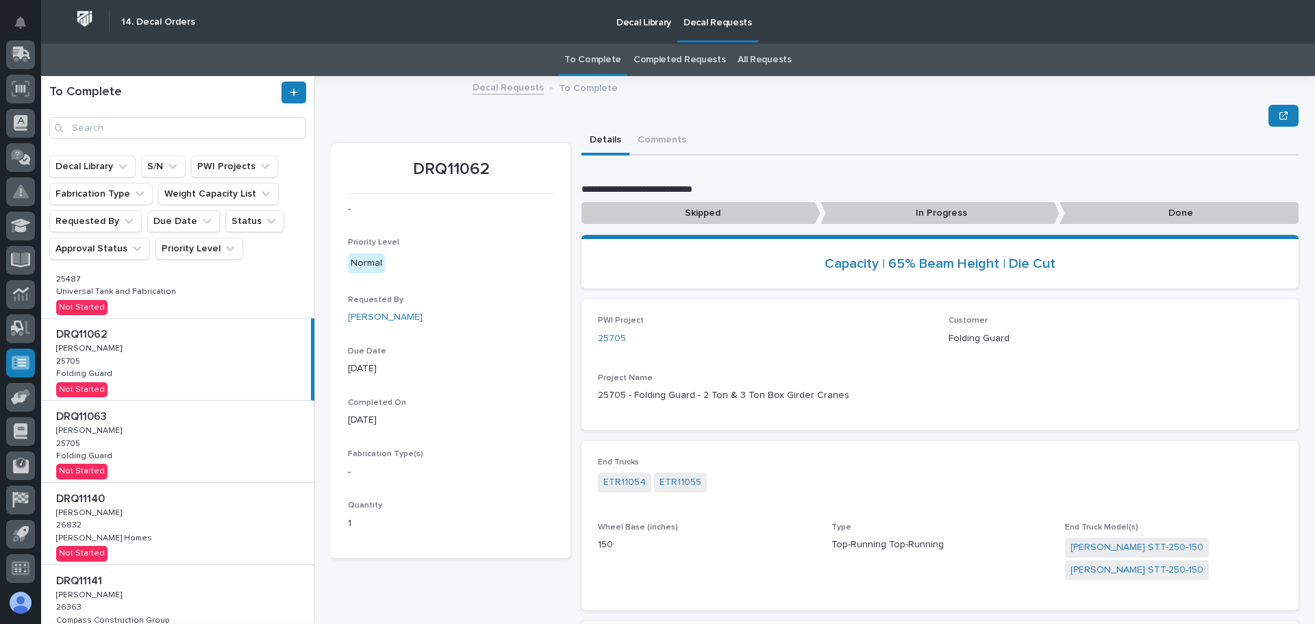
click at [873, 219] on p "In Progress" at bounding box center [940, 213] width 239 height 23
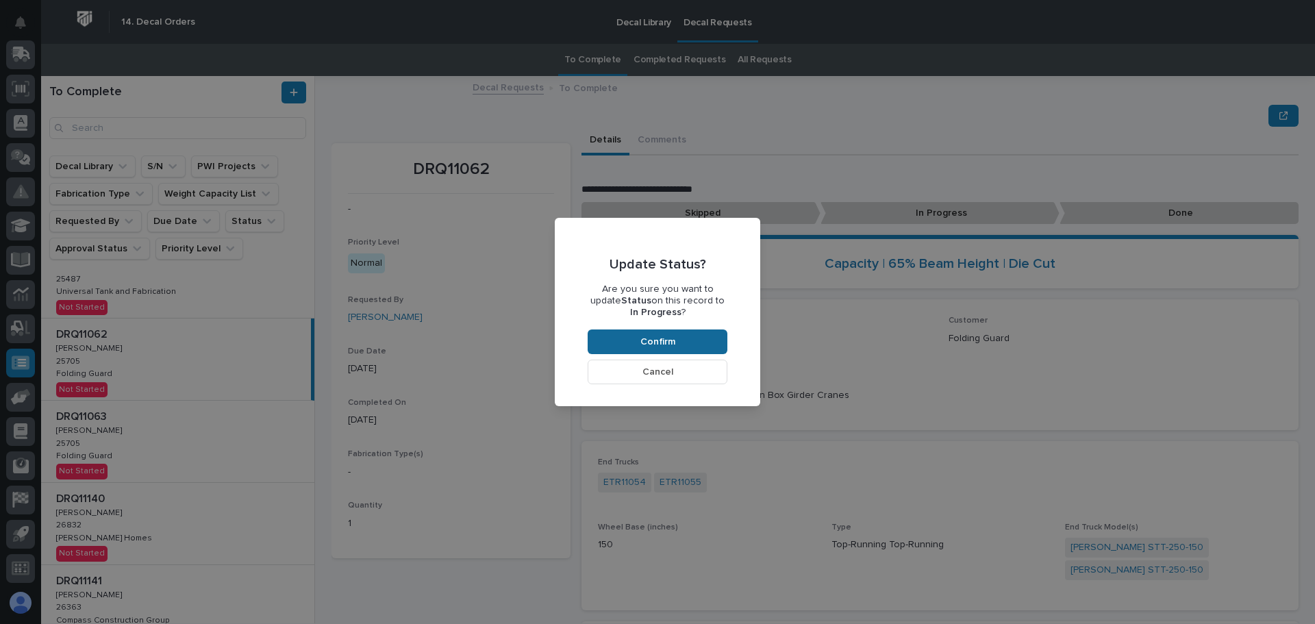
drag, startPoint x: 657, startPoint y: 334, endPoint x: 647, endPoint y: 349, distance: 18.8
click at [657, 334] on button "Confirm" at bounding box center [658, 342] width 140 height 25
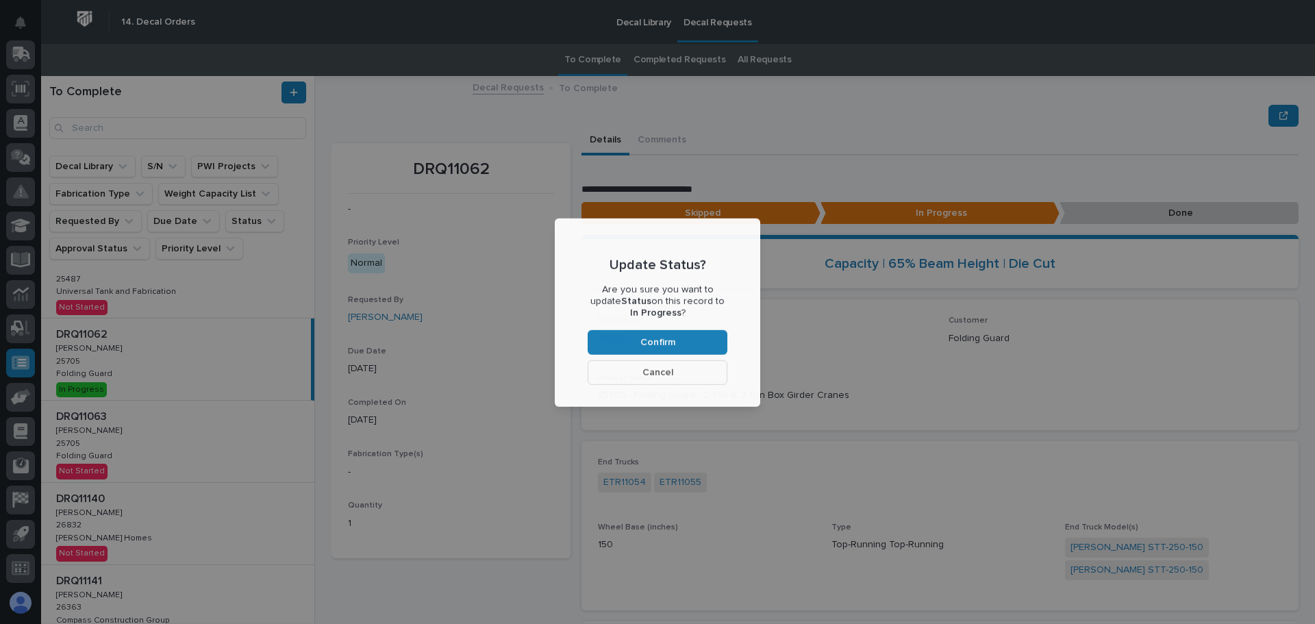
scroll to position [82, 0]
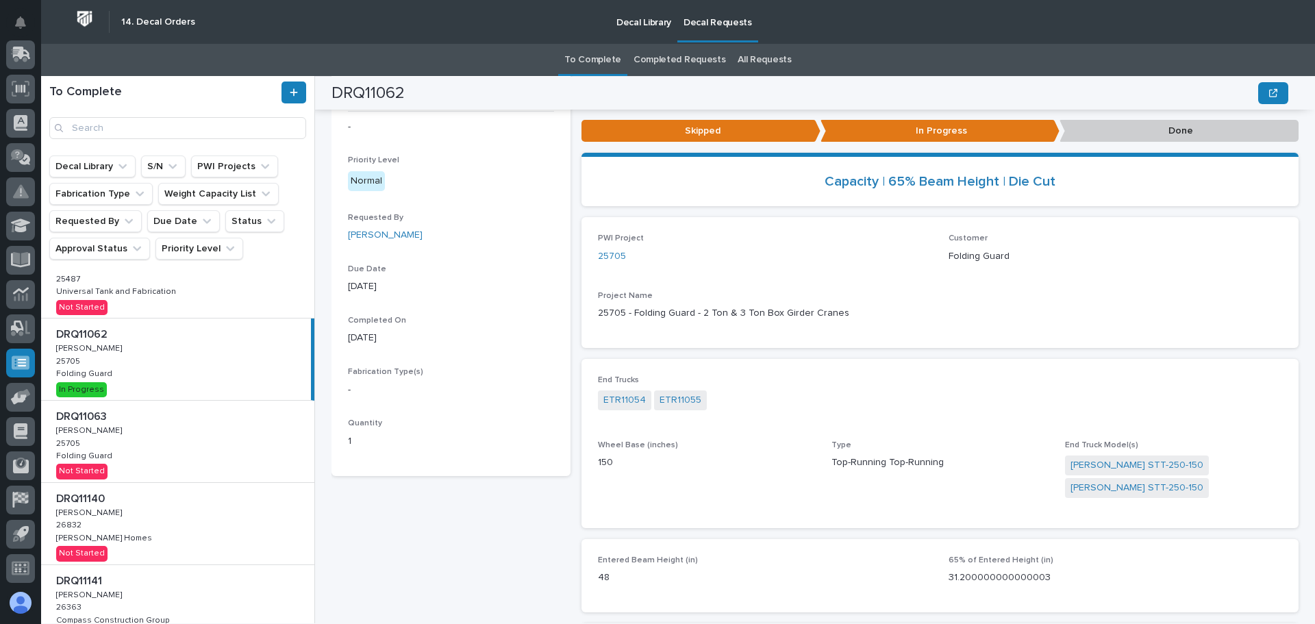
click at [153, 436] on div "DRQ11063 DRQ11063 [PERSON_NAME] [PERSON_NAME] 25705 25705 Folding Guard Folding…" at bounding box center [177, 442] width 273 height 82
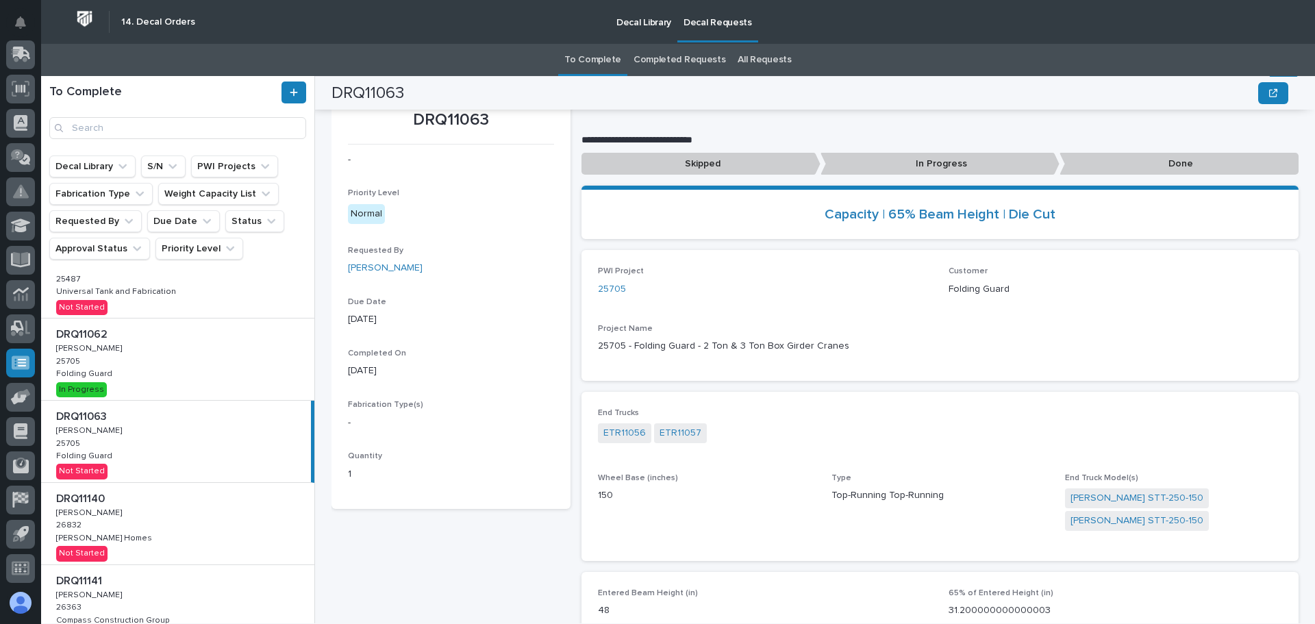
scroll to position [14, 0]
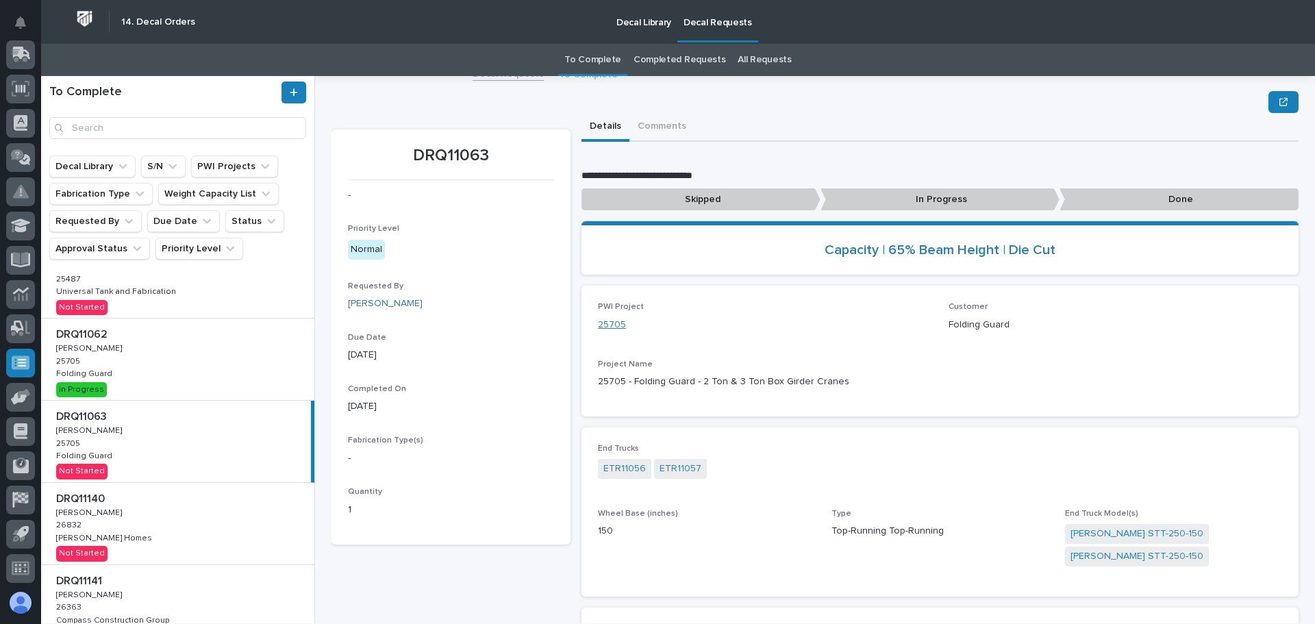
click at [615, 329] on link "25705" at bounding box center [612, 325] width 28 height 14
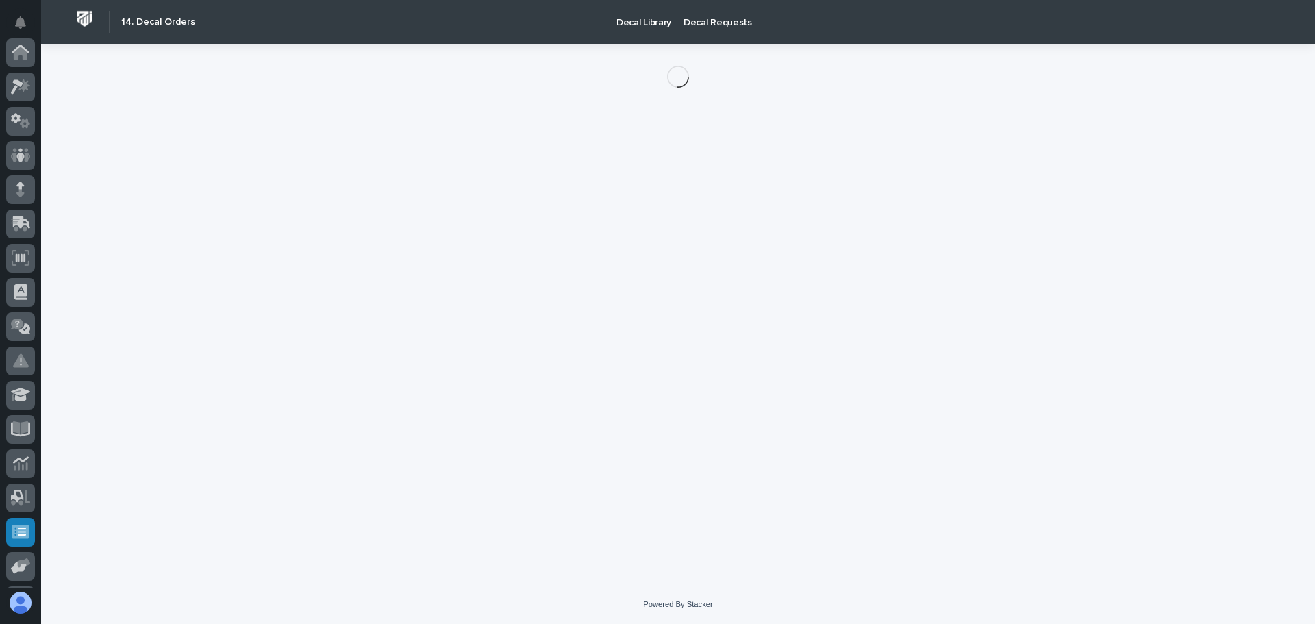
scroll to position [169, 0]
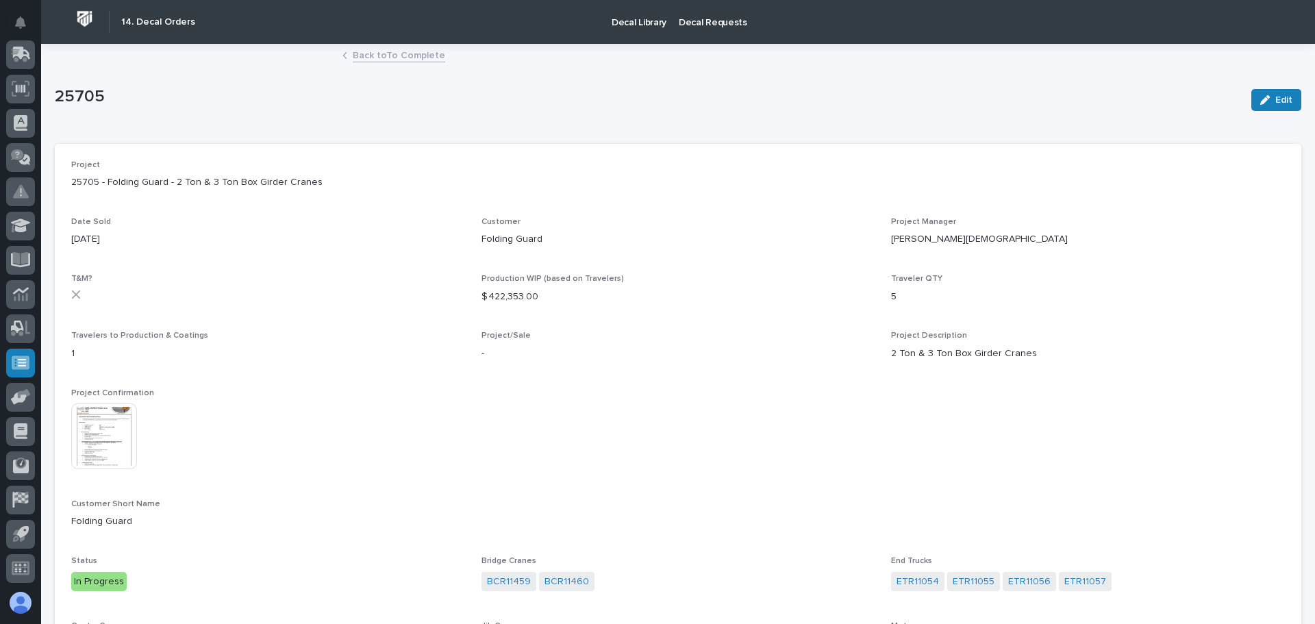
click at [116, 441] on img at bounding box center [104, 437] width 66 height 66
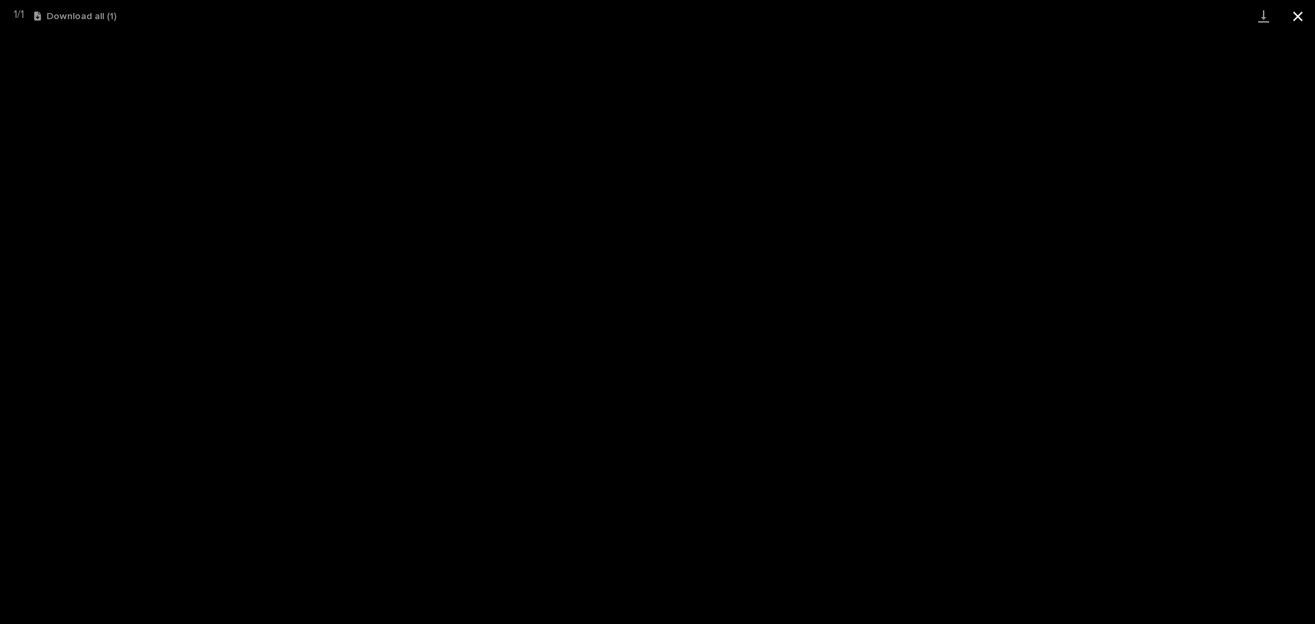
click at [1292, 15] on button "Close gallery" at bounding box center [1298, 16] width 34 height 32
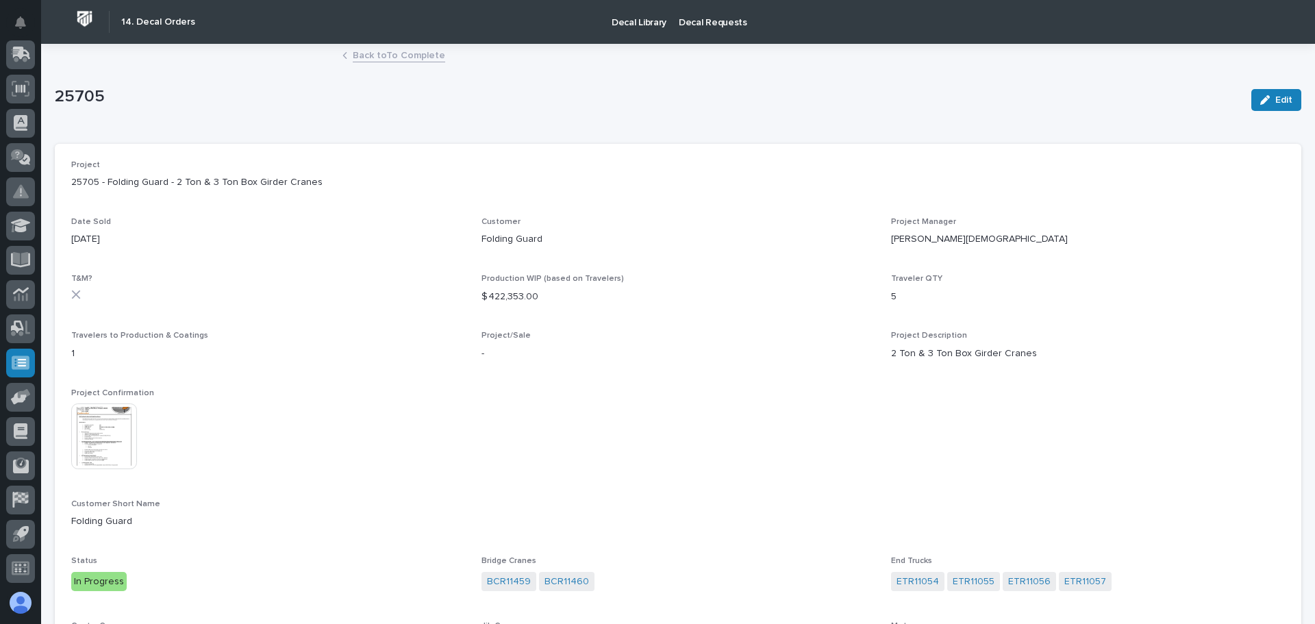
click at [381, 57] on link "Back to To Complete" at bounding box center [399, 55] width 92 height 16
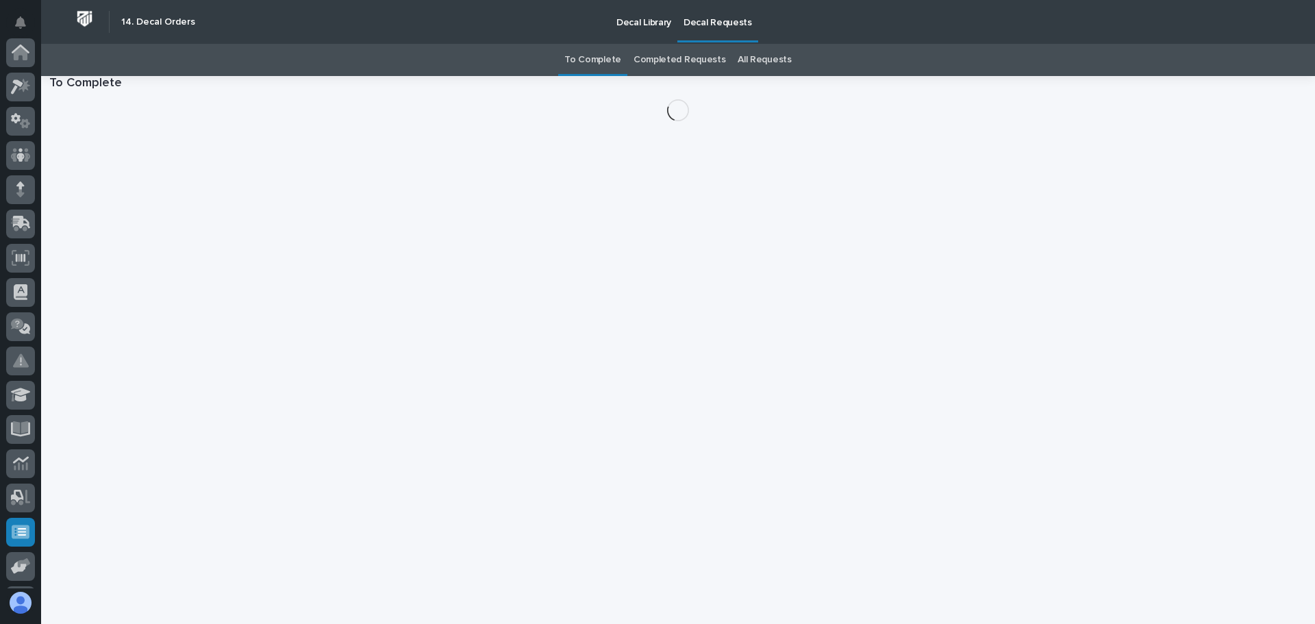
scroll to position [169, 0]
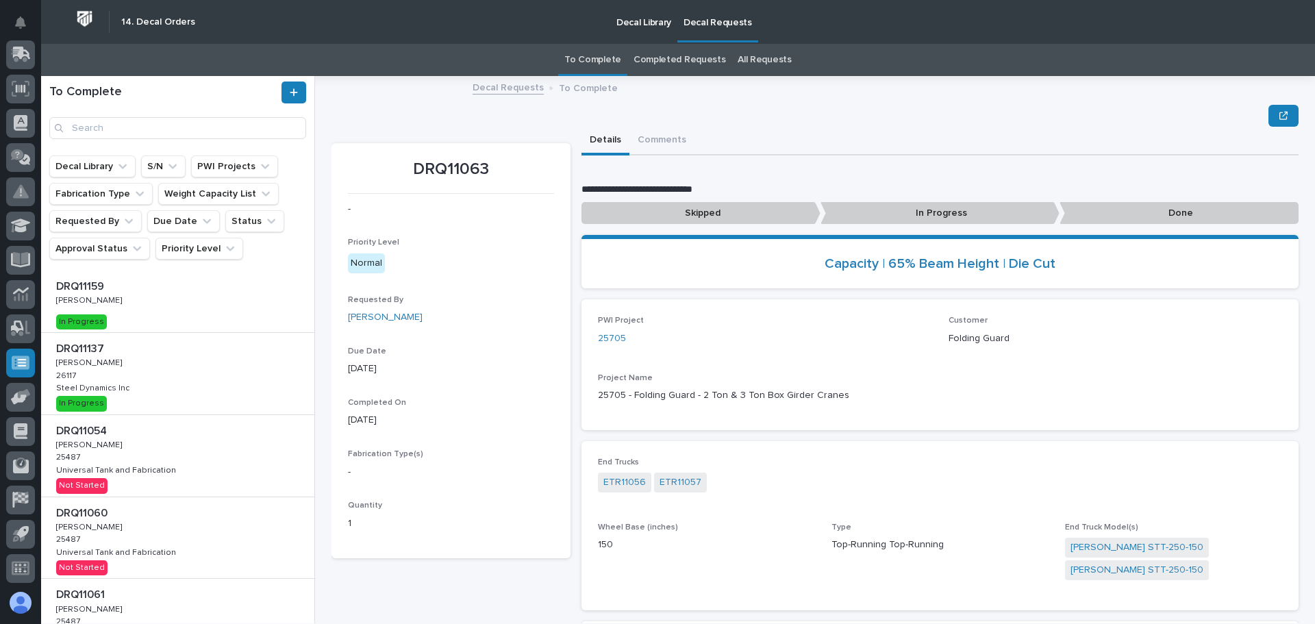
click at [945, 208] on p "In Progress" at bounding box center [940, 213] width 239 height 23
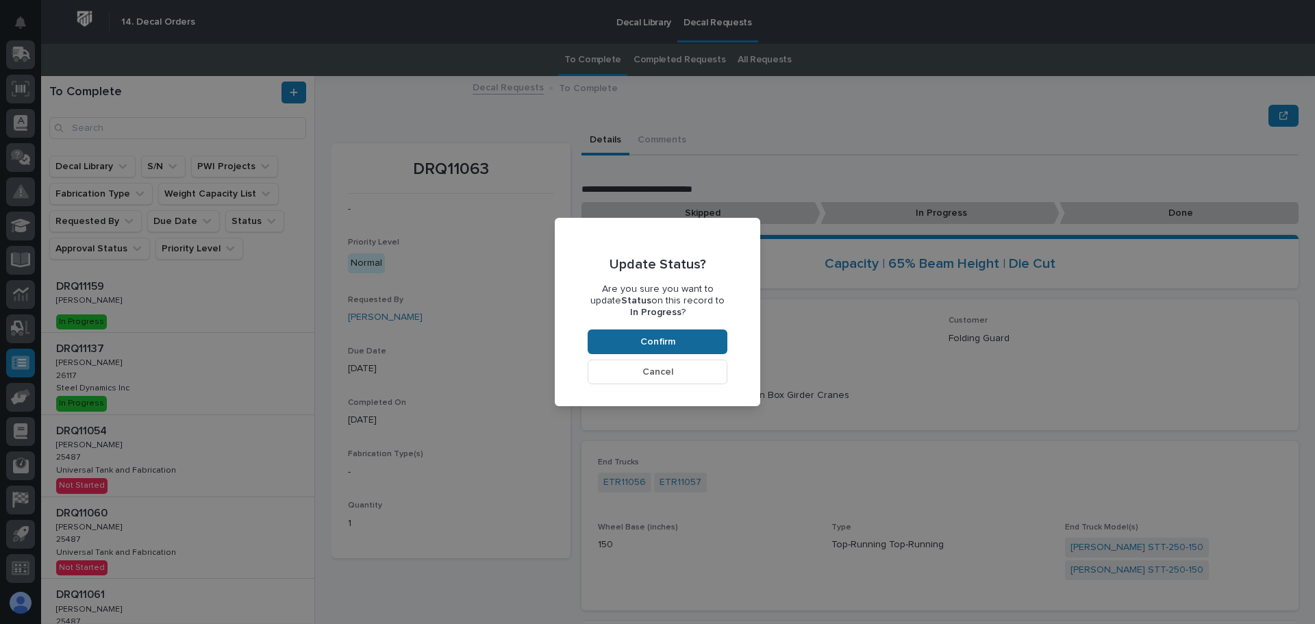
click at [675, 340] on button "Confirm" at bounding box center [658, 342] width 140 height 25
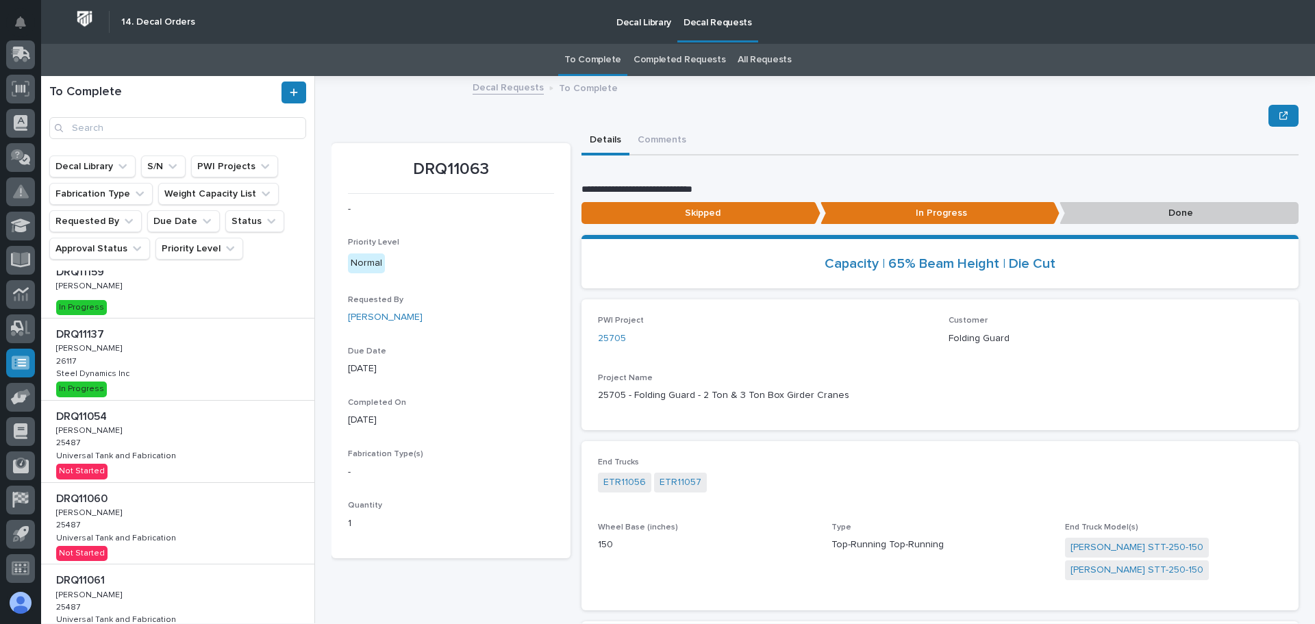
scroll to position [0, 0]
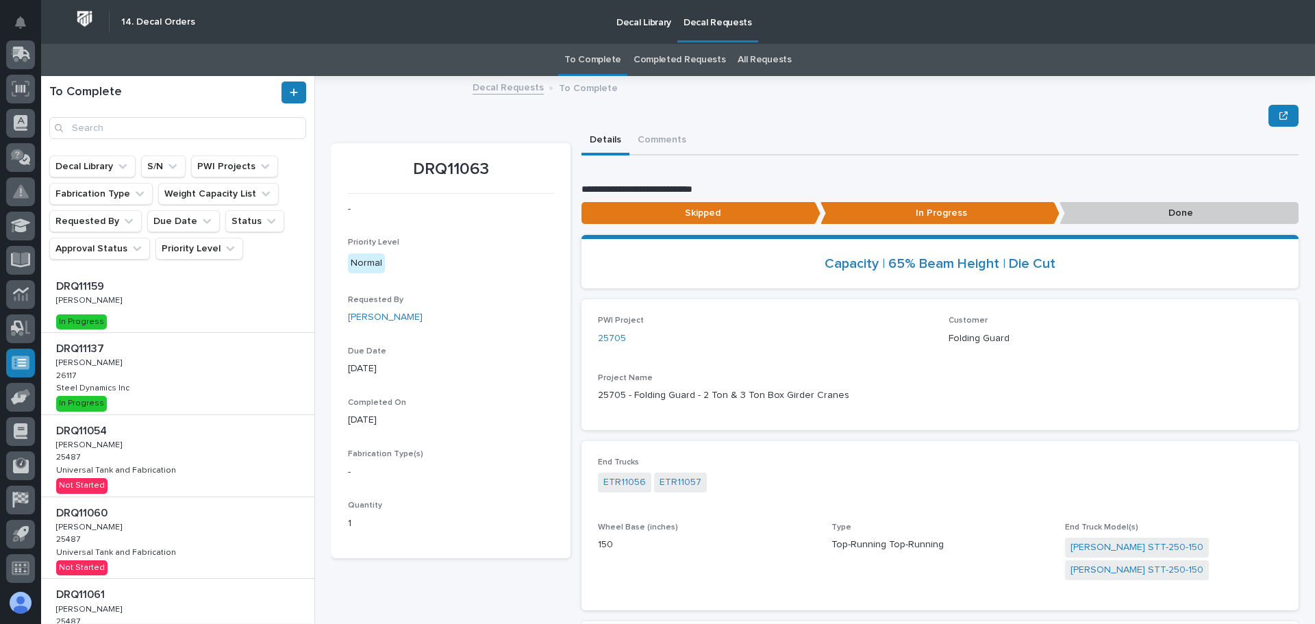
click at [664, 62] on link "Completed Requests" at bounding box center [680, 60] width 92 height 32
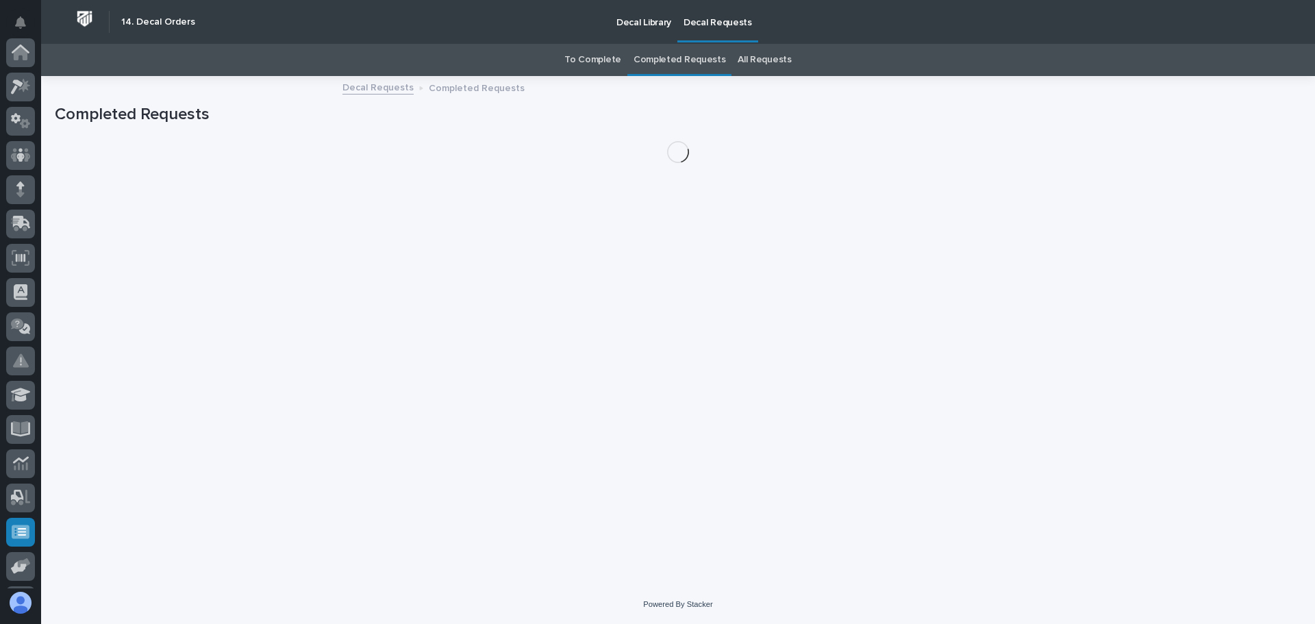
scroll to position [169, 0]
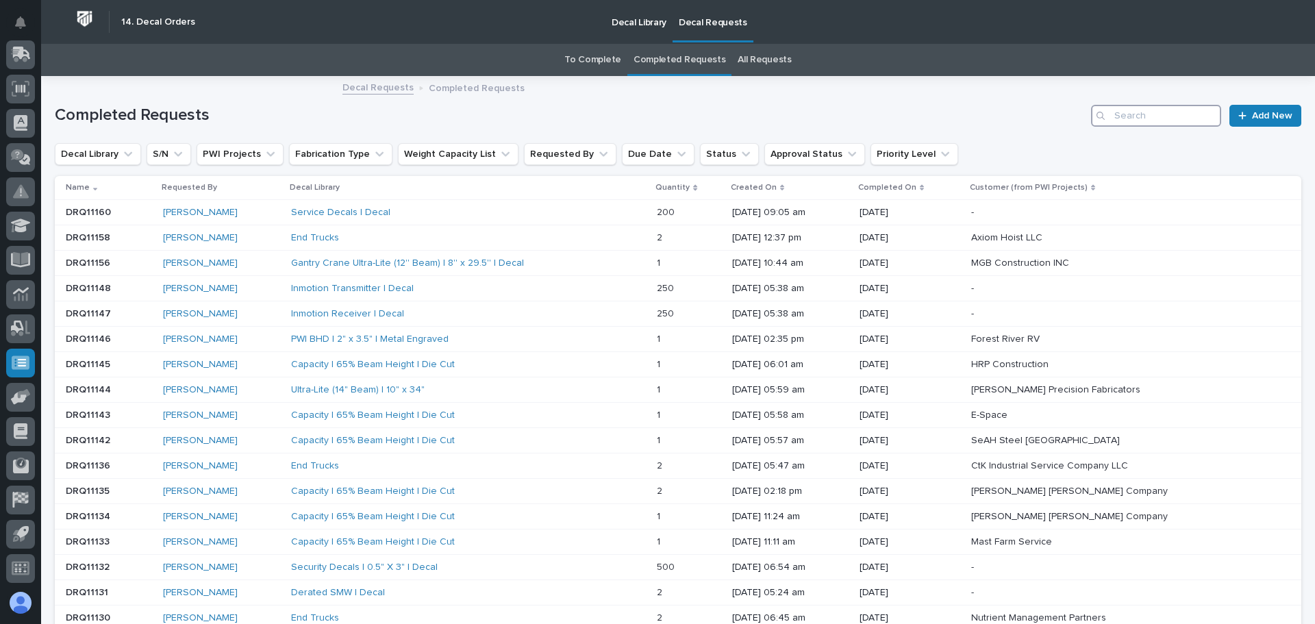
click at [1150, 112] on input "Search" at bounding box center [1156, 116] width 130 height 22
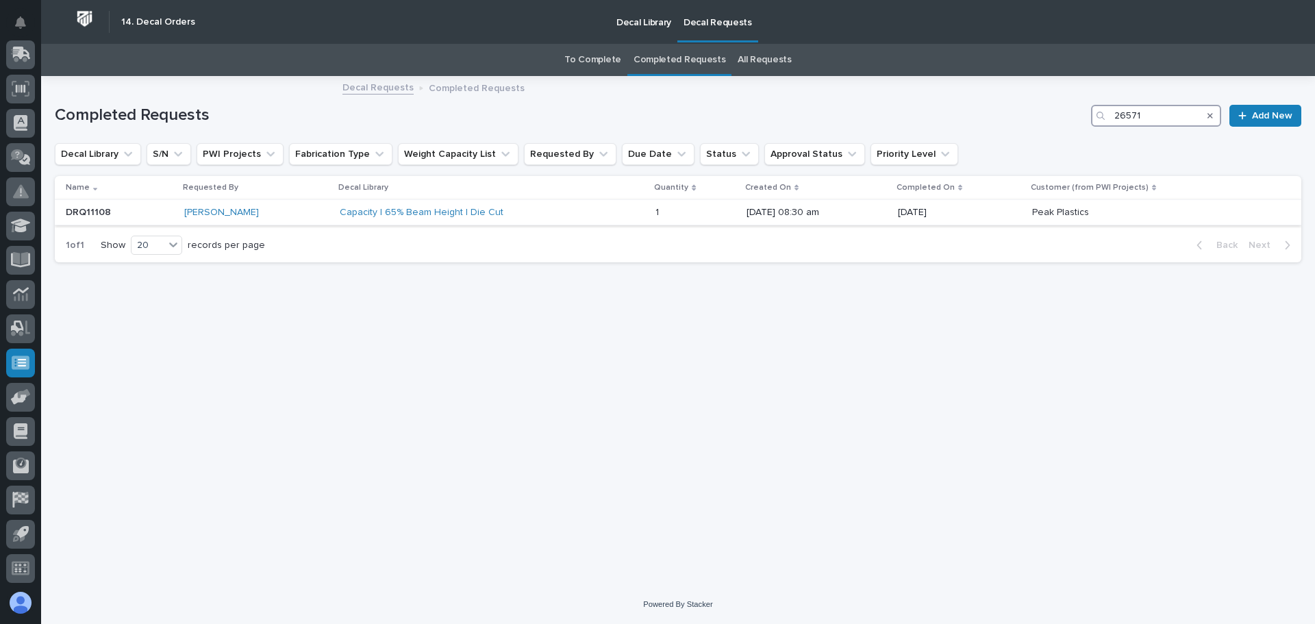
type input "26571"
click at [586, 208] on div "Capacity | 65% Beam Height | Die Cut" at bounding box center [493, 212] width 306 height 23
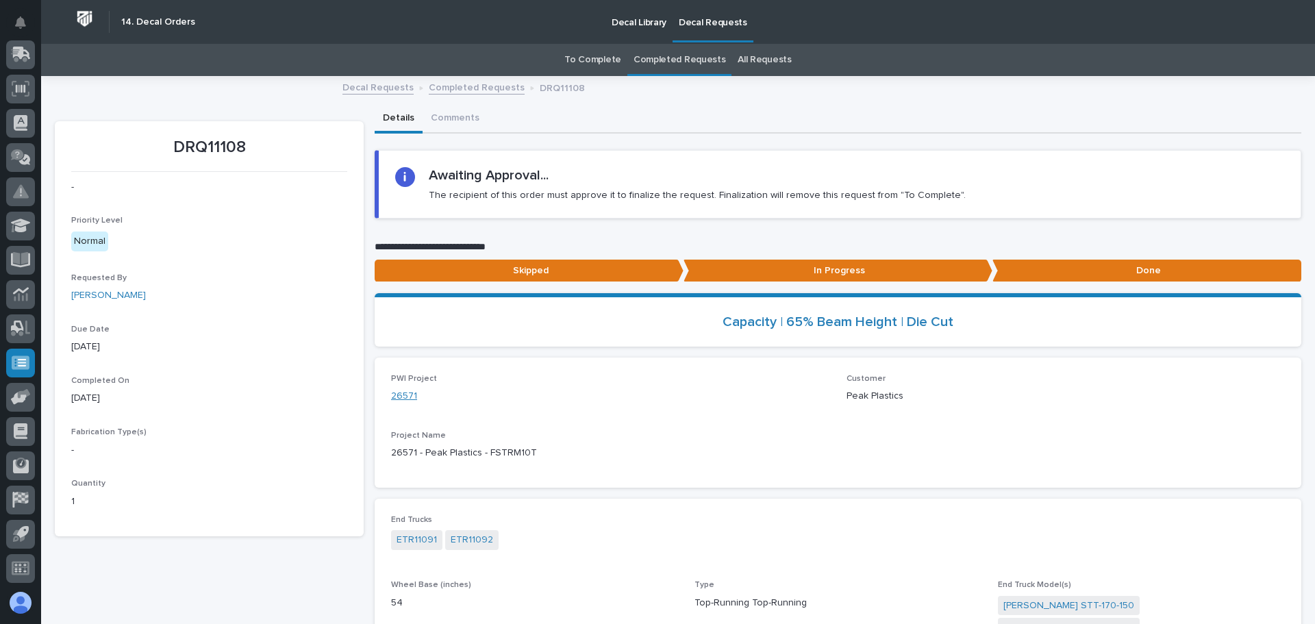
click at [395, 392] on link "26571" at bounding box center [404, 396] width 26 height 14
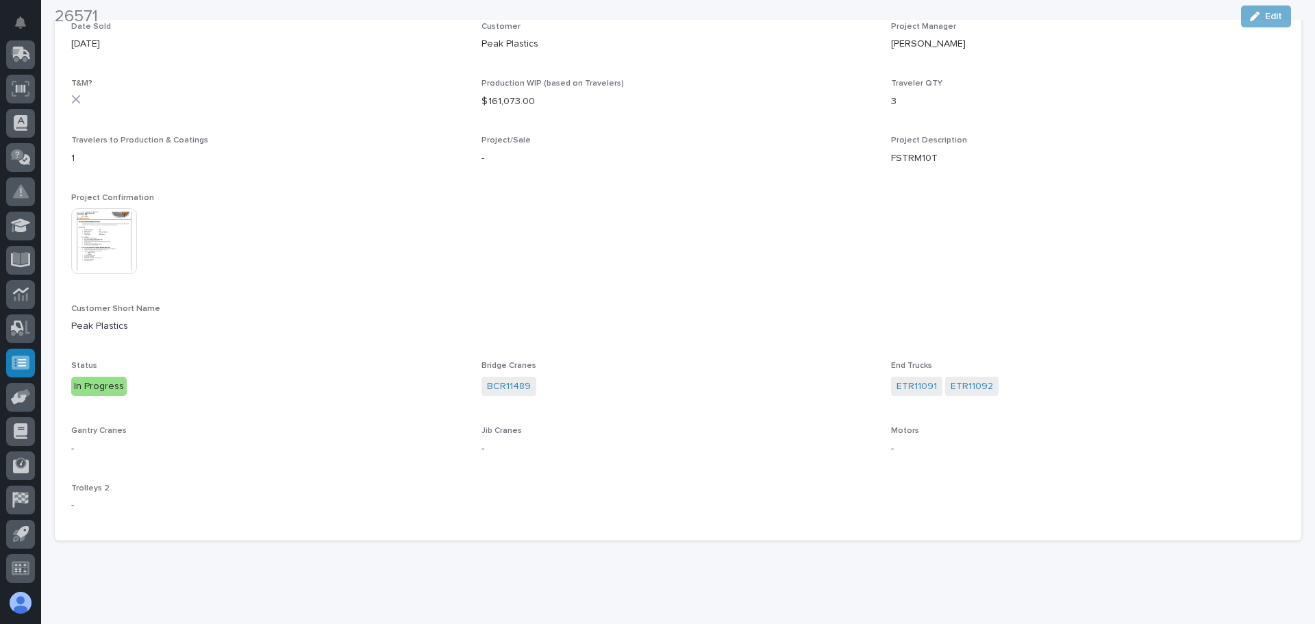
scroll to position [206, 0]
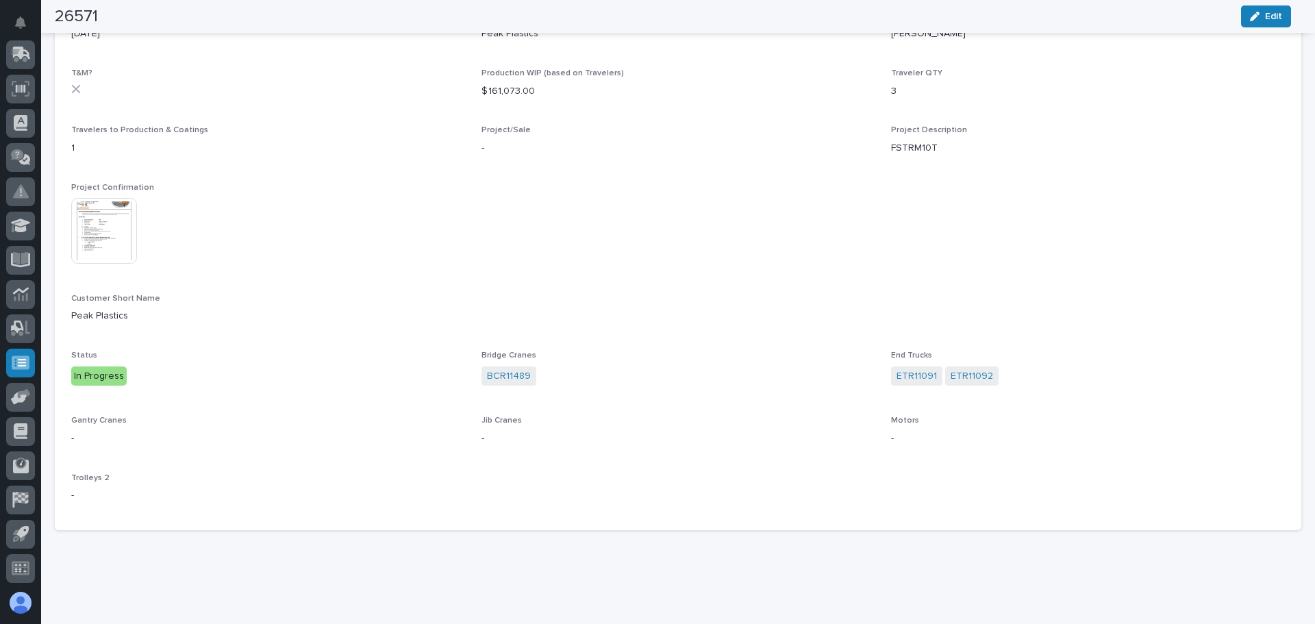
click at [125, 247] on img at bounding box center [104, 231] width 66 height 66
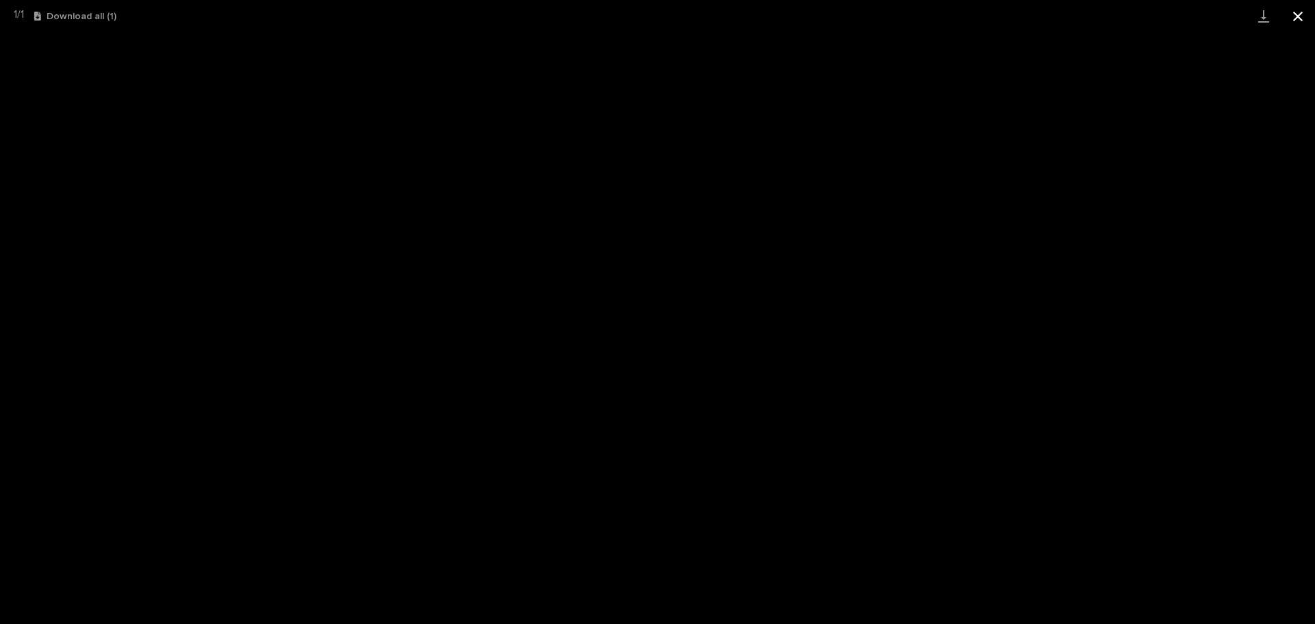
click at [1298, 16] on button "Close gallery" at bounding box center [1298, 16] width 34 height 32
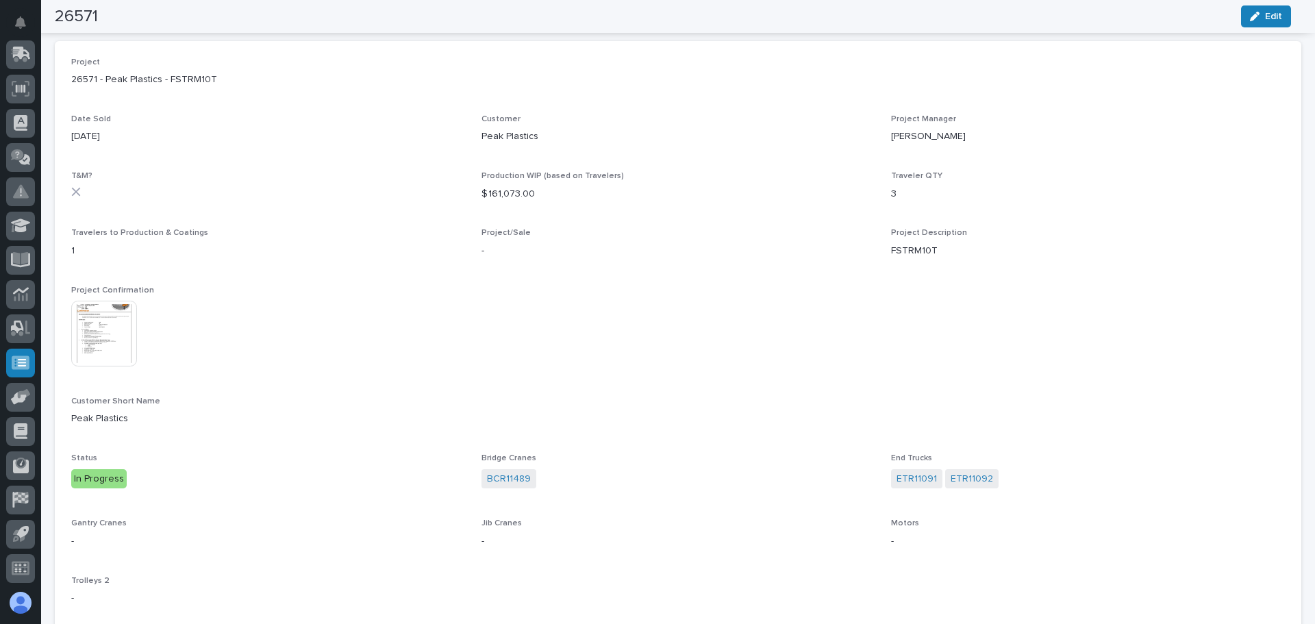
scroll to position [0, 0]
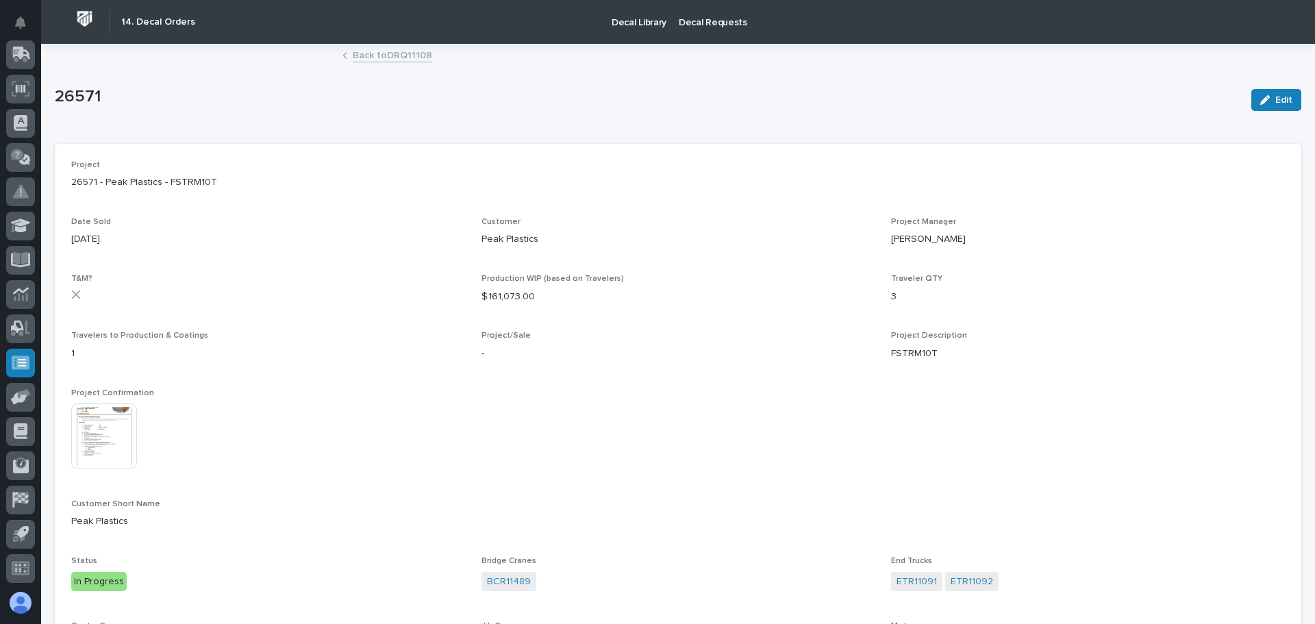
click at [360, 61] on link "Back to DRQ11108" at bounding box center [392, 55] width 79 height 16
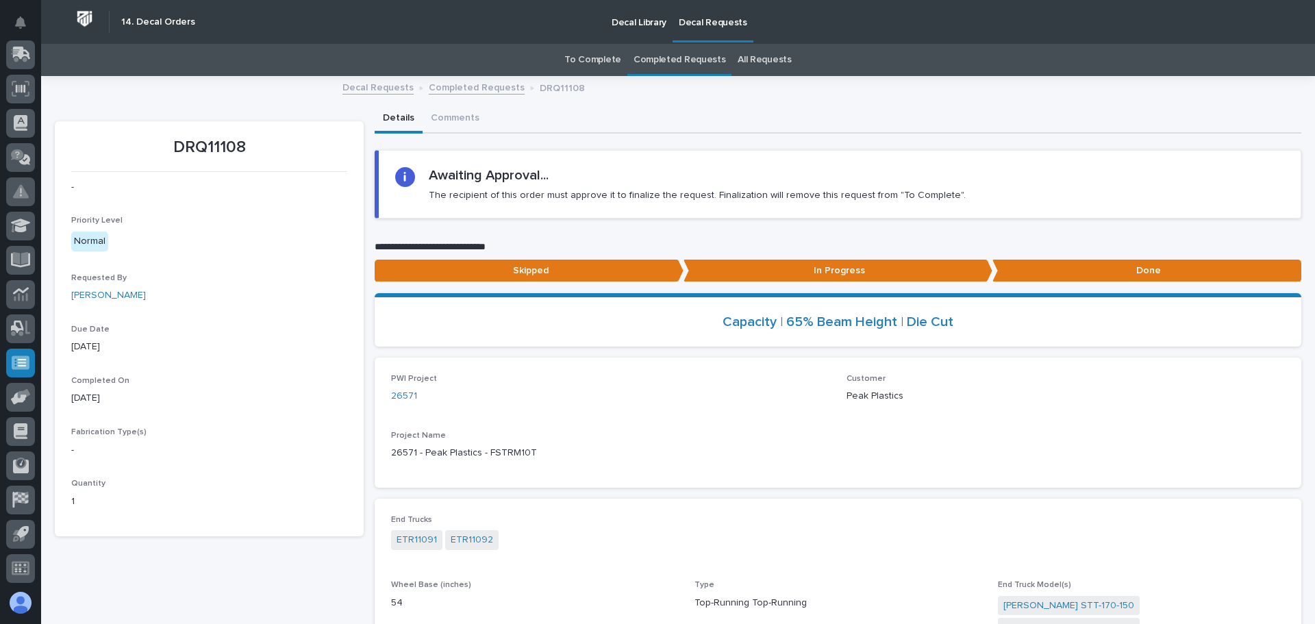
click at [373, 87] on link "Decal Requests" at bounding box center [378, 87] width 71 height 16
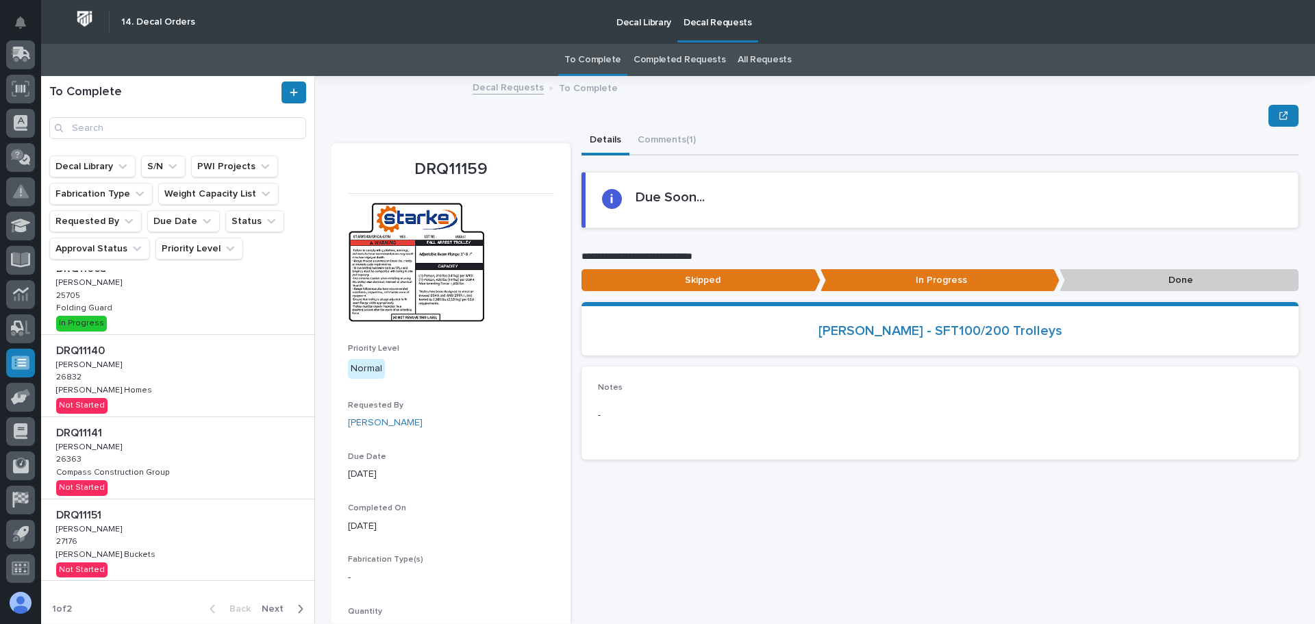
scroll to position [494, 0]
click at [292, 605] on div "button" at bounding box center [298, 605] width 12 height 12
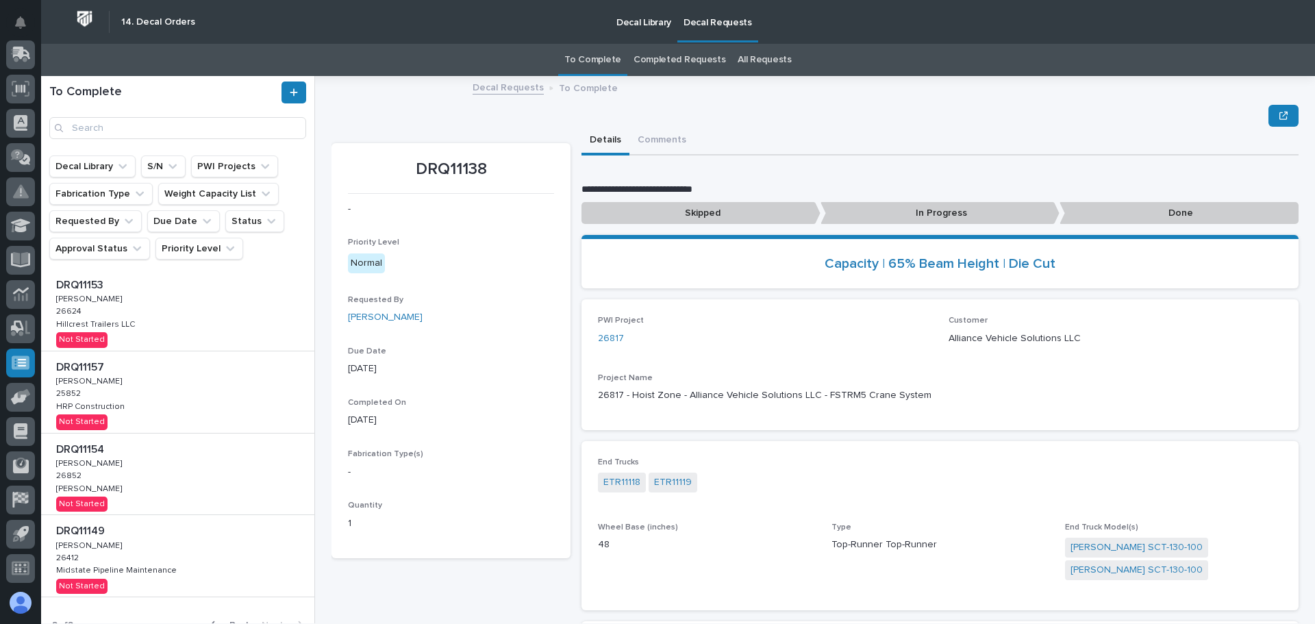
scroll to position [513, 0]
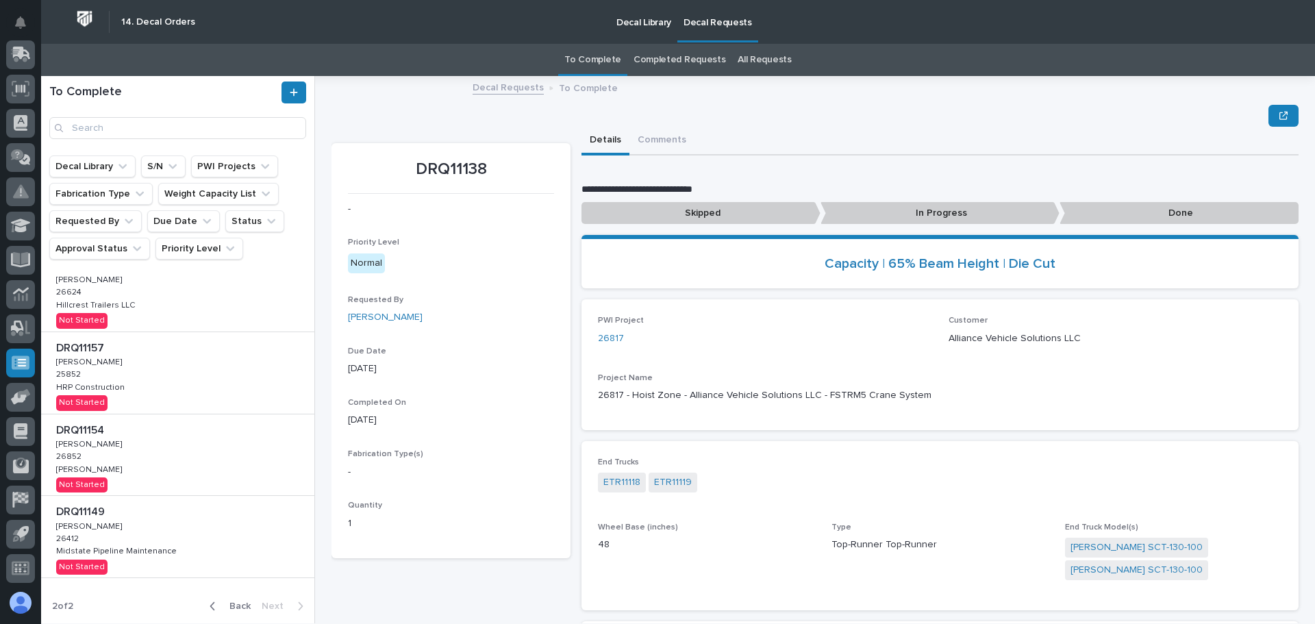
click at [229, 603] on span "Back" at bounding box center [235, 606] width 29 height 12
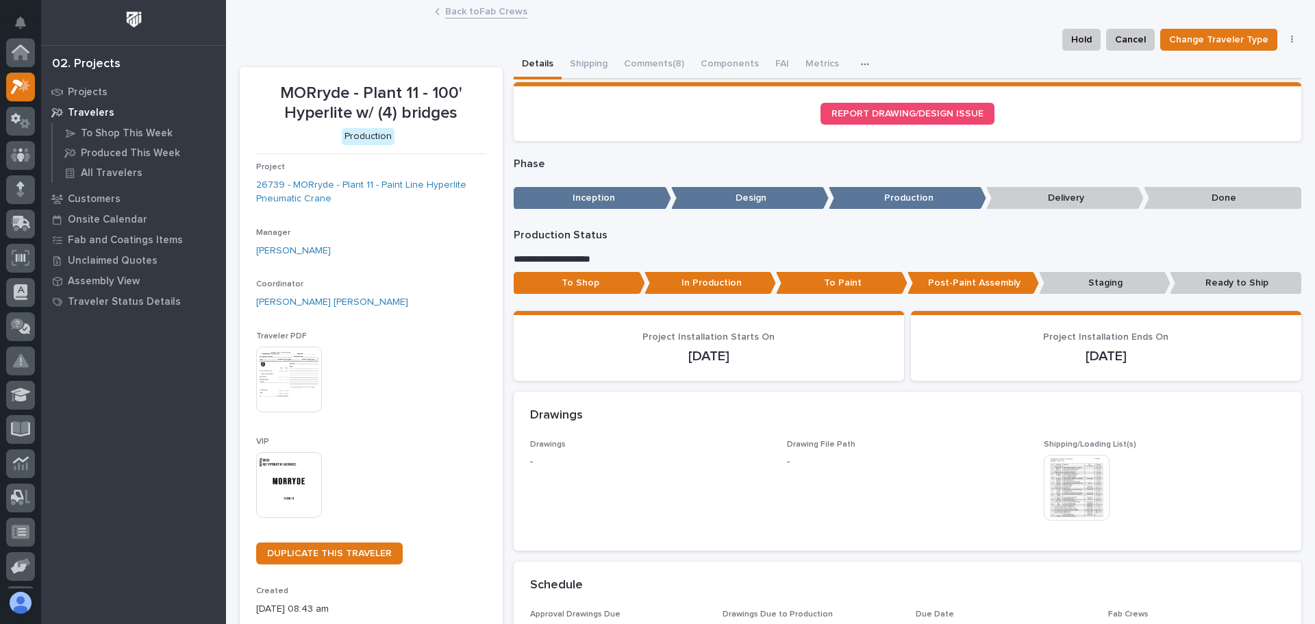
scroll to position [34, 0]
click at [321, 198] on link "26739 - MORryde - Plant 11 - Paint Line Hyperlite Pneumatic Crane" at bounding box center [371, 192] width 230 height 29
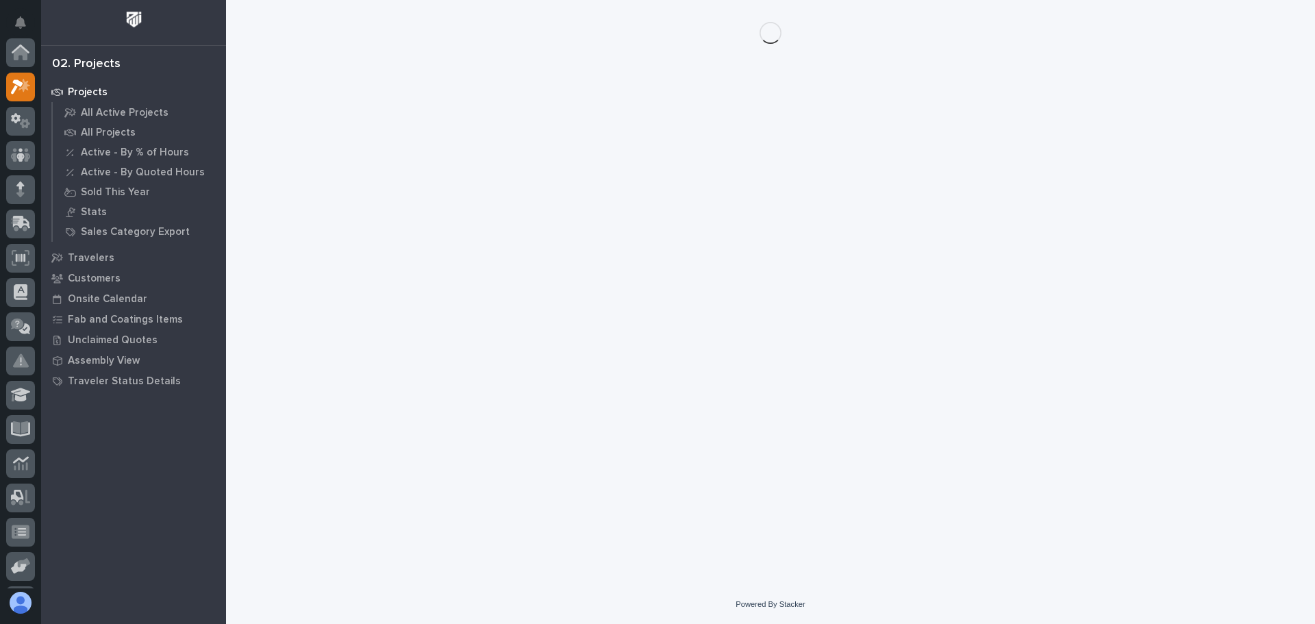
scroll to position [34, 0]
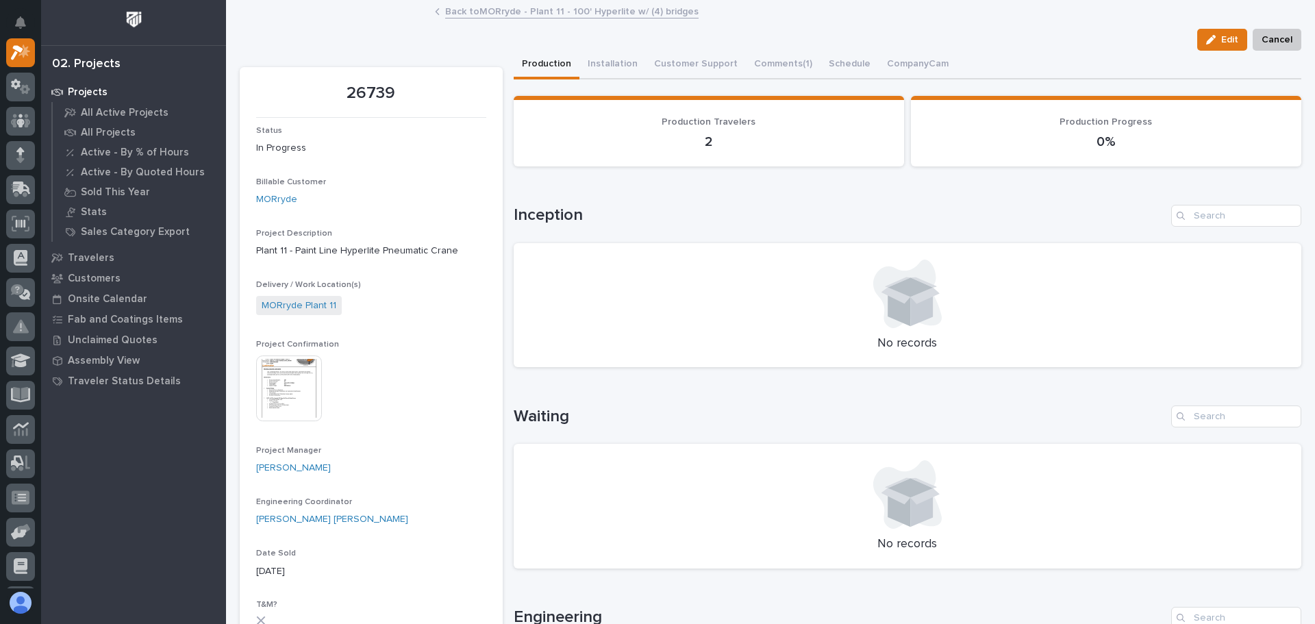
click at [288, 388] on img at bounding box center [289, 389] width 66 height 66
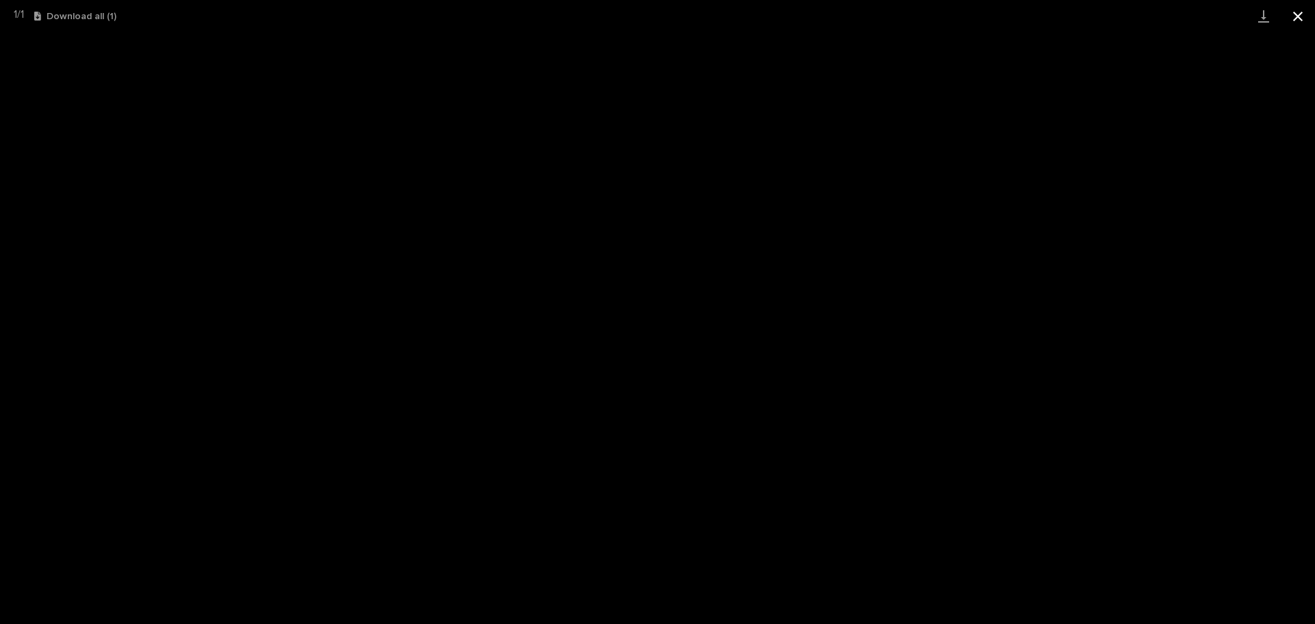
click at [1295, 14] on button "Close gallery" at bounding box center [1298, 16] width 34 height 32
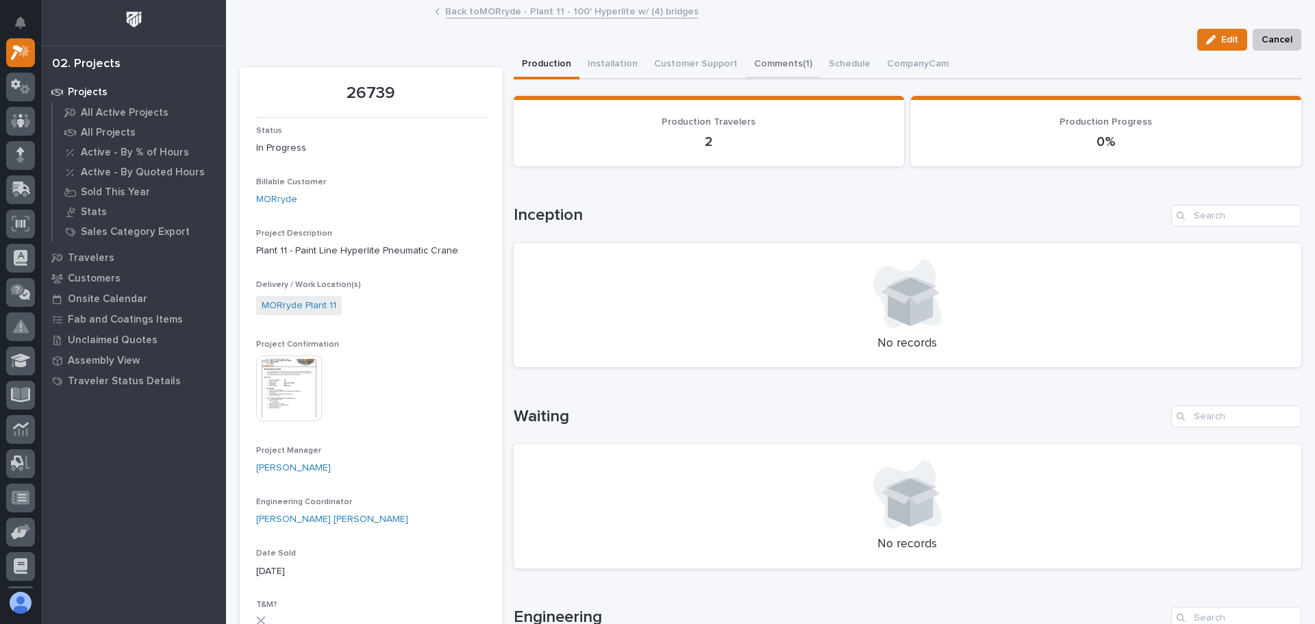
click at [762, 65] on button "Comments (1)" at bounding box center [783, 65] width 75 height 29
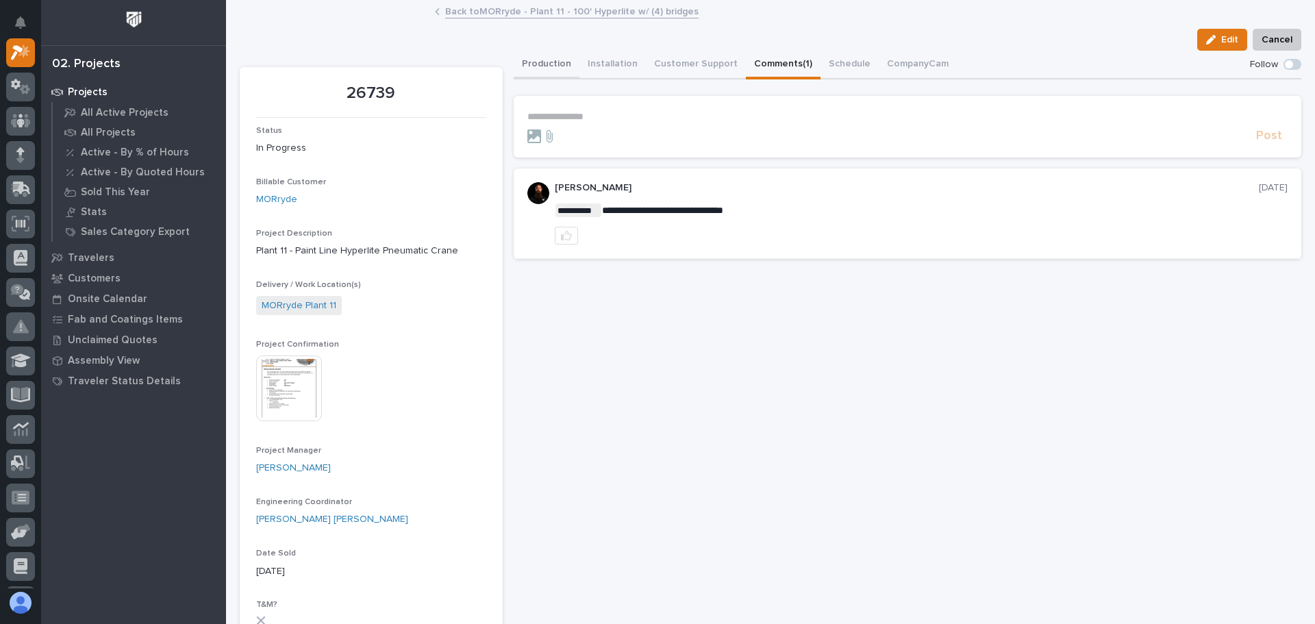
click at [546, 65] on button "Production" at bounding box center [547, 65] width 66 height 29
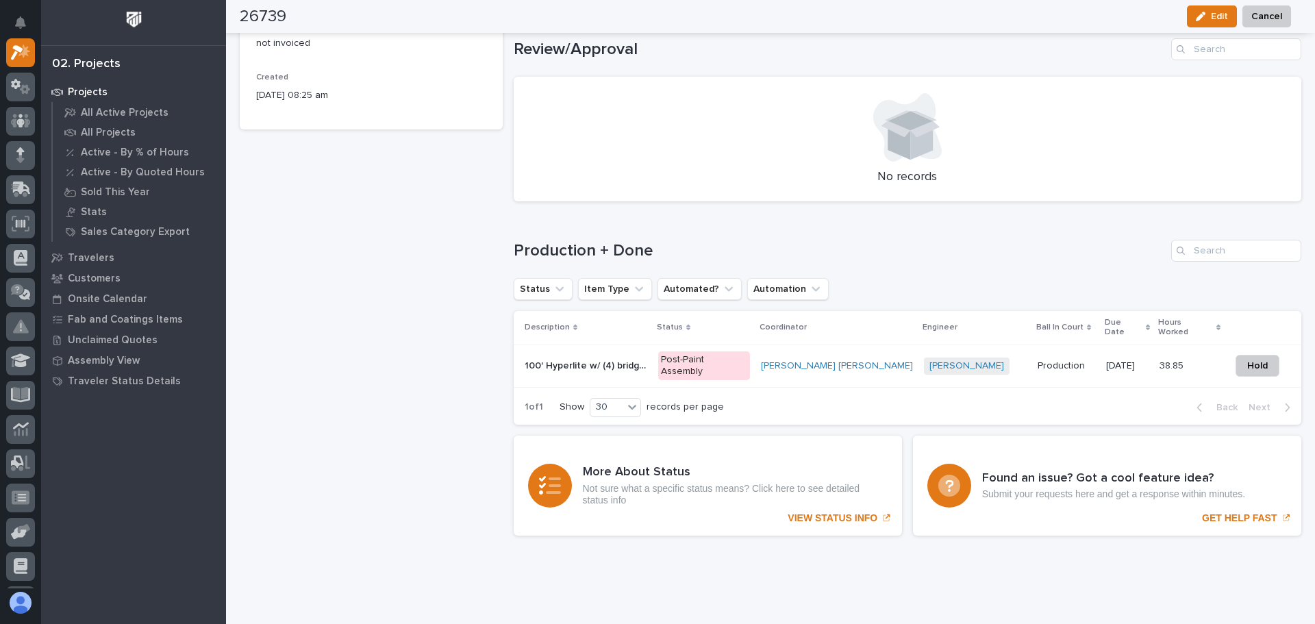
scroll to position [745, 0]
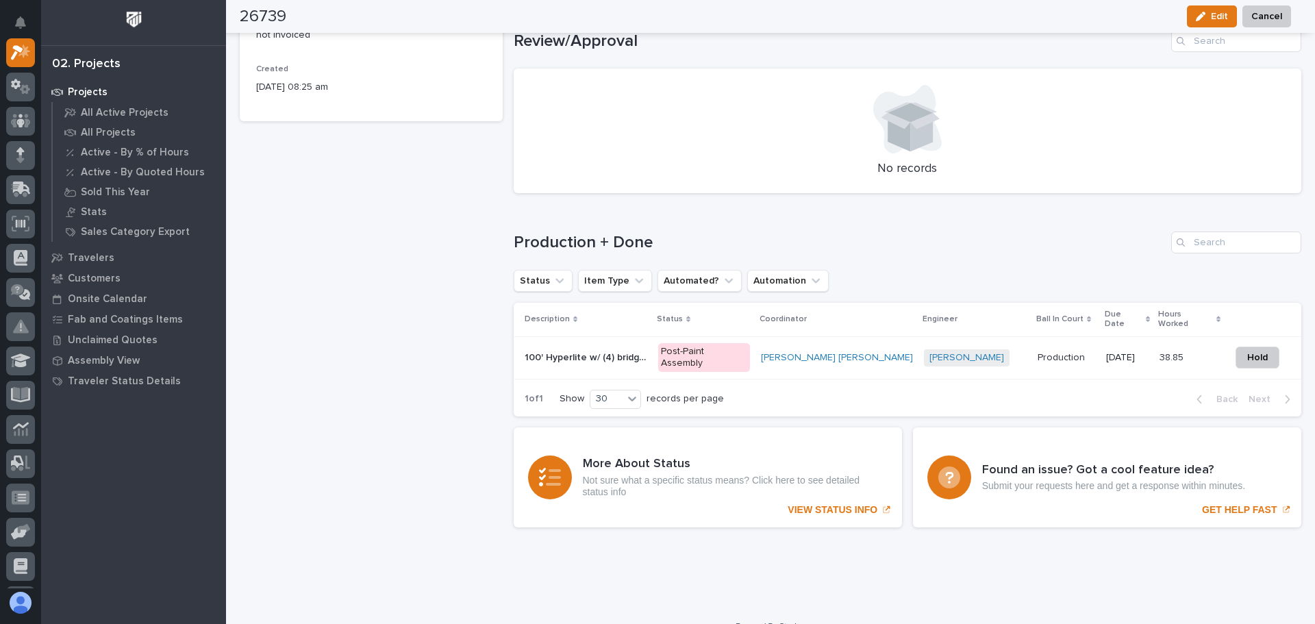
click at [581, 349] on p "100' Hyperlite w/ (4) bridges" at bounding box center [587, 356] width 125 height 14
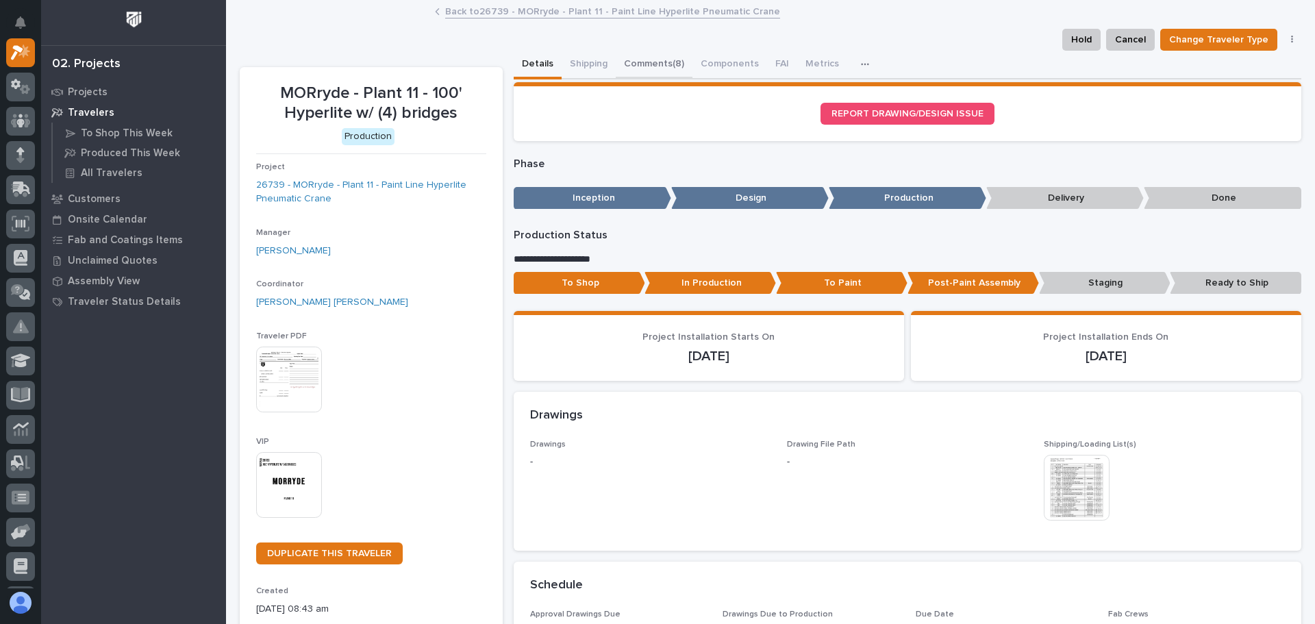
click at [629, 57] on button "Comments (8)" at bounding box center [654, 65] width 77 height 29
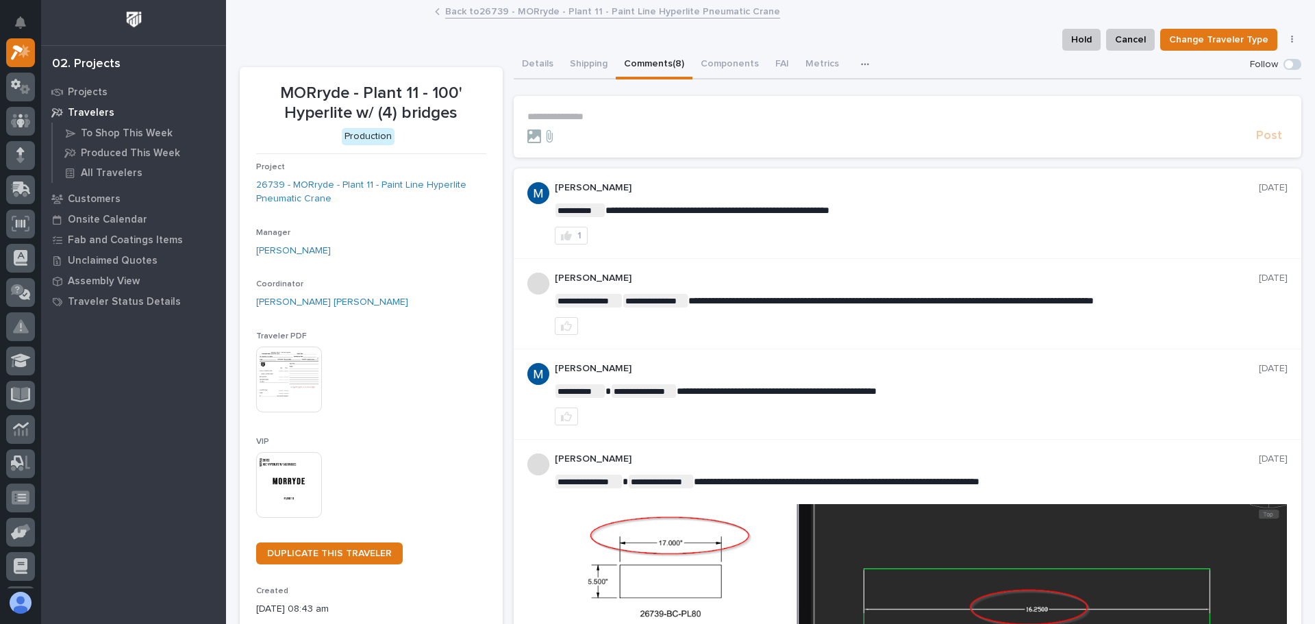
click at [302, 373] on img at bounding box center [289, 380] width 66 height 66
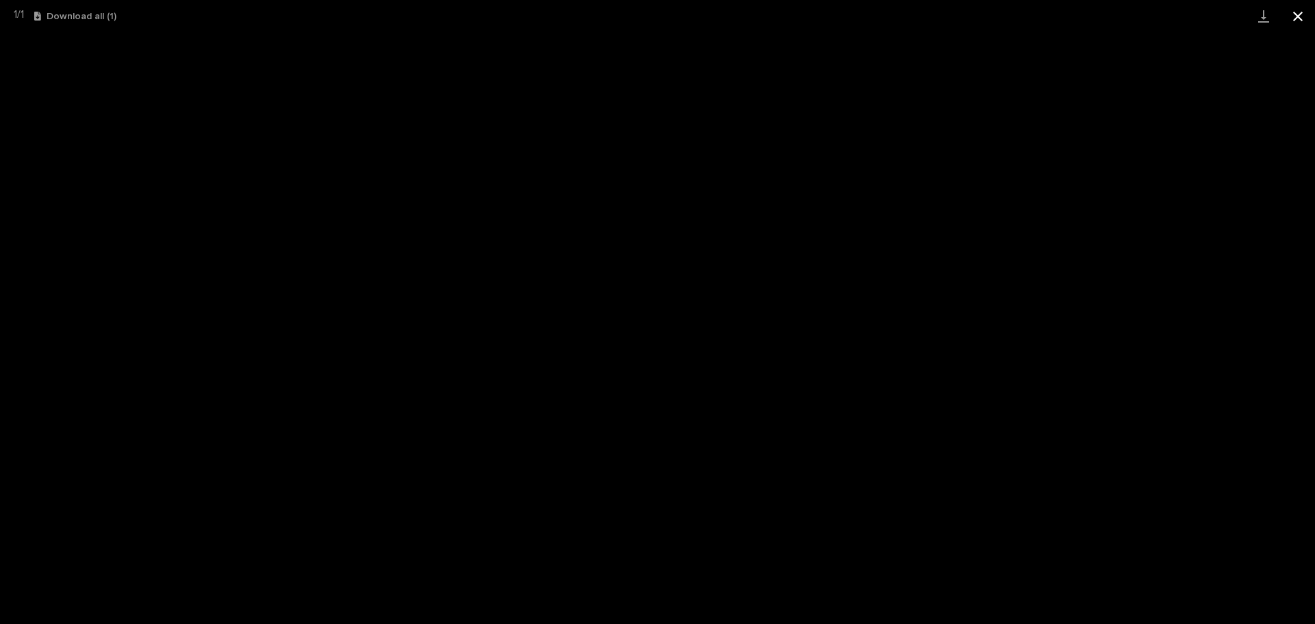
click at [1300, 17] on button "Close gallery" at bounding box center [1298, 16] width 34 height 32
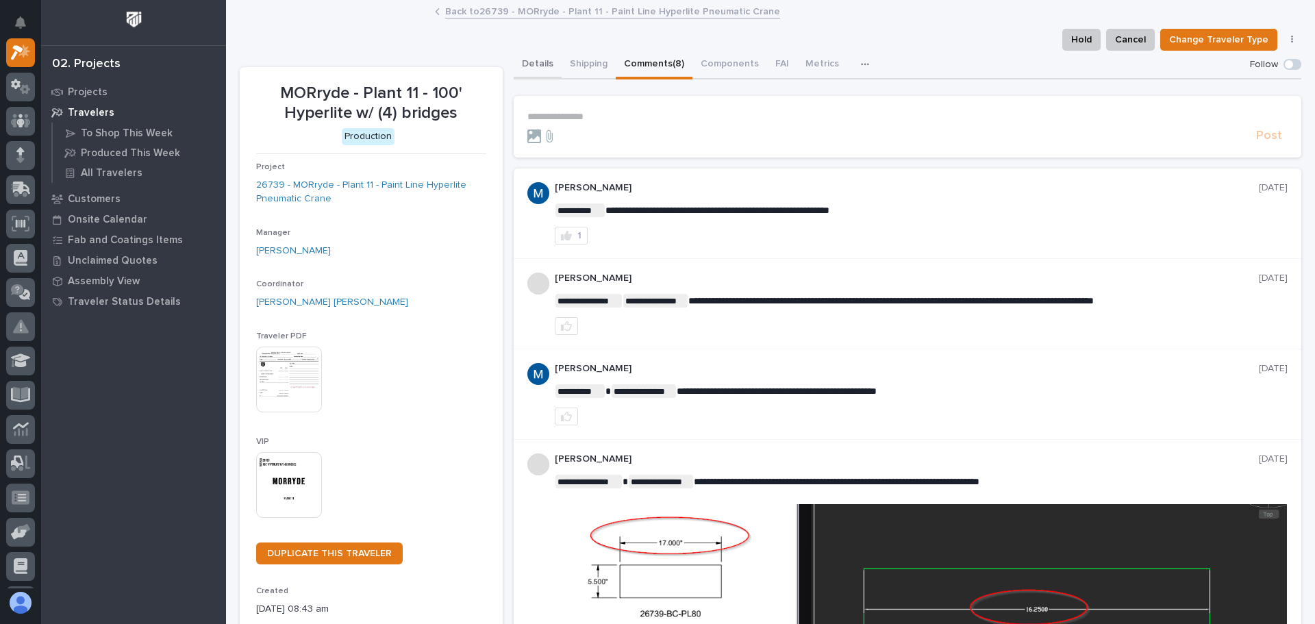
click at [530, 62] on button "Details" at bounding box center [538, 65] width 48 height 29
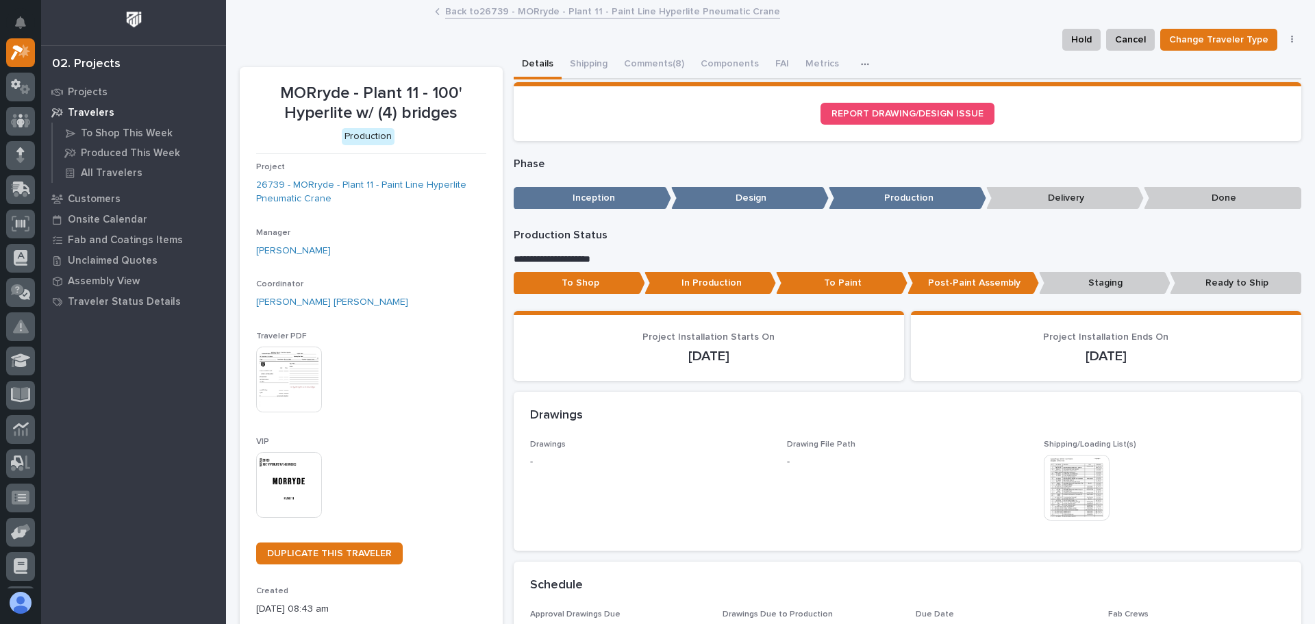
click at [520, 15] on link "Back to 26739 - MORryde - Plant 11 - Paint Line Hyperlite Pneumatic Crane" at bounding box center [612, 11] width 335 height 16
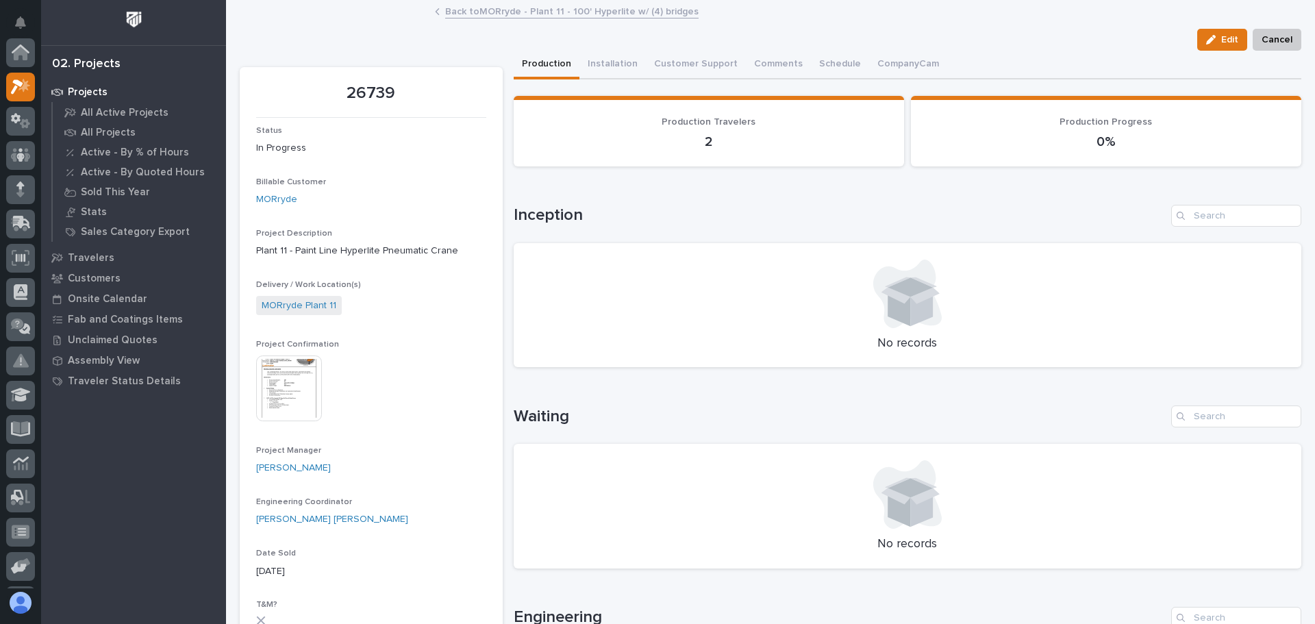
scroll to position [34, 0]
click at [486, 14] on link "Back to MORryde - Plant 11 - 100' Hyperlite w/ (4) bridges" at bounding box center [571, 11] width 253 height 16
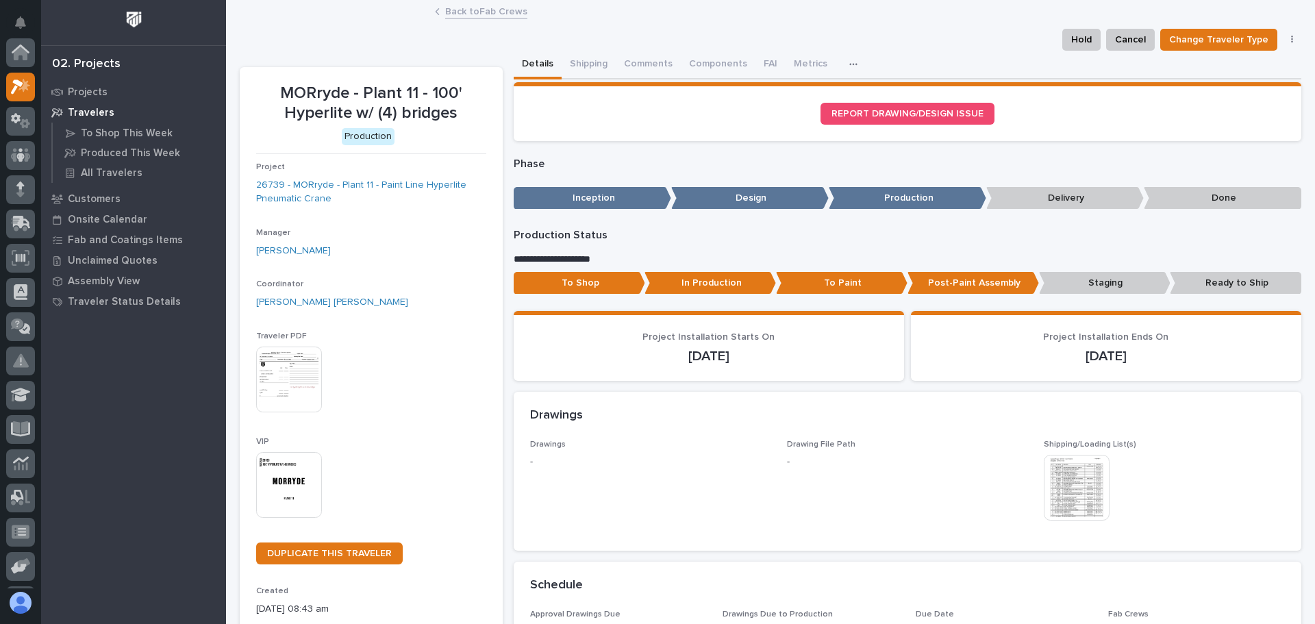
scroll to position [34, 0]
